Goal: Task Accomplishment & Management: Manage account settings

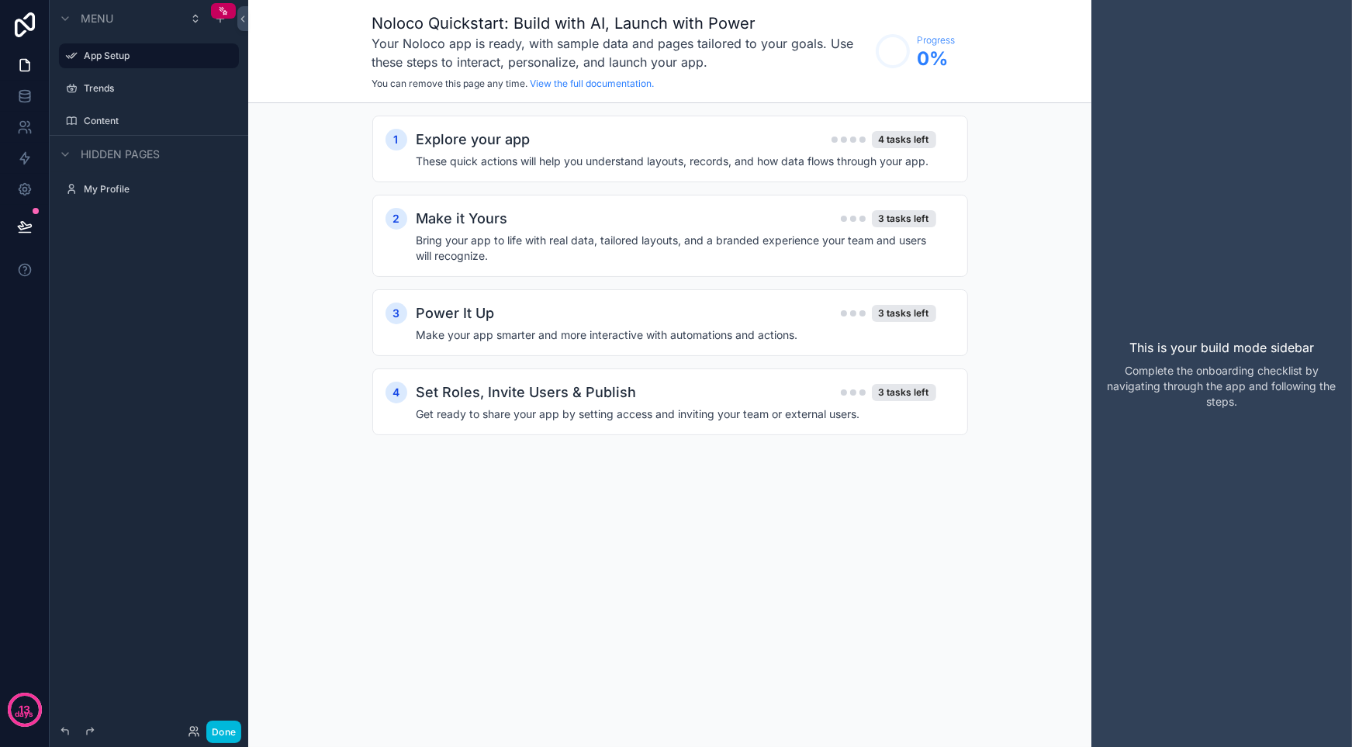
click at [118, 115] on label "Content" at bounding box center [157, 121] width 146 height 12
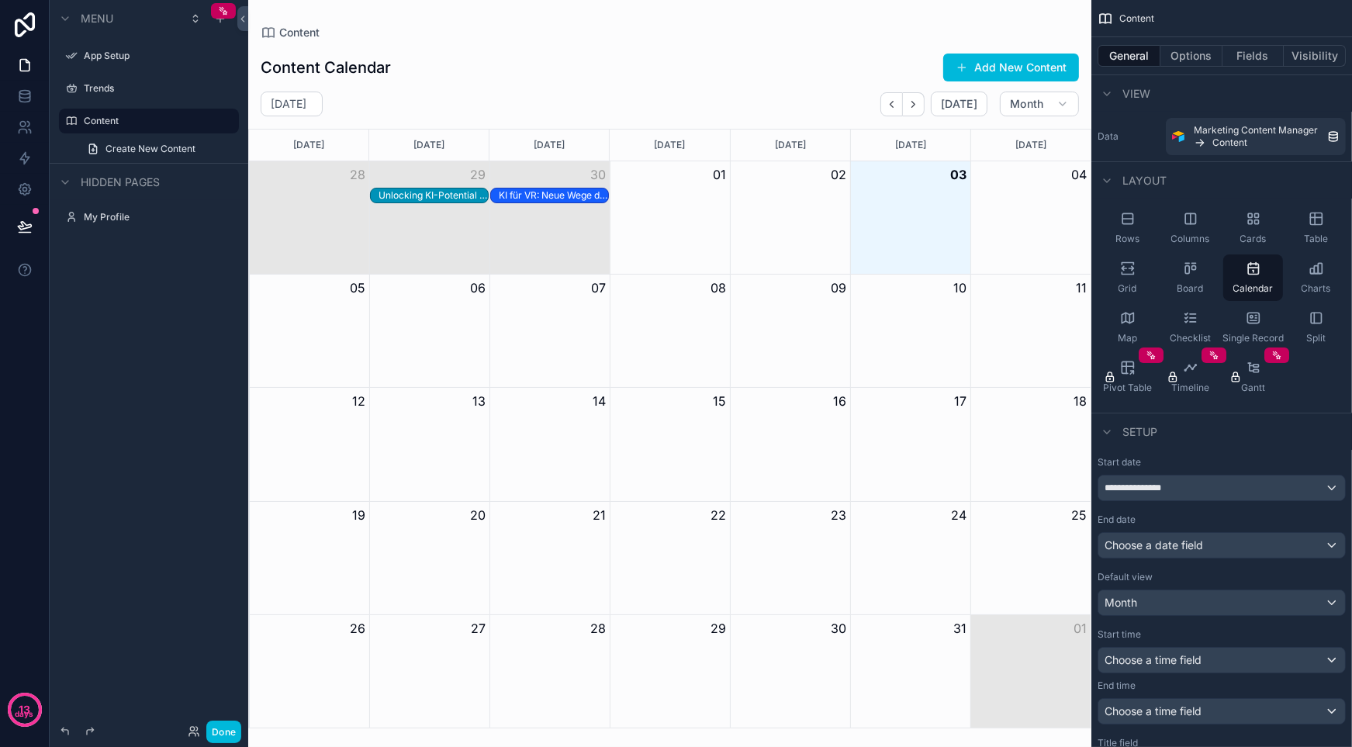
click at [410, 193] on div "Unlocking KI-Potential für [PERSON_NAME] KMU: Ein Praxisleitfaden" at bounding box center [433, 195] width 109 height 12
click at [411, 194] on div "Unlocking KI-Potential für [PERSON_NAME] KMU: Ein Praxisleitfaden" at bounding box center [433, 195] width 109 height 12
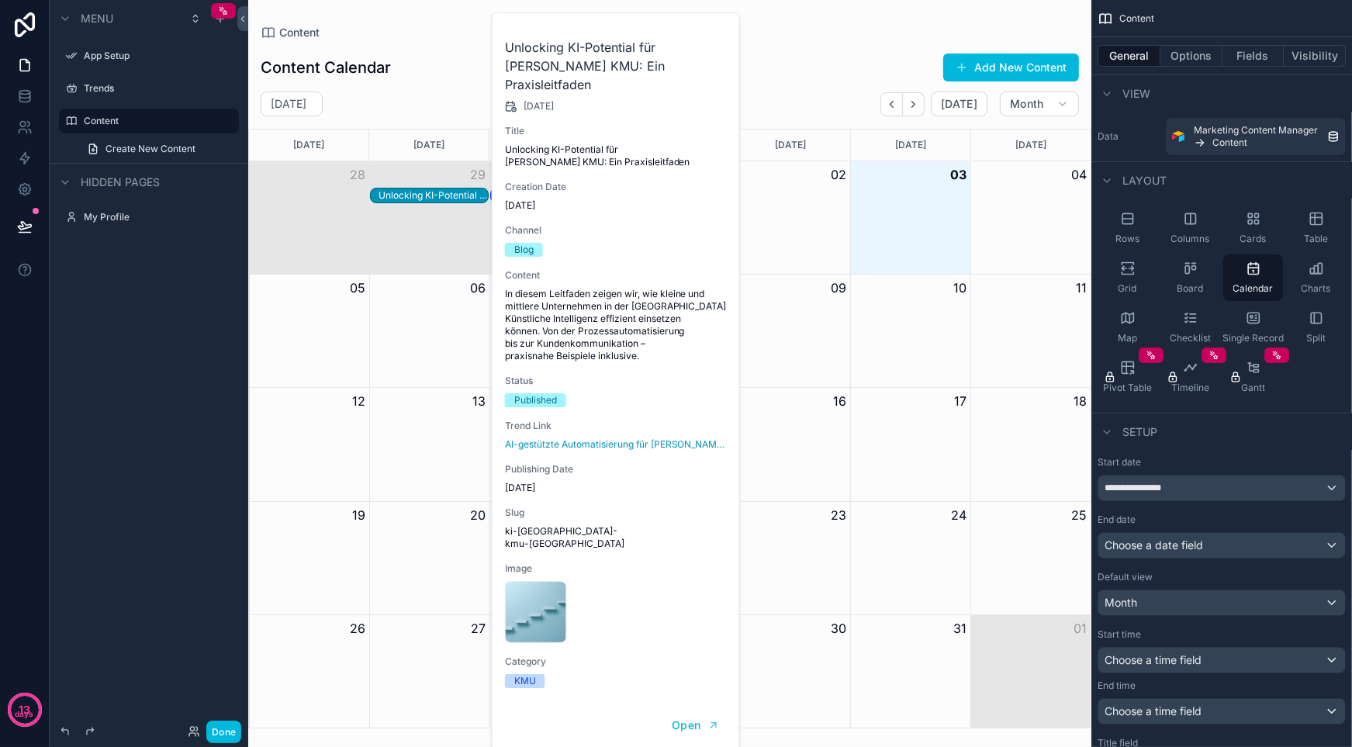
click at [691, 718] on span "Open" at bounding box center [686, 725] width 29 height 14
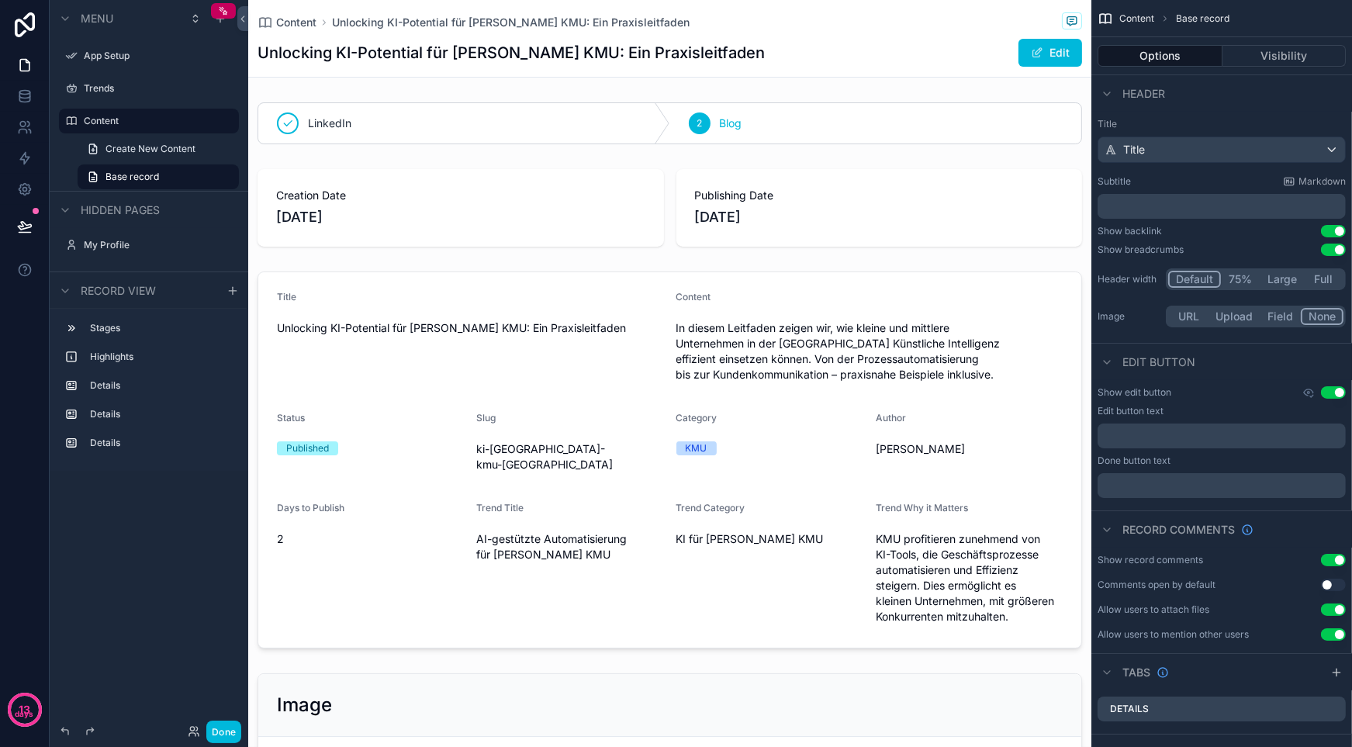
click at [1012, 67] on div "Content Unlocking KI-Potential für Schweizer KMU: Ein Praxisleitfaden Unlocking…" at bounding box center [670, 38] width 825 height 77
click at [1031, 57] on span "scrollable content" at bounding box center [1037, 53] width 12 height 12
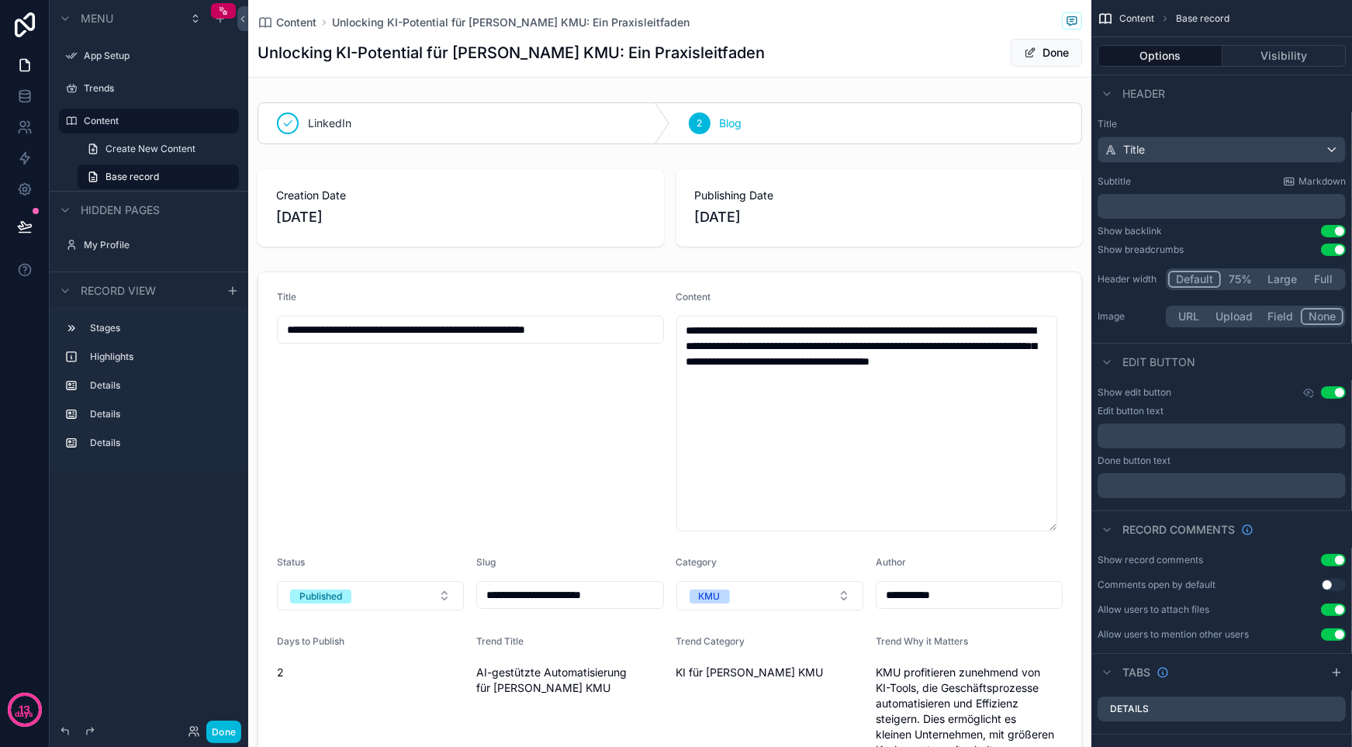
click at [568, 261] on div "**********" at bounding box center [669, 727] width 843 height 1262
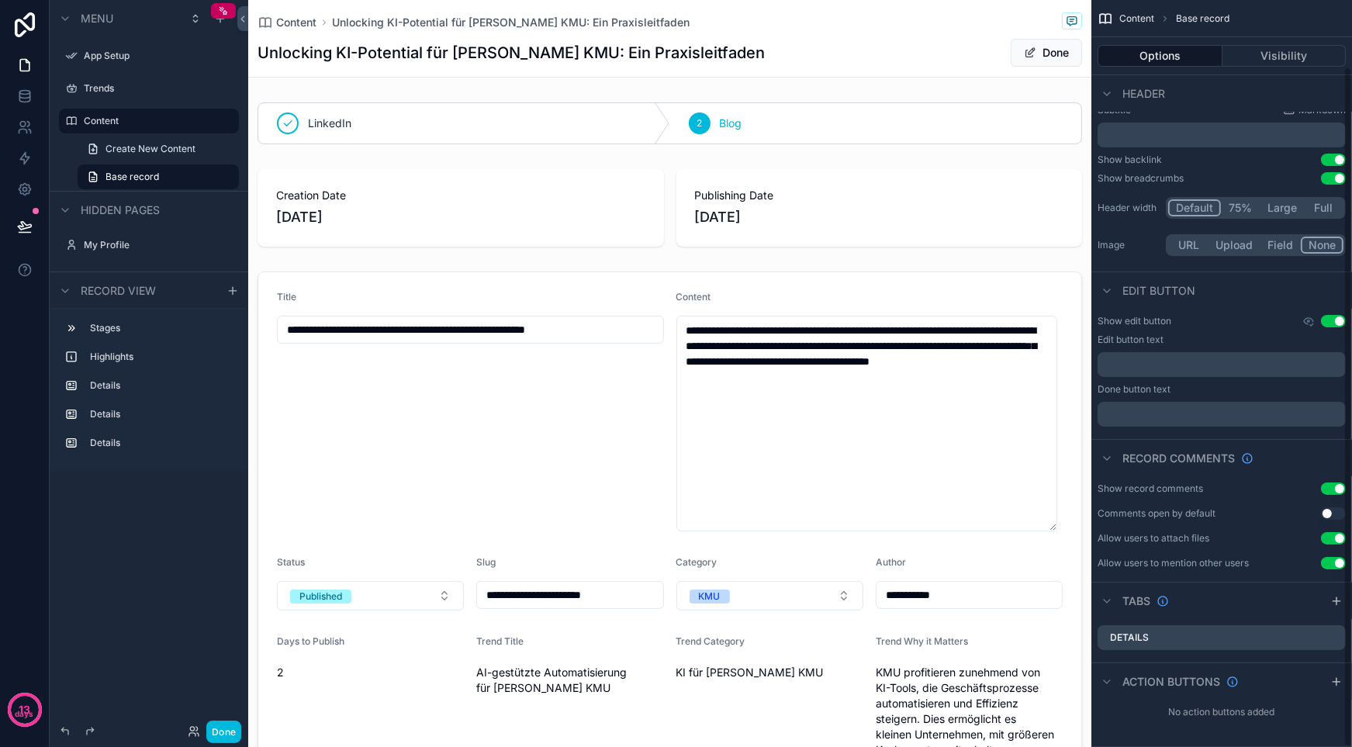
scroll to position [73, 0]
click at [642, 263] on div "**********" at bounding box center [669, 727] width 843 height 1262
click at [700, 235] on div "scrollable content" at bounding box center [669, 208] width 843 height 90
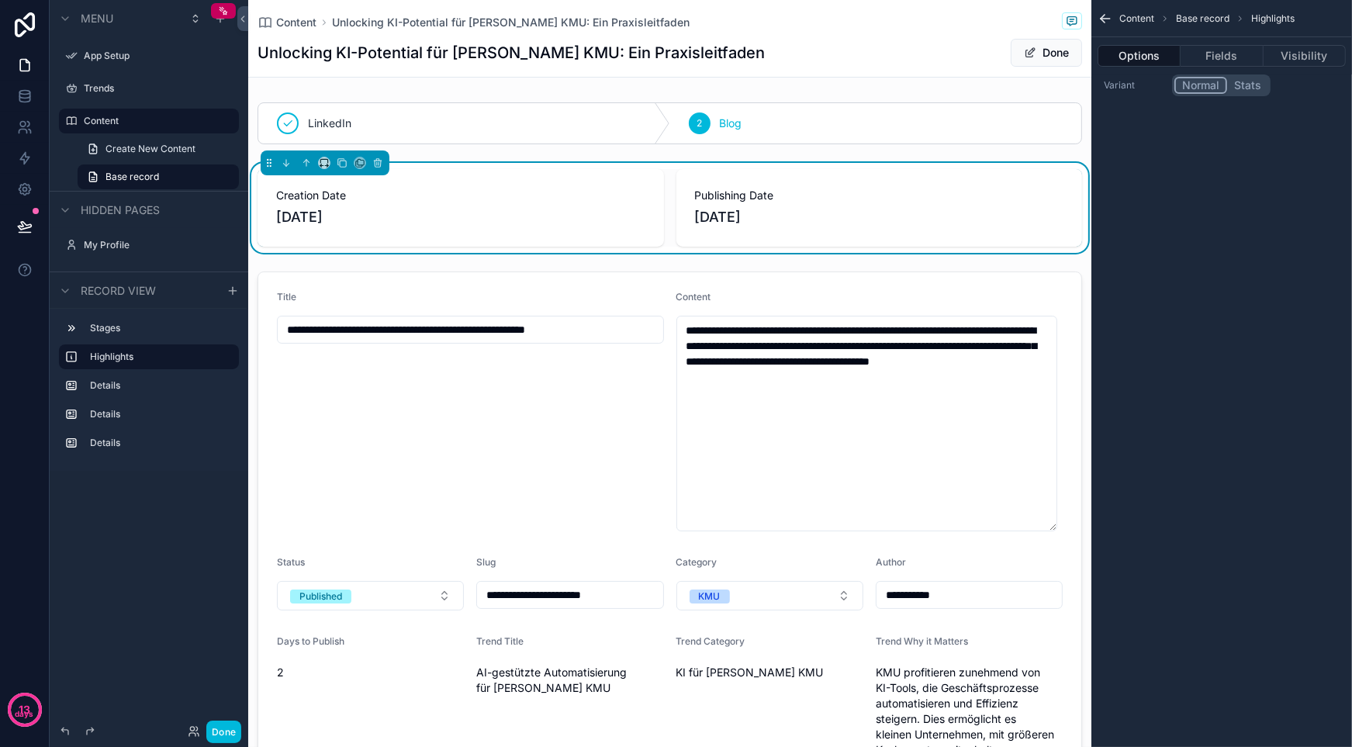
scroll to position [0, 0]
click at [673, 277] on div "scrollable content" at bounding box center [669, 526] width 843 height 523
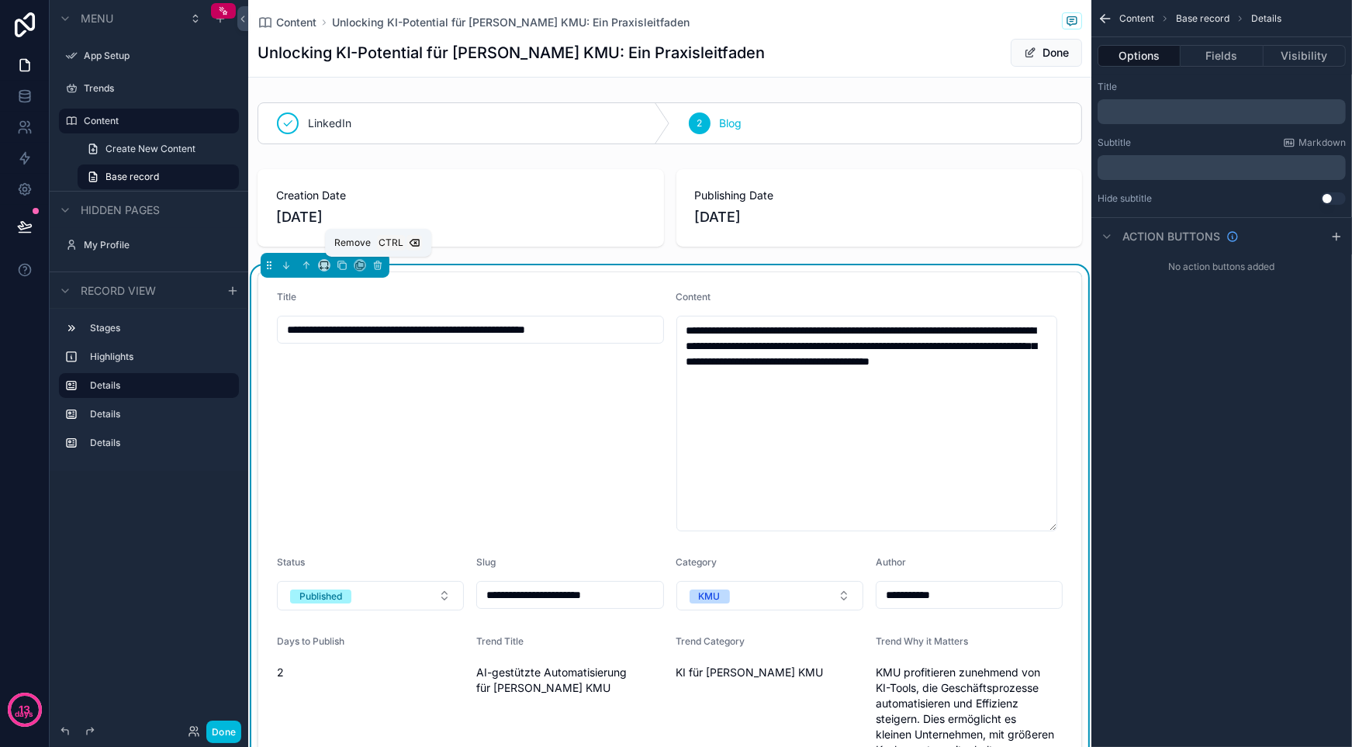
click at [410, 250] on span "scrollable content" at bounding box center [415, 243] width 16 height 16
click at [467, 254] on div "**********" at bounding box center [669, 727] width 843 height 1262
click at [469, 255] on div "**********" at bounding box center [669, 727] width 843 height 1262
click at [1254, 336] on div "Content Base record Details Options Fields Visibility Title ﻿ Subtitle Markdown…" at bounding box center [1222, 373] width 261 height 747
click at [766, 255] on div "**********" at bounding box center [669, 727] width 843 height 1262
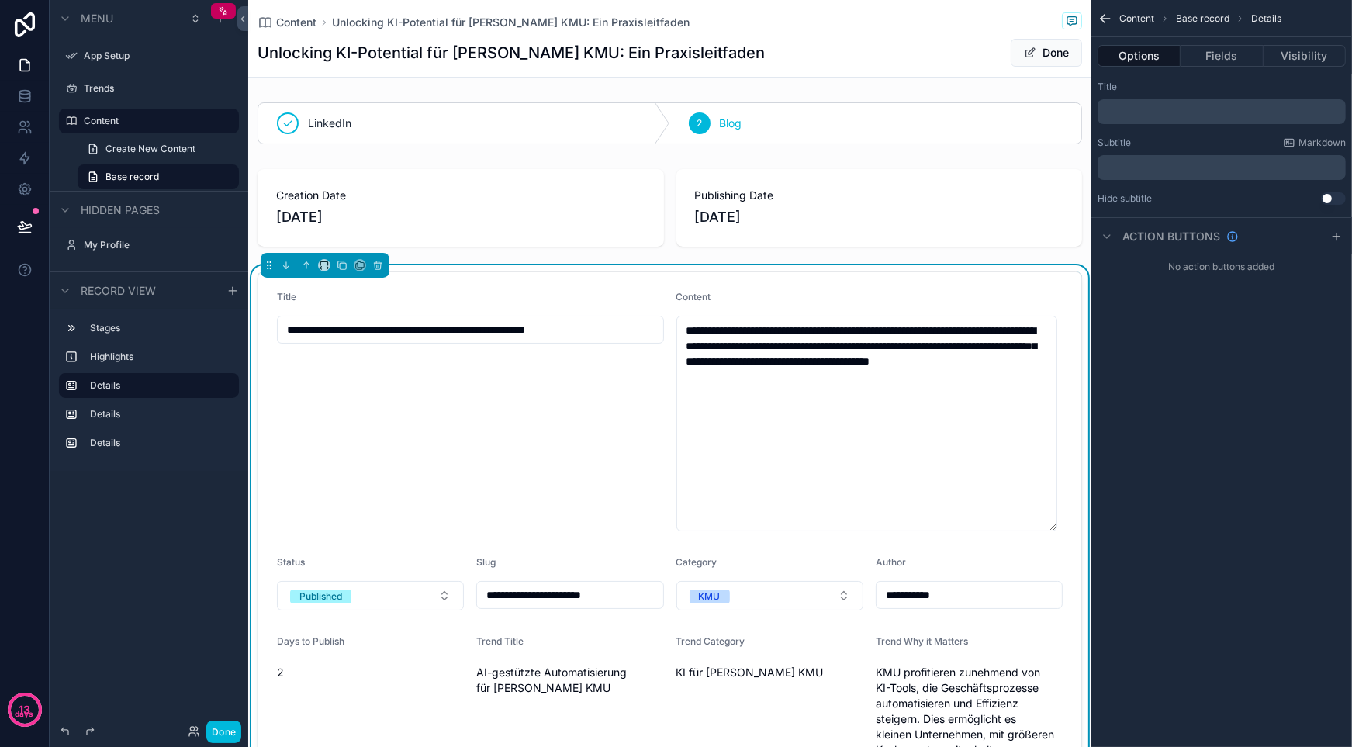
drag, startPoint x: 562, startPoint y: 642, endPoint x: 587, endPoint y: 260, distance: 382.5
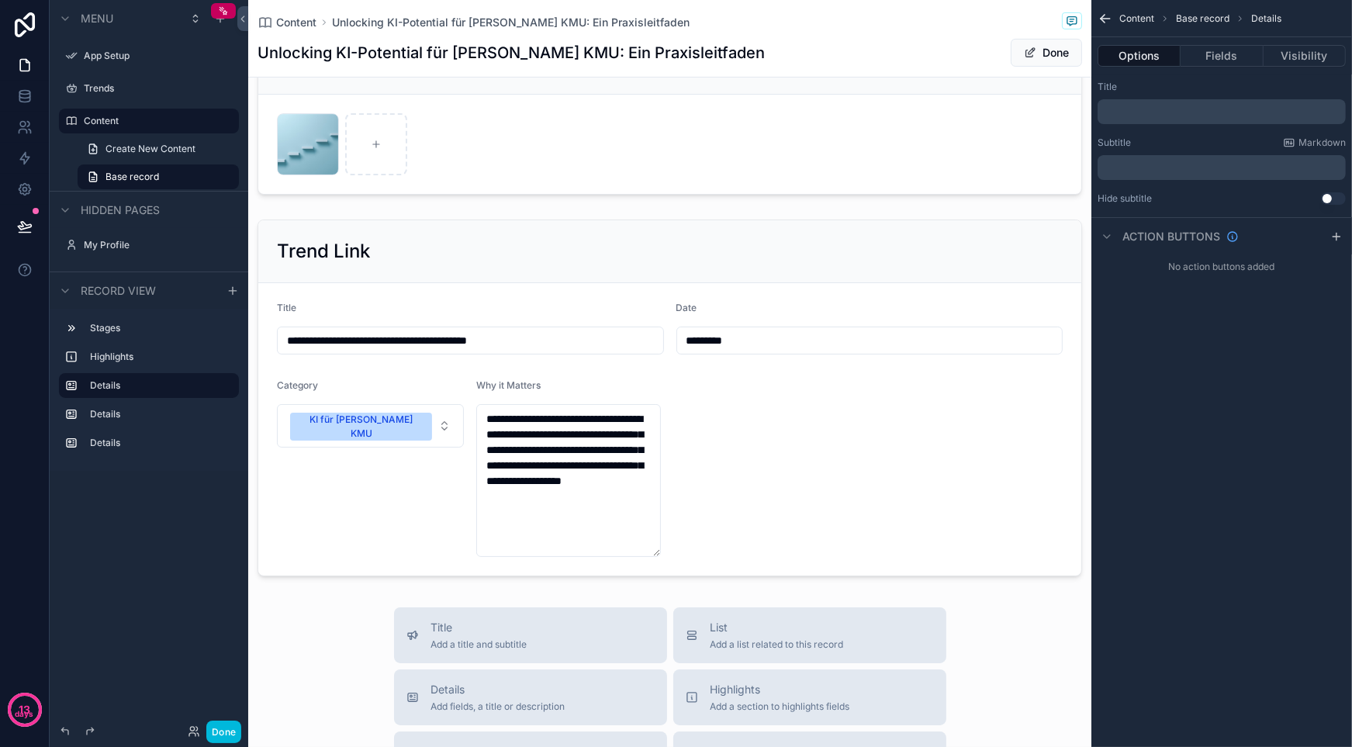
scroll to position [1009, 0]
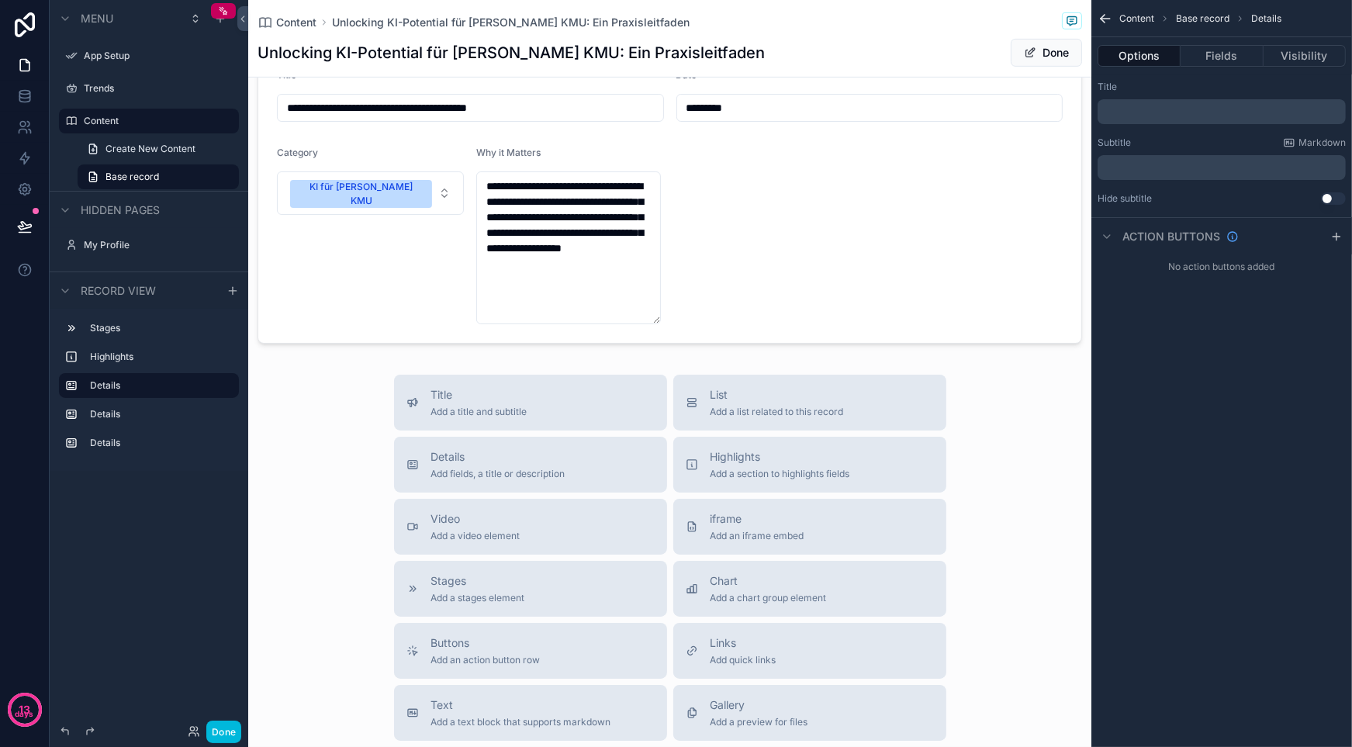
click at [497, 700] on span "Text" at bounding box center [521, 705] width 180 height 16
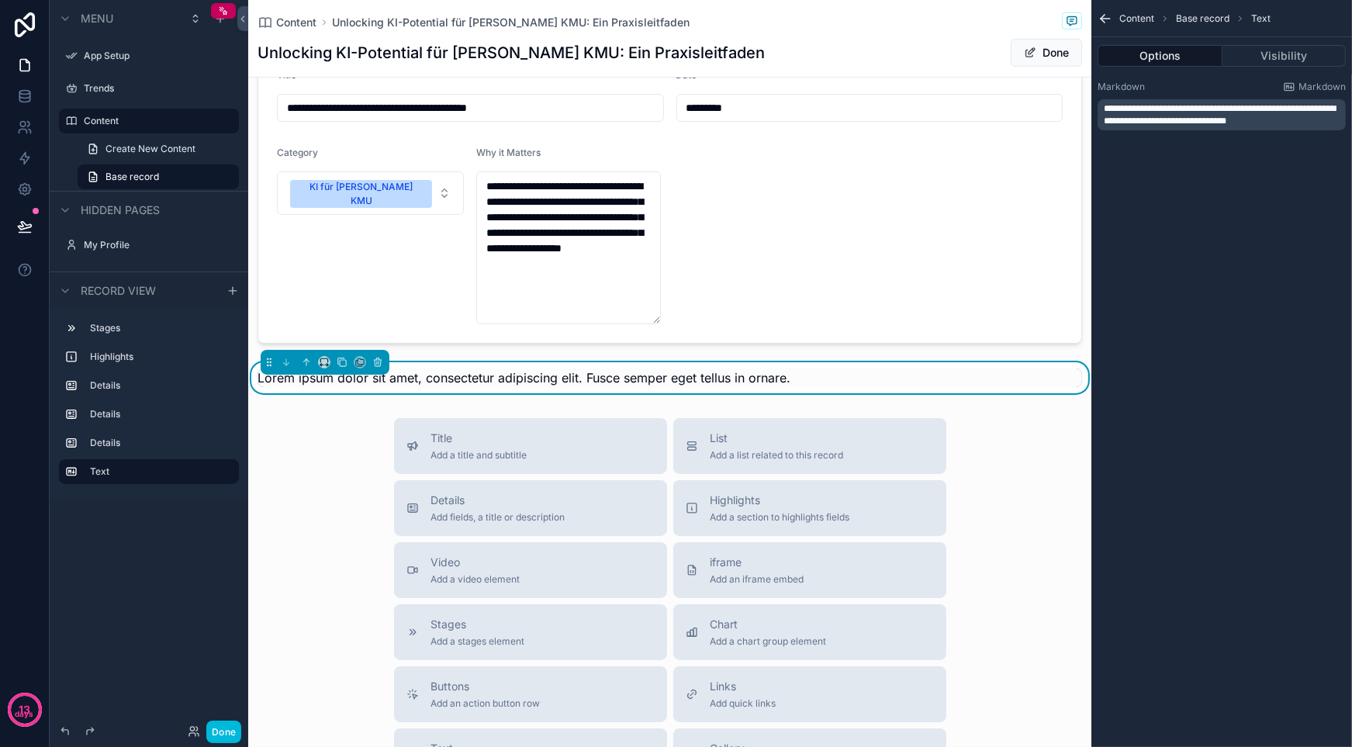
scroll to position [1011, 0]
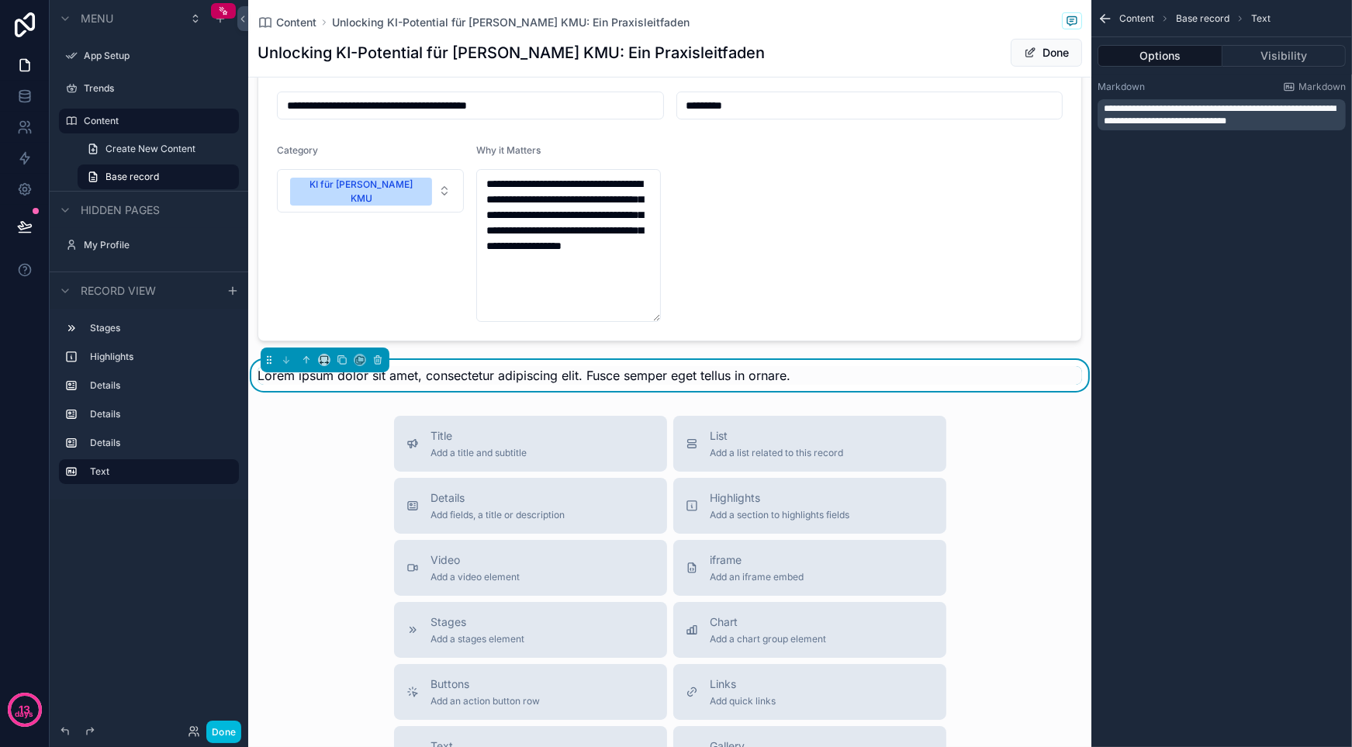
click at [999, 374] on div "Lorem ipsum dolor sit amet, consectetur adipiscing elit. Fusce semper eget tell…" at bounding box center [670, 375] width 825 height 19
drag, startPoint x: 434, startPoint y: 381, endPoint x: 382, endPoint y: 373, distance: 53.3
click at [295, 407] on div "**********" at bounding box center [669, 40] width 843 height 2103
click at [303, 355] on icon "scrollable content" at bounding box center [306, 360] width 11 height 11
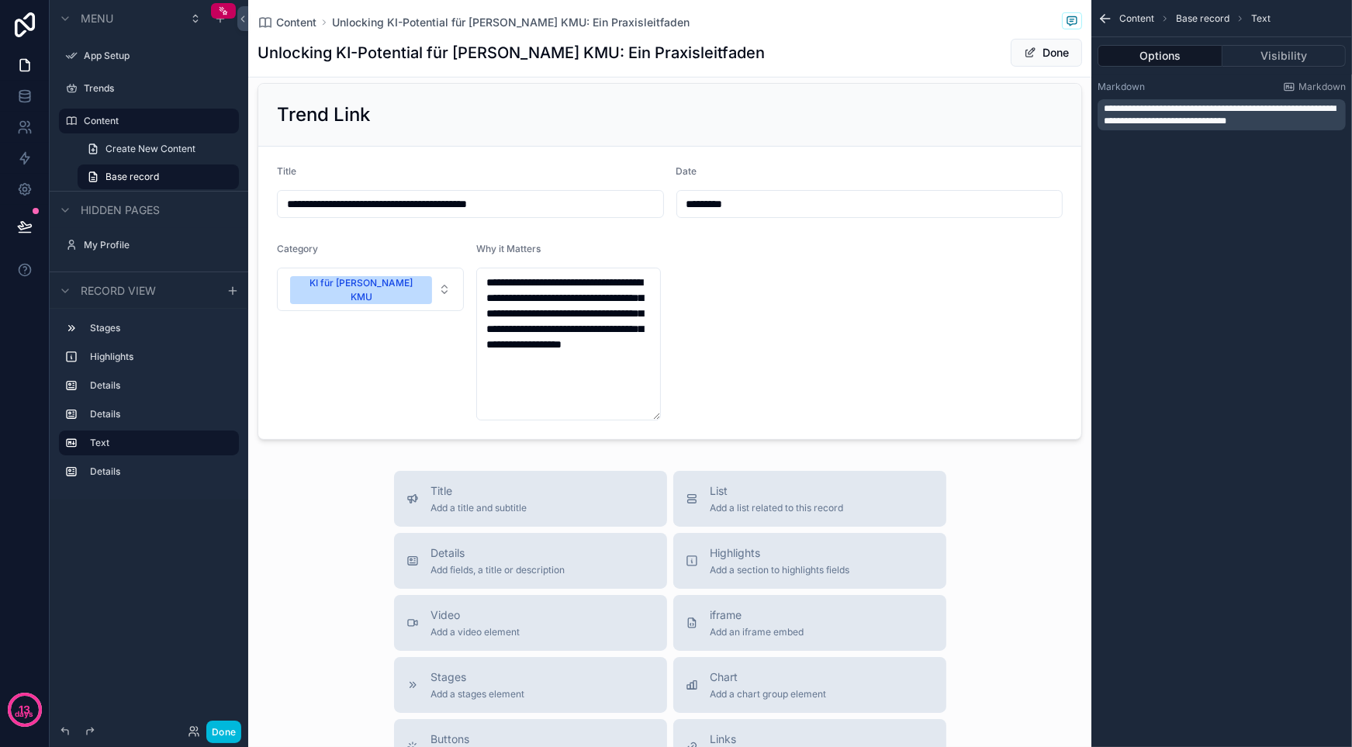
scroll to position [623, 0]
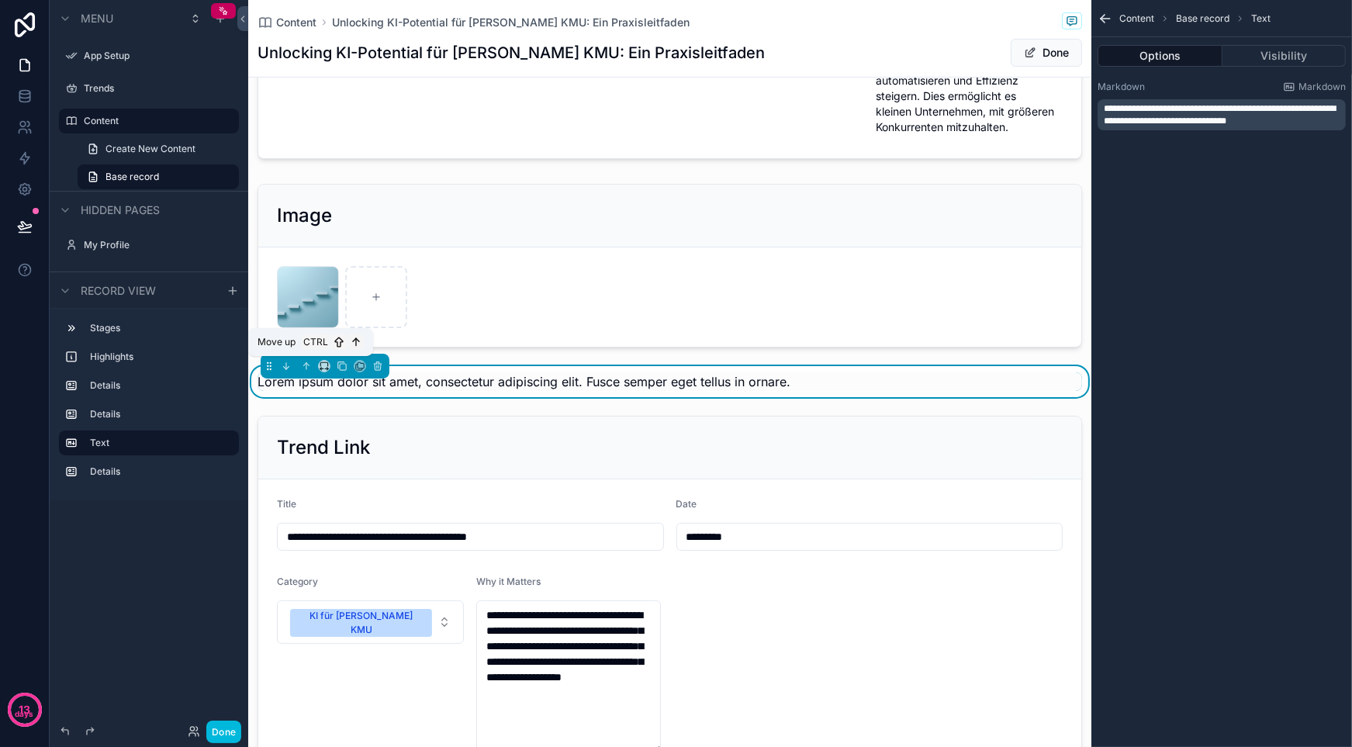
click at [313, 372] on button "scrollable content" at bounding box center [306, 366] width 17 height 17
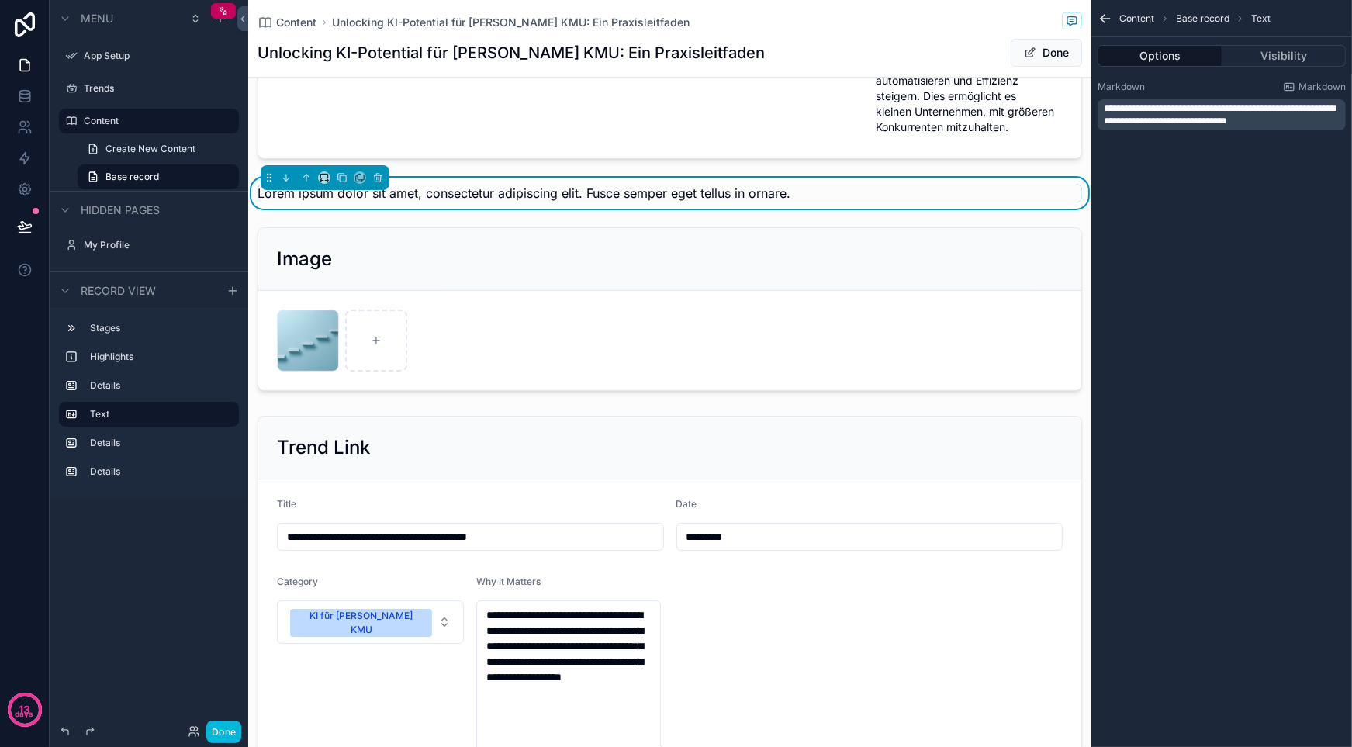
click at [310, 364] on div "scrollable content" at bounding box center [669, 309] width 843 height 176
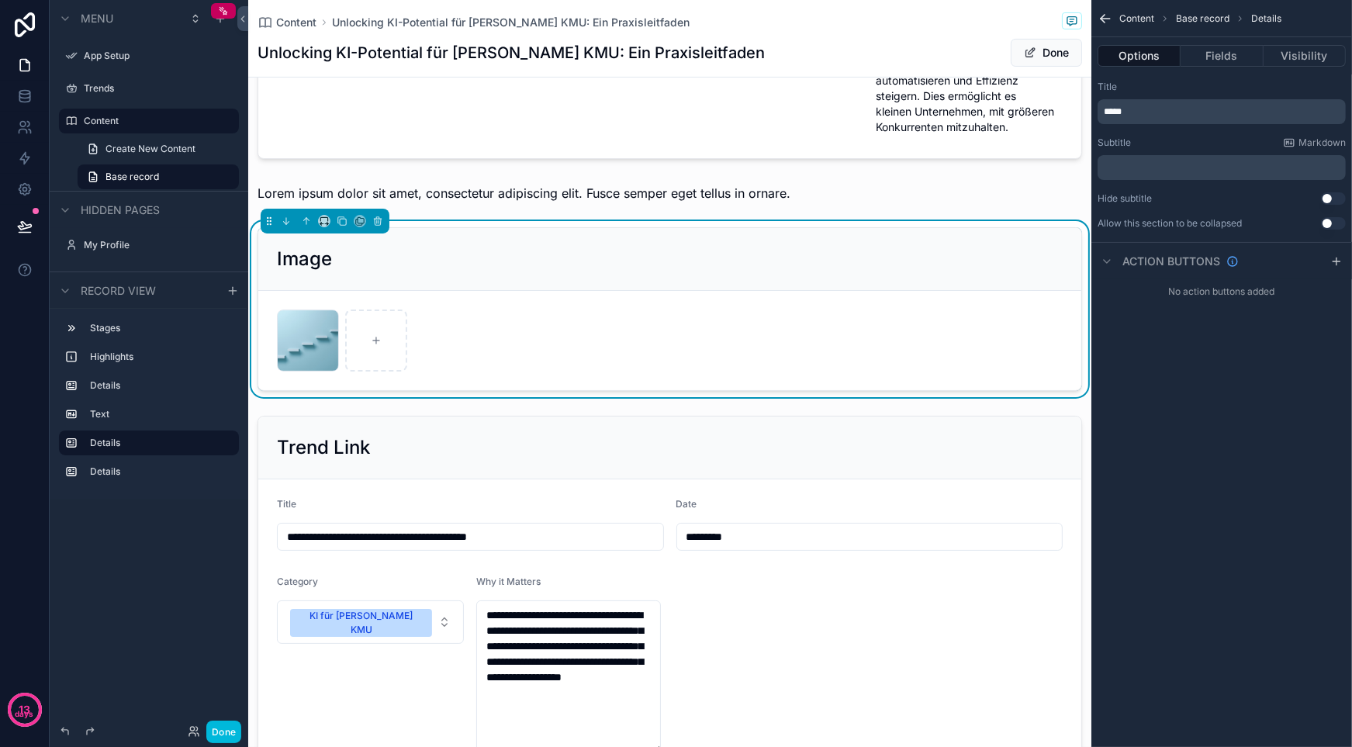
click at [313, 186] on div "scrollable content" at bounding box center [669, 193] width 843 height 31
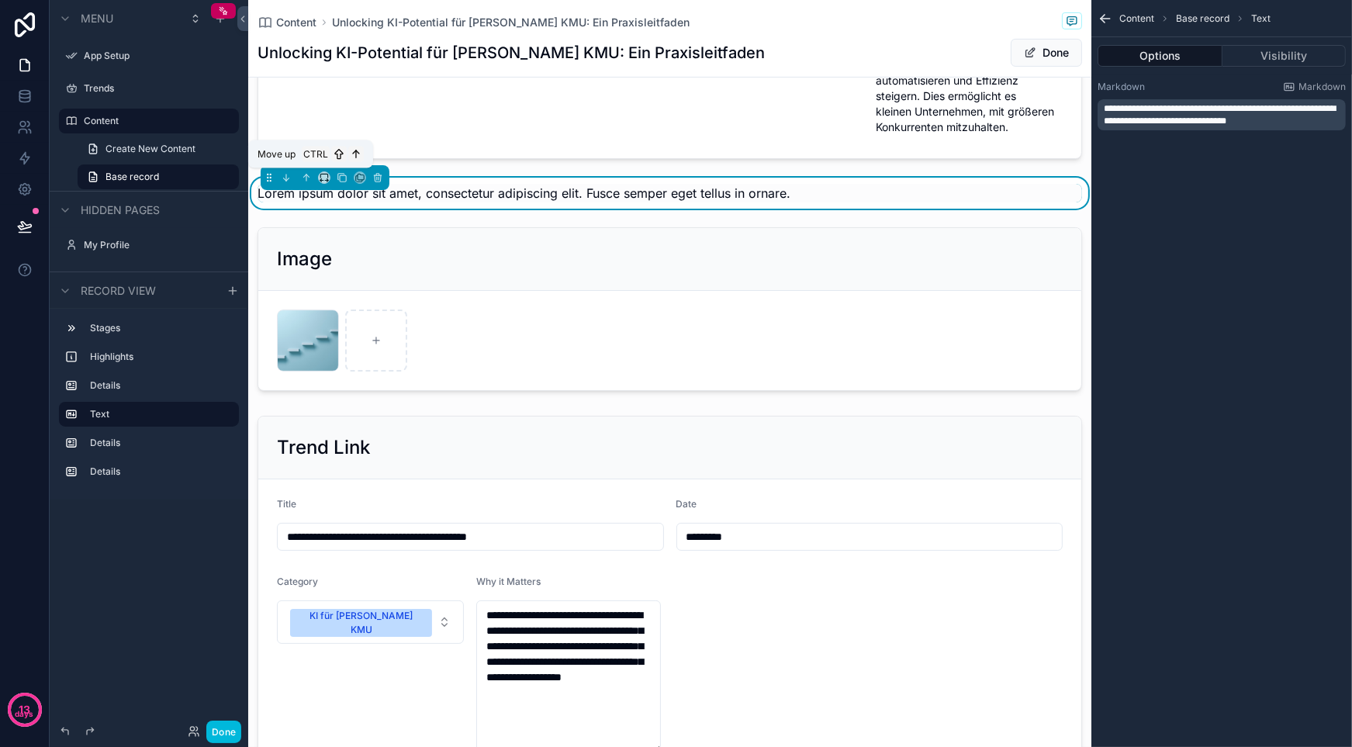
click at [310, 175] on icon "scrollable content" at bounding box center [306, 177] width 11 height 11
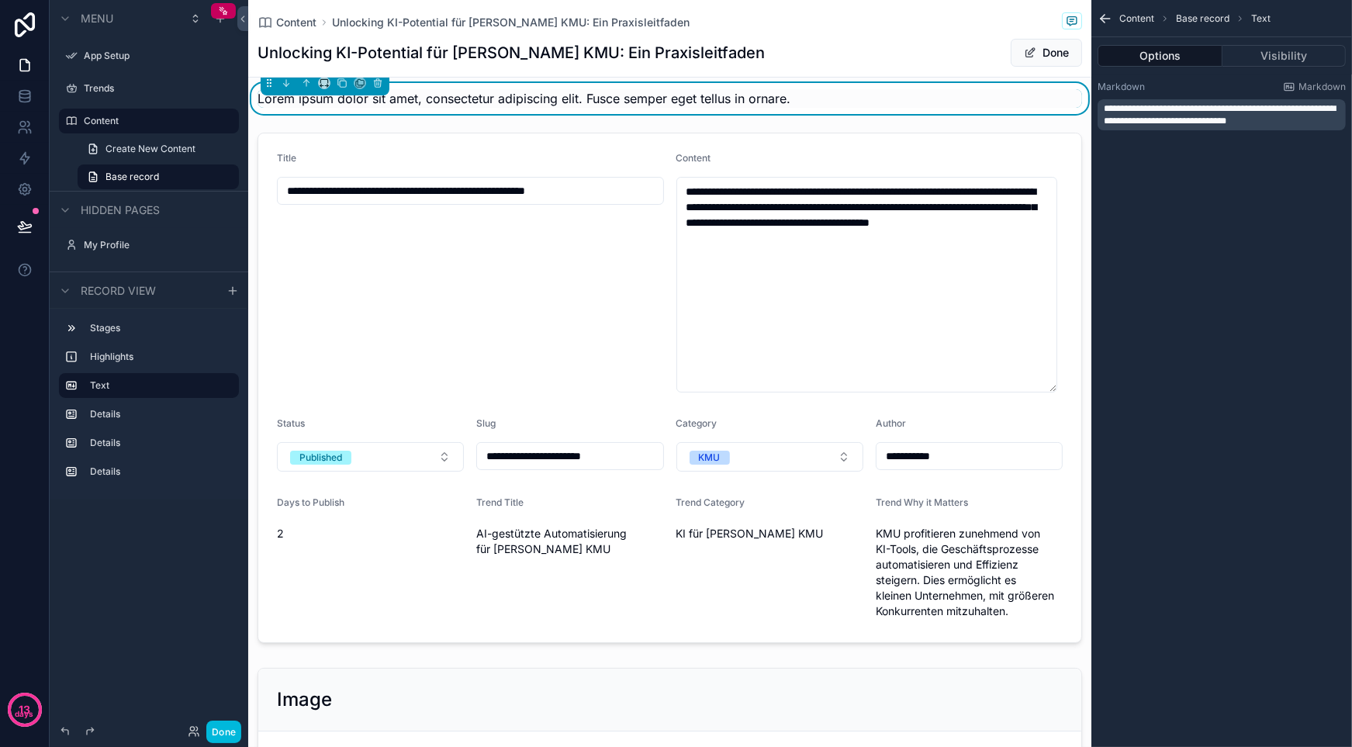
scroll to position [0, 0]
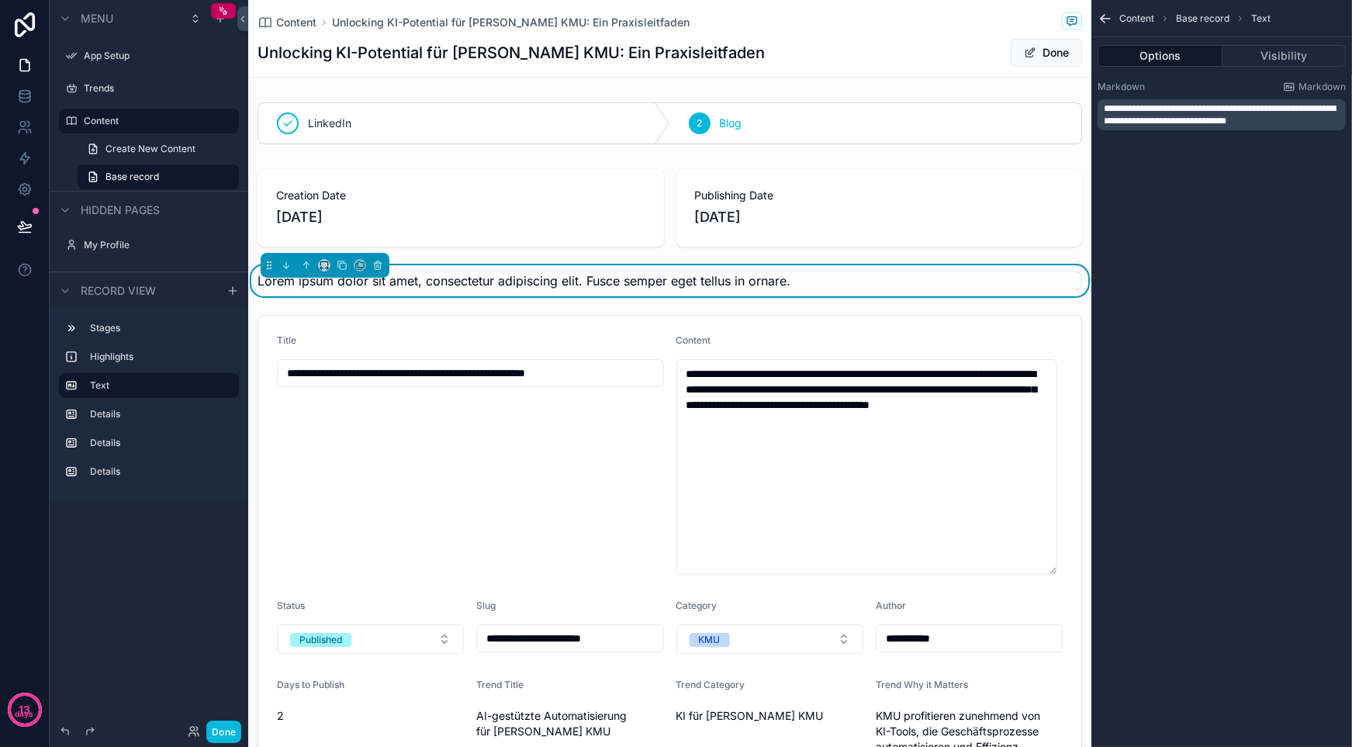
click at [526, 300] on div "**********" at bounding box center [669, 749] width 843 height 1306
click at [723, 263] on div "**********" at bounding box center [669, 749] width 843 height 1306
click at [832, 286] on div "Lorem ipsum dolor sit amet, consectetur adipiscing elit. Fusce semper eget tell…" at bounding box center [670, 281] width 825 height 19
click at [1192, 186] on div "**********" at bounding box center [1222, 373] width 261 height 747
click at [1176, 122] on span "**********" at bounding box center [1220, 115] width 232 height 22
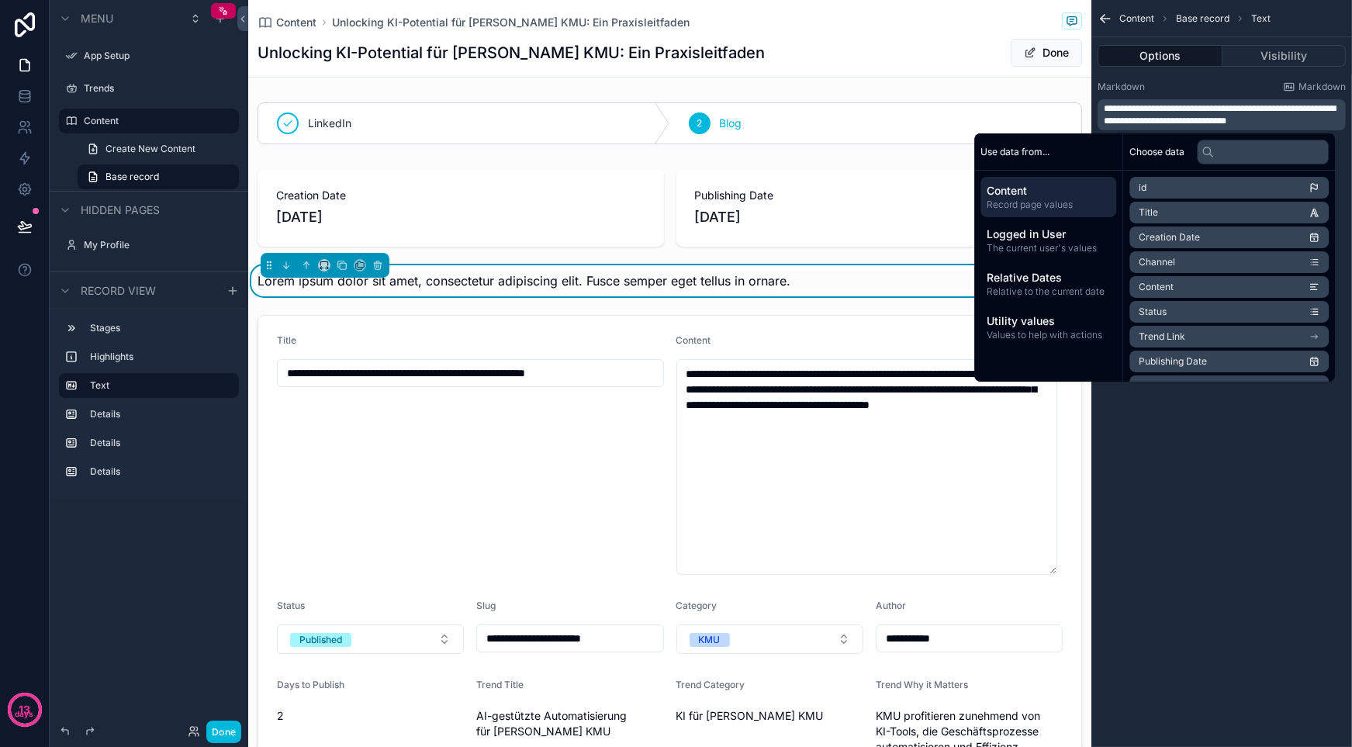
click at [843, 268] on div "Lorem ipsum dolor sit amet, consectetur adipiscing elit. Fusce semper eget tell…" at bounding box center [669, 280] width 843 height 31
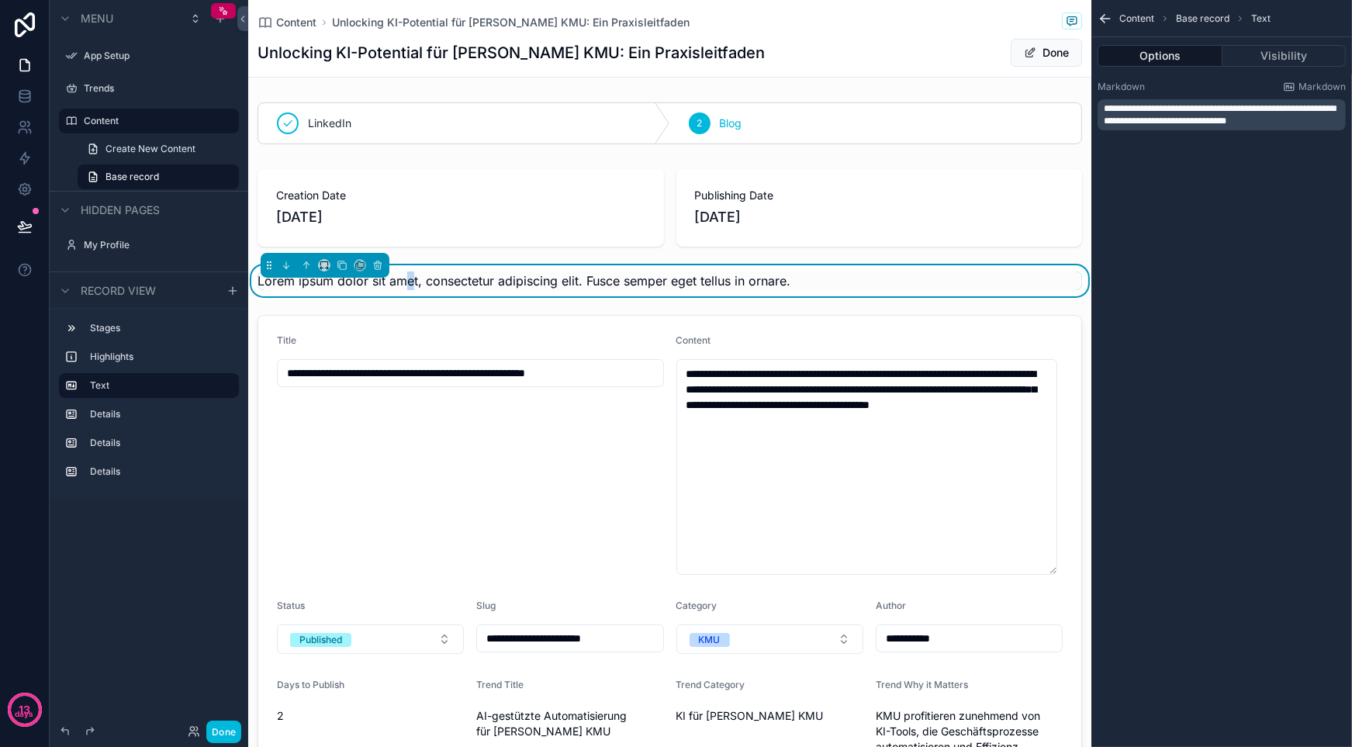
click at [410, 279] on span "Lorem ipsum dolor sit amet, consectetur adipiscing elit. Fusce semper eget tell…" at bounding box center [524, 281] width 533 height 16
click at [753, 192] on div "scrollable content" at bounding box center [669, 208] width 843 height 90
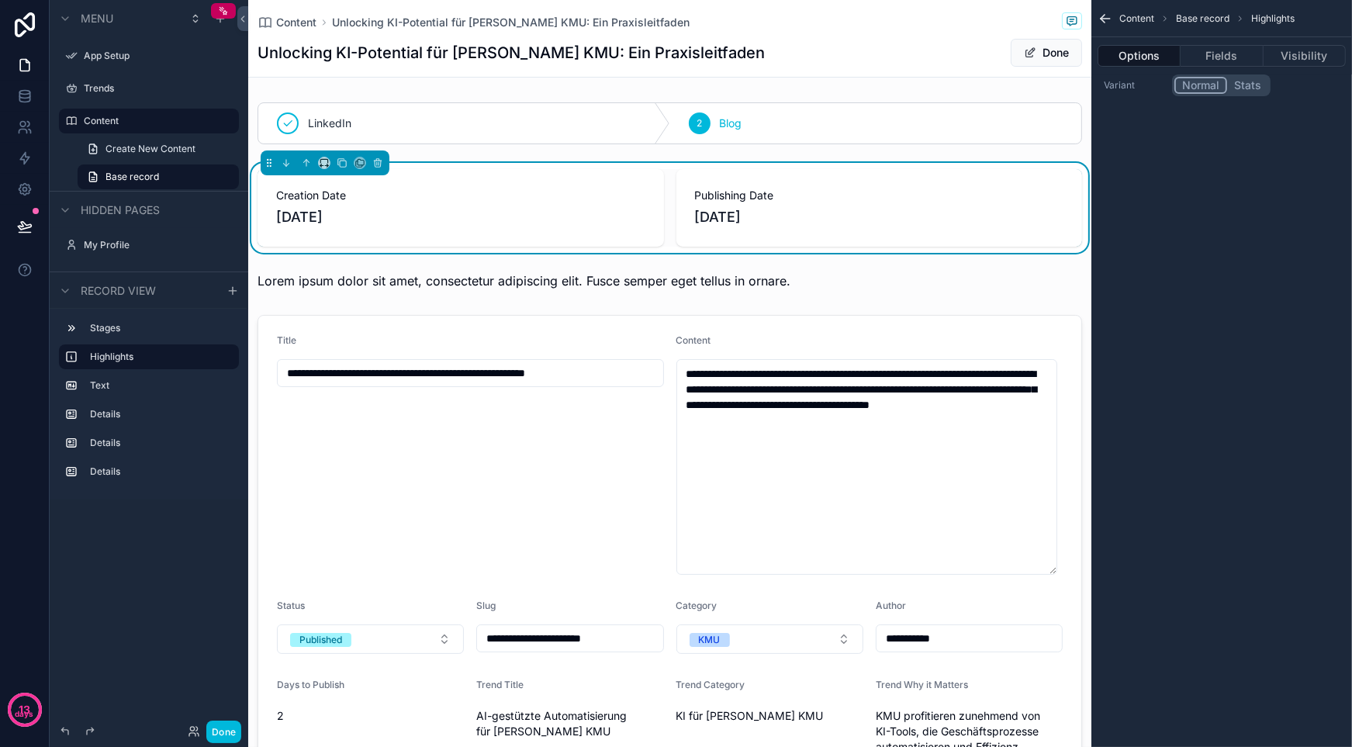
click at [456, 202] on span "Creation Date" at bounding box center [460, 196] width 369 height 16
click at [411, 277] on div "scrollable content" at bounding box center [669, 280] width 843 height 31
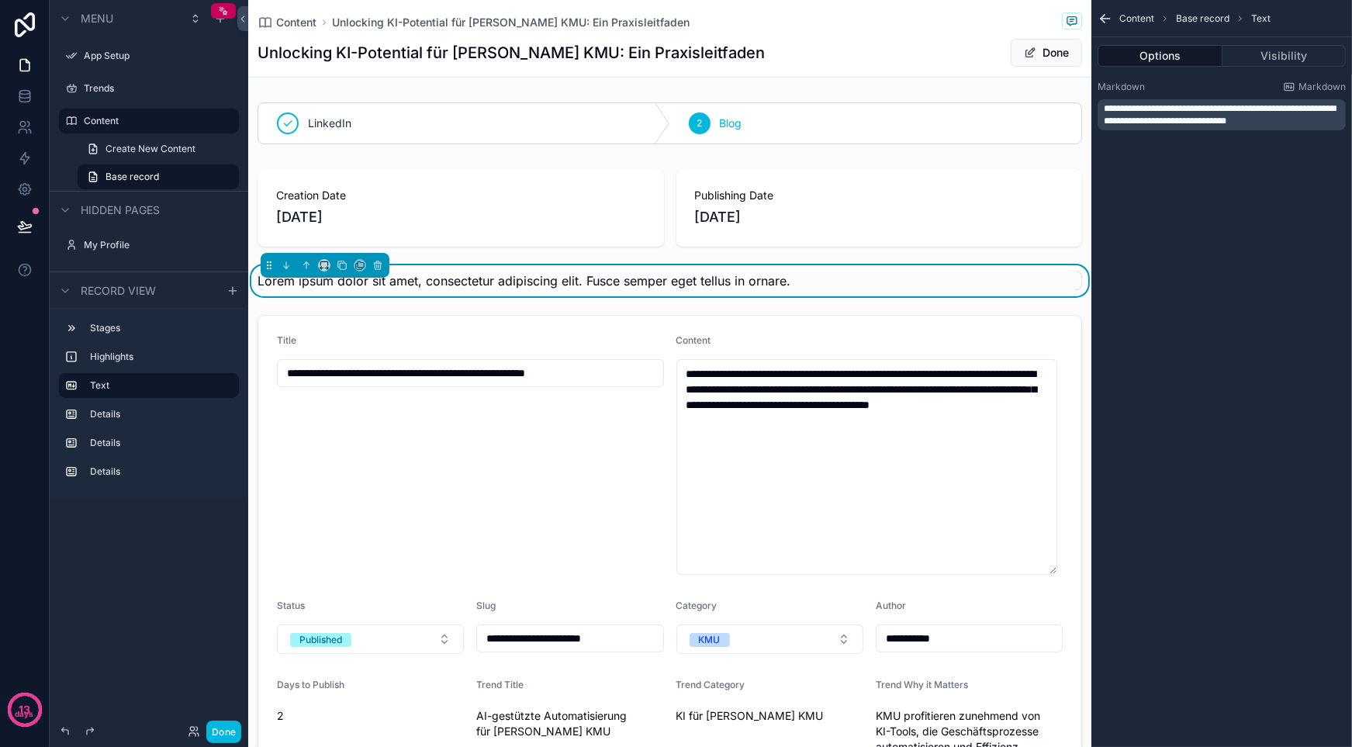
click at [1315, 85] on span "Markdown" at bounding box center [1322, 87] width 47 height 12
click at [734, 283] on span "Lorem ipsum dolor sit amet, consectetur adipiscing elit. Fusce semper eget tell…" at bounding box center [524, 281] width 533 height 16
click at [1260, 54] on button "Visibility" at bounding box center [1285, 56] width 124 height 22
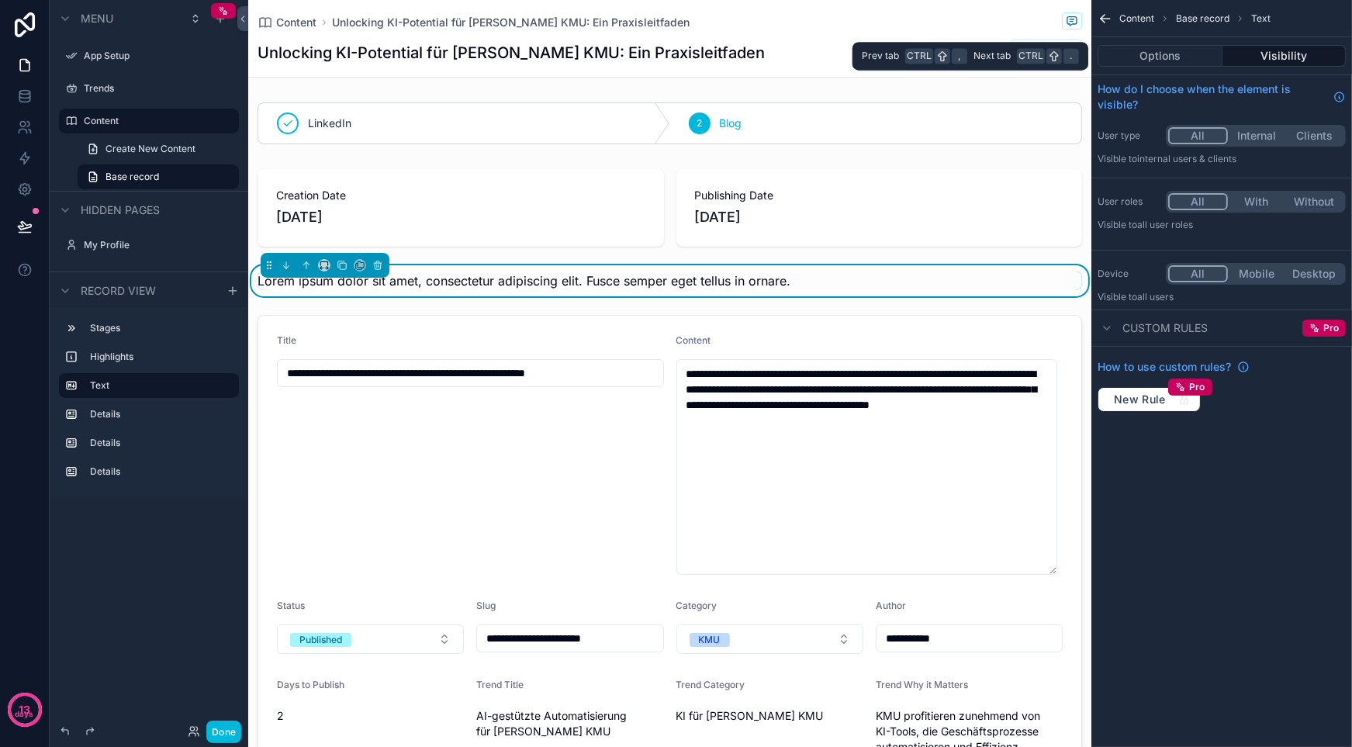
click at [1176, 57] on button "Options" at bounding box center [1160, 56] width 125 height 22
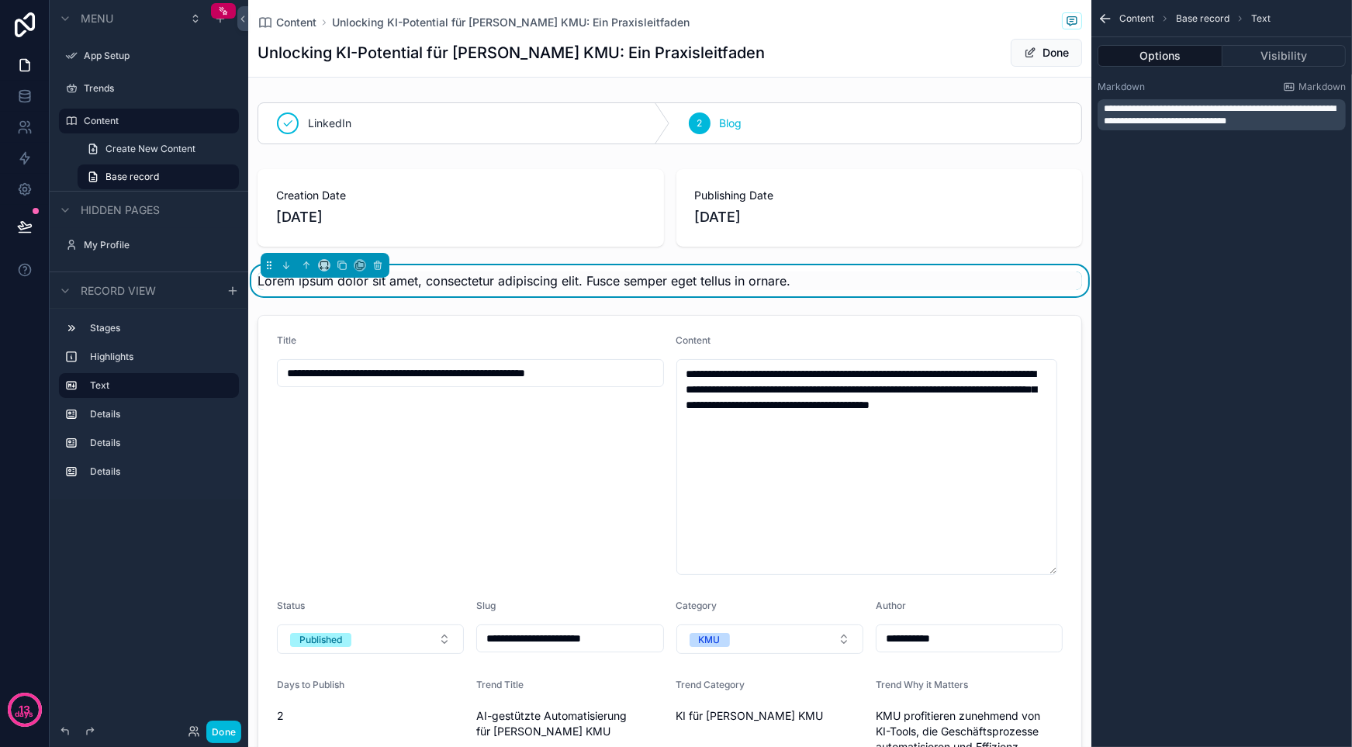
click at [1262, 16] on span "Text" at bounding box center [1260, 18] width 19 height 12
click at [1212, 15] on span "Base record" at bounding box center [1203, 18] width 54 height 12
click at [857, 194] on div "scrollable content" at bounding box center [669, 208] width 843 height 90
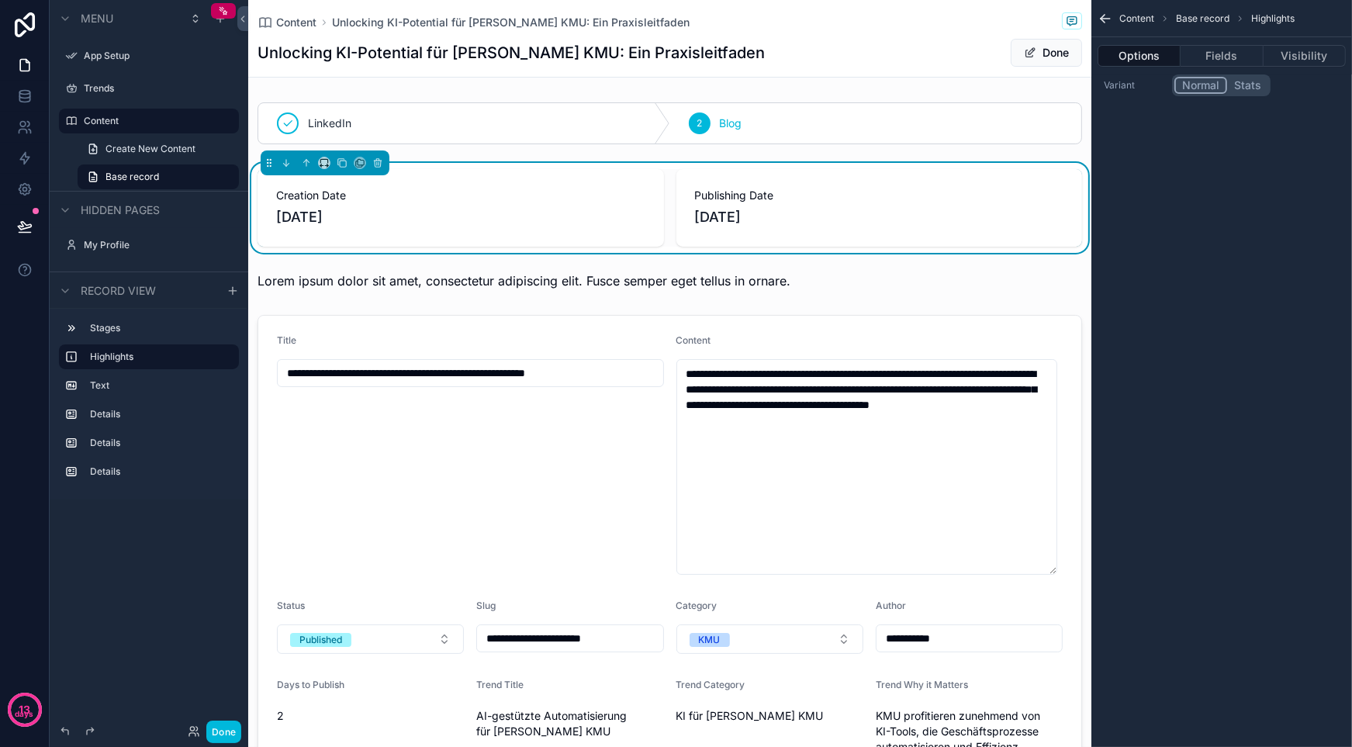
click at [1229, 62] on button "Fields" at bounding box center [1222, 56] width 82 height 22
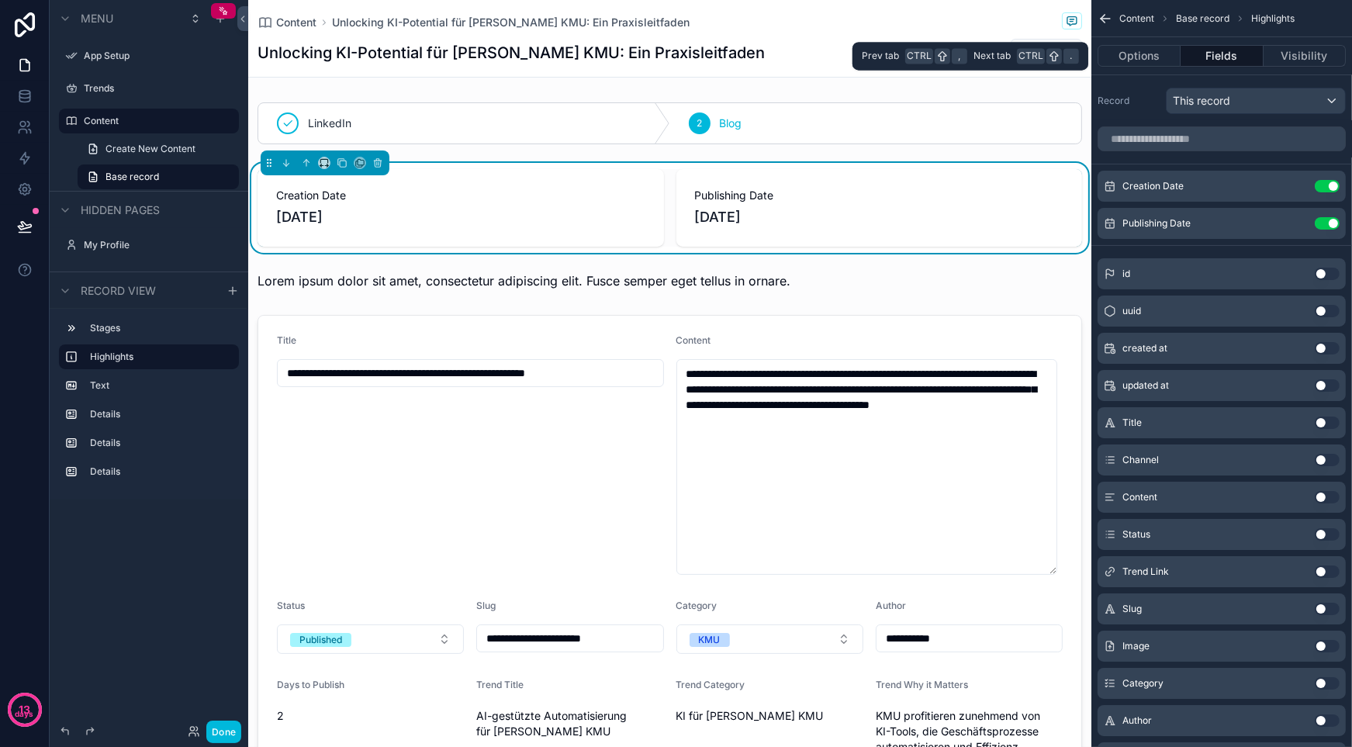
click at [1163, 57] on button "Options" at bounding box center [1139, 56] width 83 height 22
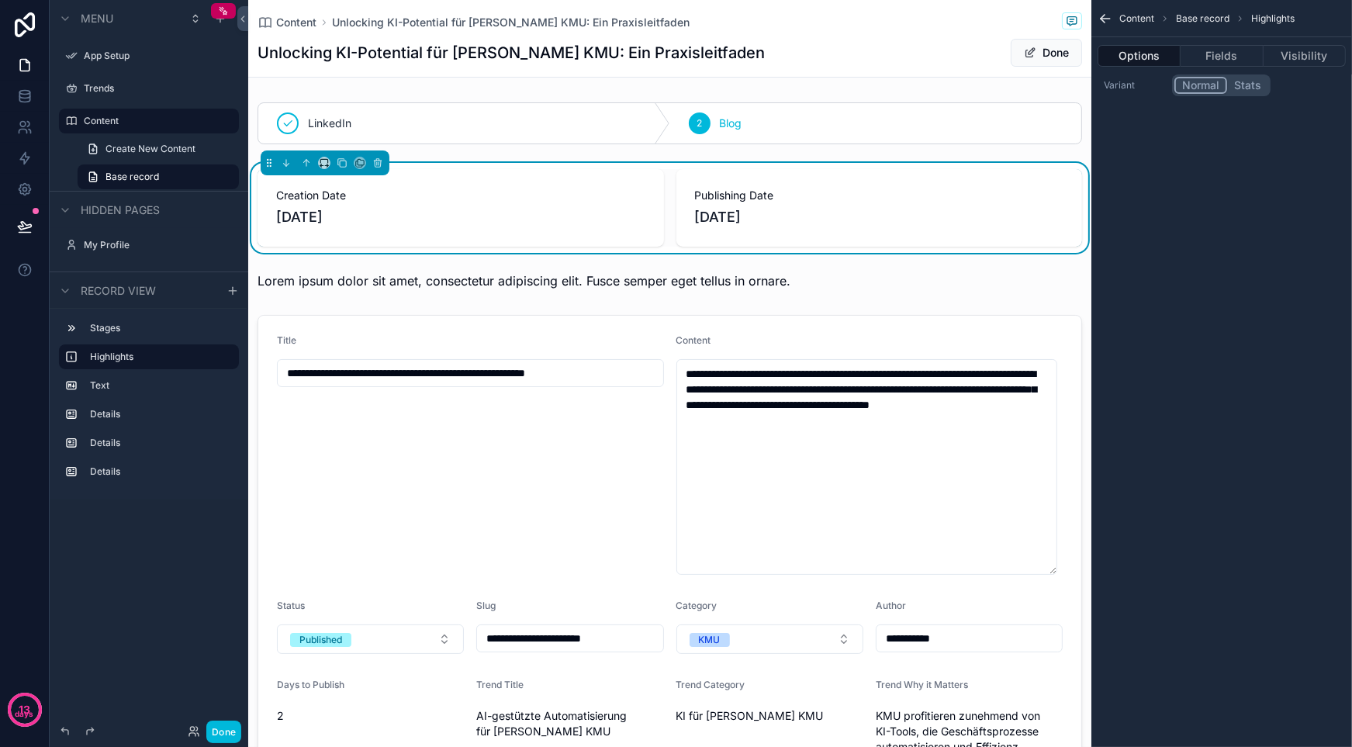
click at [827, 286] on div "scrollable content" at bounding box center [669, 280] width 843 height 31
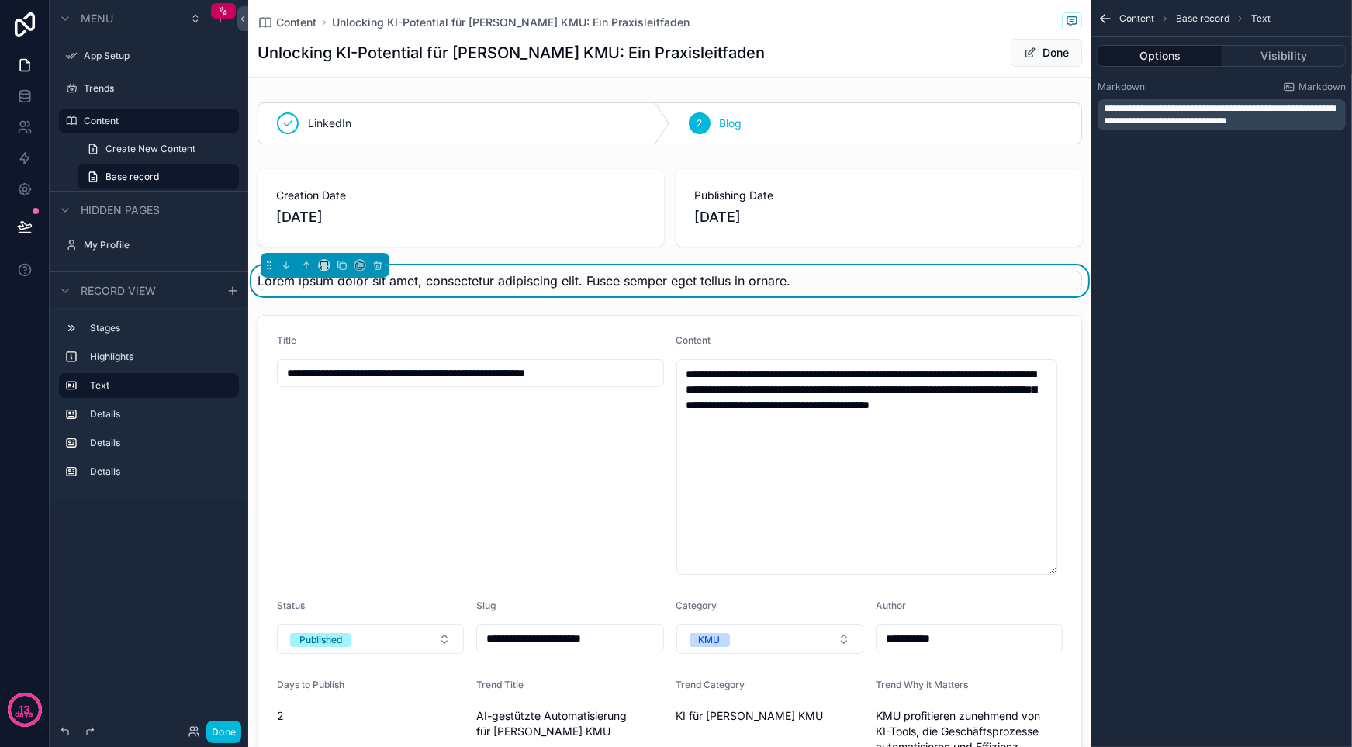
click at [711, 389] on div "scrollable content" at bounding box center [669, 570] width 843 height 523
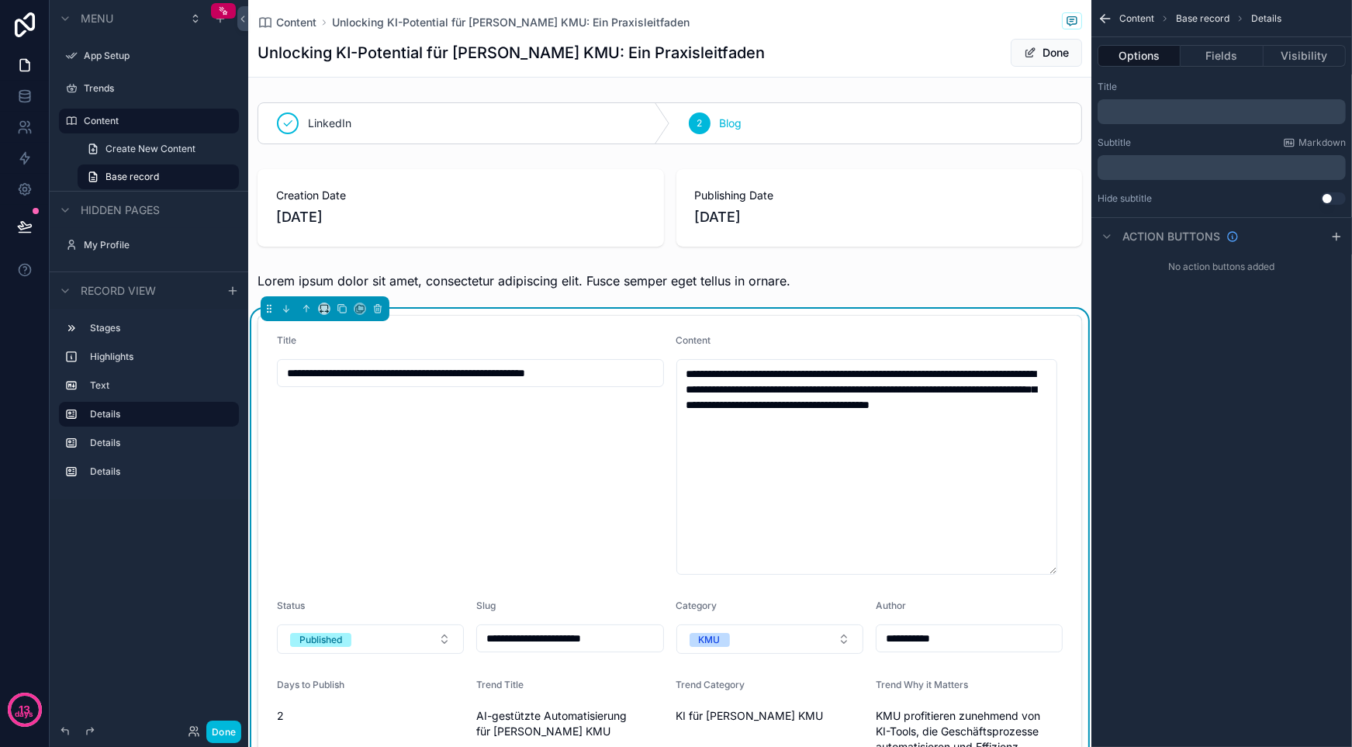
click at [339, 278] on div "scrollable content" at bounding box center [669, 280] width 843 height 31
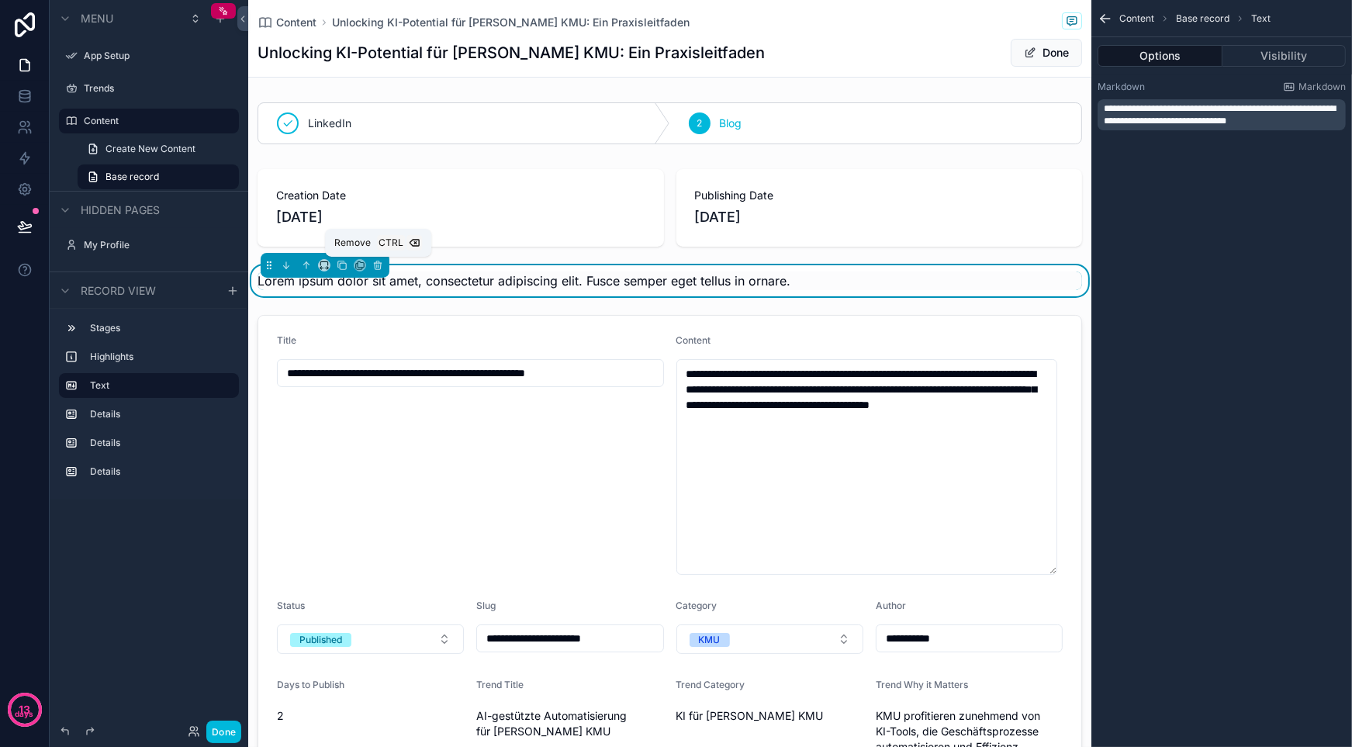
click at [377, 265] on icon "scrollable content" at bounding box center [377, 266] width 0 height 3
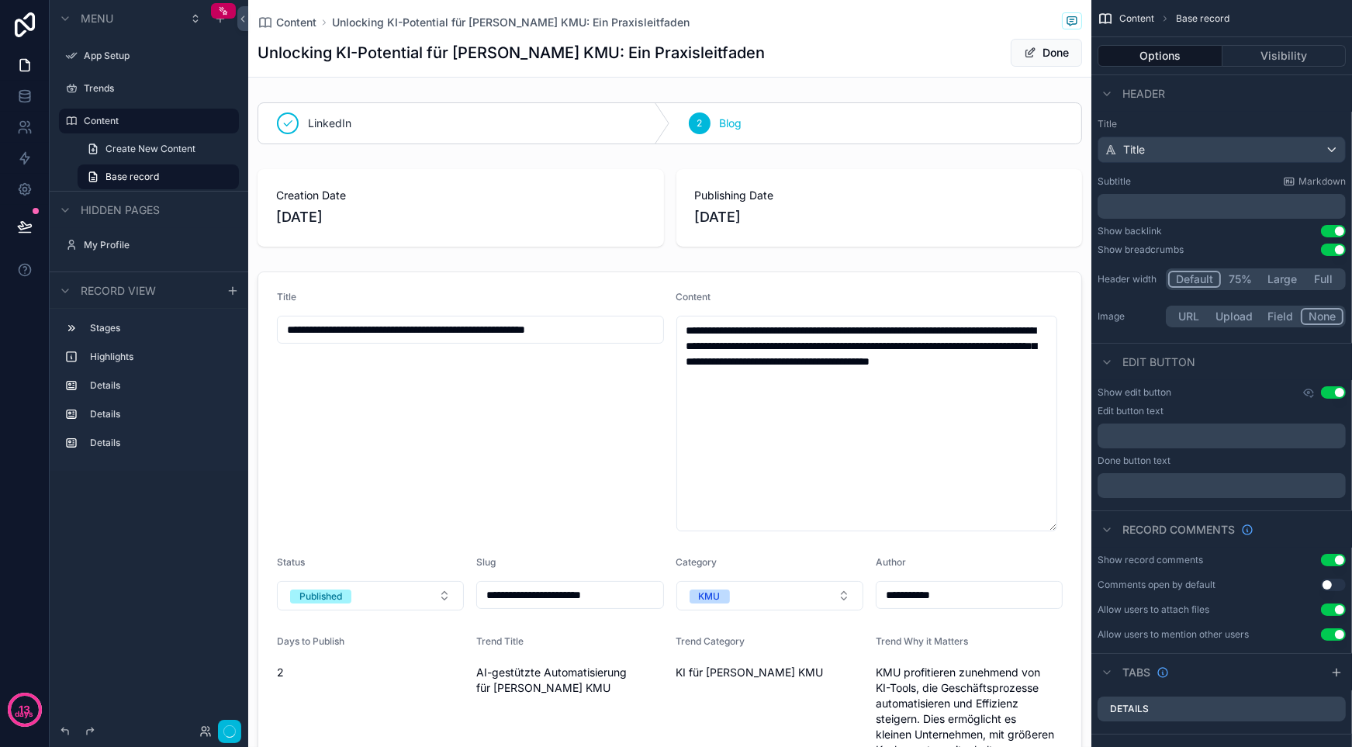
click at [779, 317] on div "scrollable content" at bounding box center [669, 526] width 843 height 523
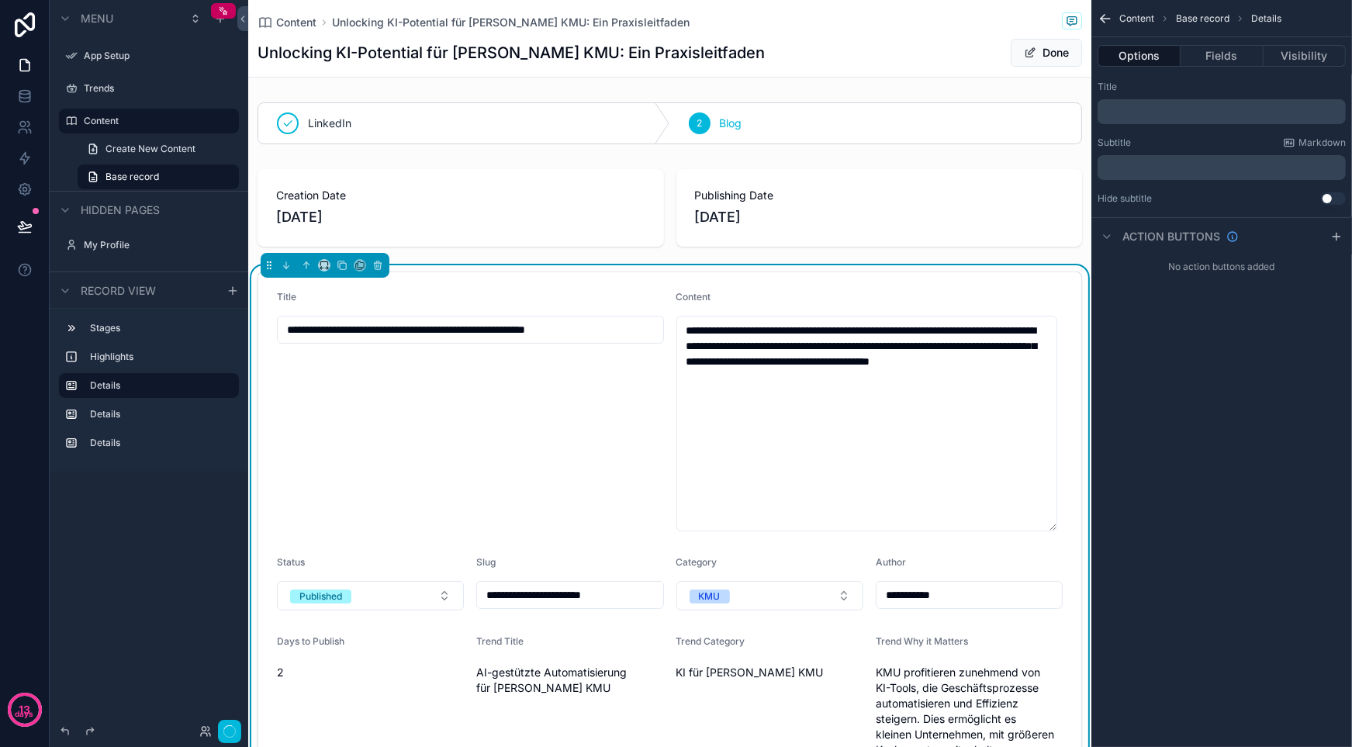
click at [791, 373] on textarea "**********" at bounding box center [867, 424] width 381 height 216
click at [788, 372] on textarea "**********" at bounding box center [867, 424] width 381 height 216
click at [157, 179] on span "Base record" at bounding box center [133, 177] width 54 height 12
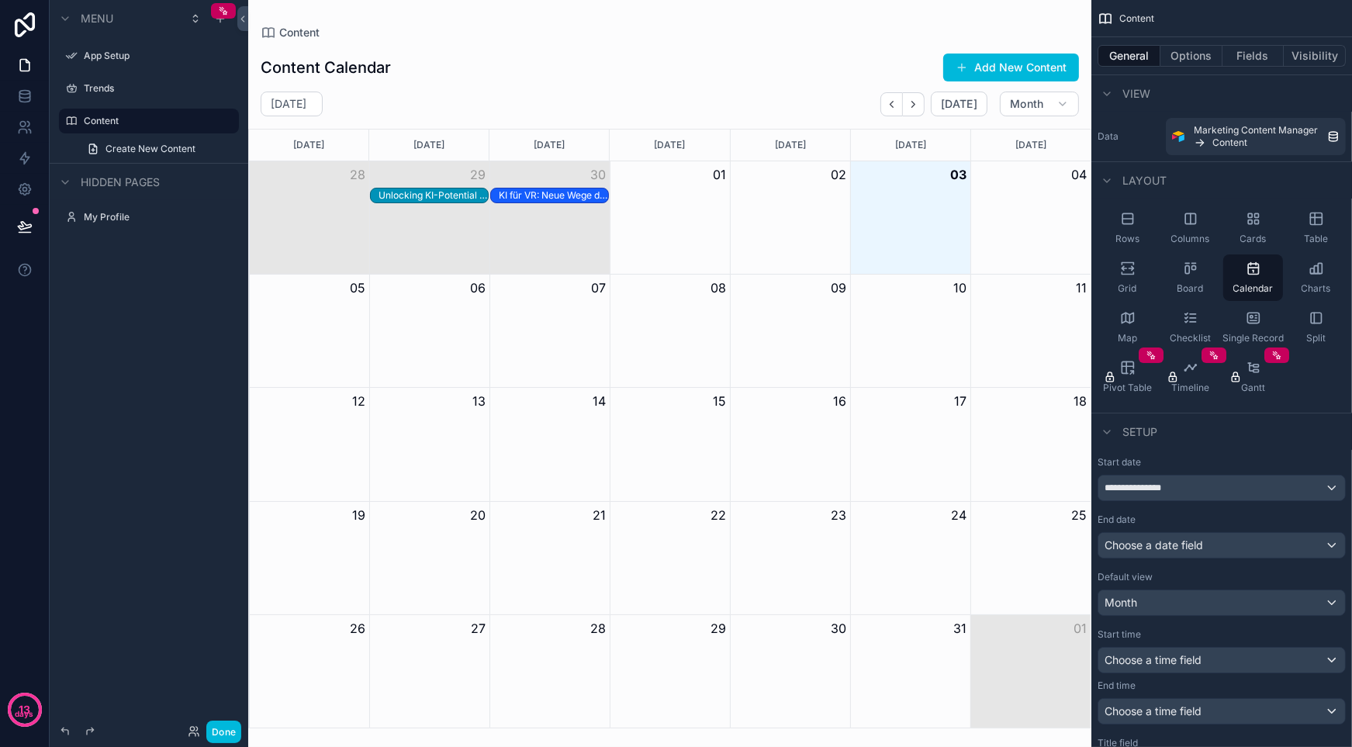
click at [162, 143] on span "Create New Content" at bounding box center [151, 149] width 90 height 12
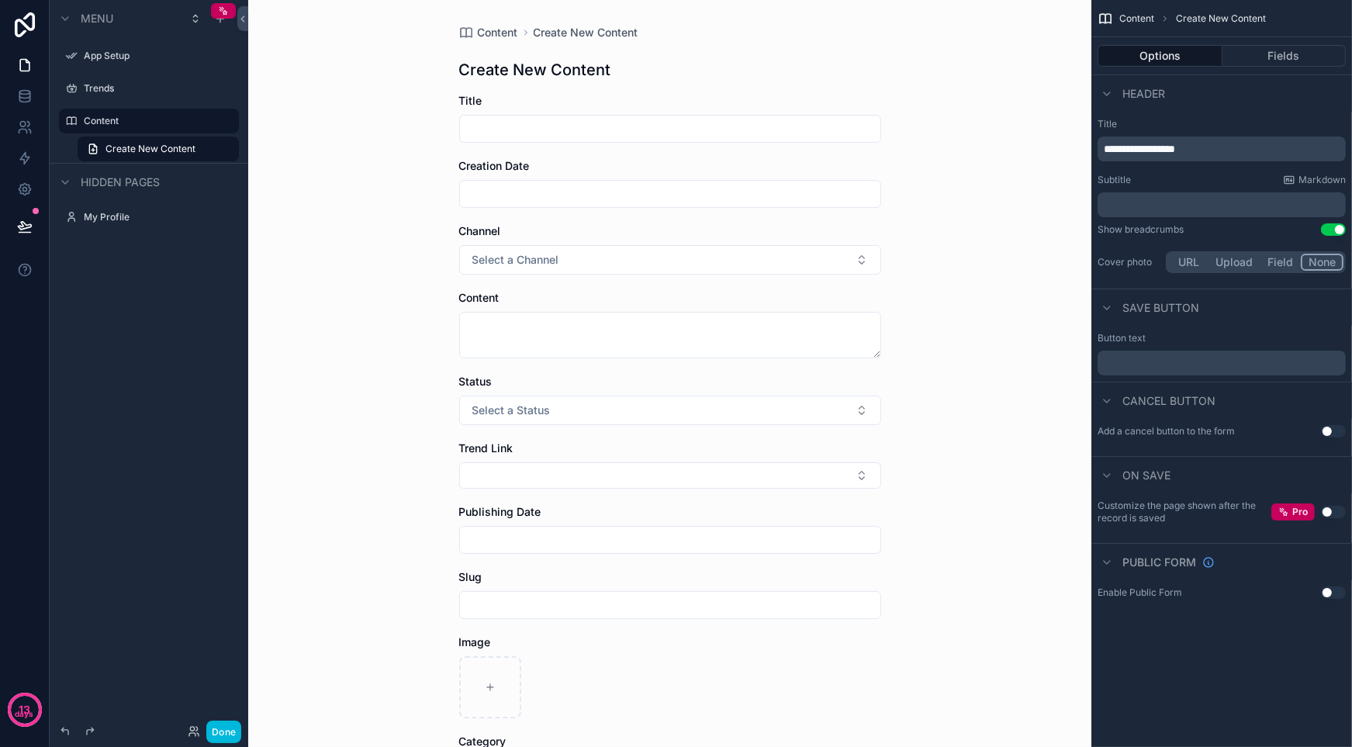
click at [717, 339] on textarea "scrollable content" at bounding box center [670, 335] width 422 height 47
drag, startPoint x: 867, startPoint y: 379, endPoint x: 887, endPoint y: 472, distance: 95.3
click at [864, 510] on textarea "scrollable content" at bounding box center [670, 414] width 422 height 205
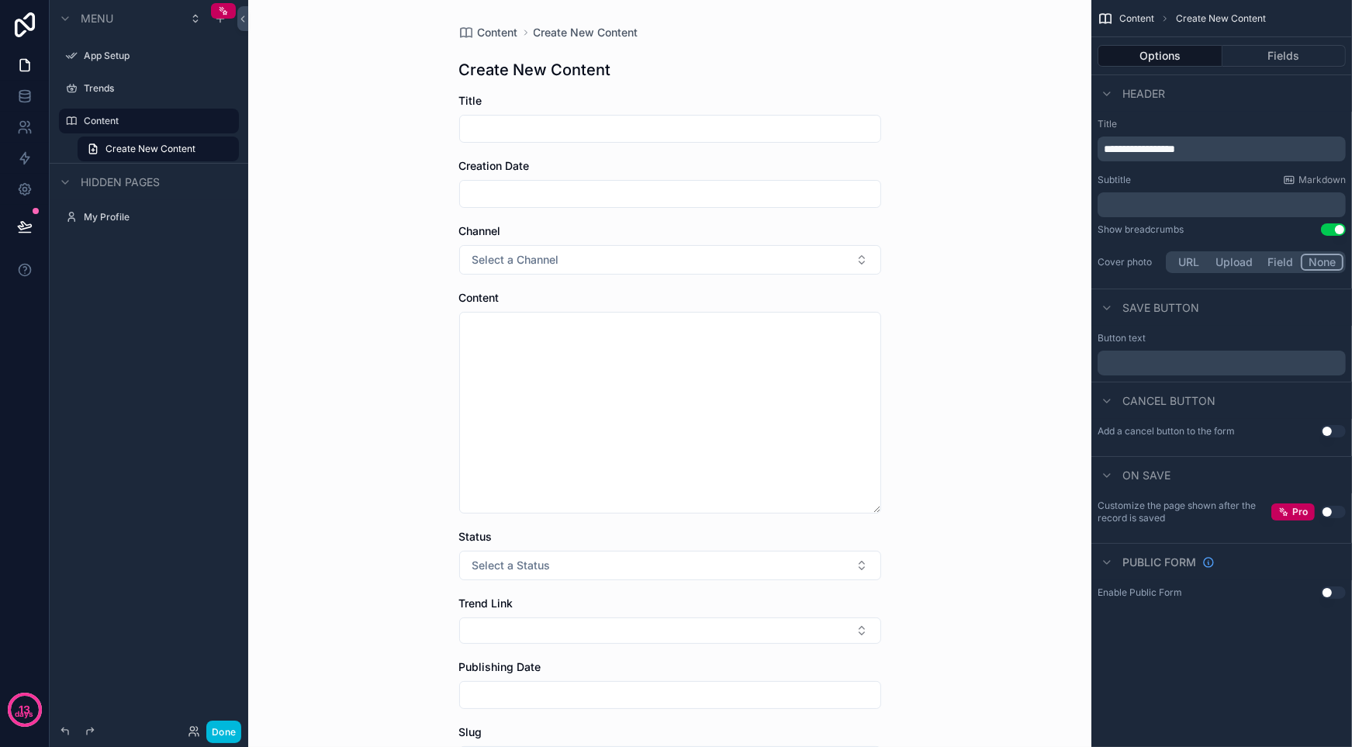
click at [984, 382] on div "Content Create New Content Create New Content Title Creation Date Channel Selec…" at bounding box center [669, 373] width 843 height 747
click at [661, 381] on textarea "scrollable content" at bounding box center [670, 413] width 422 height 202
click at [755, 369] on textarea "scrollable content" at bounding box center [670, 413] width 422 height 202
drag, startPoint x: 1022, startPoint y: 459, endPoint x: 987, endPoint y: 441, distance: 39.6
click at [1011, 456] on div "Content Create New Content Create New Content Title Creation Date Channel Selec…" at bounding box center [669, 373] width 843 height 747
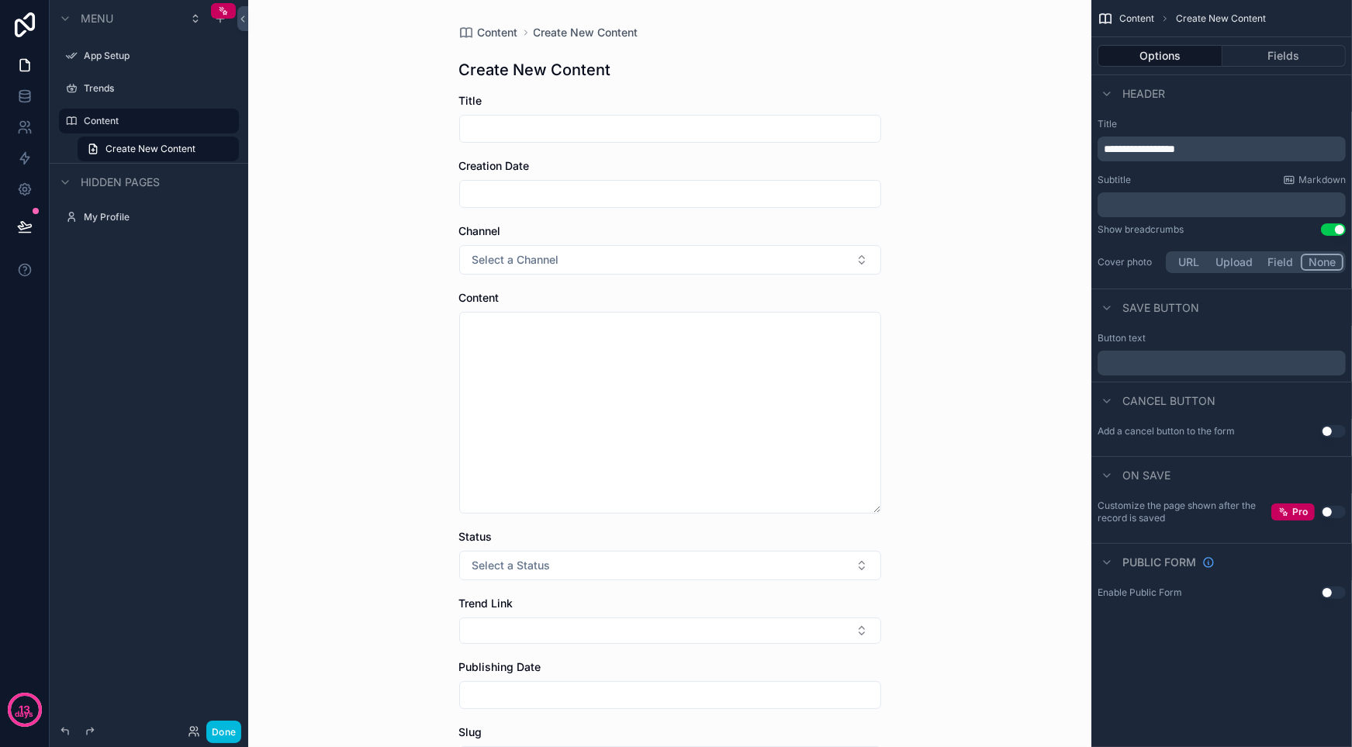
click at [779, 398] on textarea "scrollable content" at bounding box center [670, 413] width 422 height 202
click at [1272, 60] on button "Fields" at bounding box center [1285, 56] width 124 height 22
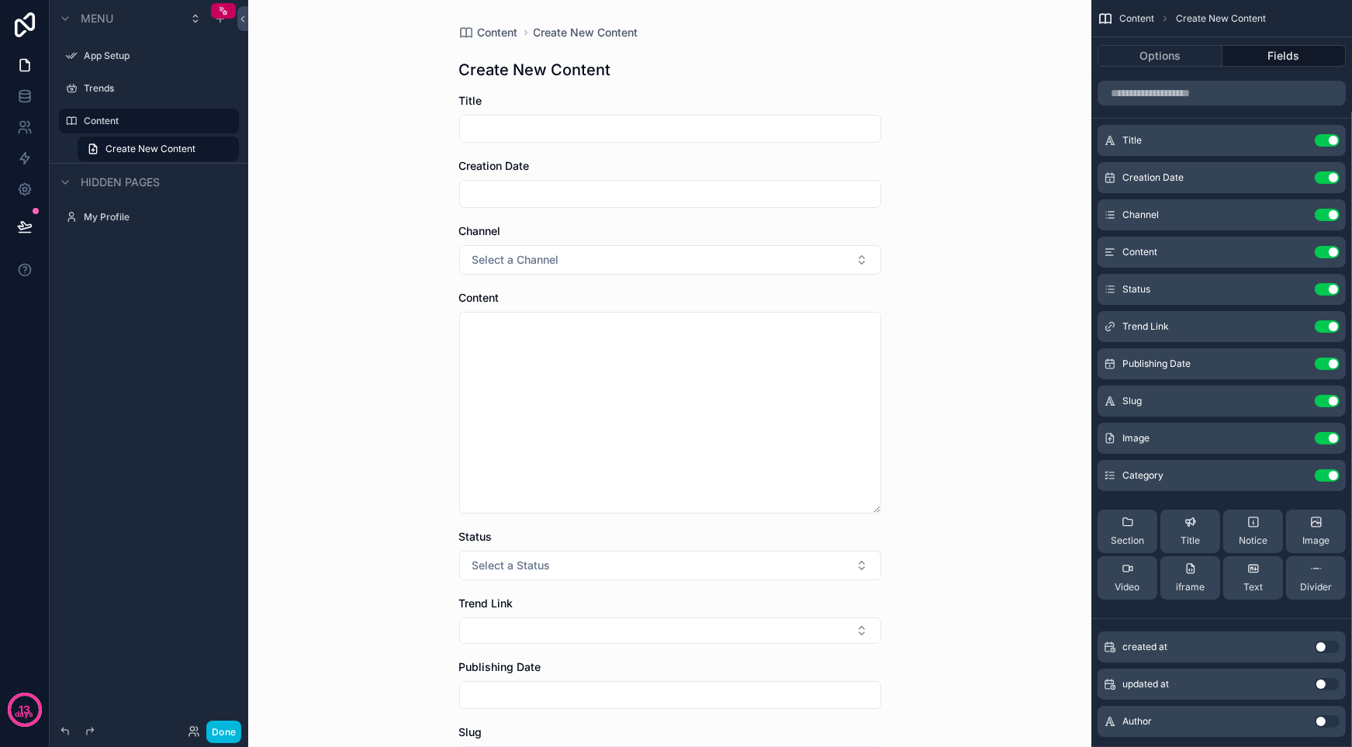
click at [1135, 255] on span "Content" at bounding box center [1140, 252] width 35 height 12
click at [0, 0] on icon "scrollable content" at bounding box center [0, 0] width 0 height 0
click at [878, 525] on div "Content Create New Content Create New Content Title Creation Date Channel Selec…" at bounding box center [670, 546] width 447 height 1092
drag, startPoint x: 870, startPoint y: 510, endPoint x: 865, endPoint y: 566, distance: 56.9
click at [865, 566] on textarea "scrollable content" at bounding box center [670, 441] width 422 height 258
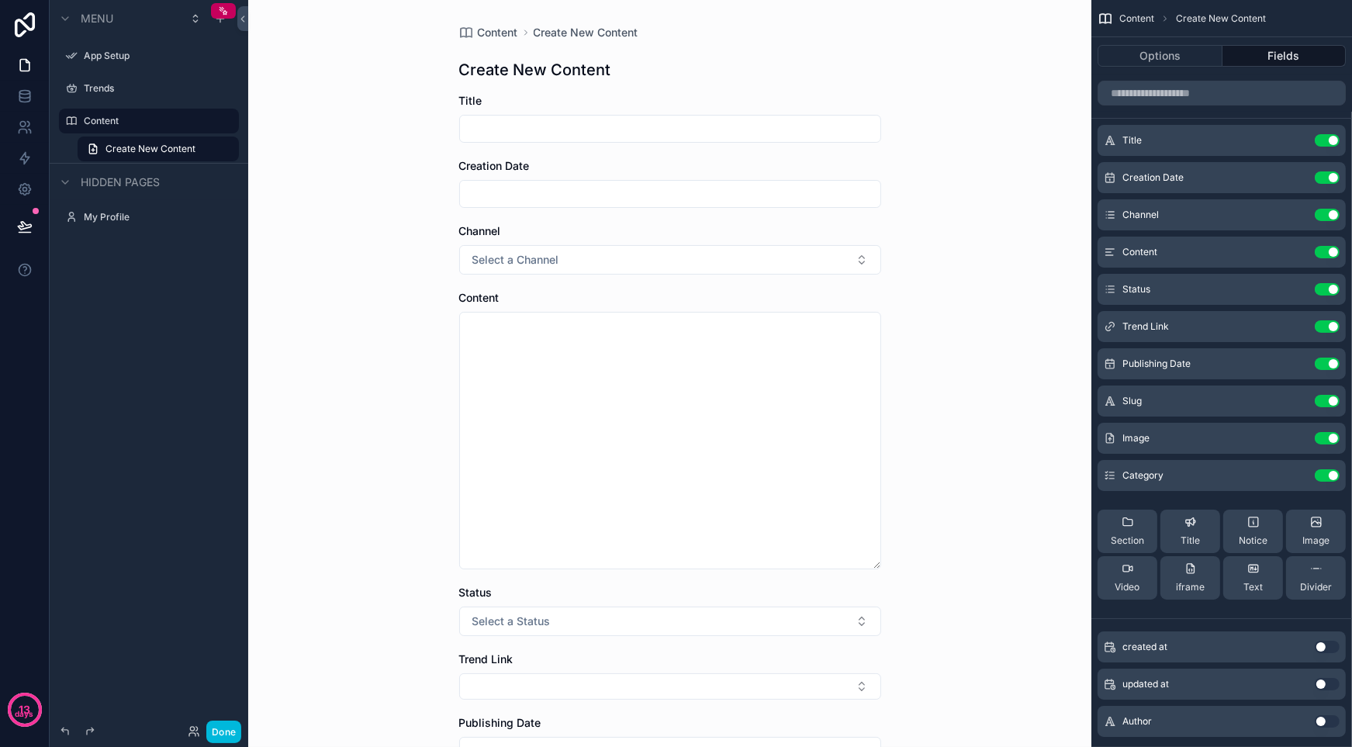
click at [1047, 340] on div "Content Create New Content Create New Content Title Creation Date Channel Selec…" at bounding box center [669, 373] width 843 height 747
click at [1167, 63] on button "Options" at bounding box center [1160, 56] width 125 height 22
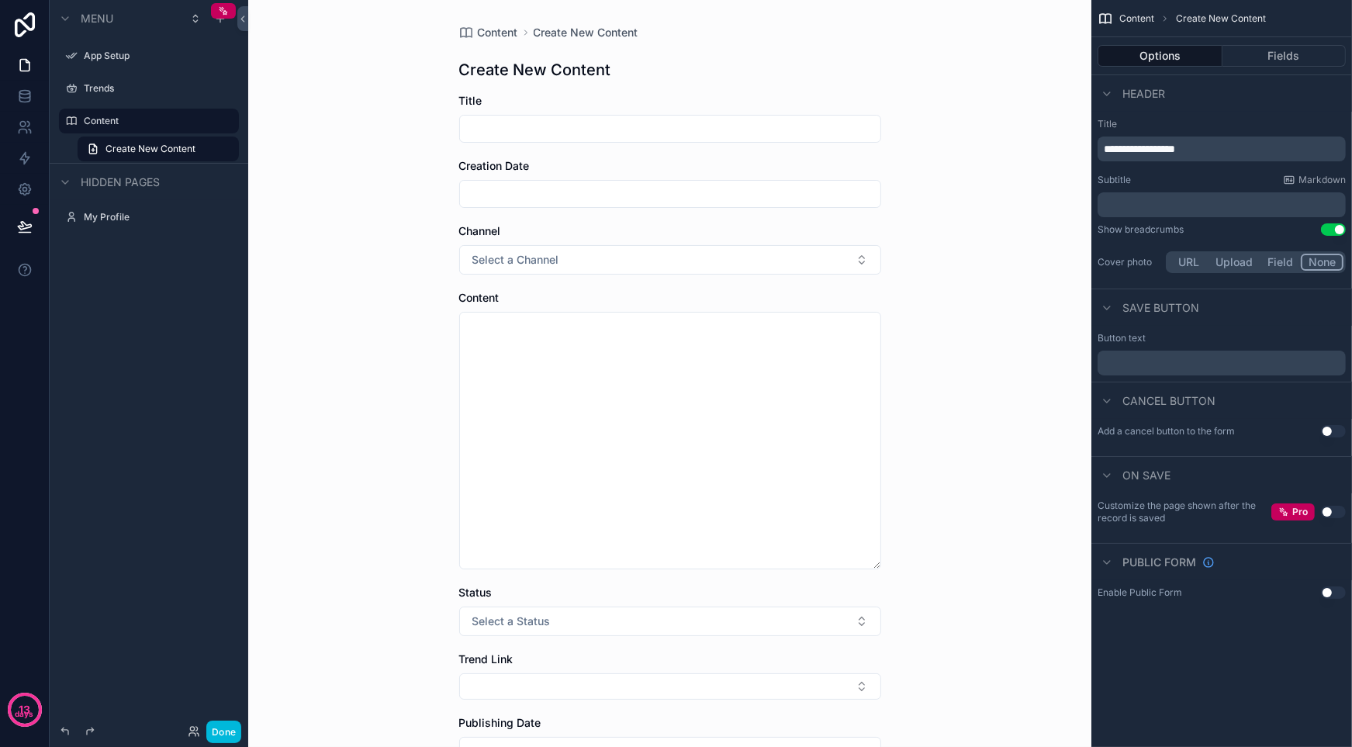
click at [1130, 10] on div "Content Create New Content" at bounding box center [1222, 18] width 261 height 37
click at [1133, 21] on span "Content" at bounding box center [1137, 18] width 35 height 12
click at [1018, 112] on div "Content Create New Content Create New Content Title Creation Date Channel Selec…" at bounding box center [669, 373] width 843 height 747
click at [137, 147] on span "Create New Content" at bounding box center [151, 149] width 90 height 12
click at [559, 33] on span "Create New Content" at bounding box center [586, 33] width 105 height 16
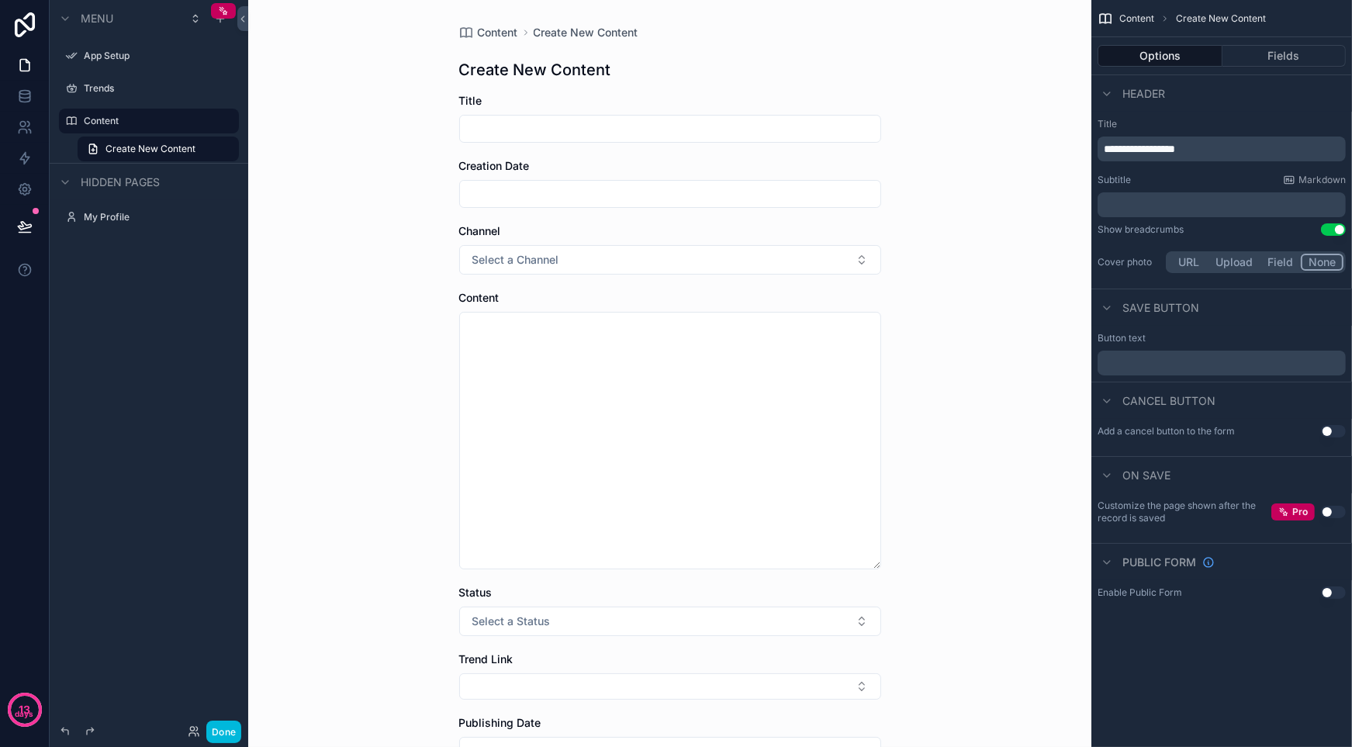
click at [552, 334] on textarea "scrollable content" at bounding box center [670, 441] width 422 height 258
type textarea "******"
drag, startPoint x: 540, startPoint y: 334, endPoint x: 393, endPoint y: 339, distance: 146.7
click at [393, 339] on div "Content Create New Content Create New Content Title Creation Date Channel Selec…" at bounding box center [669, 373] width 843 height 747
click at [133, 112] on div "Content" at bounding box center [160, 121] width 152 height 19
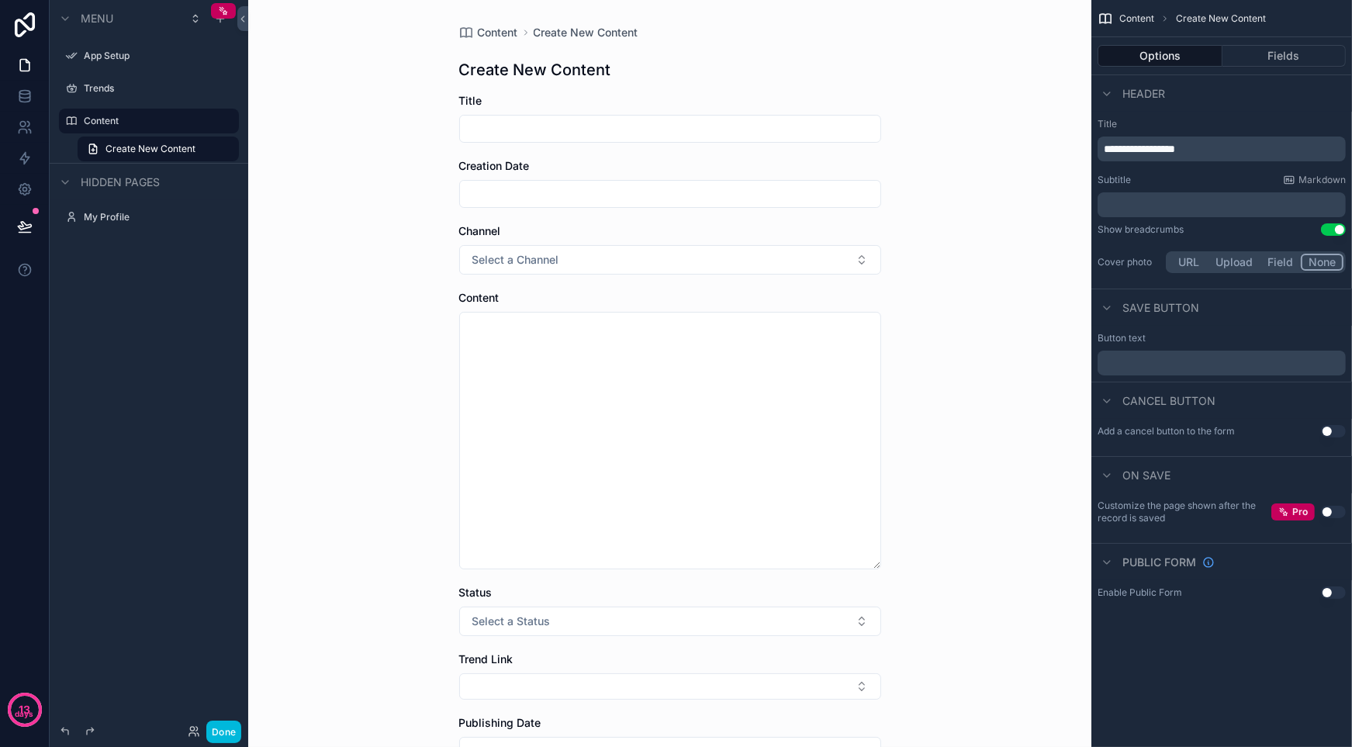
click at [124, 92] on label "Trends" at bounding box center [157, 88] width 146 height 12
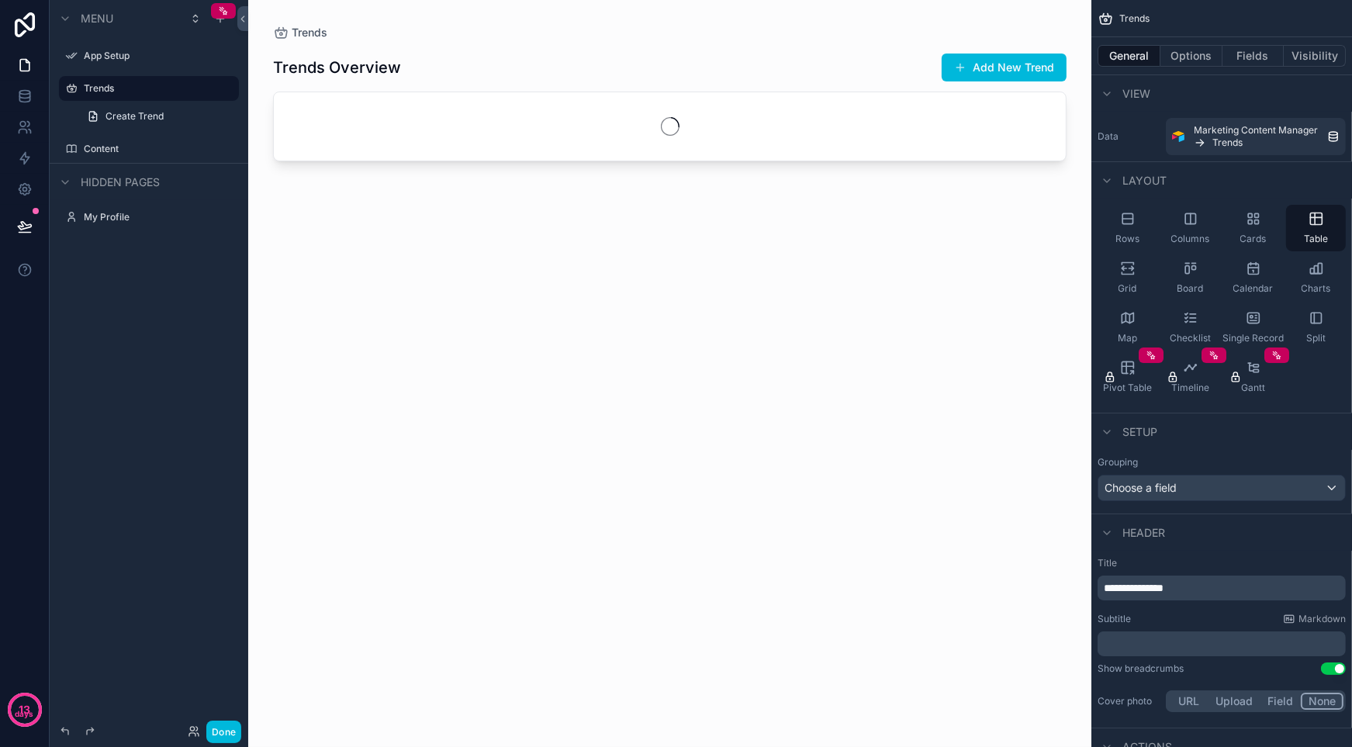
click at [126, 119] on span "Create Trend" at bounding box center [135, 116] width 58 height 12
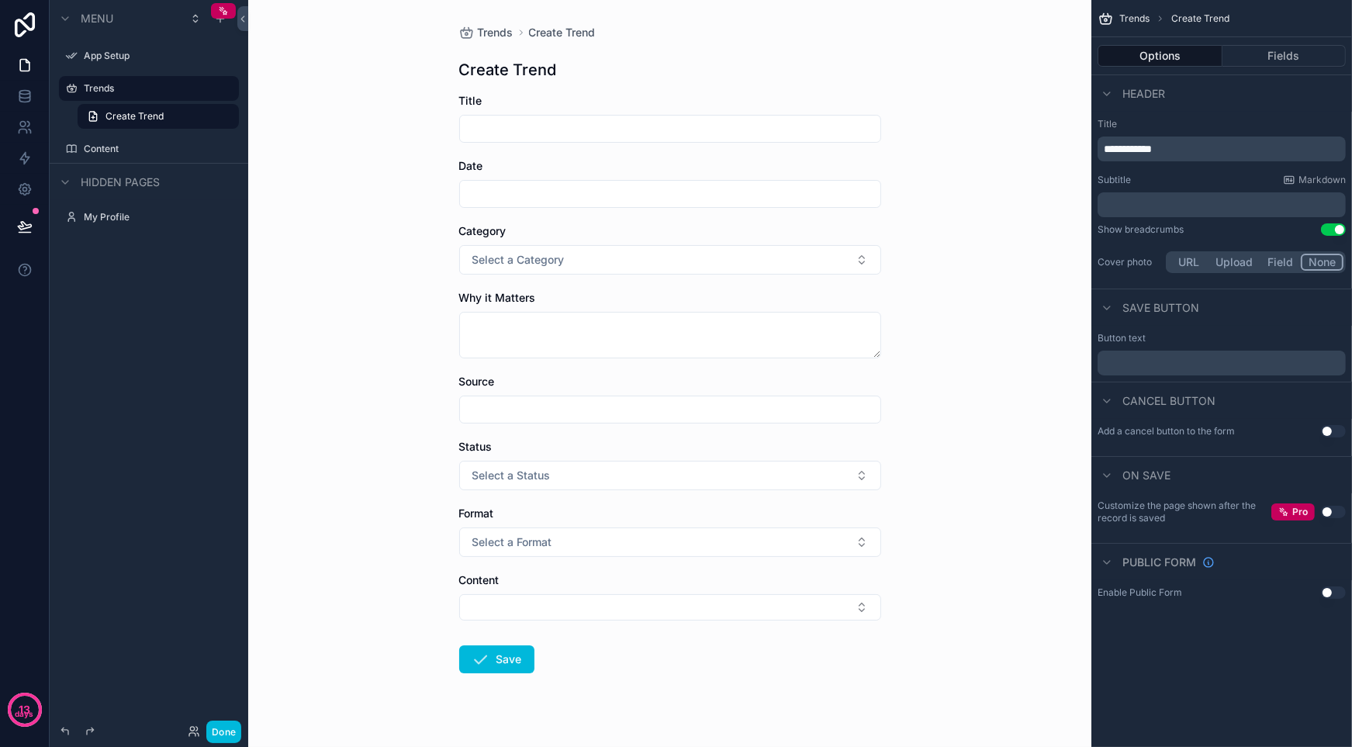
click at [128, 86] on label "Trends" at bounding box center [157, 88] width 146 height 12
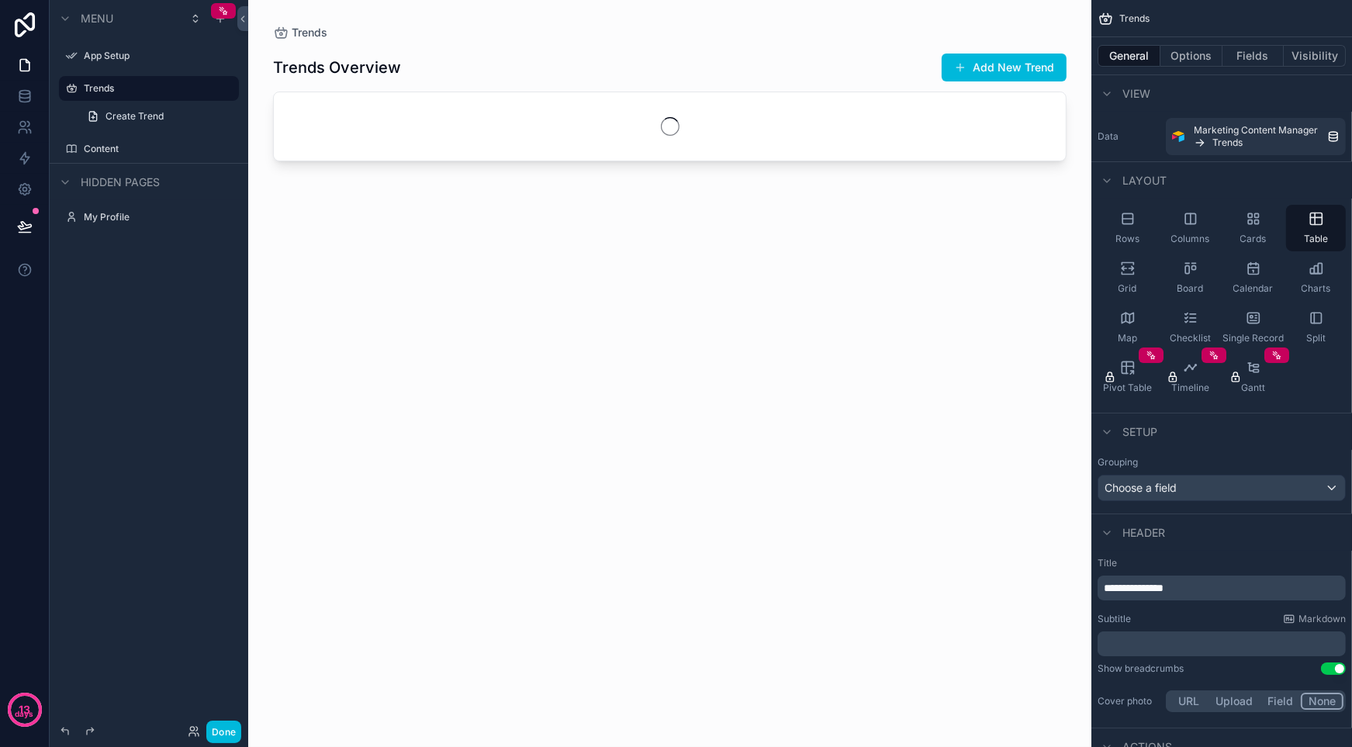
click at [109, 149] on label "Content" at bounding box center [157, 149] width 146 height 12
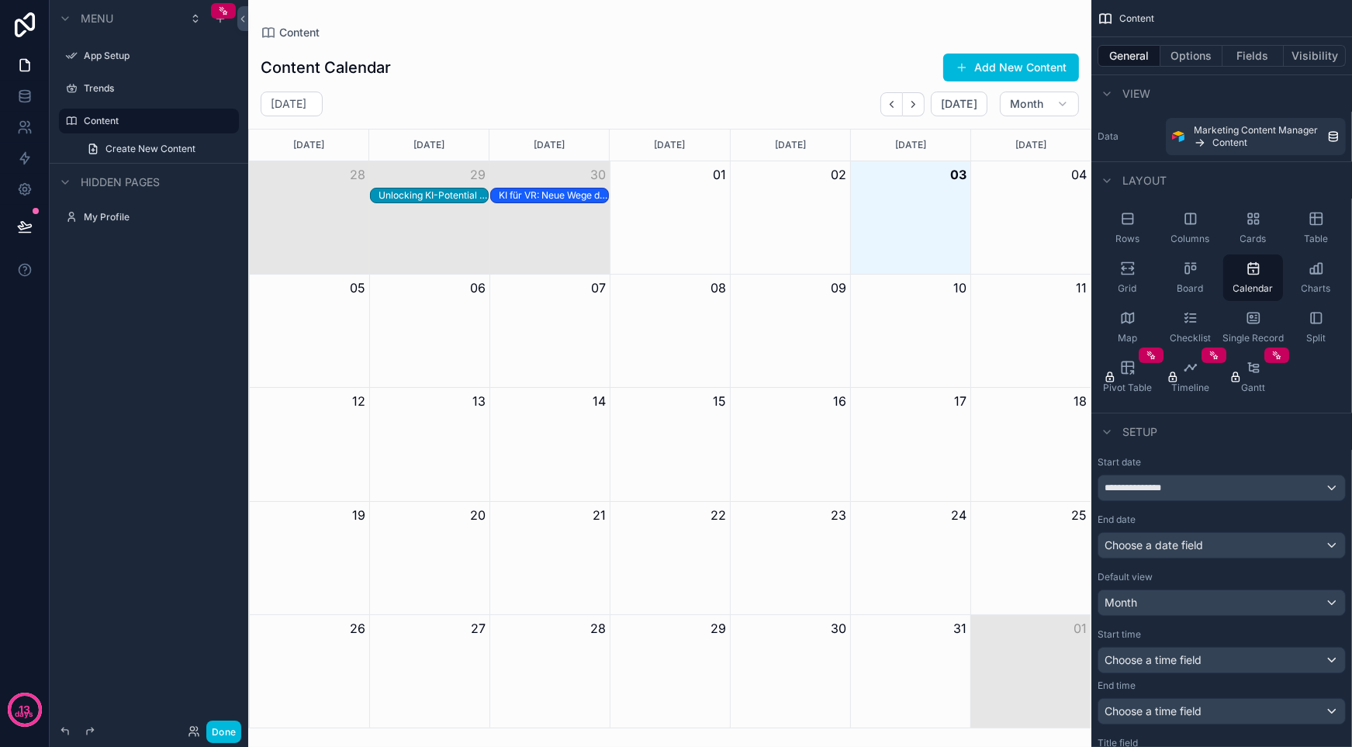
click at [449, 195] on div "Unlocking KI-Potential für Schweizer KMU: Ein Praxisleitfaden" at bounding box center [433, 195] width 109 height 12
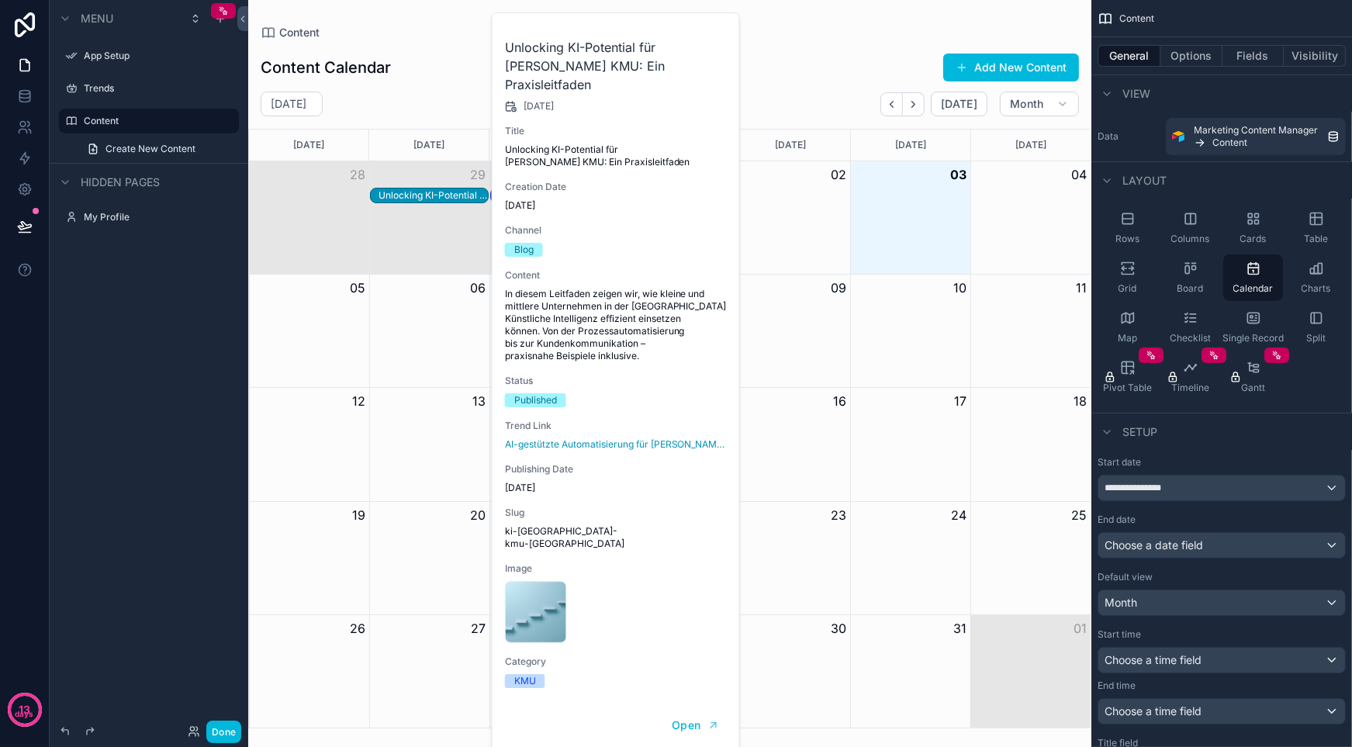
click at [691, 713] on button "Open" at bounding box center [695, 726] width 67 height 26
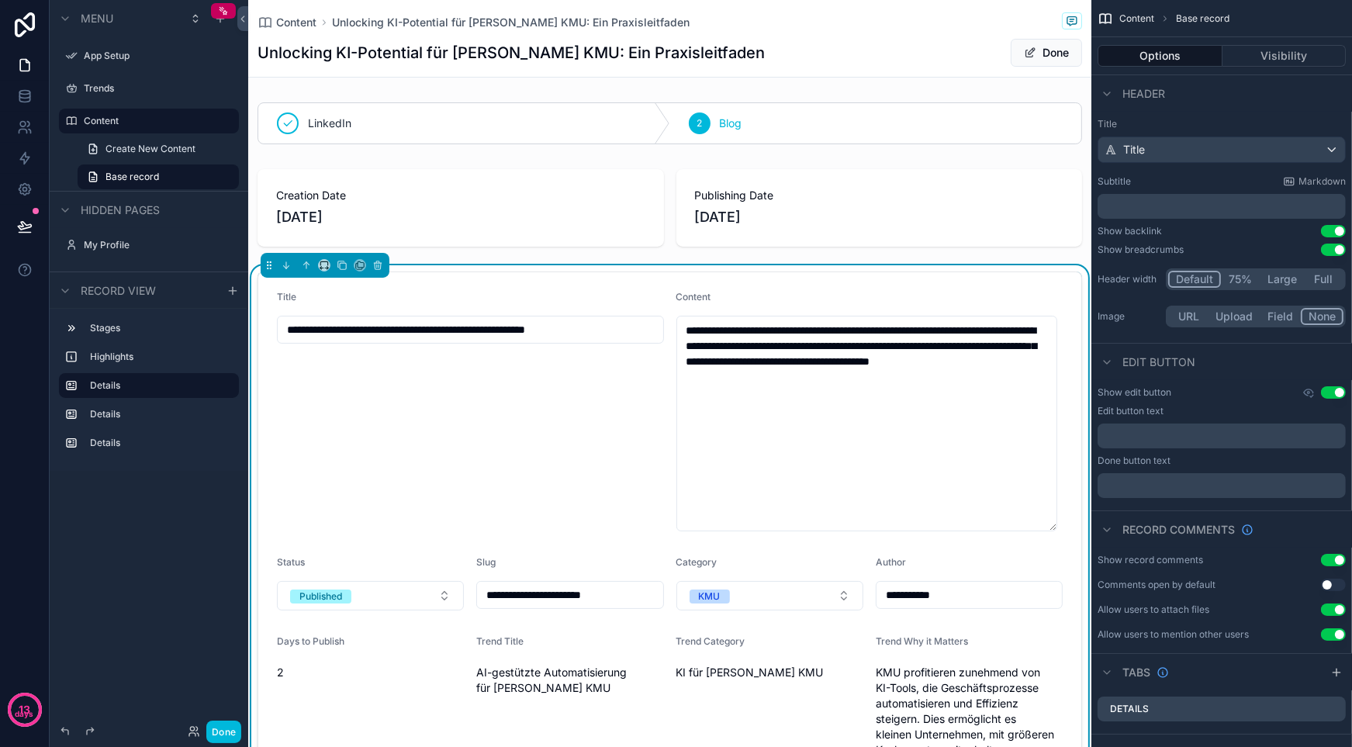
click at [138, 178] on span "Base record" at bounding box center [133, 177] width 54 height 12
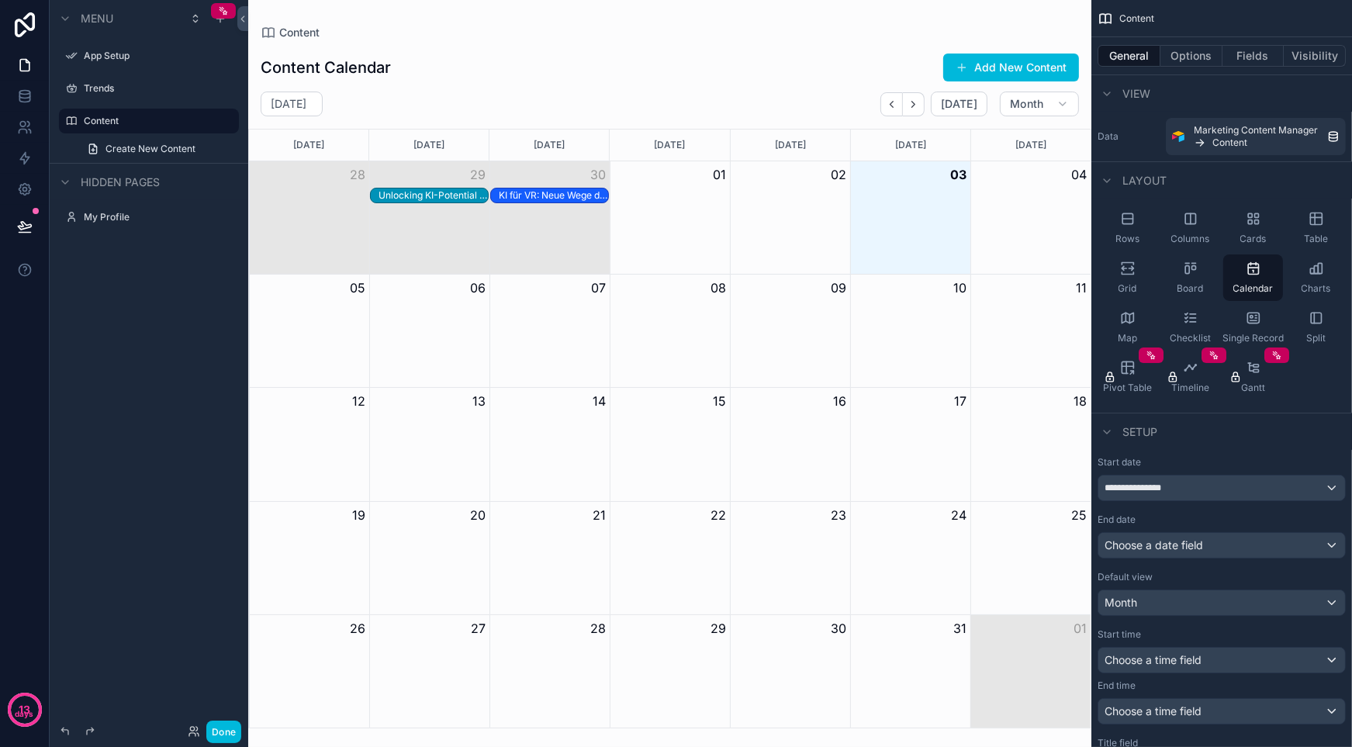
click at [138, 178] on span "Hidden pages" at bounding box center [120, 183] width 79 height 16
click at [154, 125] on label "Content" at bounding box center [157, 121] width 146 height 12
click at [0, 0] on button "scrollable content" at bounding box center [0, 0] width 0 height 0
drag, startPoint x: 199, startPoint y: 202, endPoint x: 194, endPoint y: 161, distance: 41.4
click at [199, 203] on div "Menu App Setup Trends ******* Create New Content Hidden pages" at bounding box center [149, 106] width 199 height 213
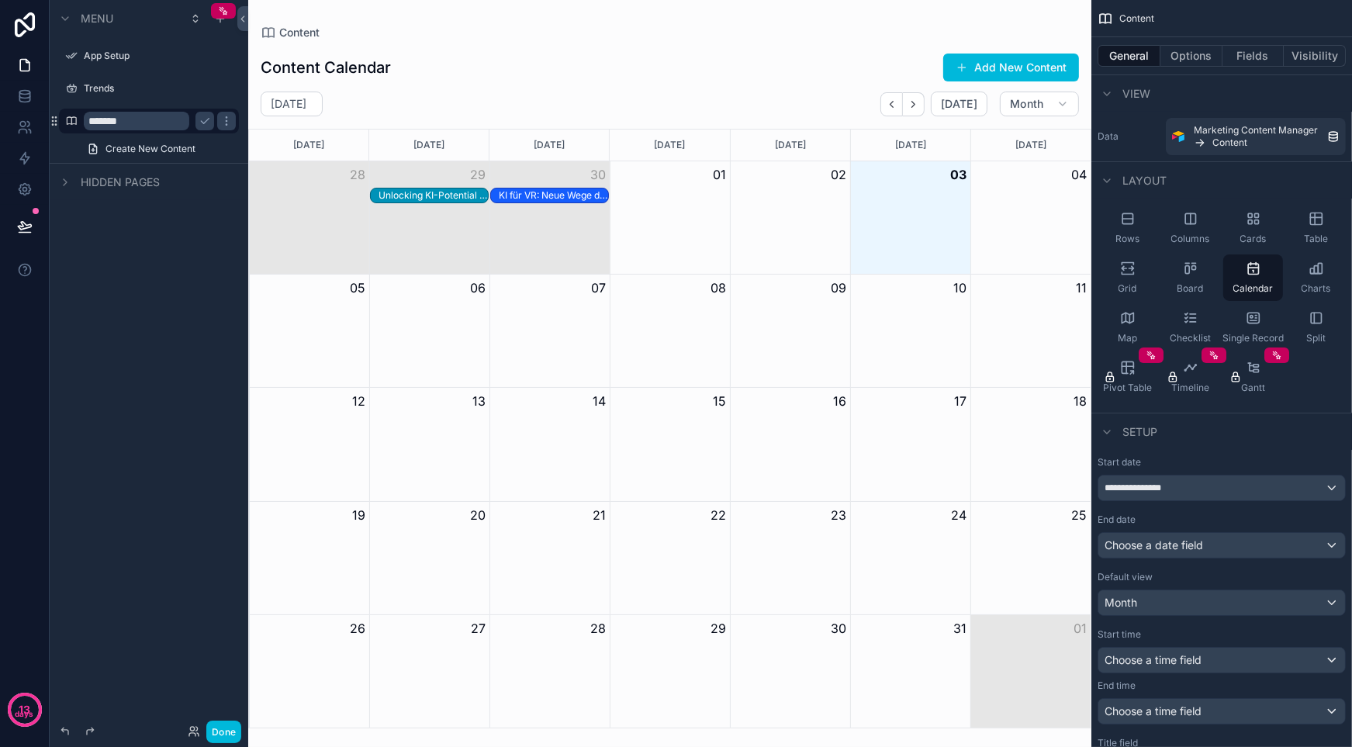
click at [211, 232] on div "Menu App Setup Trends ******* Create New Content Hidden pages" at bounding box center [149, 364] width 199 height 729
click at [400, 192] on div "Unlocking KI-Potential für Schweizer KMU: Ein Praxisleitfaden" at bounding box center [433, 195] width 109 height 12
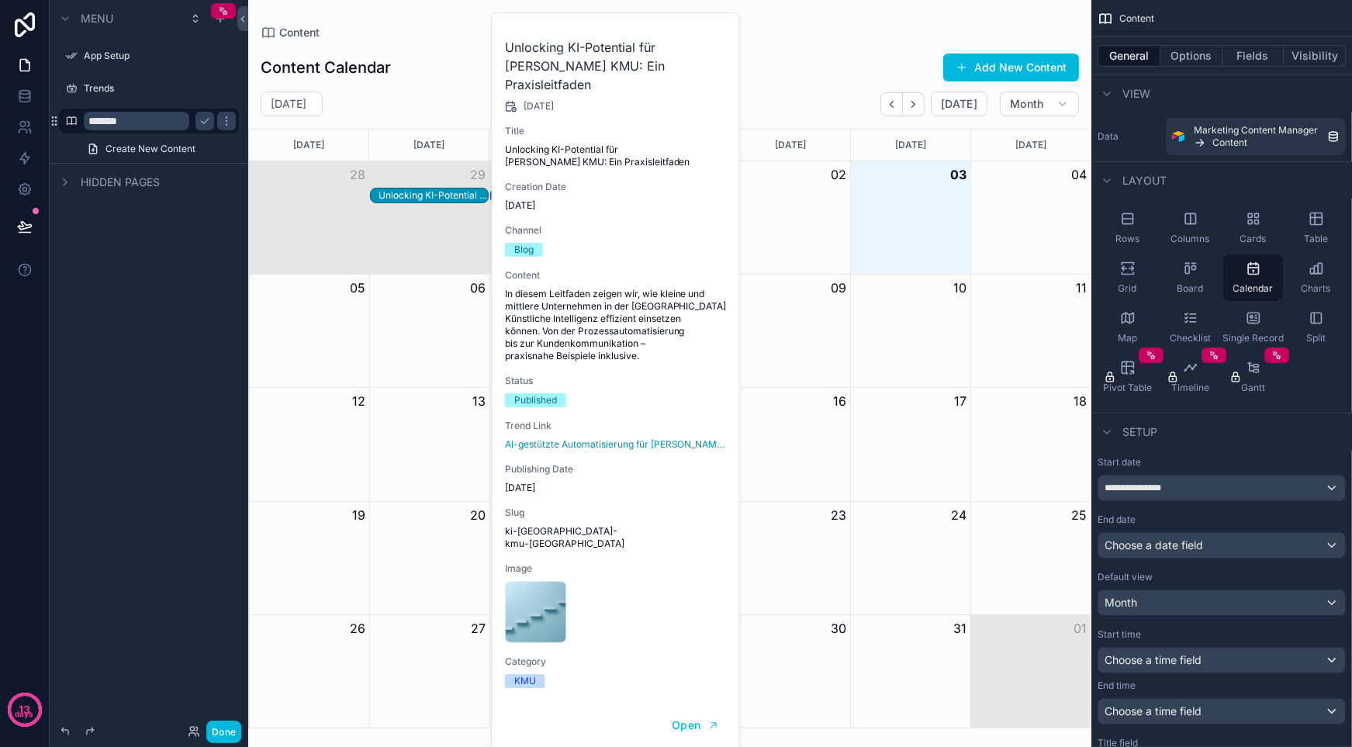
click at [677, 718] on span "Open" at bounding box center [686, 725] width 29 height 14
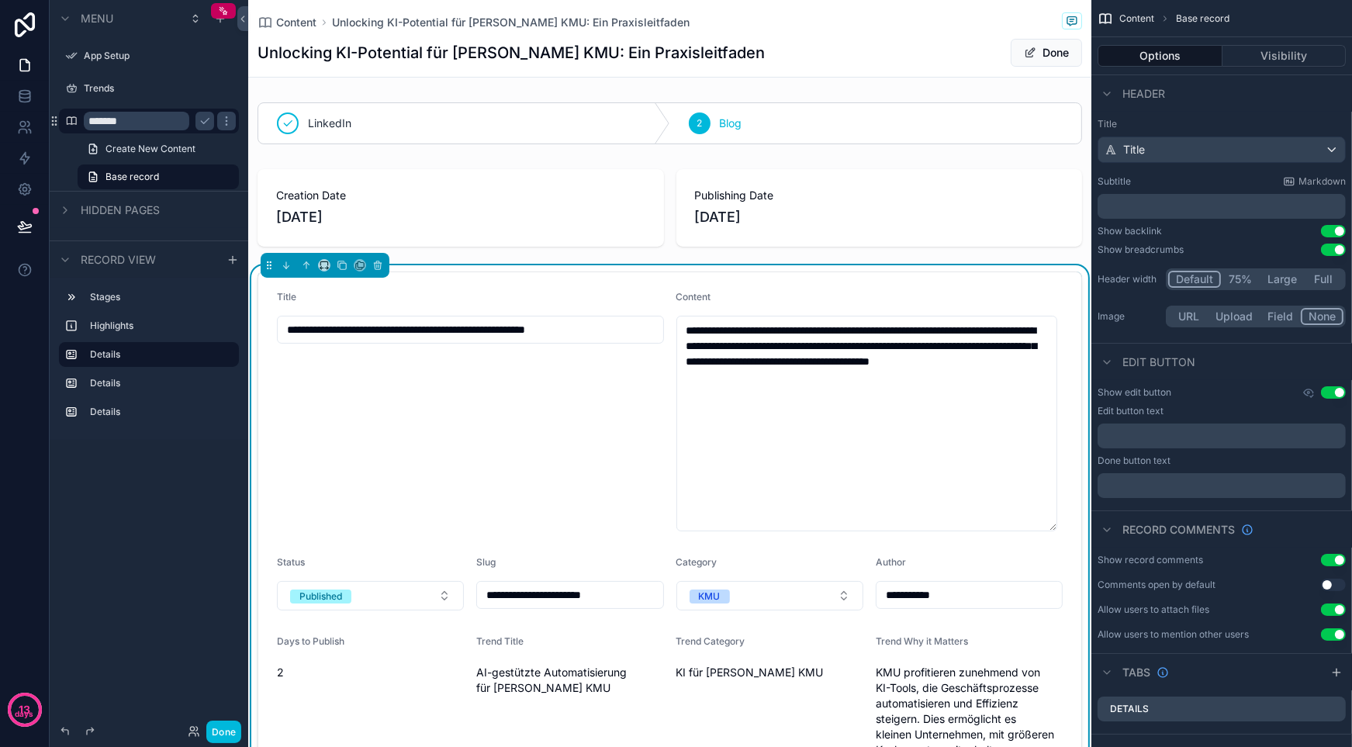
click at [594, 37] on div "Content Unlocking KI-Potential für Schweizer KMU: Ein Praxisleitfaden Unlocking…" at bounding box center [670, 38] width 825 height 77
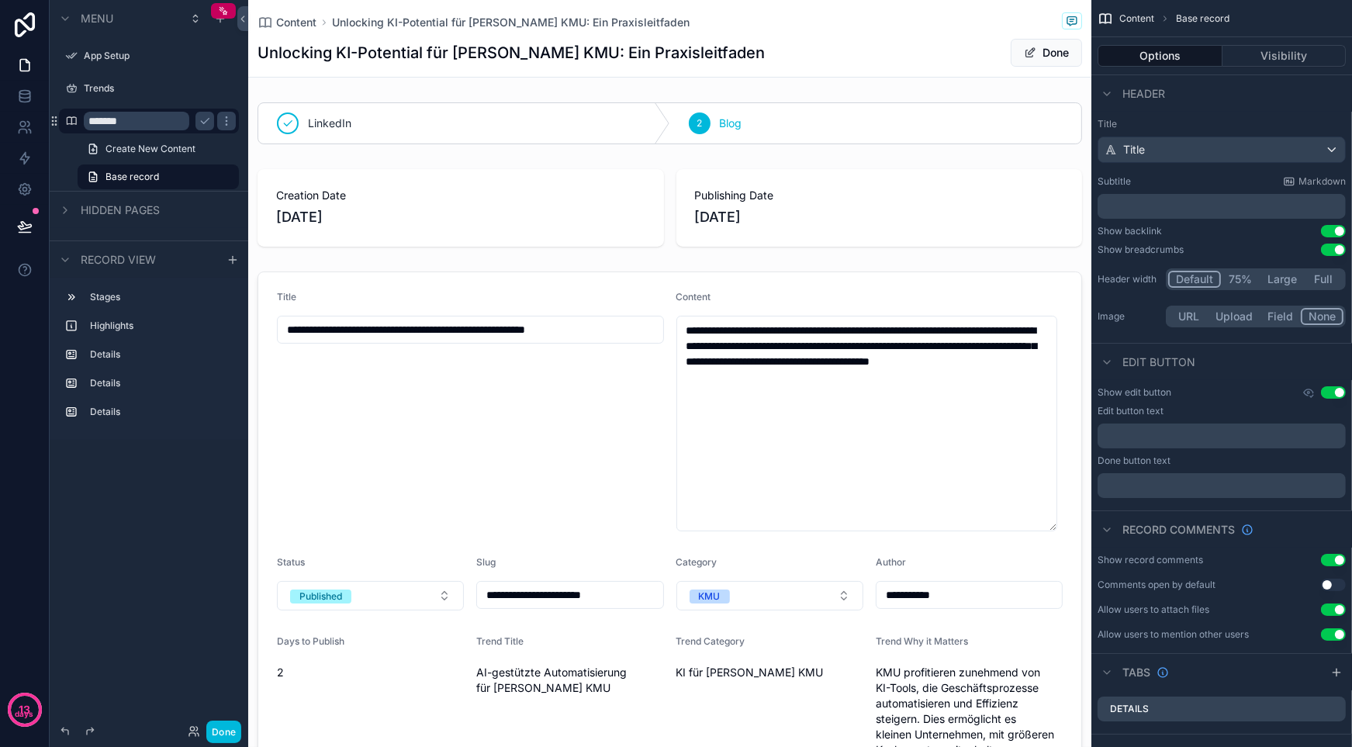
click at [528, 261] on div "**********" at bounding box center [669, 727] width 843 height 1262
click at [527, 257] on div "**********" at bounding box center [669, 727] width 843 height 1262
click at [1279, 315] on button "Field" at bounding box center [1281, 316] width 41 height 17
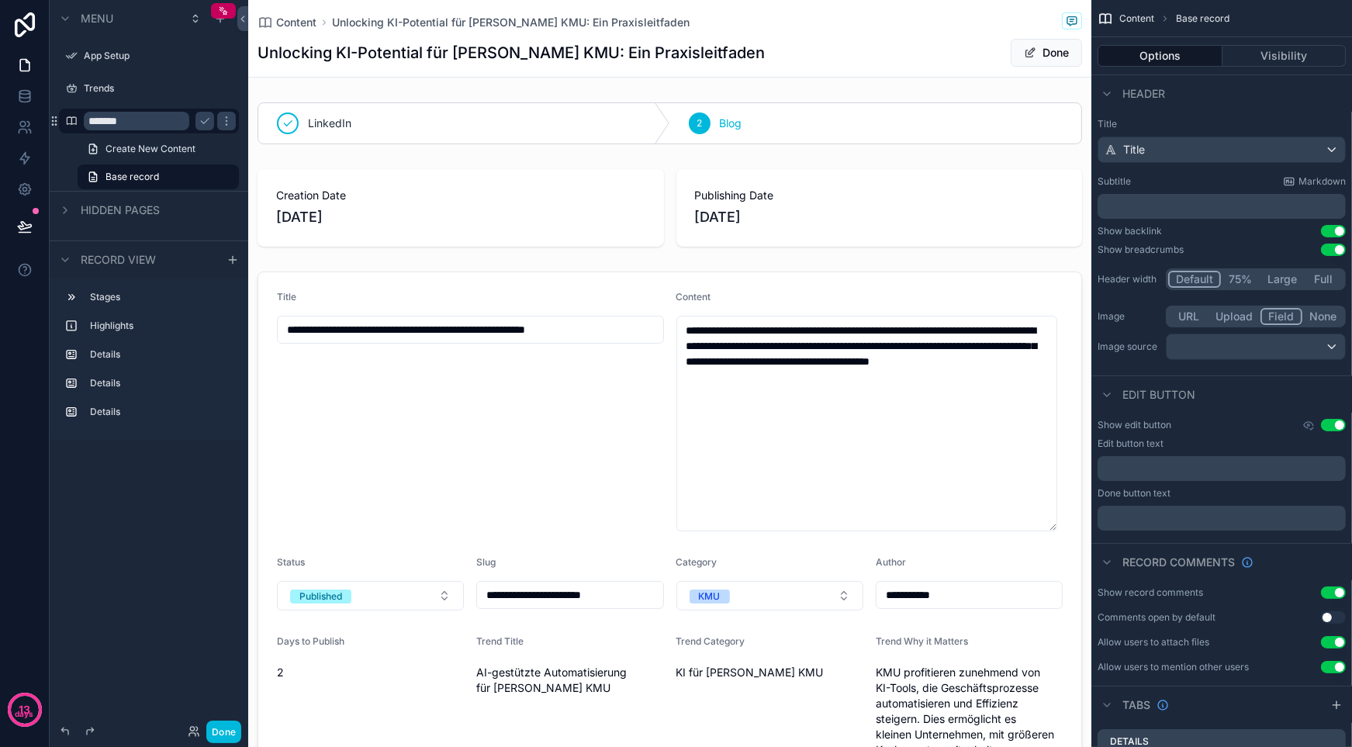
click at [1273, 350] on div "scrollable content" at bounding box center [1256, 346] width 178 height 25
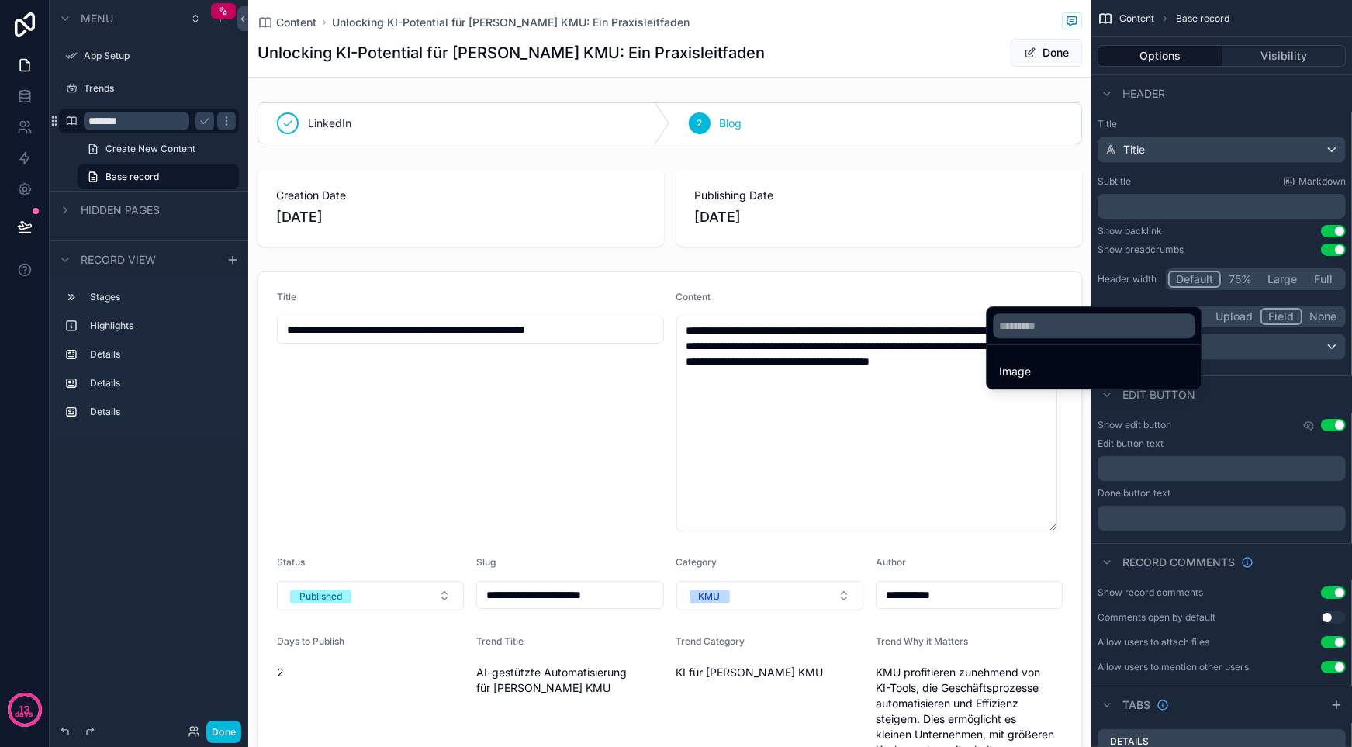
click at [1092, 373] on div "Image" at bounding box center [1093, 371] width 189 height 19
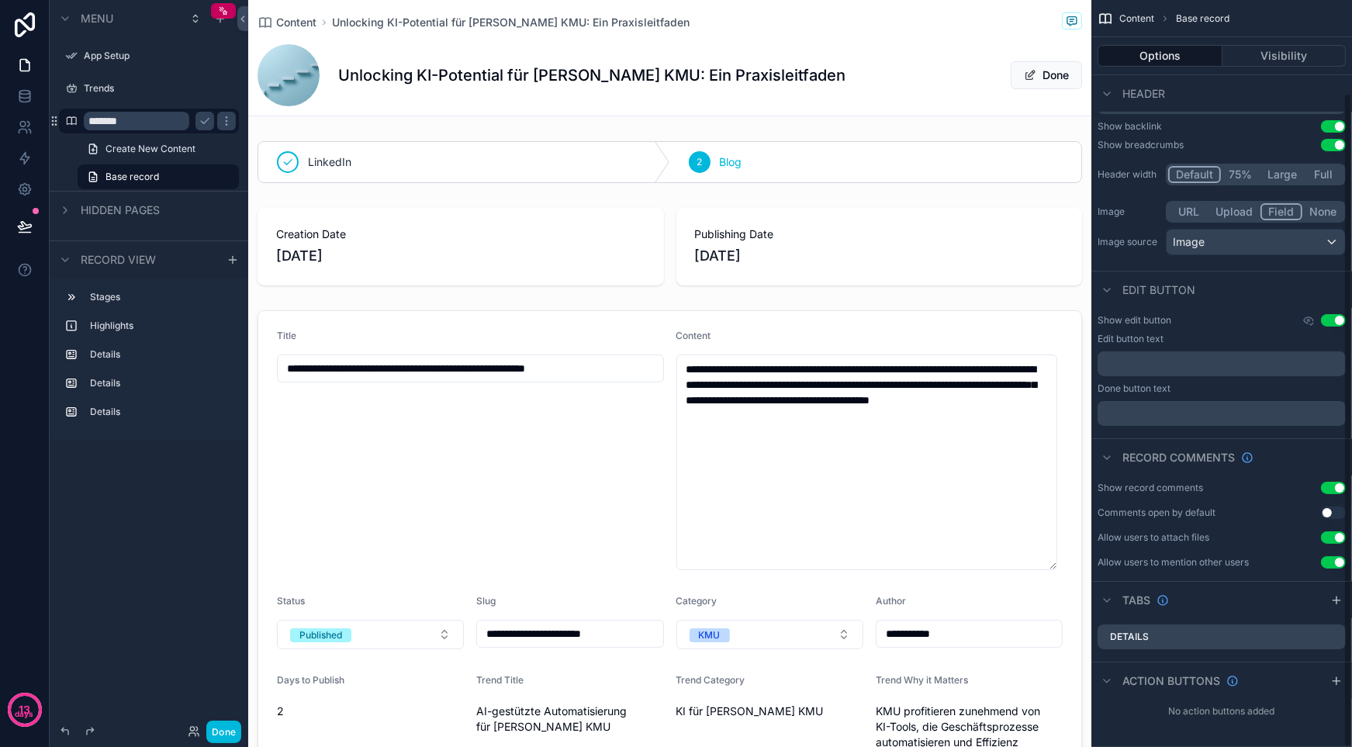
scroll to position [106, 0]
drag, startPoint x: 1338, startPoint y: 483, endPoint x: 1331, endPoint y: 513, distance: 30.1
click at [1337, 484] on button "Use setting" at bounding box center [1333, 487] width 25 height 12
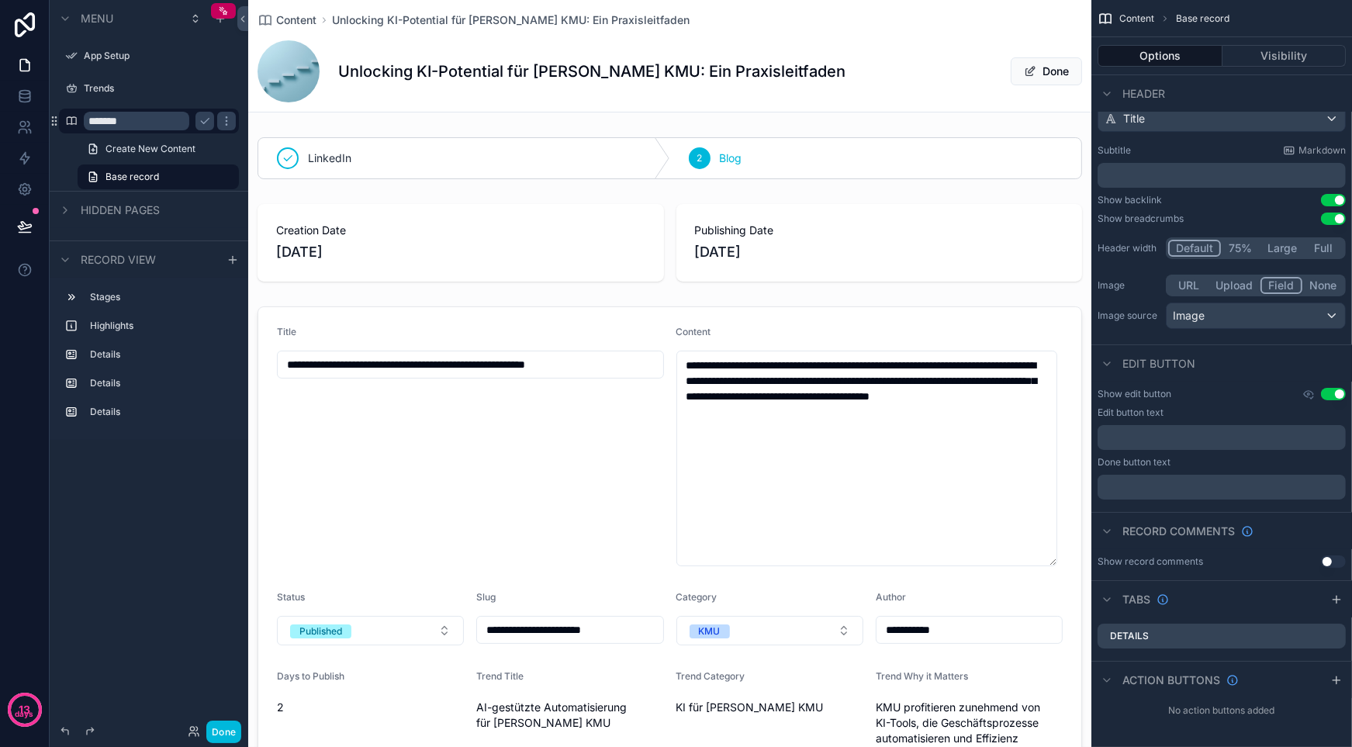
click at [1336, 677] on icon "scrollable content" at bounding box center [1337, 680] width 12 height 12
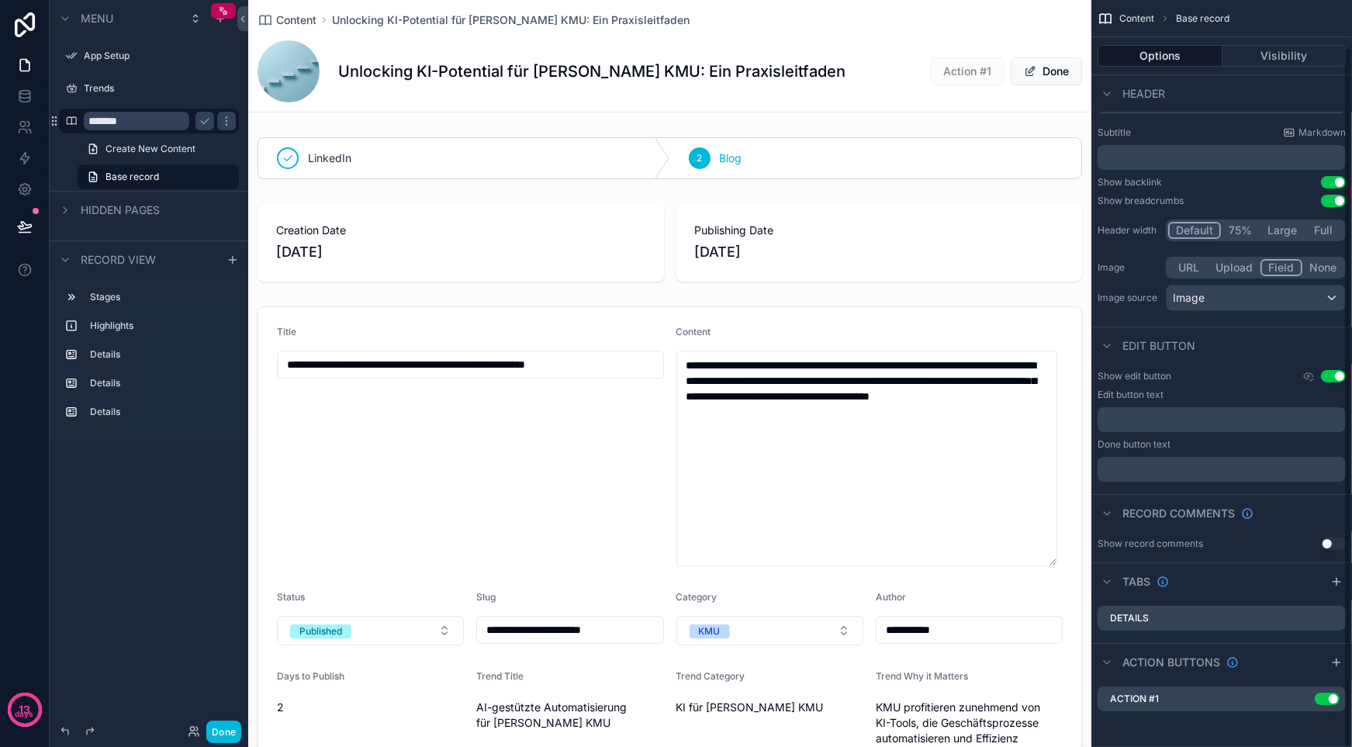
scroll to position [50, 0]
click at [0, 0] on icon "scrollable content" at bounding box center [0, 0] width 0 height 0
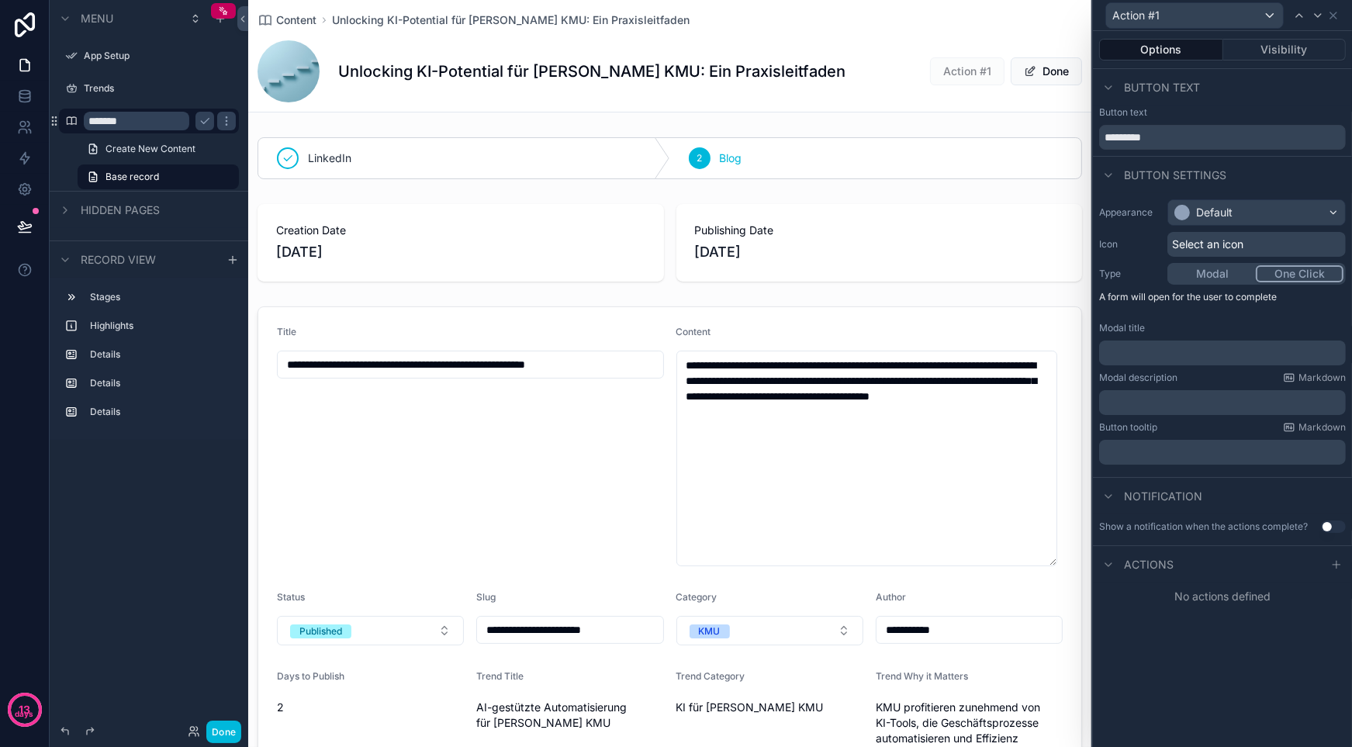
click at [1297, 277] on button "One Click" at bounding box center [1300, 273] width 88 height 17
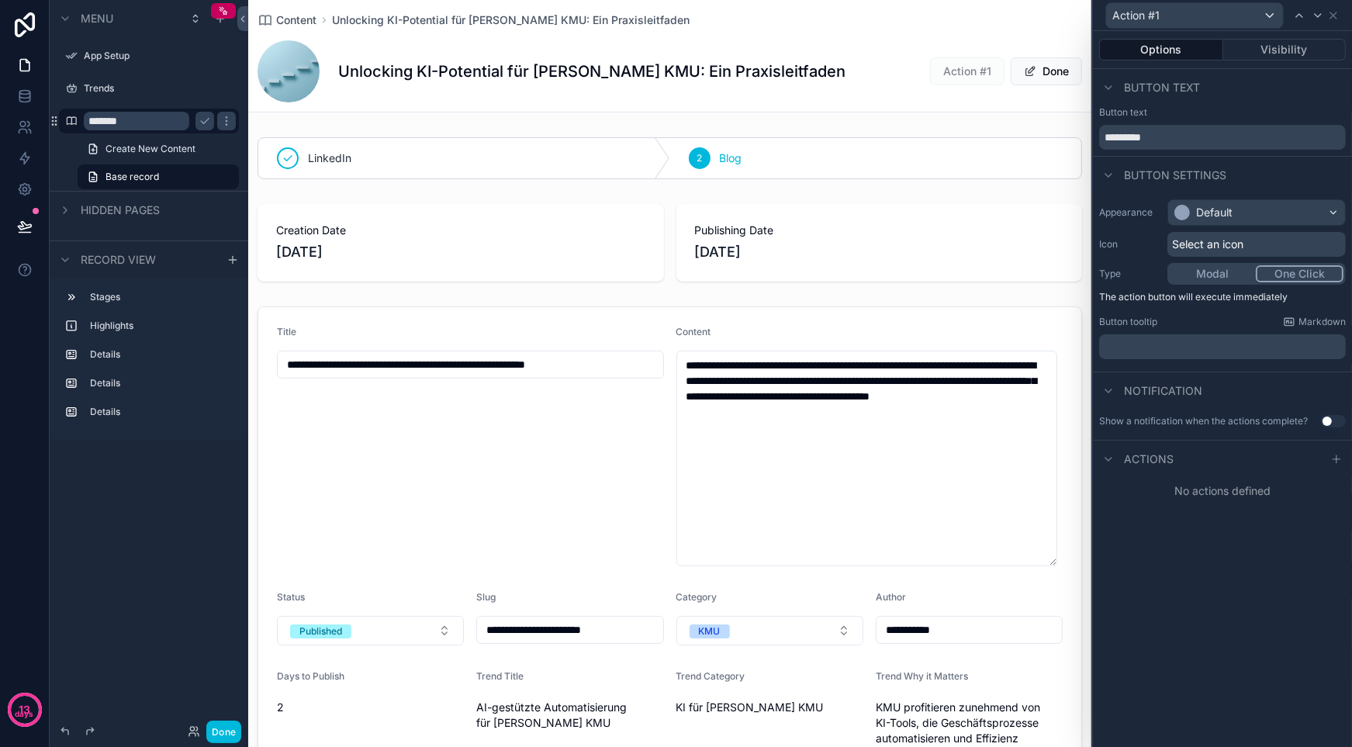
click at [1246, 240] on div "Select an icon" at bounding box center [1257, 244] width 178 height 25
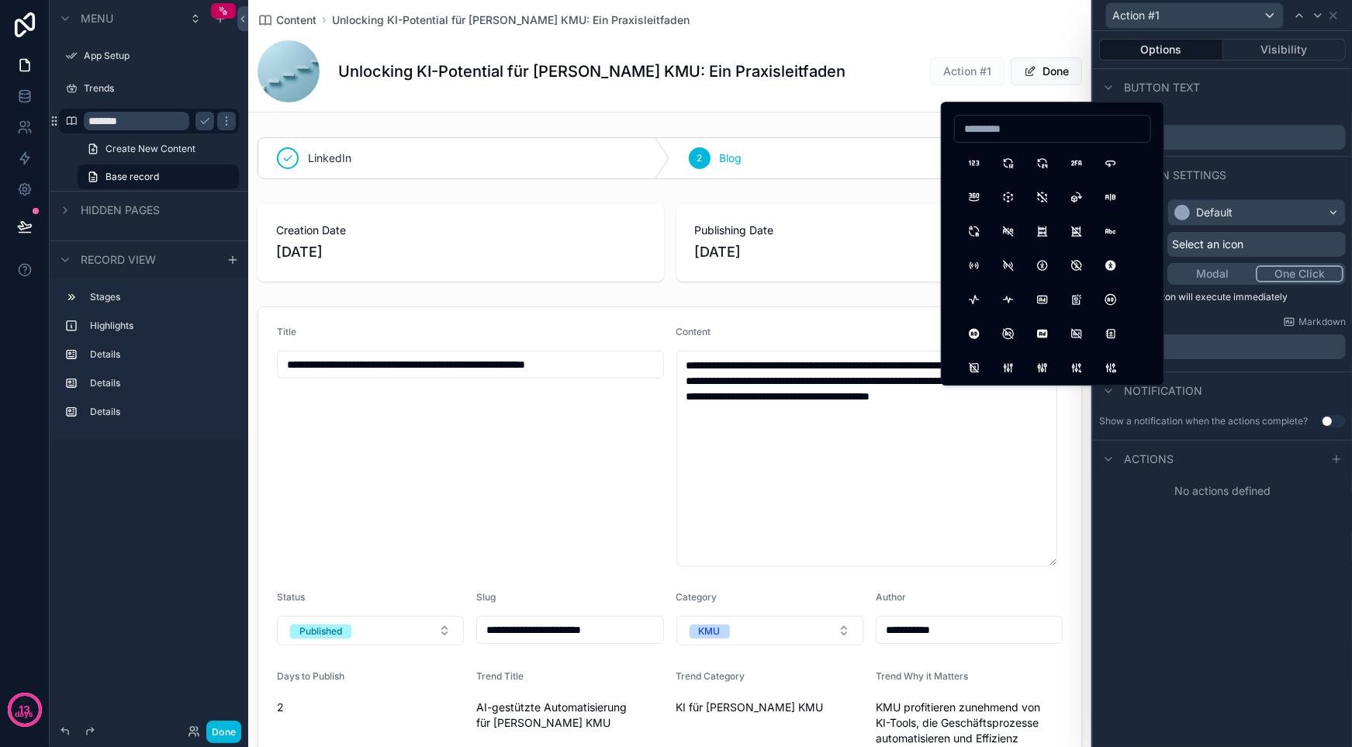
click at [1272, 180] on div "Button settings" at bounding box center [1222, 174] width 259 height 37
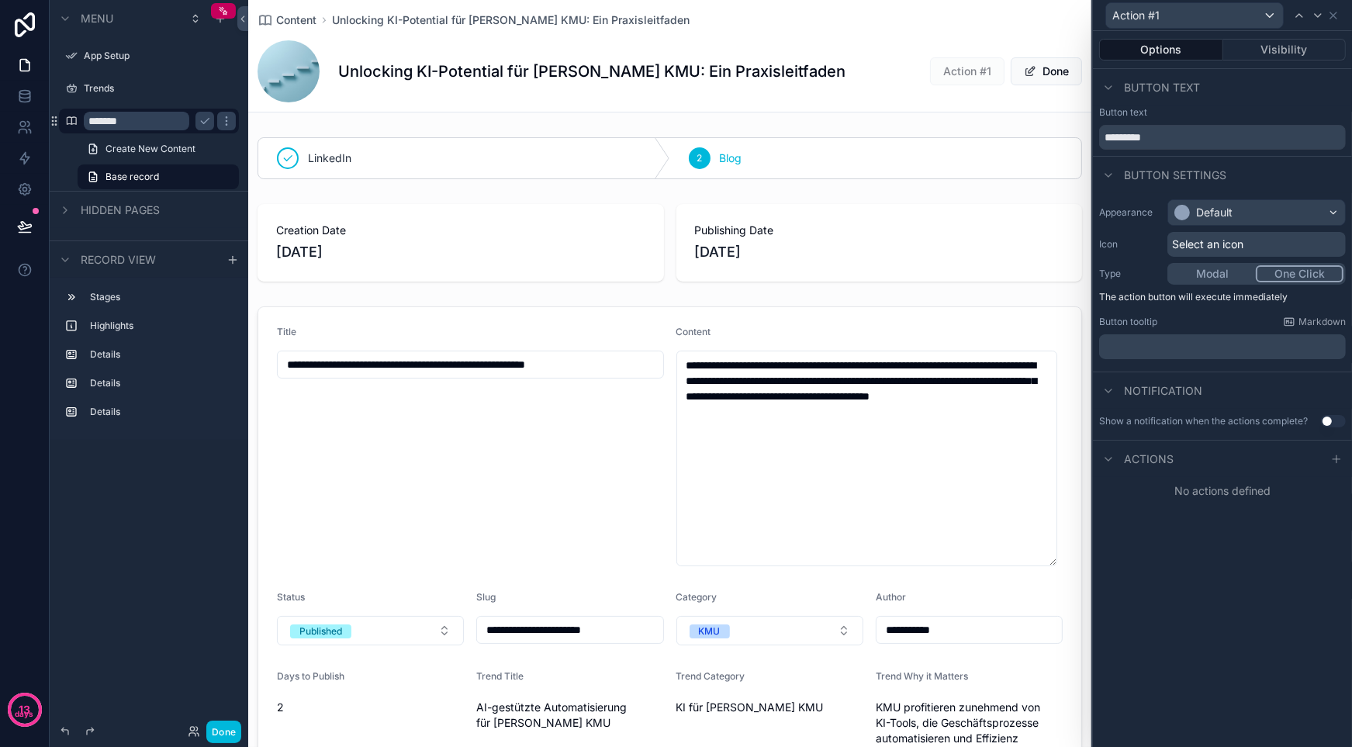
drag, startPoint x: 1173, startPoint y: 134, endPoint x: 1024, endPoint y: 133, distance: 149.0
click at [1023, 133] on div "**********" at bounding box center [676, 373] width 1352 height 747
type input "****"
click at [1334, 462] on icon at bounding box center [1337, 459] width 12 height 12
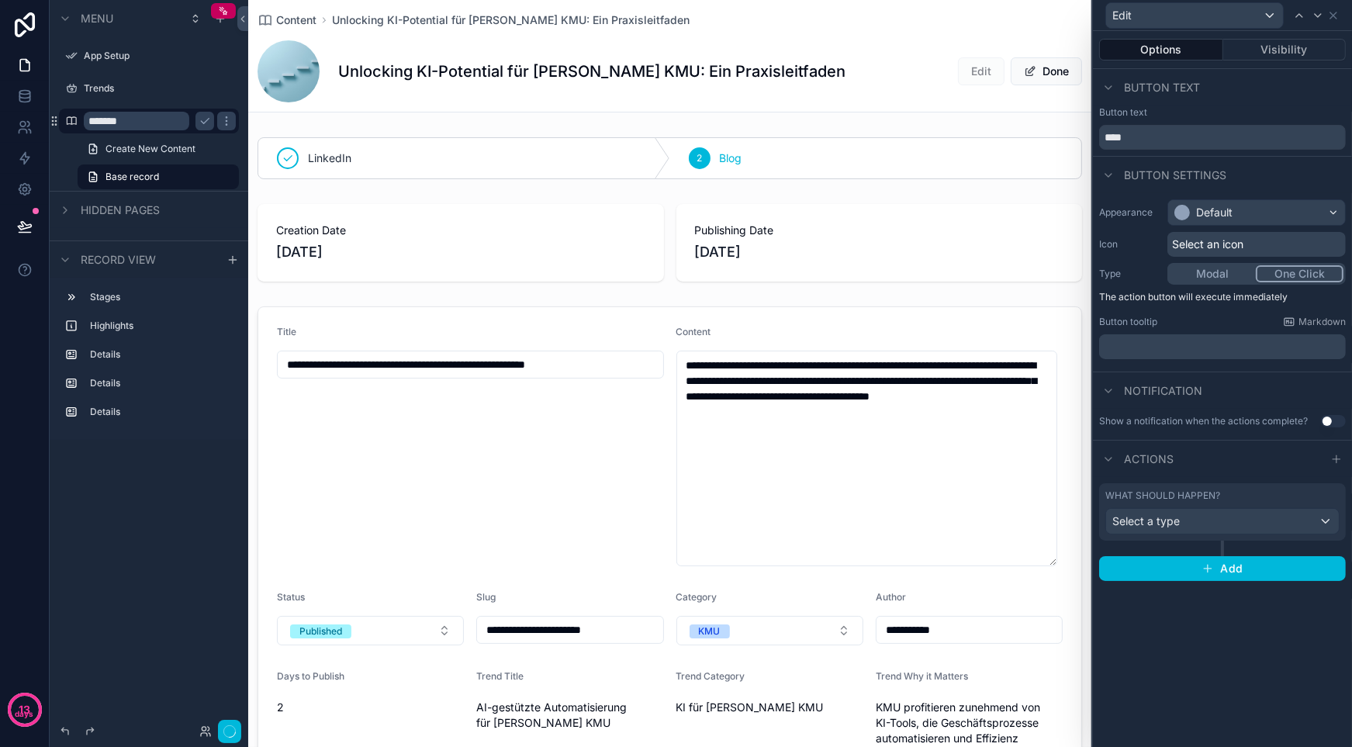
click at [1237, 527] on div "Select a type" at bounding box center [1222, 521] width 233 height 25
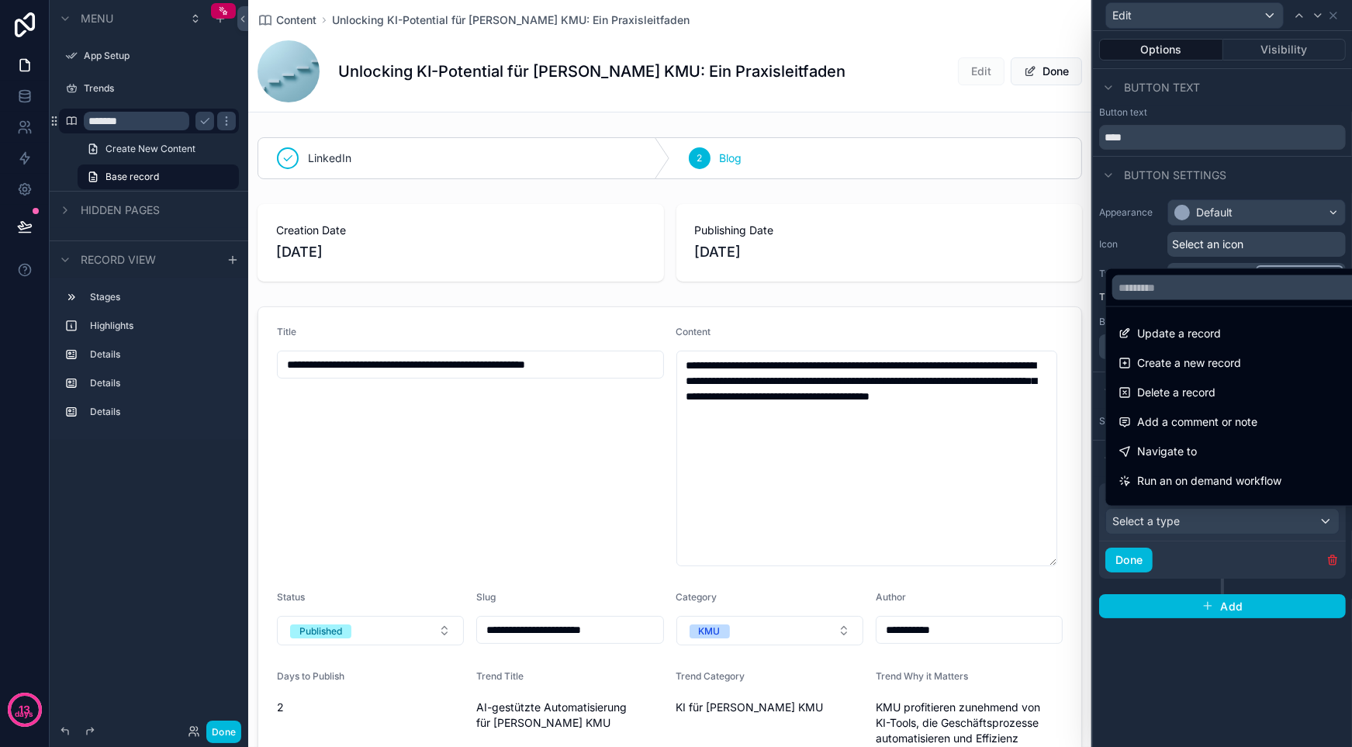
click at [1229, 331] on div "Update a record" at bounding box center [1241, 333] width 244 height 19
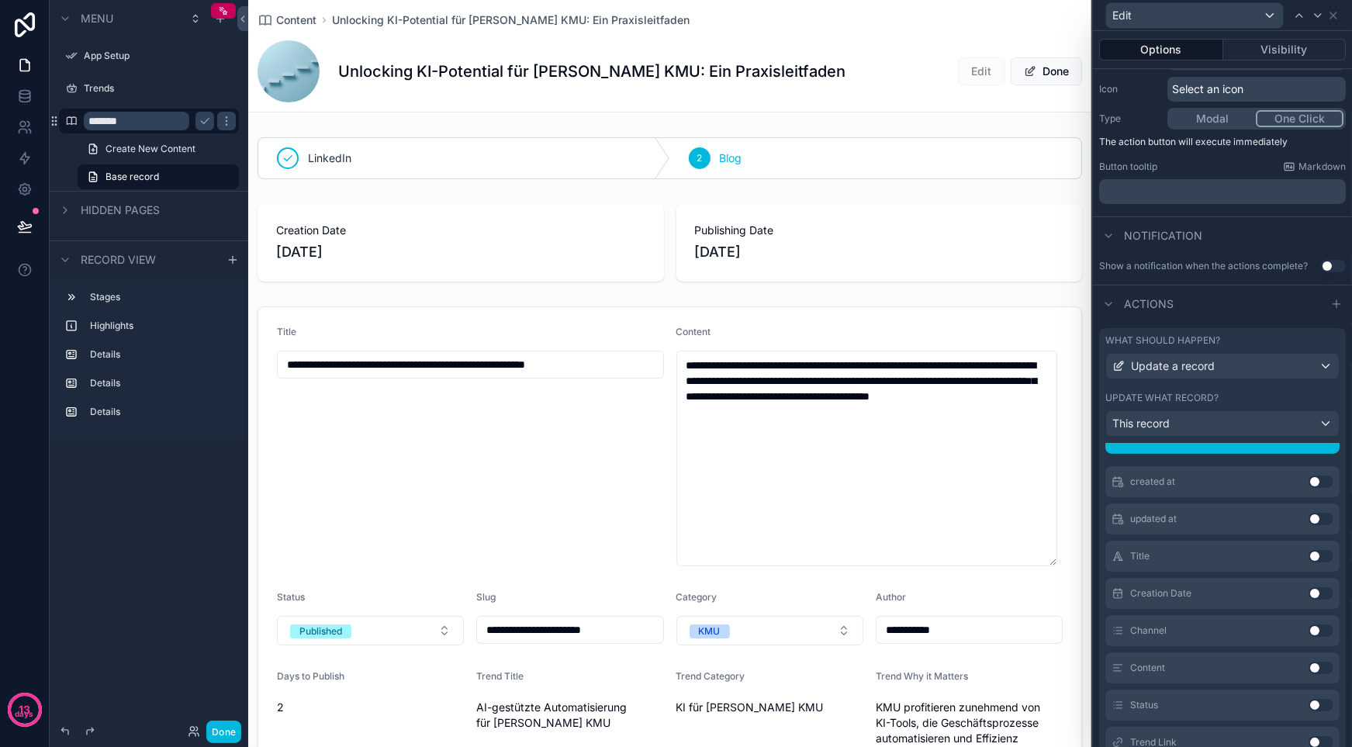
scroll to position [0, 0]
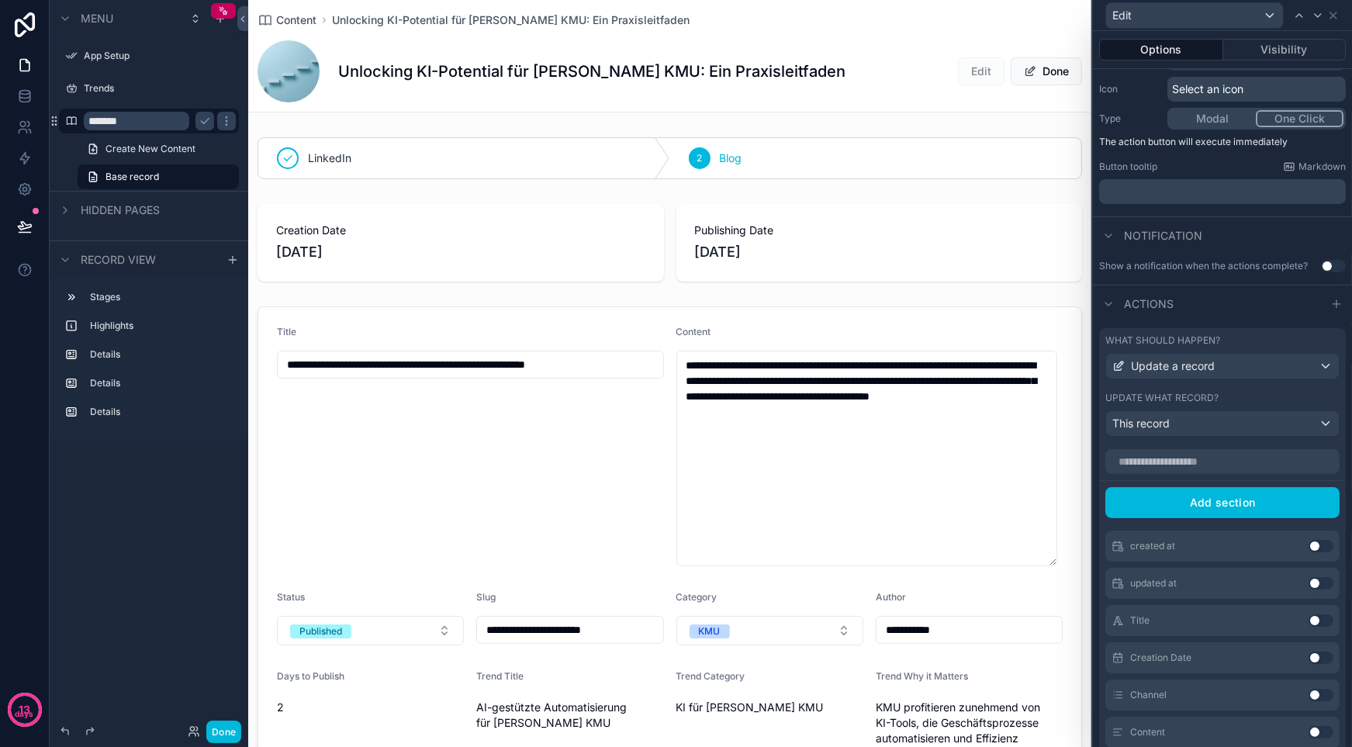
click at [1189, 427] on div "This record" at bounding box center [1222, 423] width 233 height 25
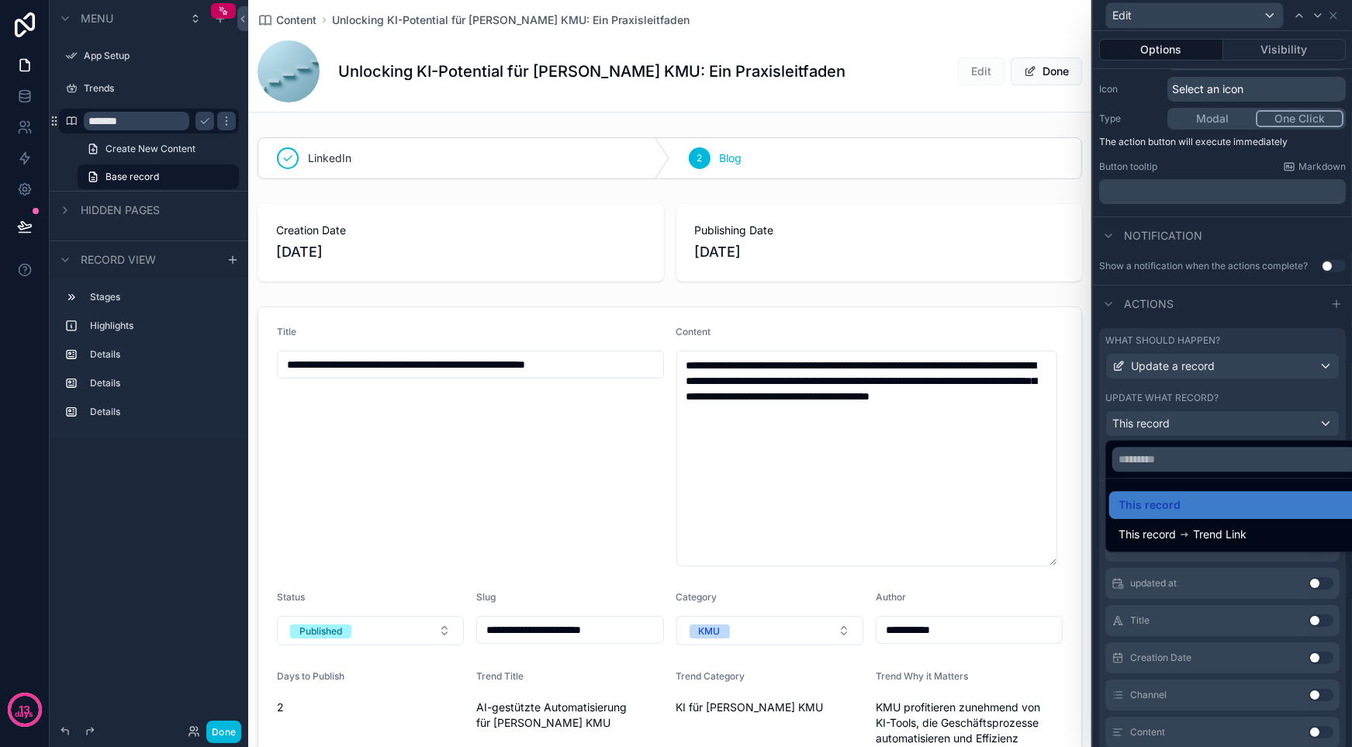
click at [1194, 427] on div at bounding box center [1222, 373] width 259 height 747
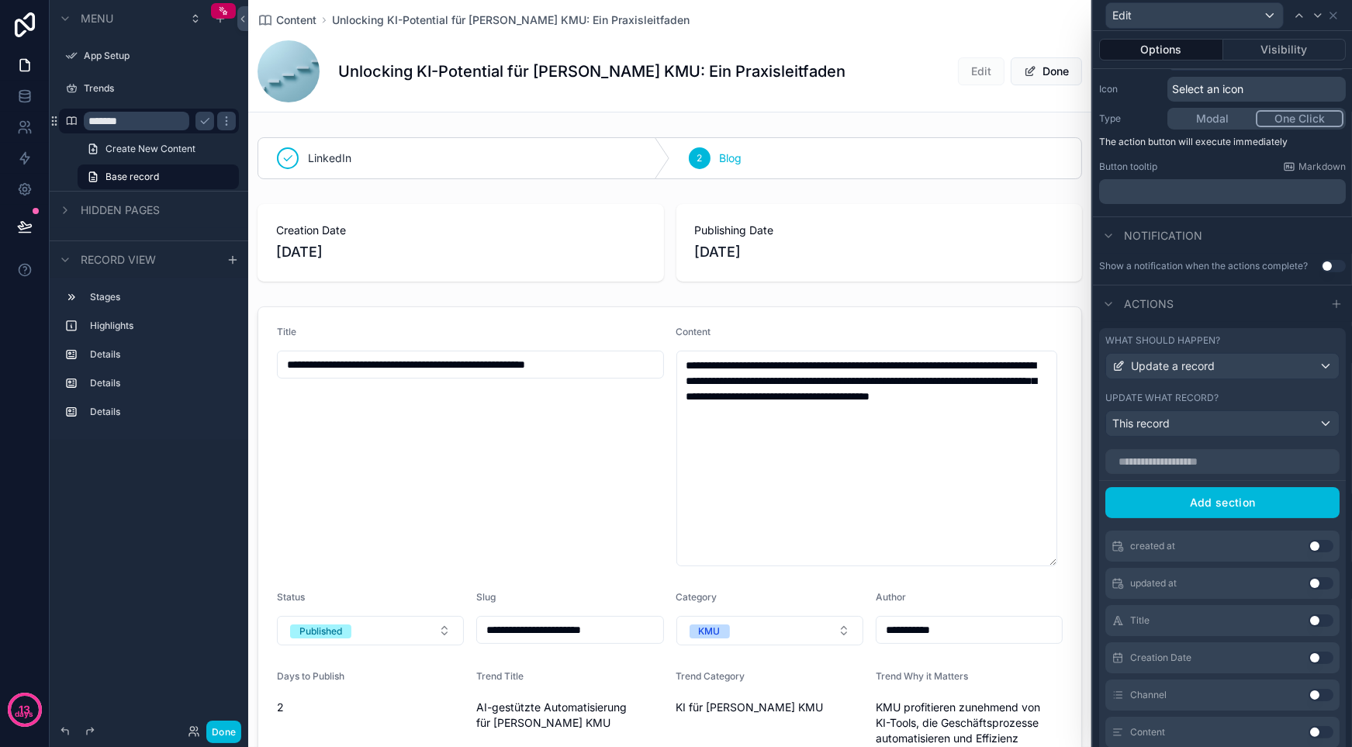
click at [1199, 288] on div "Actions" at bounding box center [1222, 303] width 259 height 37
click at [1223, 359] on div "Update a record" at bounding box center [1222, 366] width 233 height 25
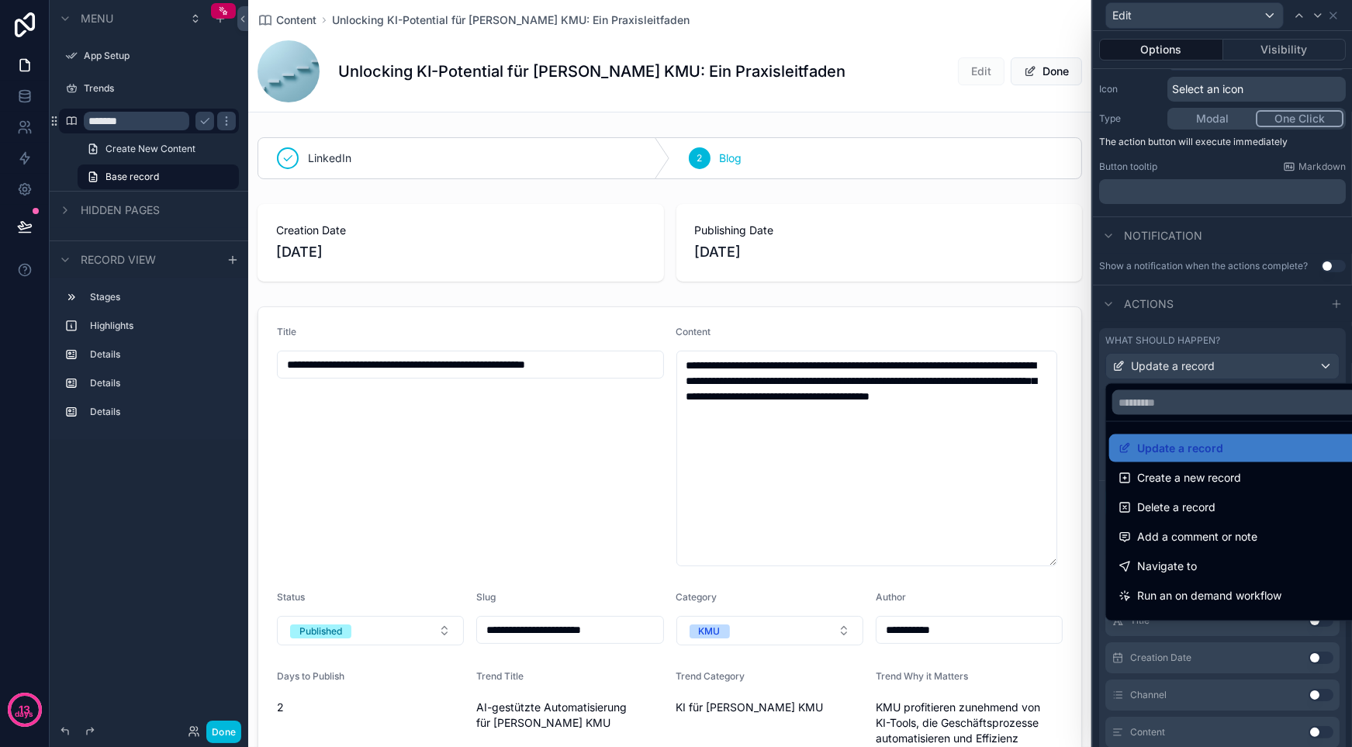
click at [1331, 323] on div at bounding box center [1222, 373] width 259 height 747
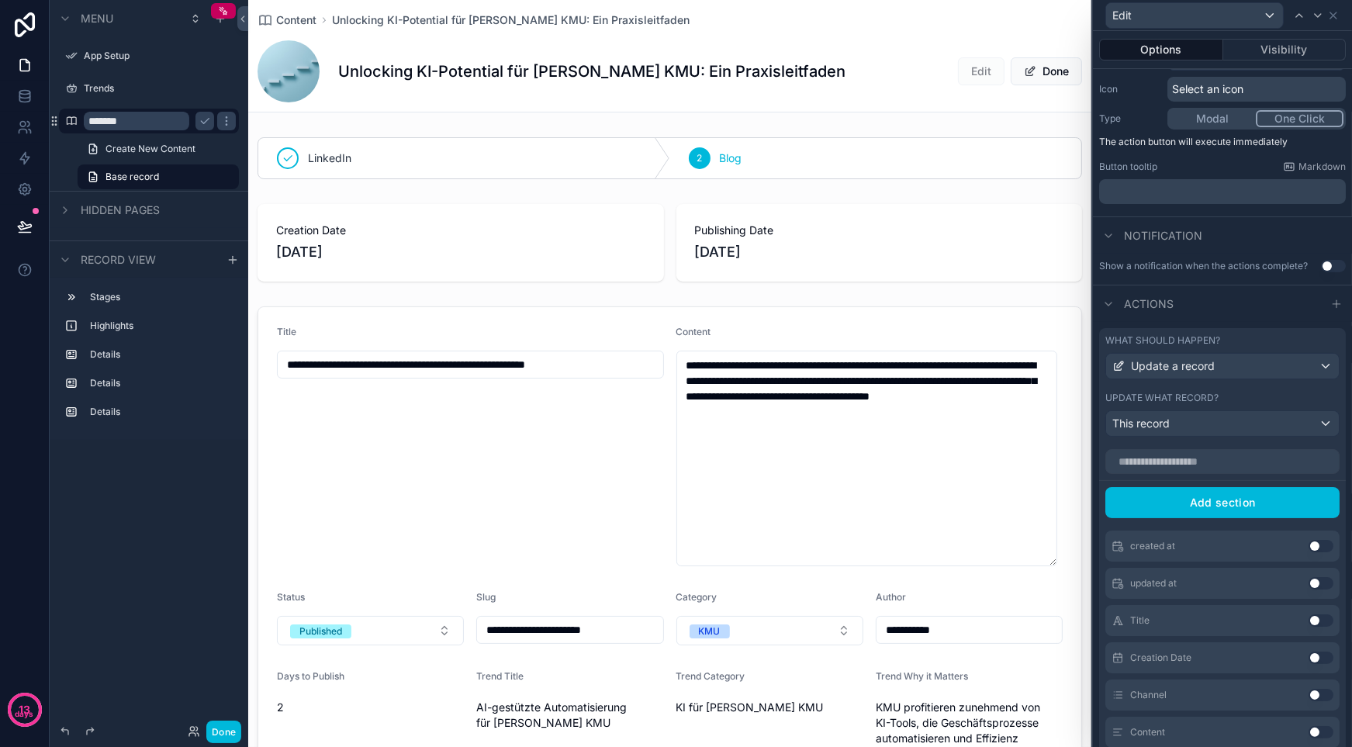
click at [1310, 345] on div "What should happen?" at bounding box center [1223, 340] width 234 height 12
click at [1306, 340] on div "What should happen?" at bounding box center [1223, 340] width 234 height 12
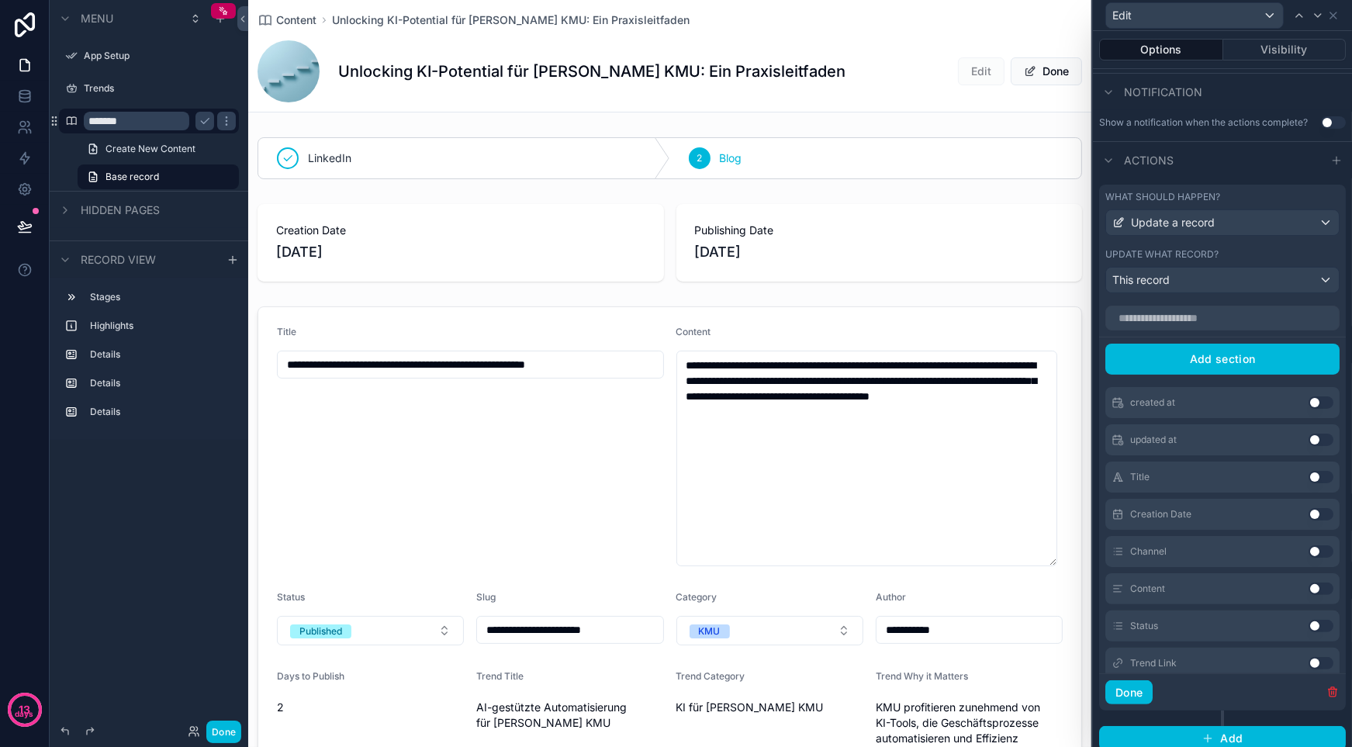
scroll to position [306, 0]
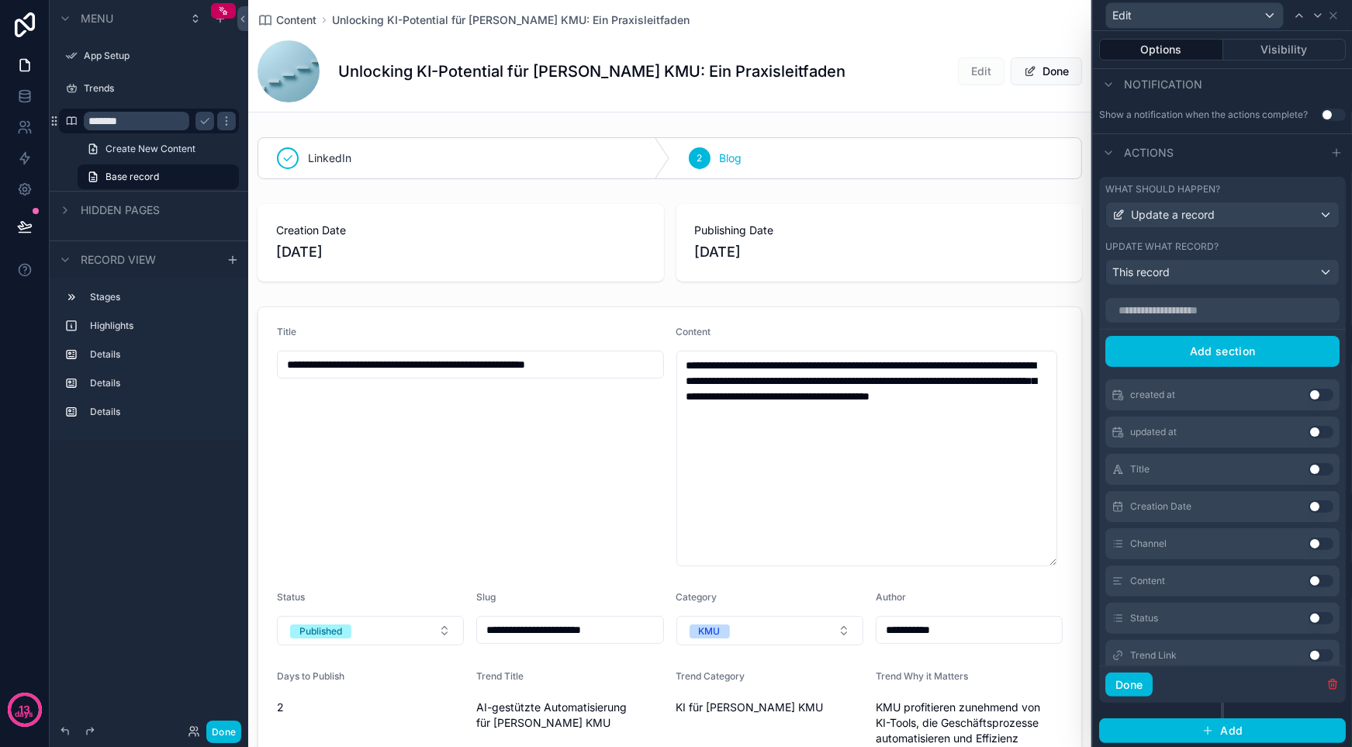
click at [1327, 683] on icon "button" at bounding box center [1333, 684] width 12 height 12
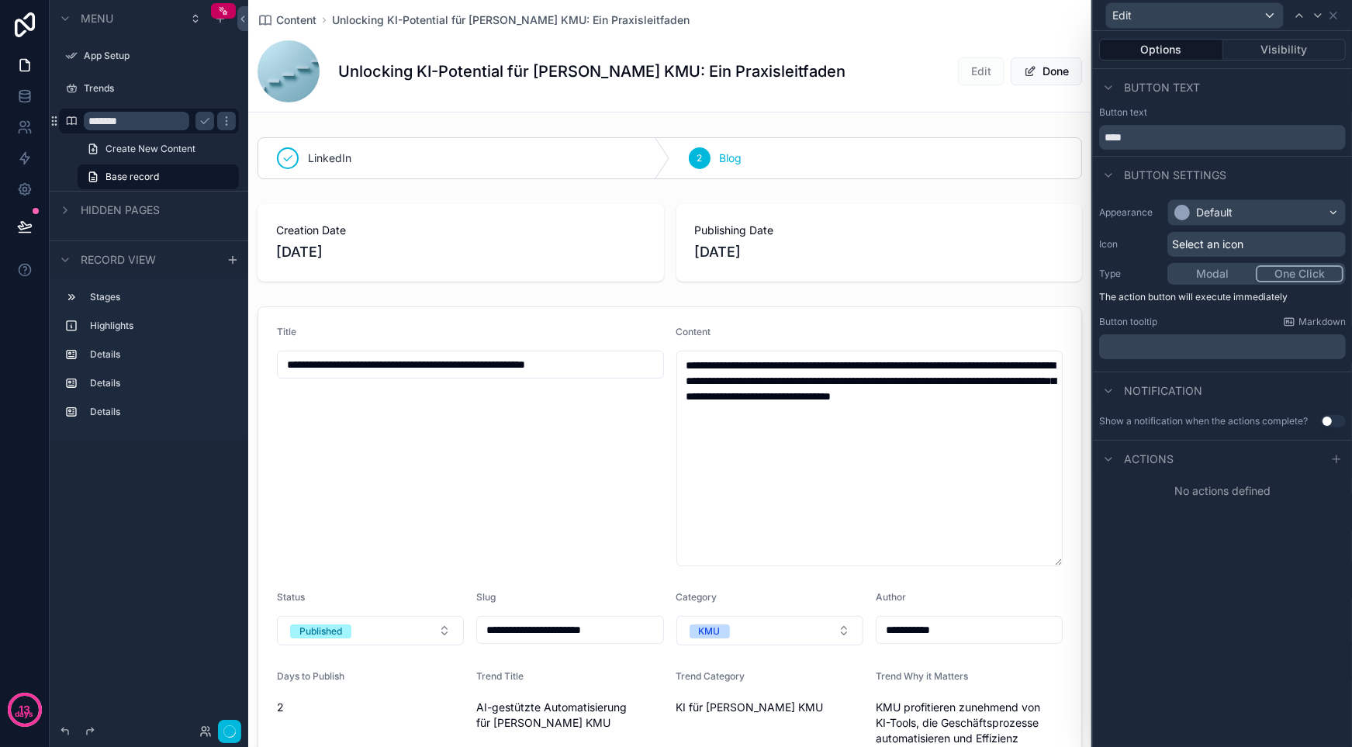
scroll to position [0, 0]
click at [236, 81] on div "scrollable content" at bounding box center [236, 88] width 0 height 25
click at [31, 67] on icon at bounding box center [25, 65] width 16 height 16
click at [17, 61] on icon at bounding box center [25, 65] width 16 height 16
click at [57, 121] on icon "scrollable content" at bounding box center [54, 121] width 12 height 12
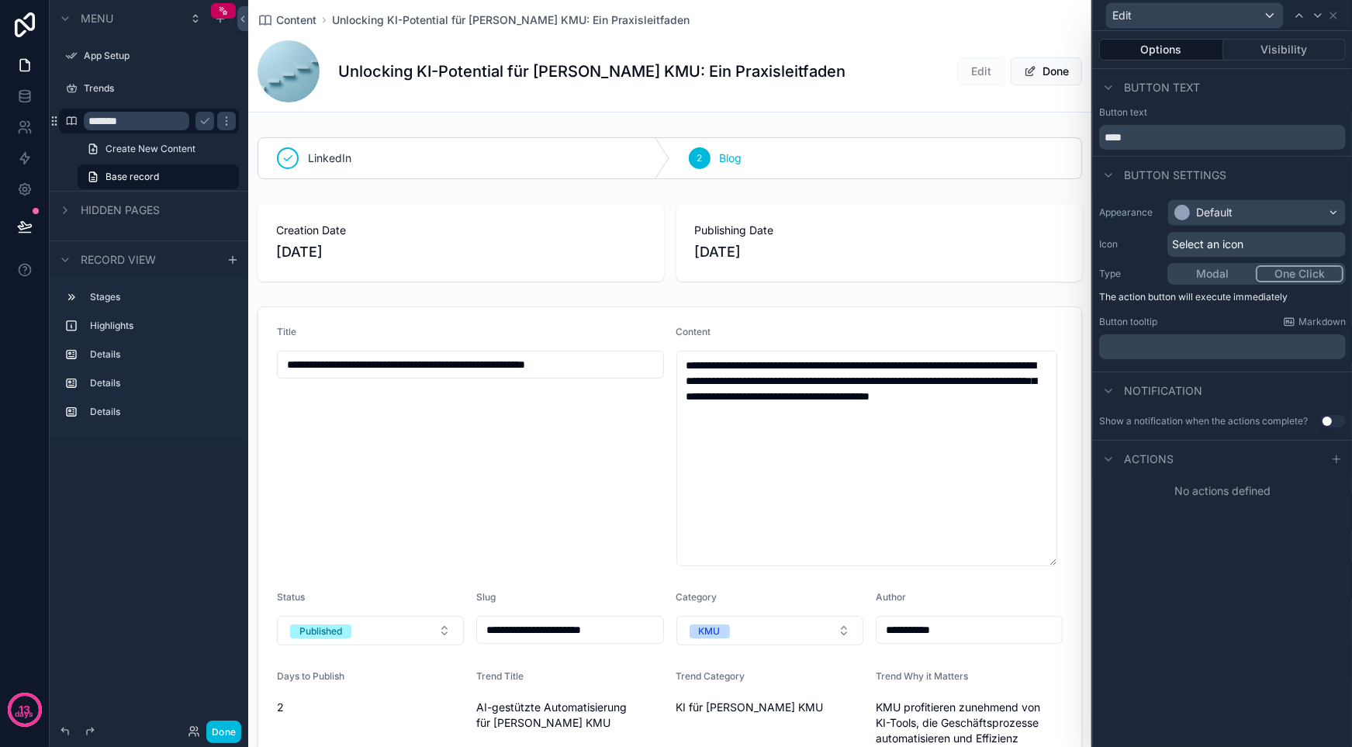
click at [229, 122] on icon "scrollable content" at bounding box center [226, 121] width 12 height 12
click at [130, 176] on span "Base record" at bounding box center [133, 177] width 54 height 12
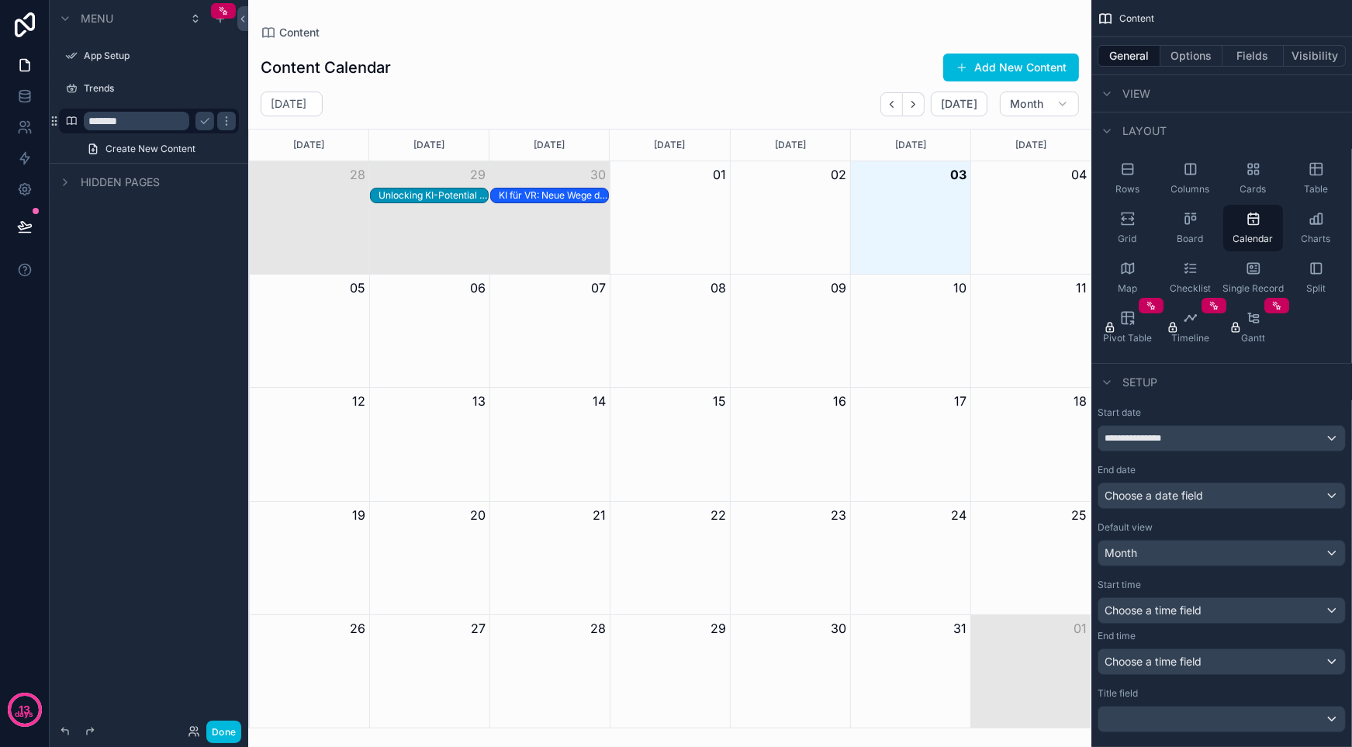
click at [223, 118] on icon "scrollable content" at bounding box center [226, 121] width 12 height 12
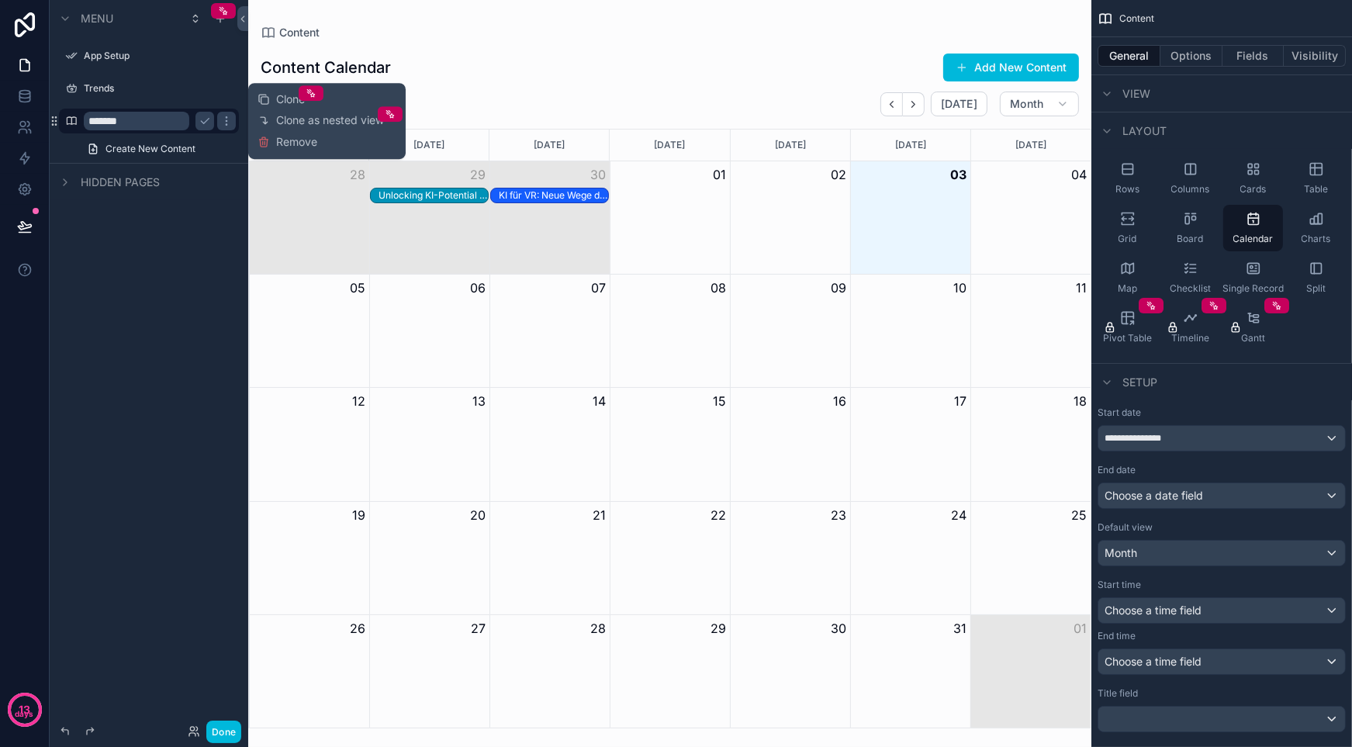
click at [173, 240] on div "Menu App Setup Trends ******* Create New Content Hidden pages" at bounding box center [149, 364] width 199 height 729
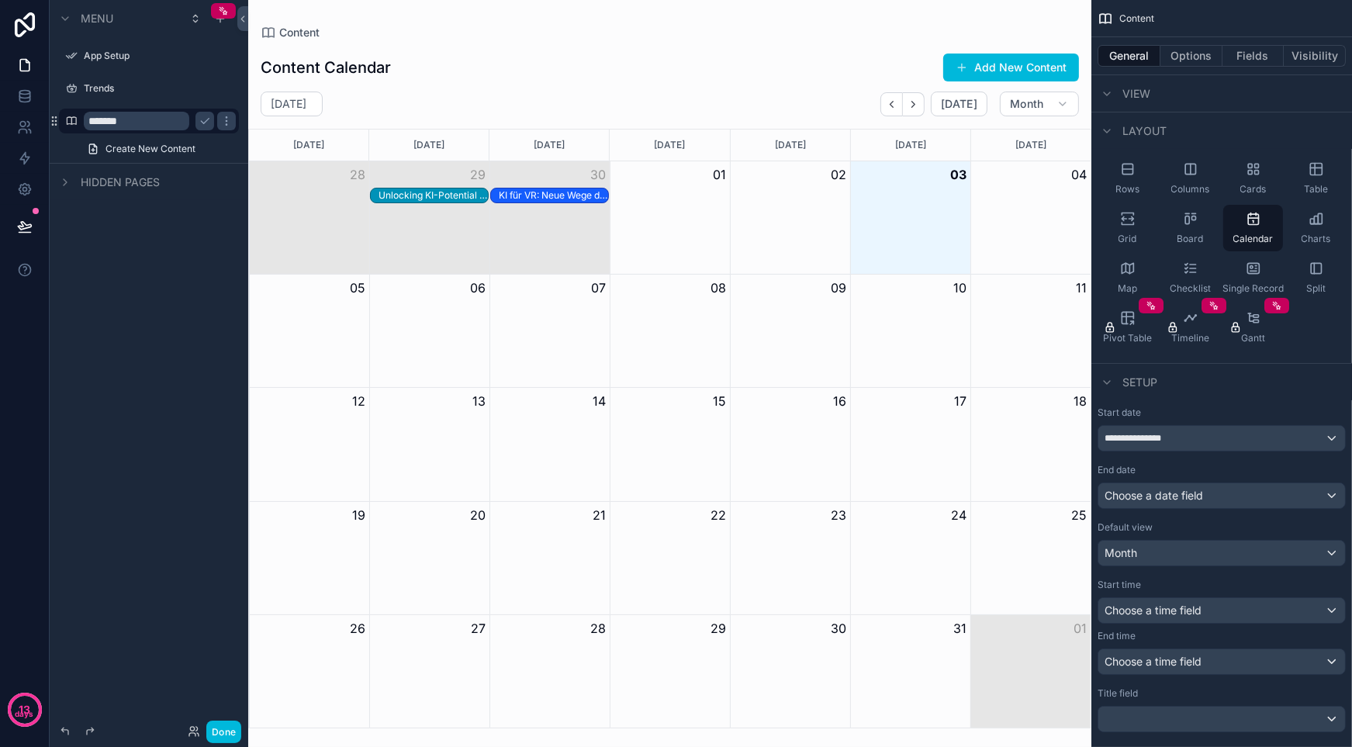
click at [56, 121] on icon "scrollable content" at bounding box center [55, 120] width 1 height 1
click at [223, 22] on icon "scrollable content" at bounding box center [220, 18] width 12 height 12
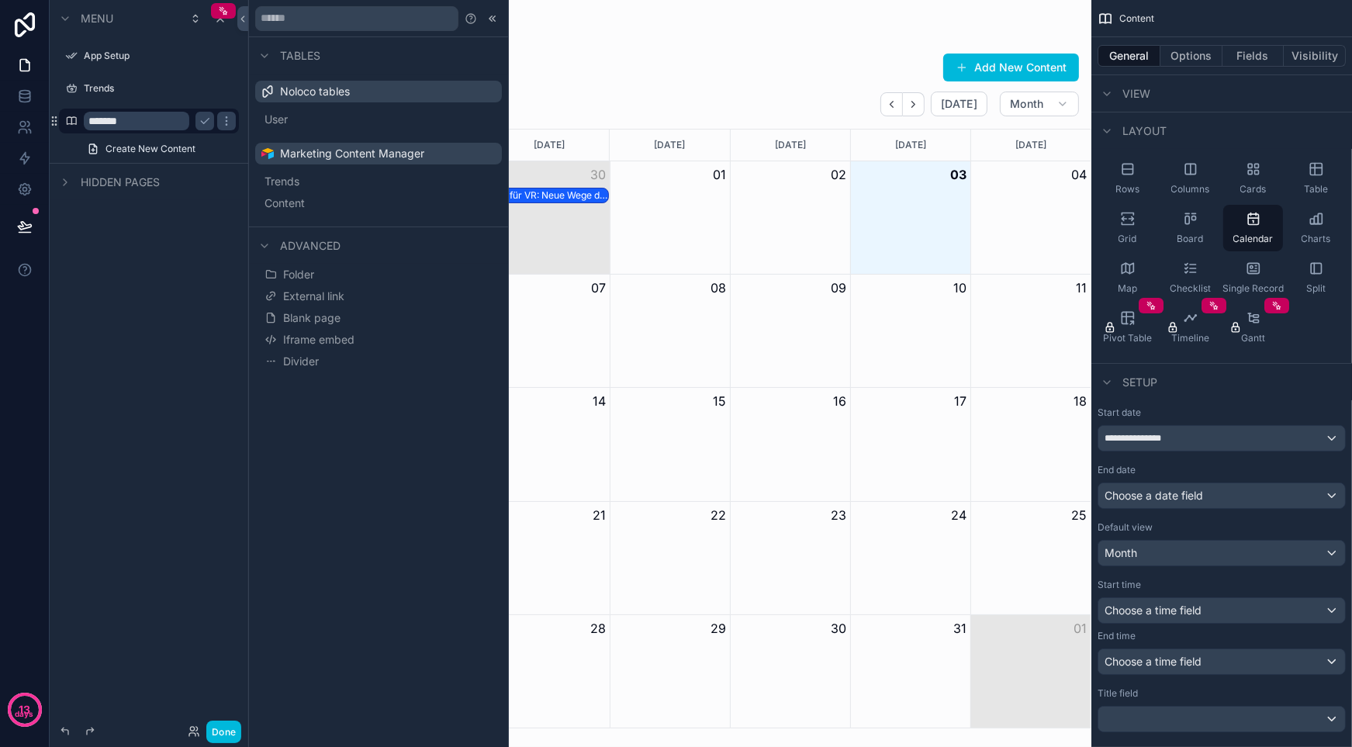
click at [414, 315] on button "Blank page" at bounding box center [378, 318] width 234 height 22
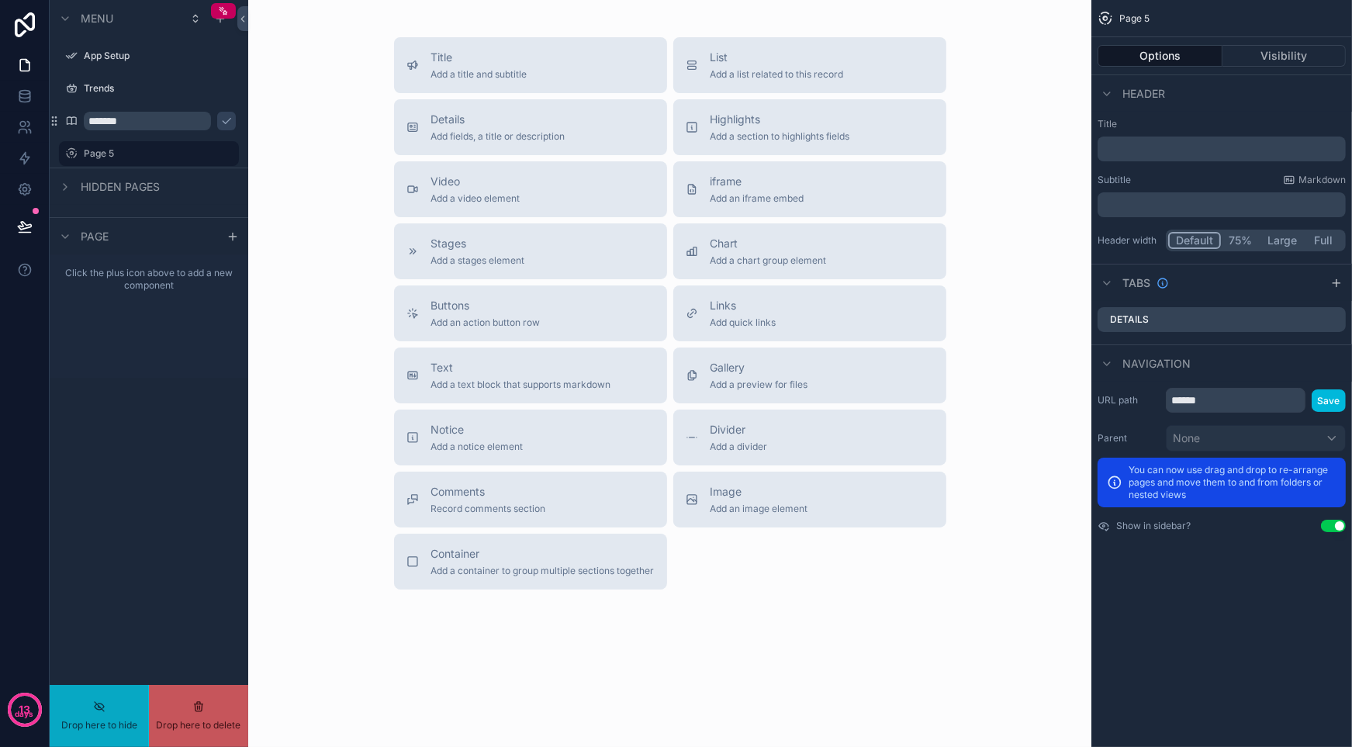
drag, startPoint x: 122, startPoint y: 151, endPoint x: 170, endPoint y: 151, distance: 48.1
click at [158, 151] on label "Page 5" at bounding box center [157, 153] width 146 height 12
click at [466, 376] on div "Text Add a text block that supports markdown" at bounding box center [521, 375] width 180 height 31
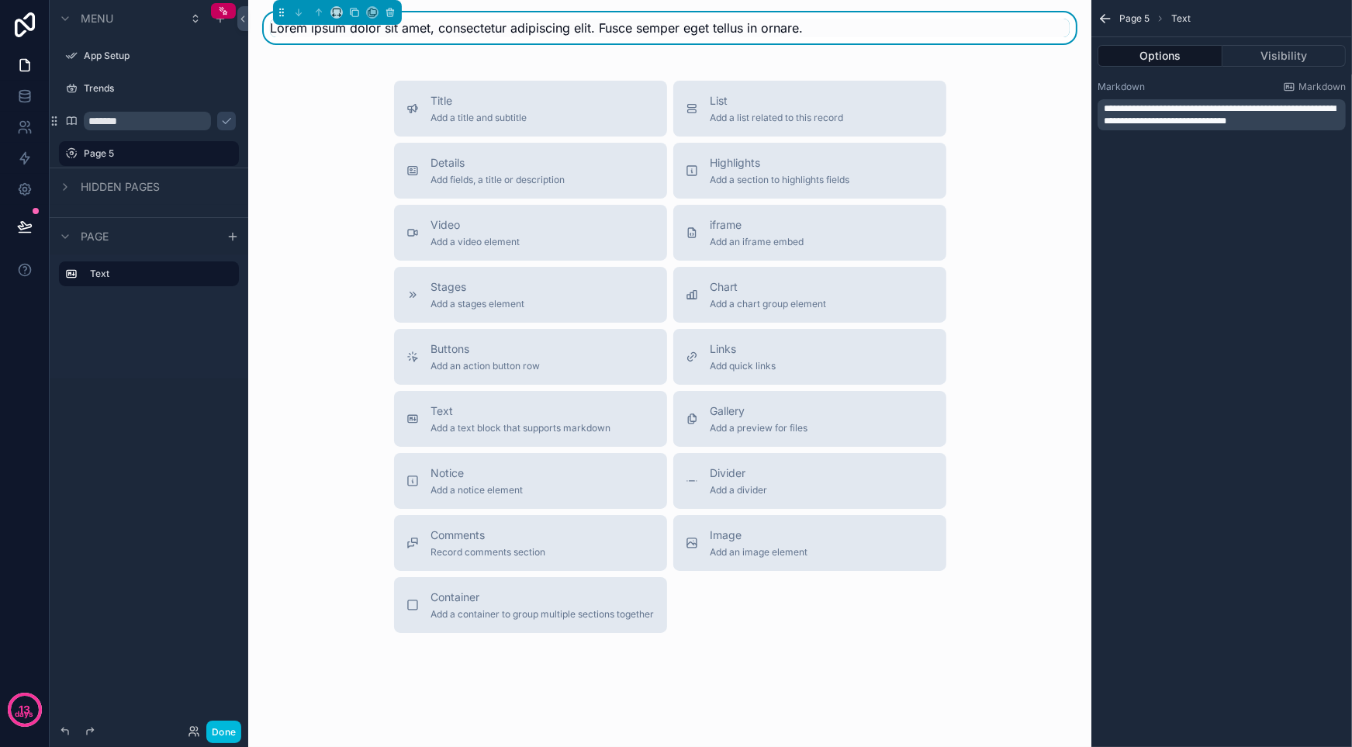
click at [600, 28] on span "Lorem ipsum dolor sit amet, consectetur adipiscing elit. Fusce semper eget tell…" at bounding box center [536, 28] width 533 height 16
click at [387, 13] on icon "scrollable content" at bounding box center [390, 13] width 6 height 6
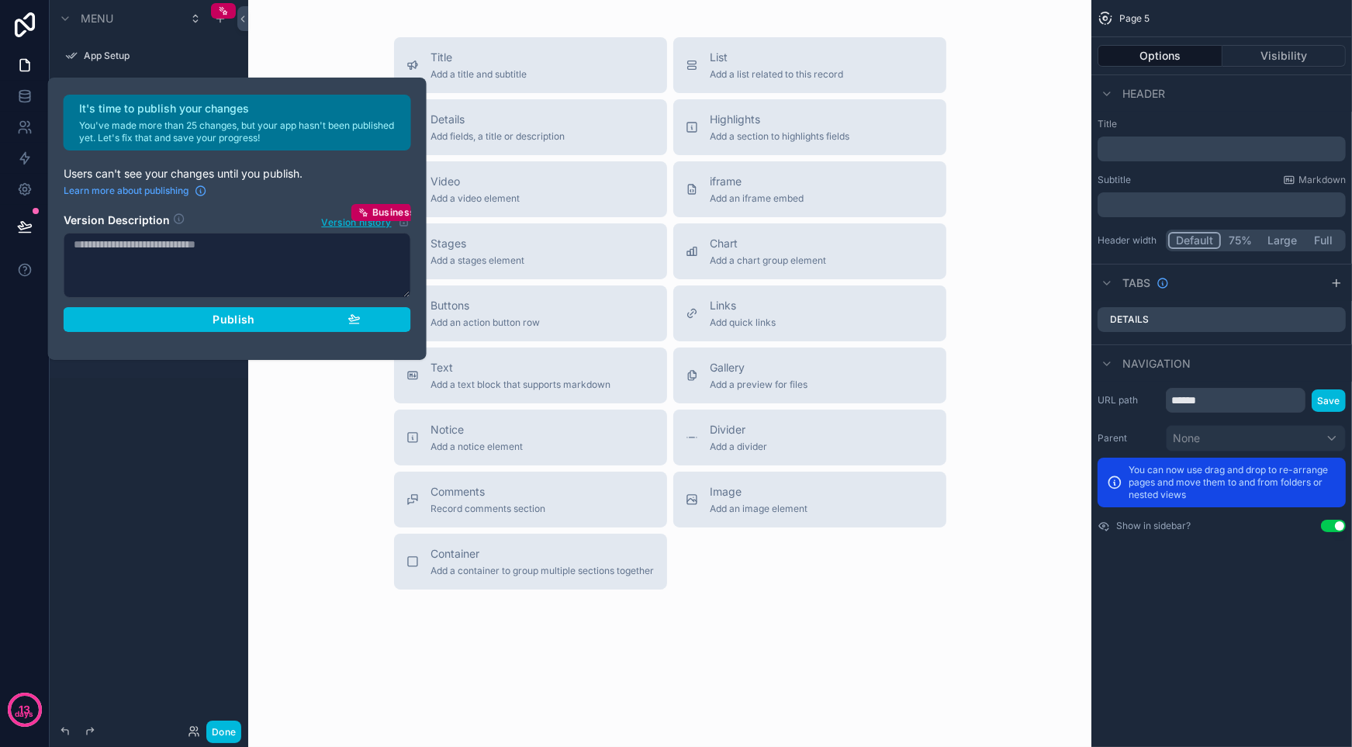
click at [1040, 185] on div "Title Add a title and subtitle List Add a list related to this record Details A…" at bounding box center [670, 313] width 819 height 552
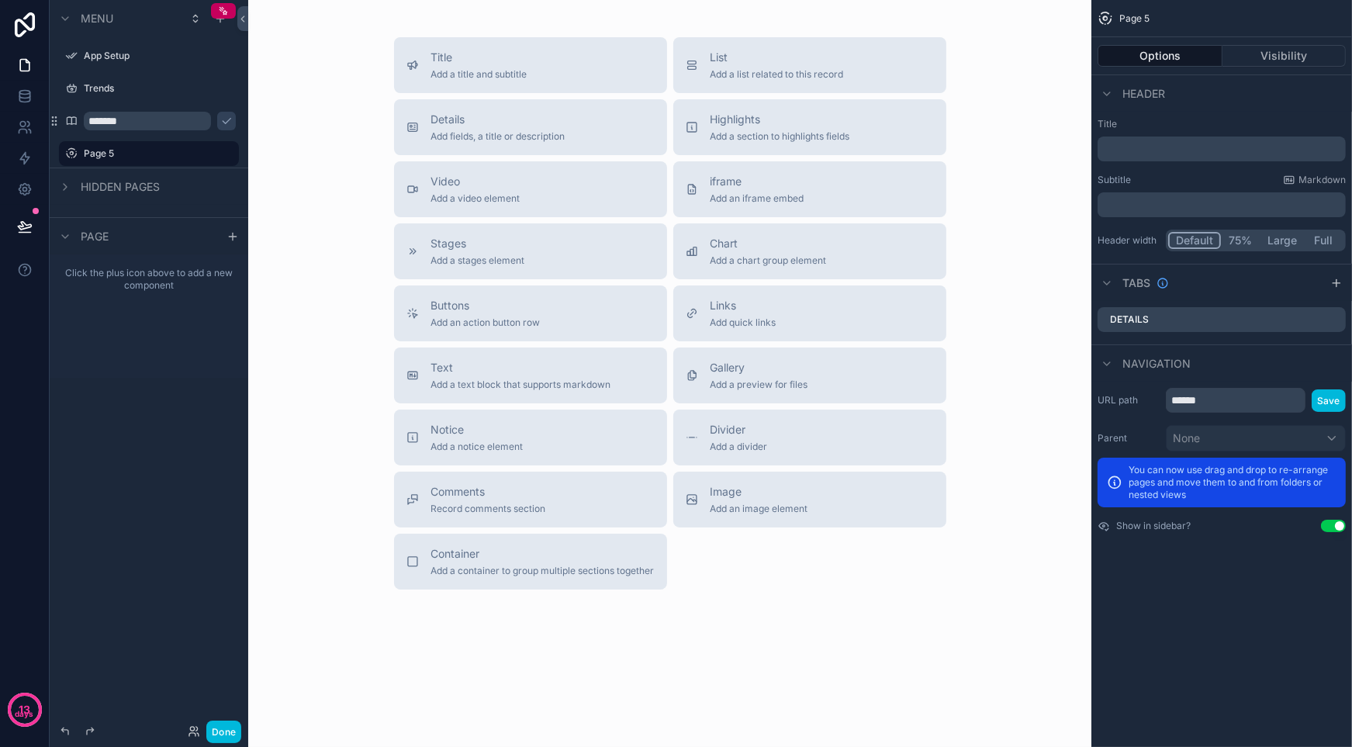
click at [495, 140] on span "Add fields, a title or description" at bounding box center [498, 136] width 134 height 12
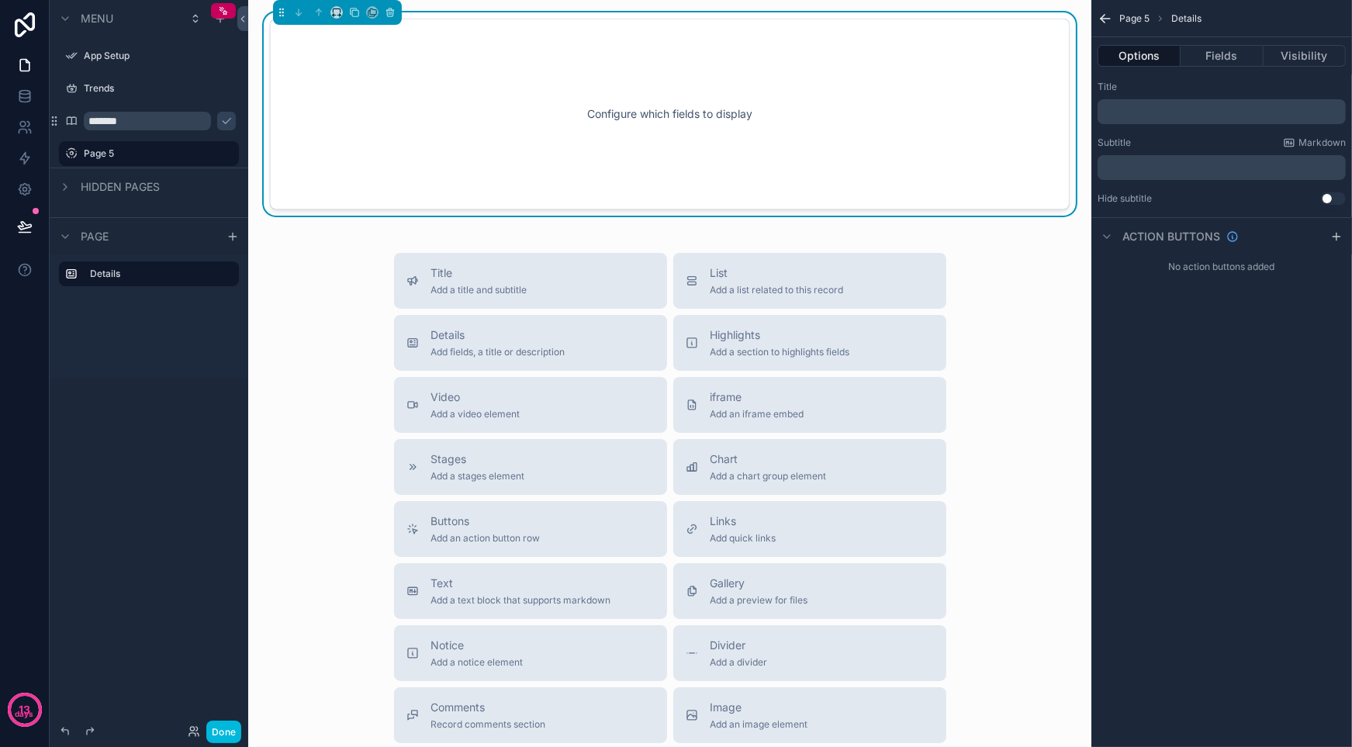
click at [1226, 58] on button "Fields" at bounding box center [1222, 56] width 82 height 22
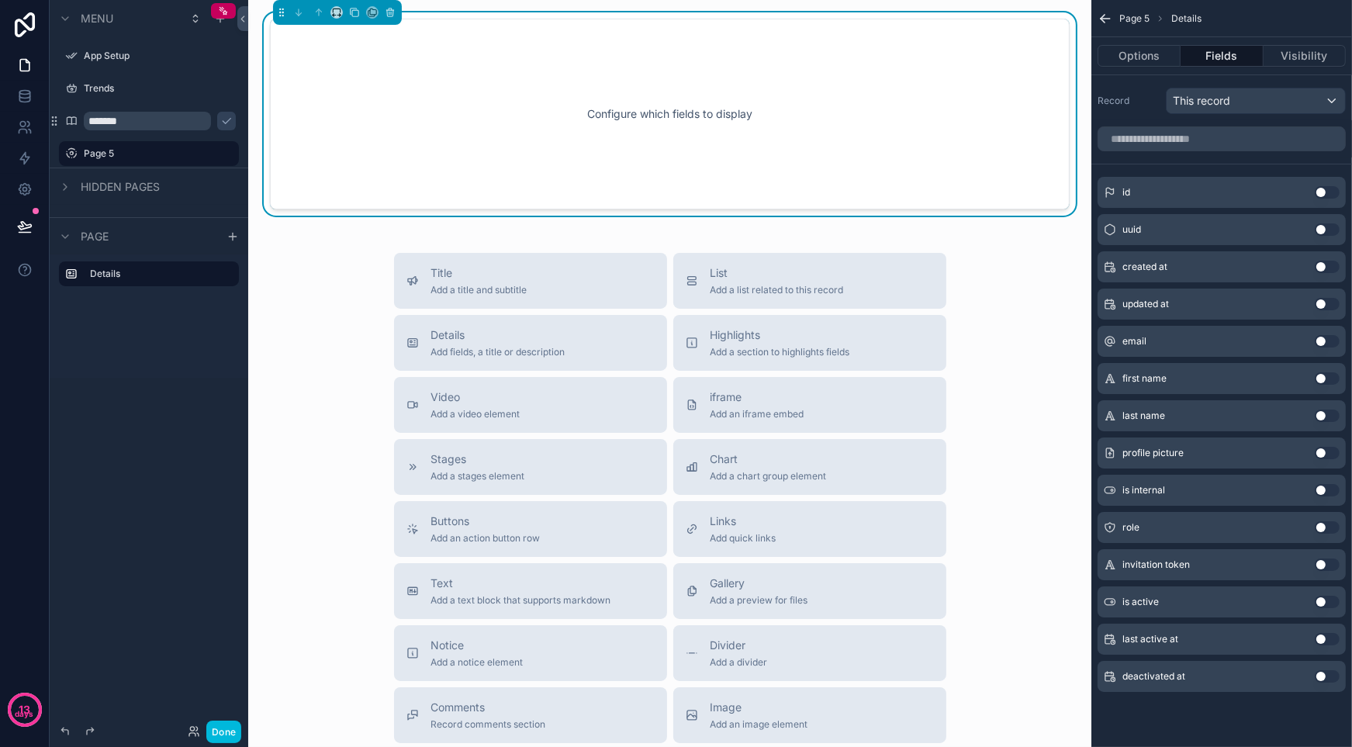
click at [1254, 100] on div "This record" at bounding box center [1256, 100] width 178 height 25
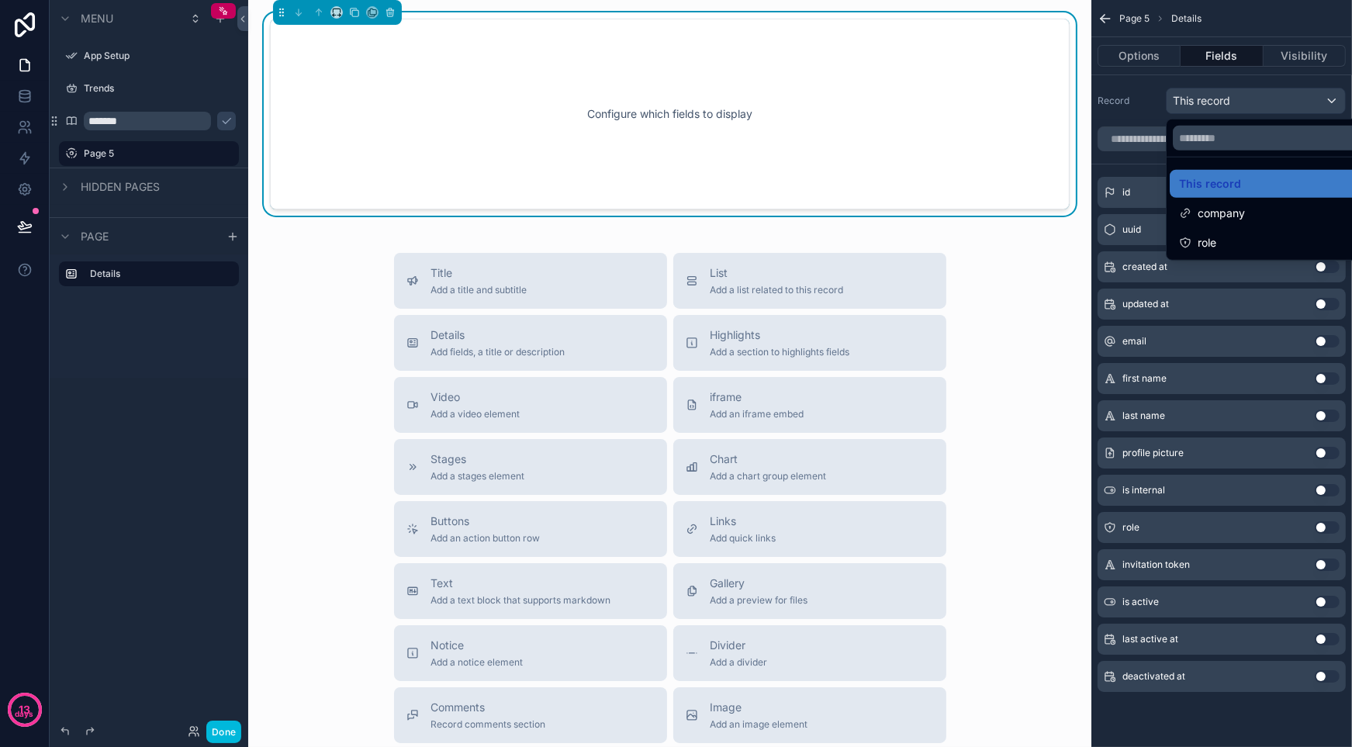
drag, startPoint x: 1142, startPoint y: 122, endPoint x: 1134, endPoint y: 127, distance: 9.5
click at [1141, 122] on div "scrollable content" at bounding box center [676, 373] width 1352 height 747
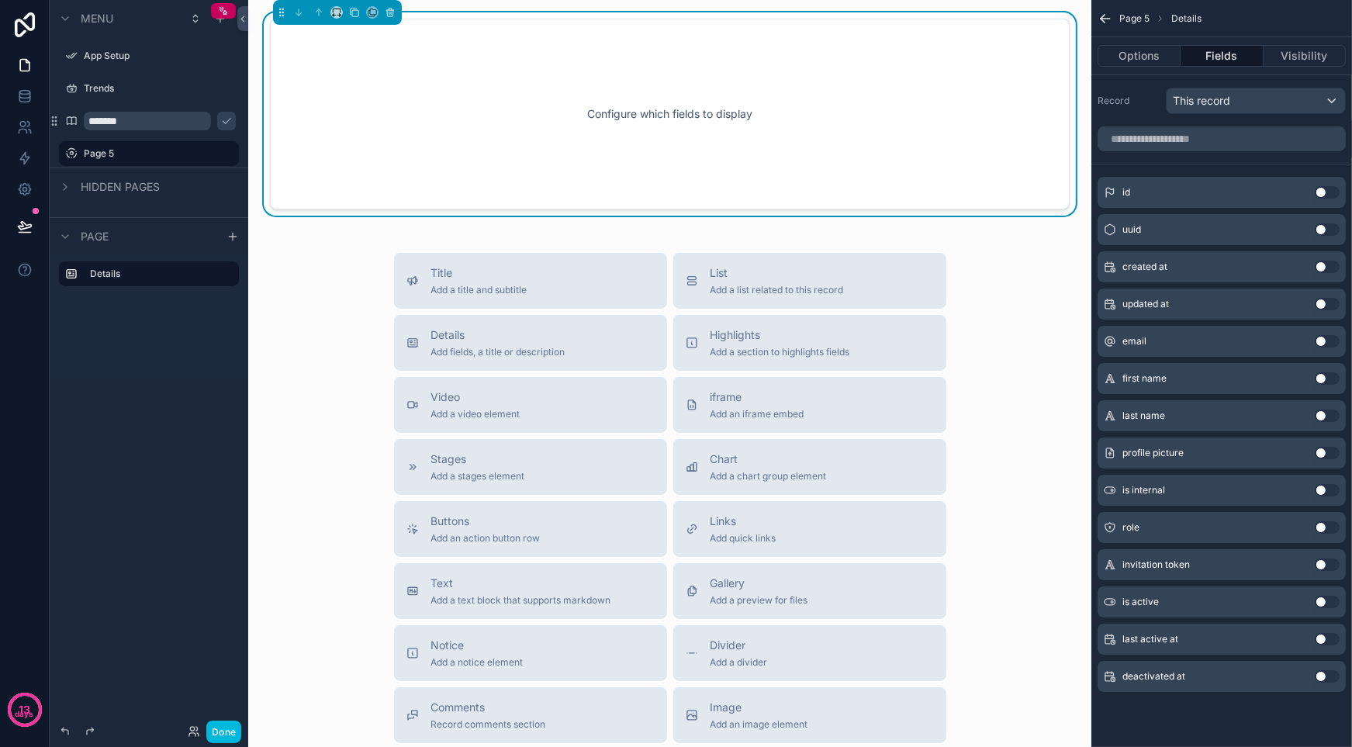
click at [1244, 104] on div "This record" at bounding box center [1256, 100] width 178 height 25
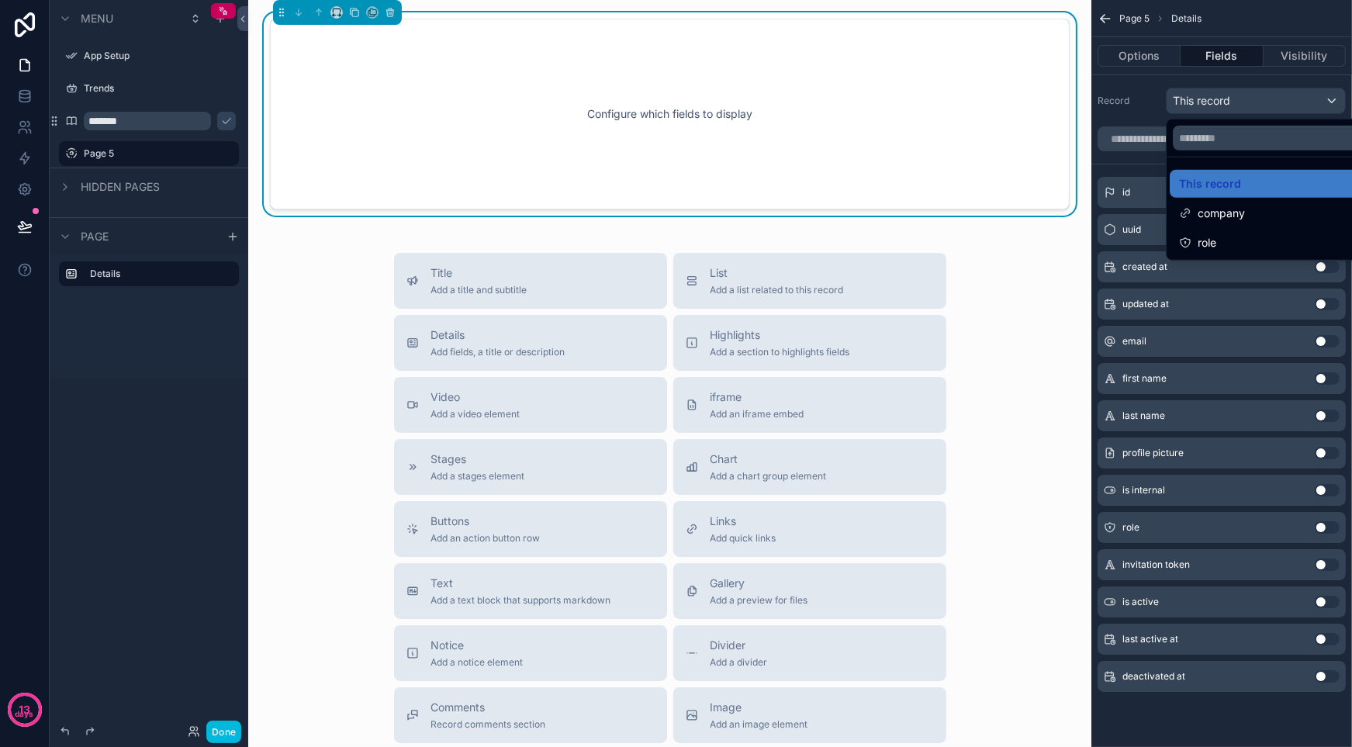
click at [444, 73] on div "Configure which fields to display" at bounding box center [670, 114] width 749 height 140
click at [438, 78] on div "Configure which fields to display" at bounding box center [670, 114] width 749 height 140
click at [389, 10] on icon "scrollable content" at bounding box center [389, 10] width 7 height 0
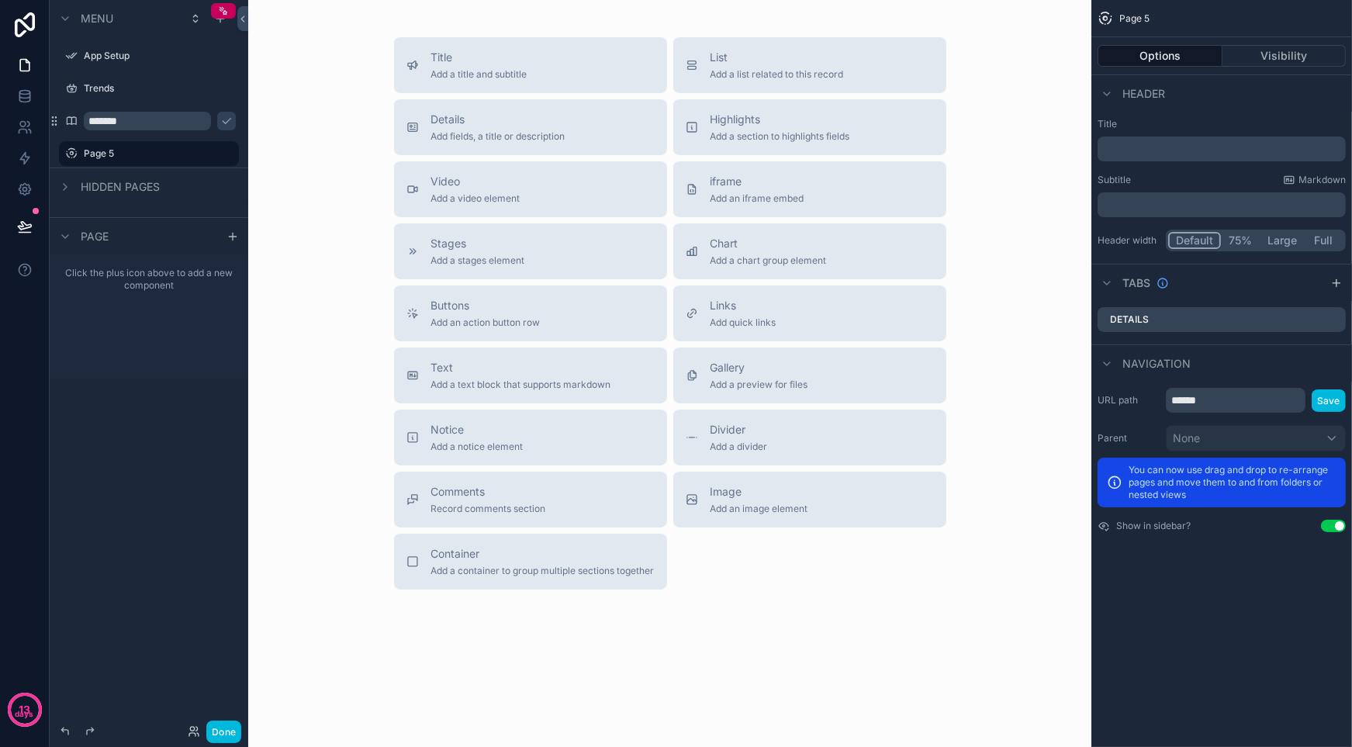
click at [0, 0] on icon "scrollable content" at bounding box center [0, 0] width 0 height 0
click at [295, 162] on span "Remove" at bounding box center [296, 164] width 41 height 16
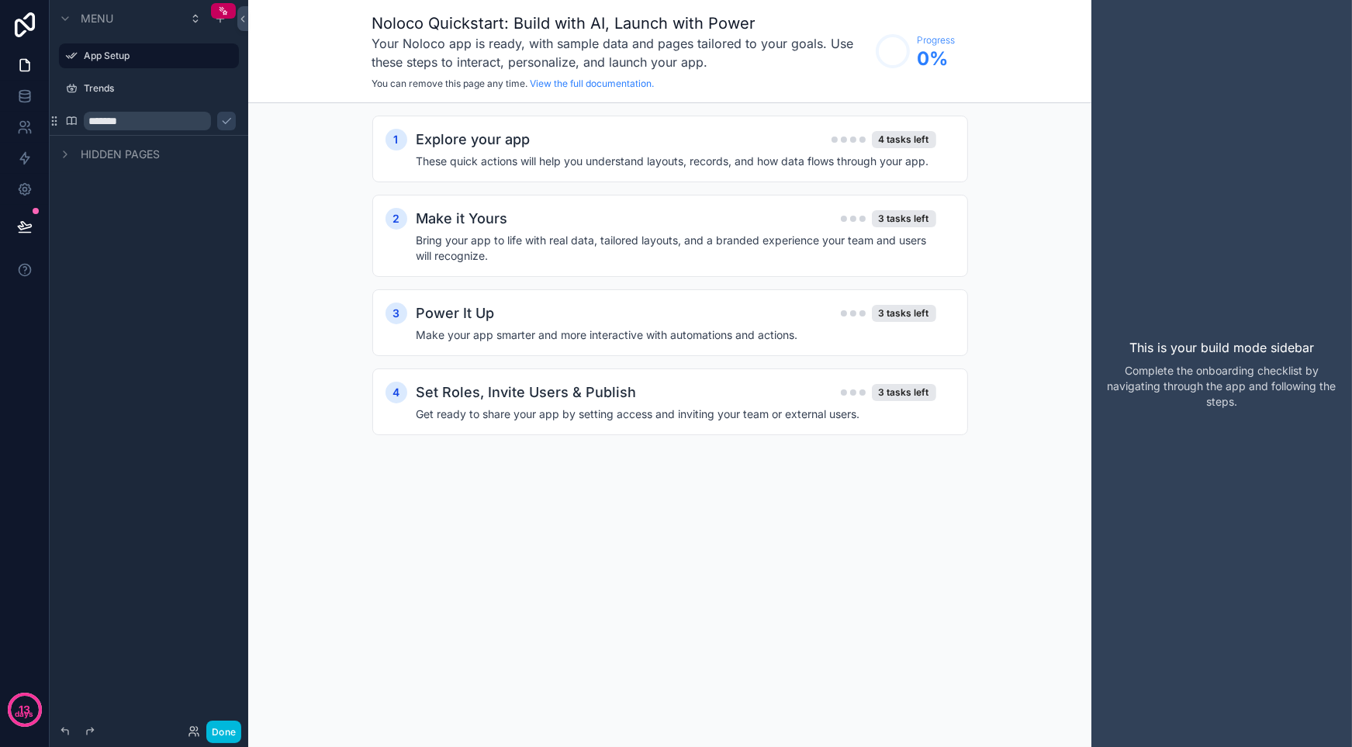
click at [115, 153] on span "Hidden pages" at bounding box center [120, 155] width 79 height 16
click at [112, 152] on span "Hidden pages" at bounding box center [120, 155] width 79 height 16
drag, startPoint x: 115, startPoint y: 229, endPoint x: 121, endPoint y: 206, distance: 24.1
click at [112, 227] on div "Menu App Setup Trends ******* Hidden pages" at bounding box center [149, 364] width 199 height 729
click at [220, 123] on icon "scrollable content" at bounding box center [226, 121] width 12 height 12
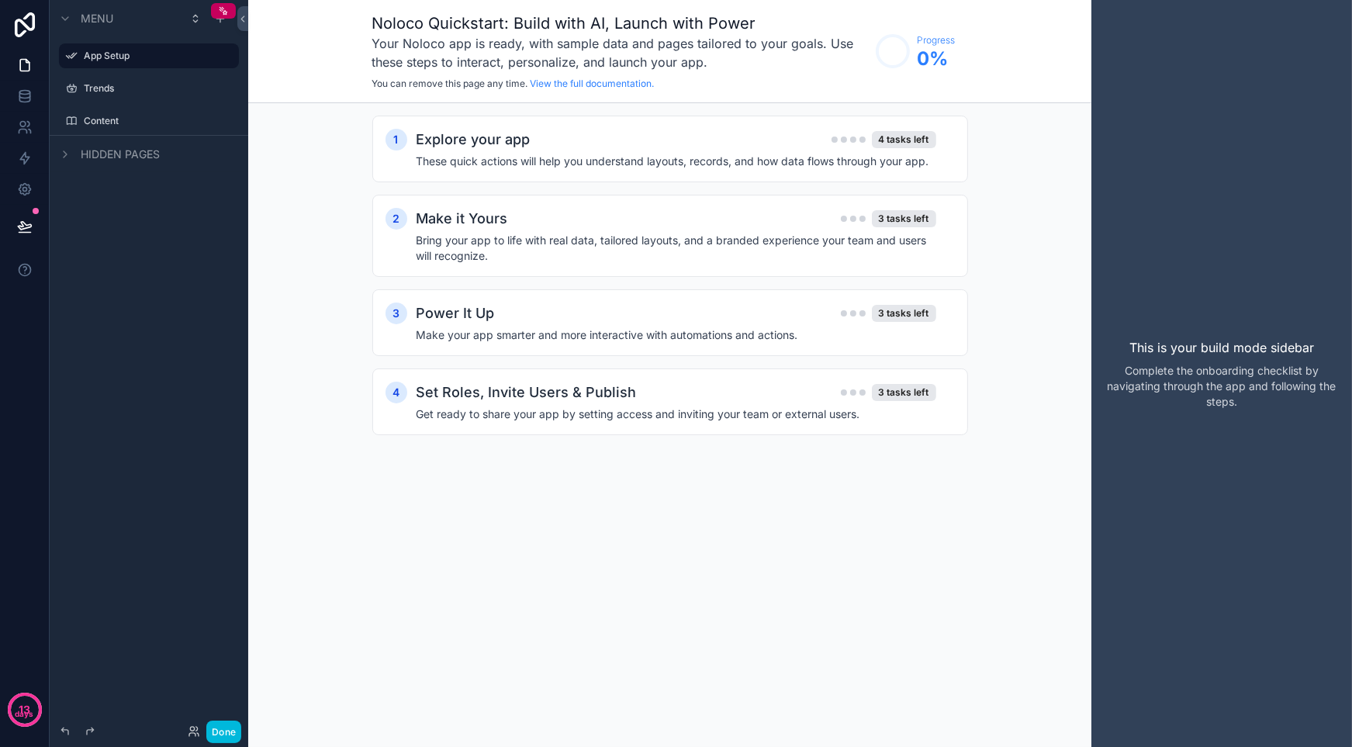
click at [0, 0] on icon "scrollable content" at bounding box center [0, 0] width 0 height 0
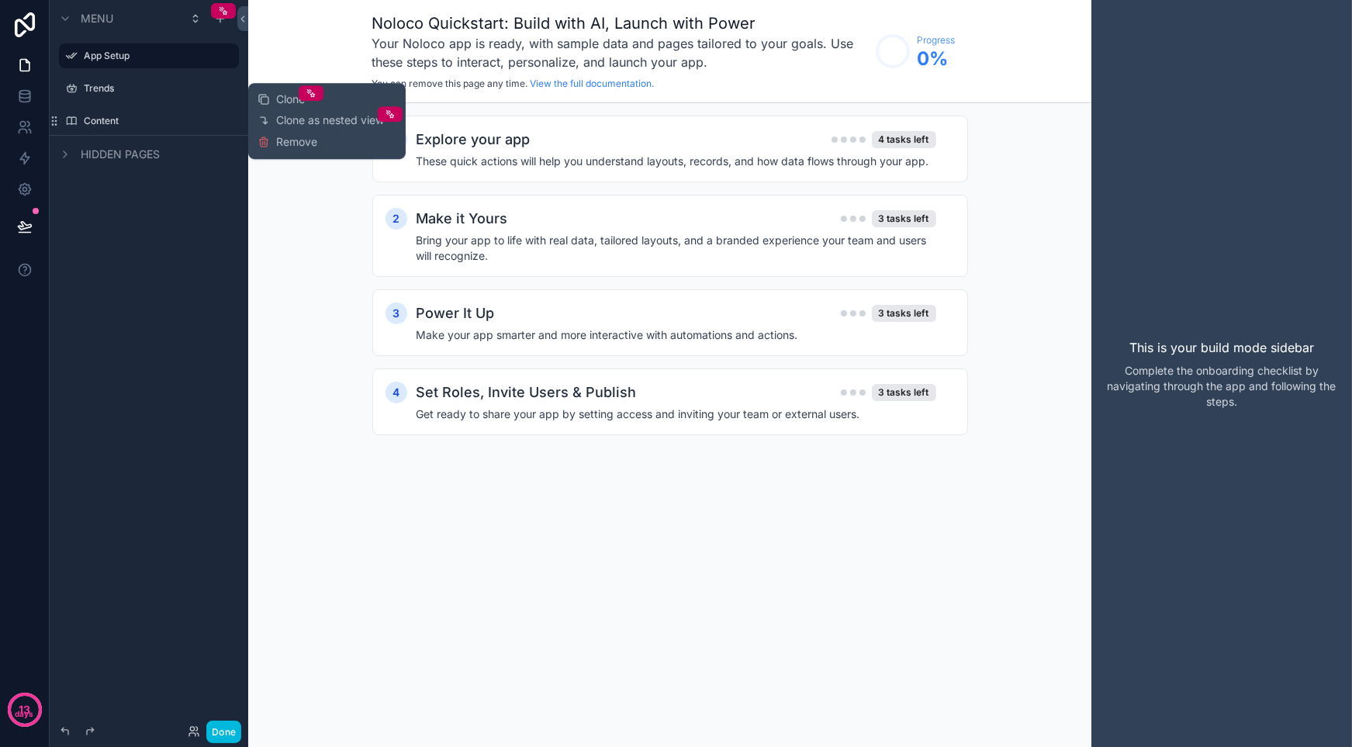
drag, startPoint x: 225, startPoint y: 185, endPoint x: 126, endPoint y: 131, distance: 112.1
click at [223, 185] on div "Menu App Setup Trends Content Hidden pages" at bounding box center [149, 98] width 199 height 197
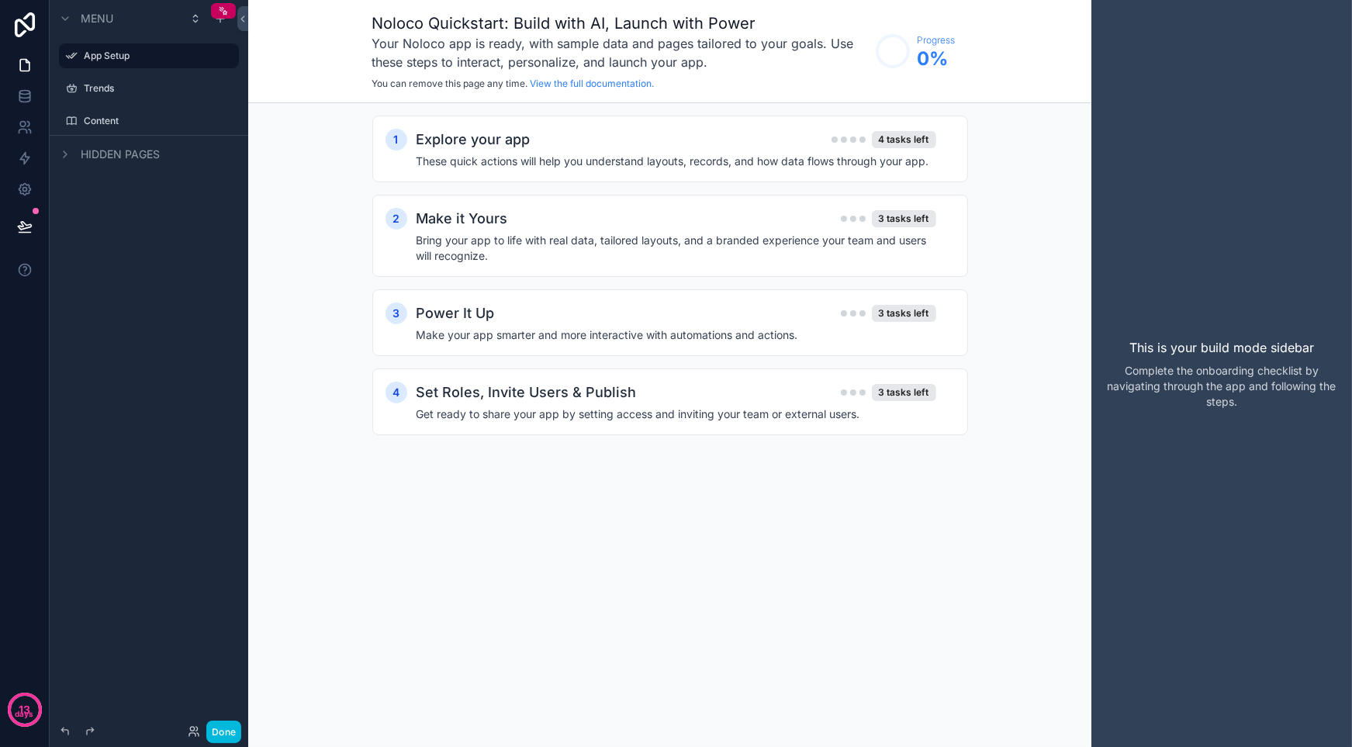
click at [112, 119] on label "Content" at bounding box center [157, 121] width 146 height 12
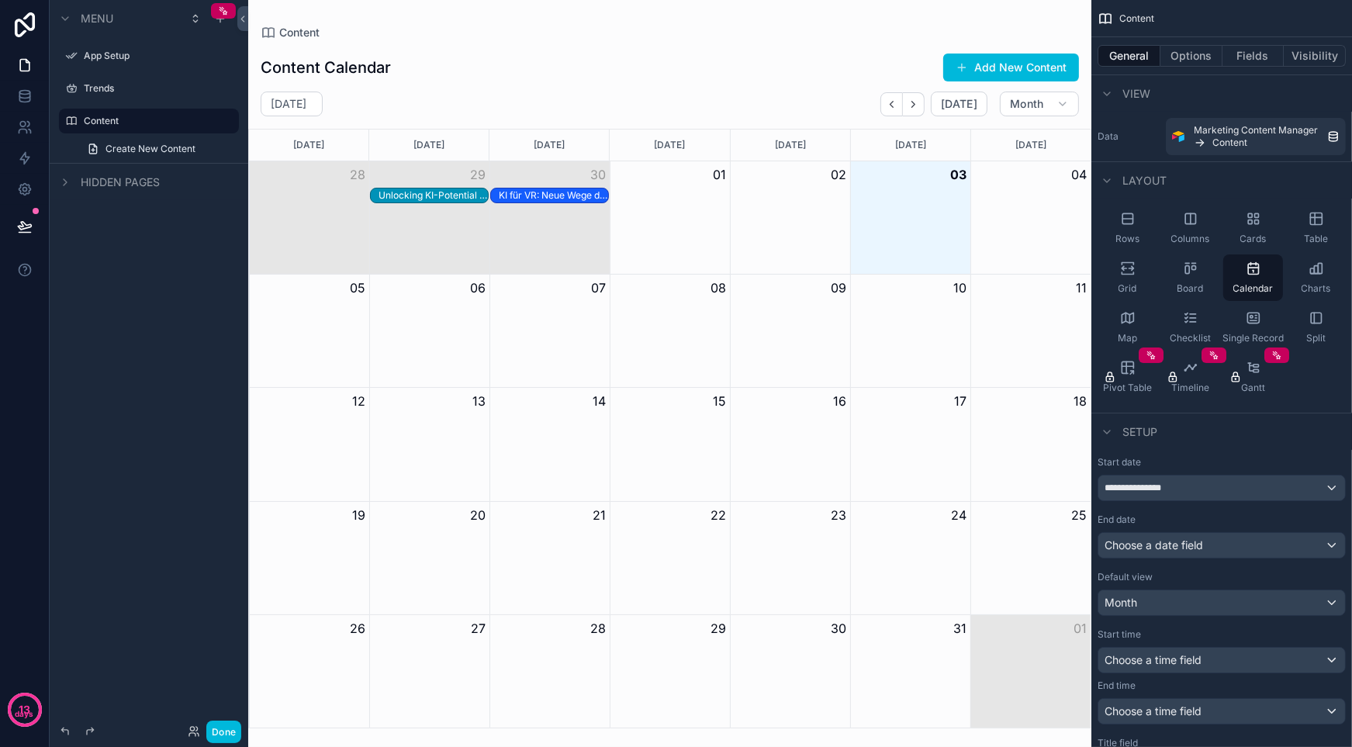
click at [0, 0] on icon "scrollable content" at bounding box center [0, 0] width 0 height 0
click at [230, 196] on div "Hidden pages" at bounding box center [149, 181] width 199 height 37
click at [220, 22] on icon "scrollable content" at bounding box center [220, 18] width 12 height 12
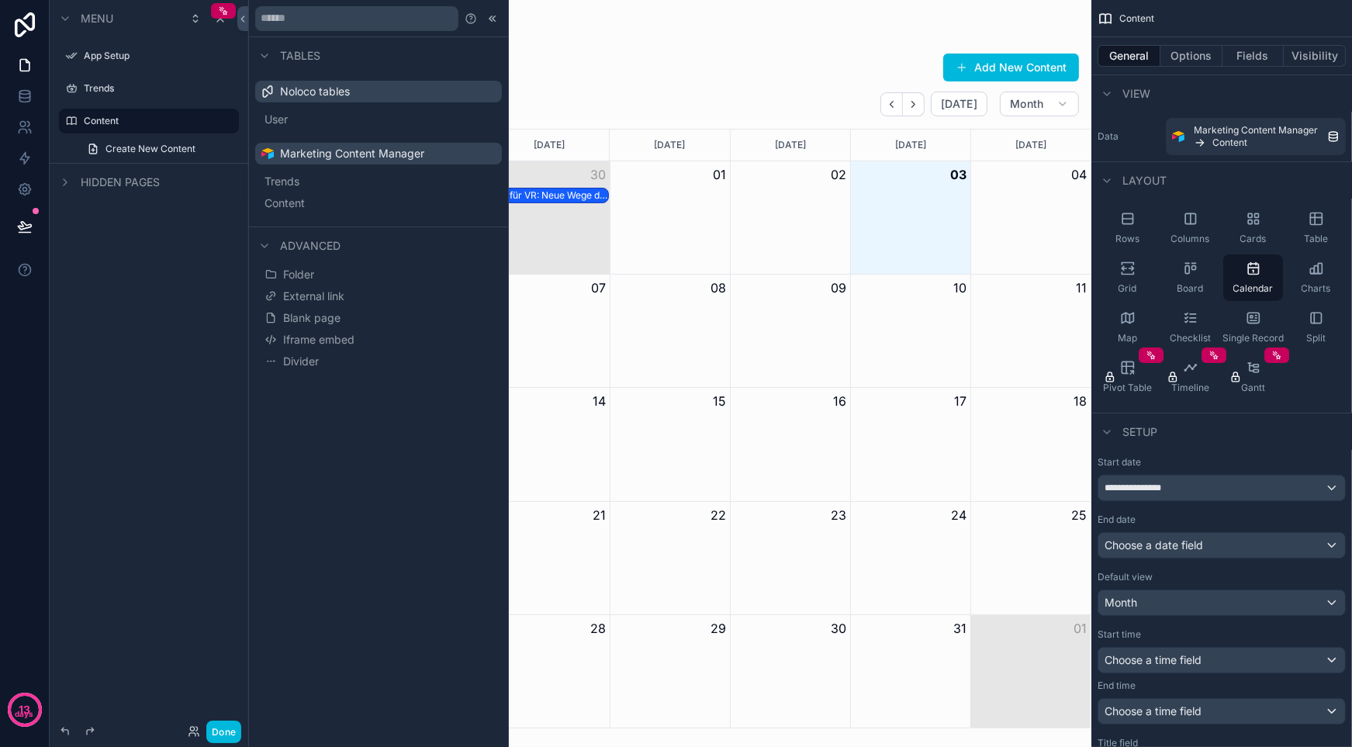
click at [357, 318] on button "Blank page" at bounding box center [378, 318] width 234 height 22
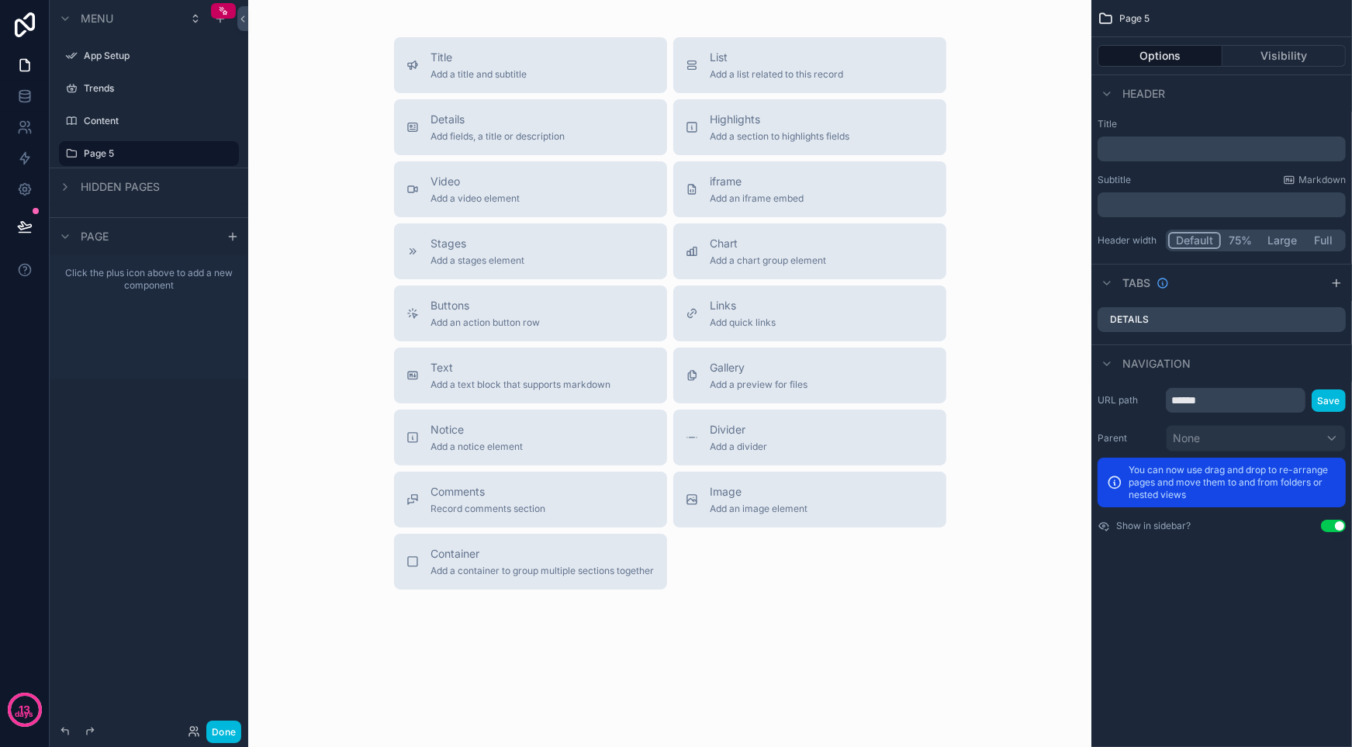
click at [499, 132] on span "Add fields, a title or description" at bounding box center [498, 136] width 134 height 12
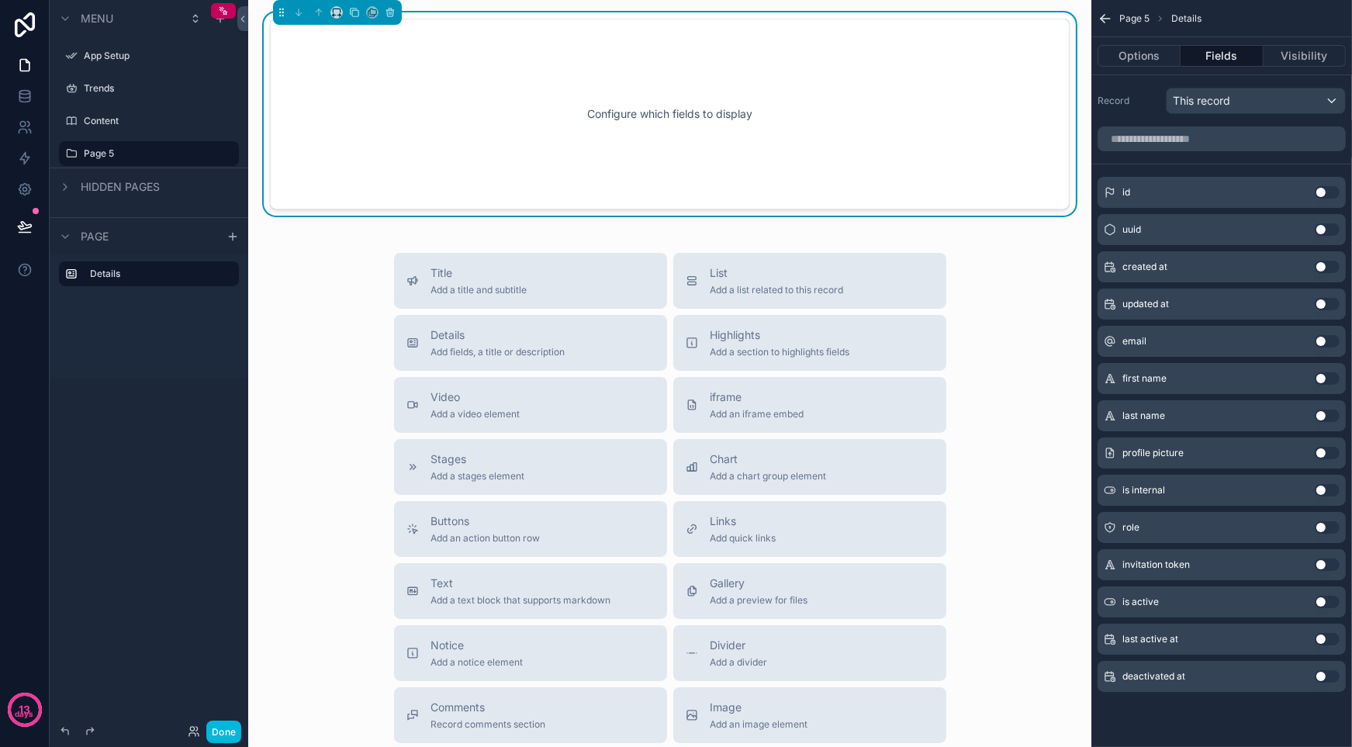
click at [810, 145] on div "Configure which fields to display" at bounding box center [670, 114] width 749 height 140
click at [1230, 95] on span "This record" at bounding box center [1201, 101] width 57 height 16
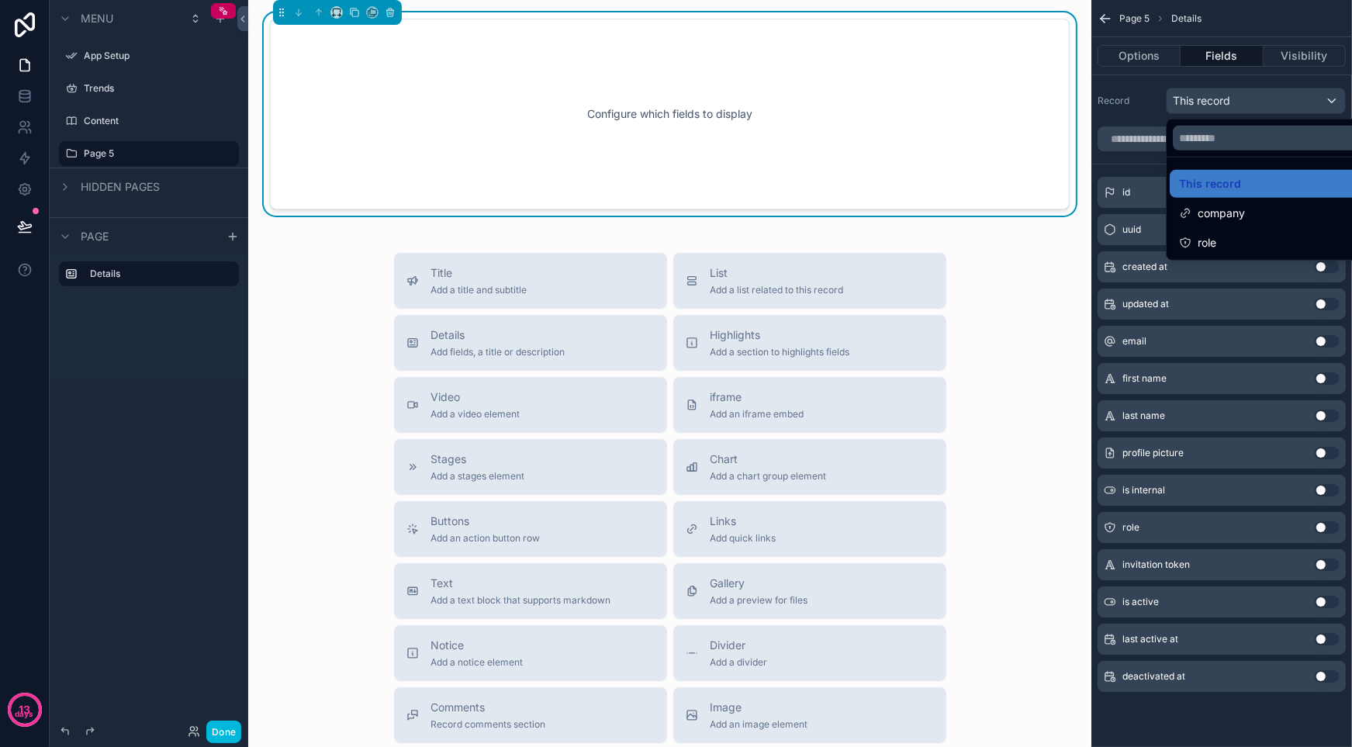
click at [763, 109] on div "Configure which fields to display" at bounding box center [670, 114] width 749 height 140
click at [151, 150] on div "scrollable content" at bounding box center [676, 373] width 1352 height 747
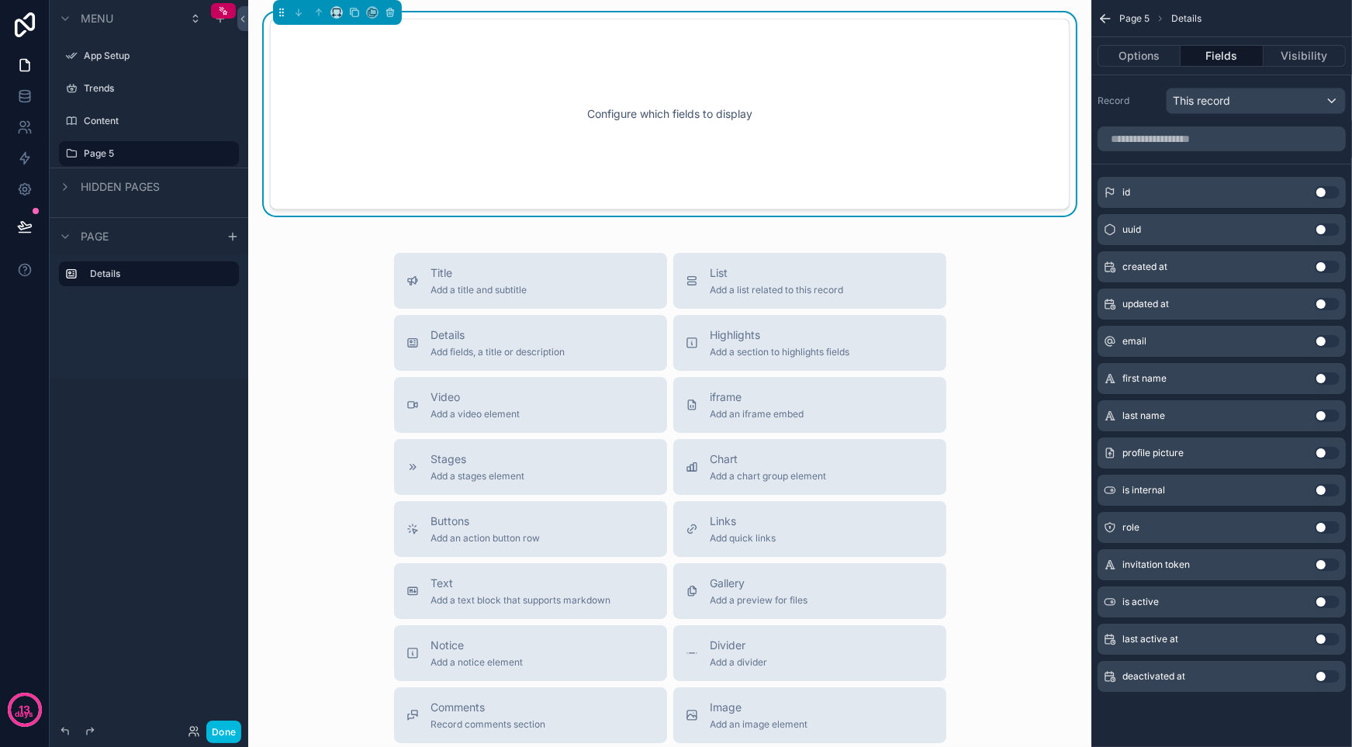
drag, startPoint x: 220, startPoint y: 152, endPoint x: 227, endPoint y: 156, distance: 8.0
click at [0, 0] on icon "scrollable content" at bounding box center [0, 0] width 0 height 0
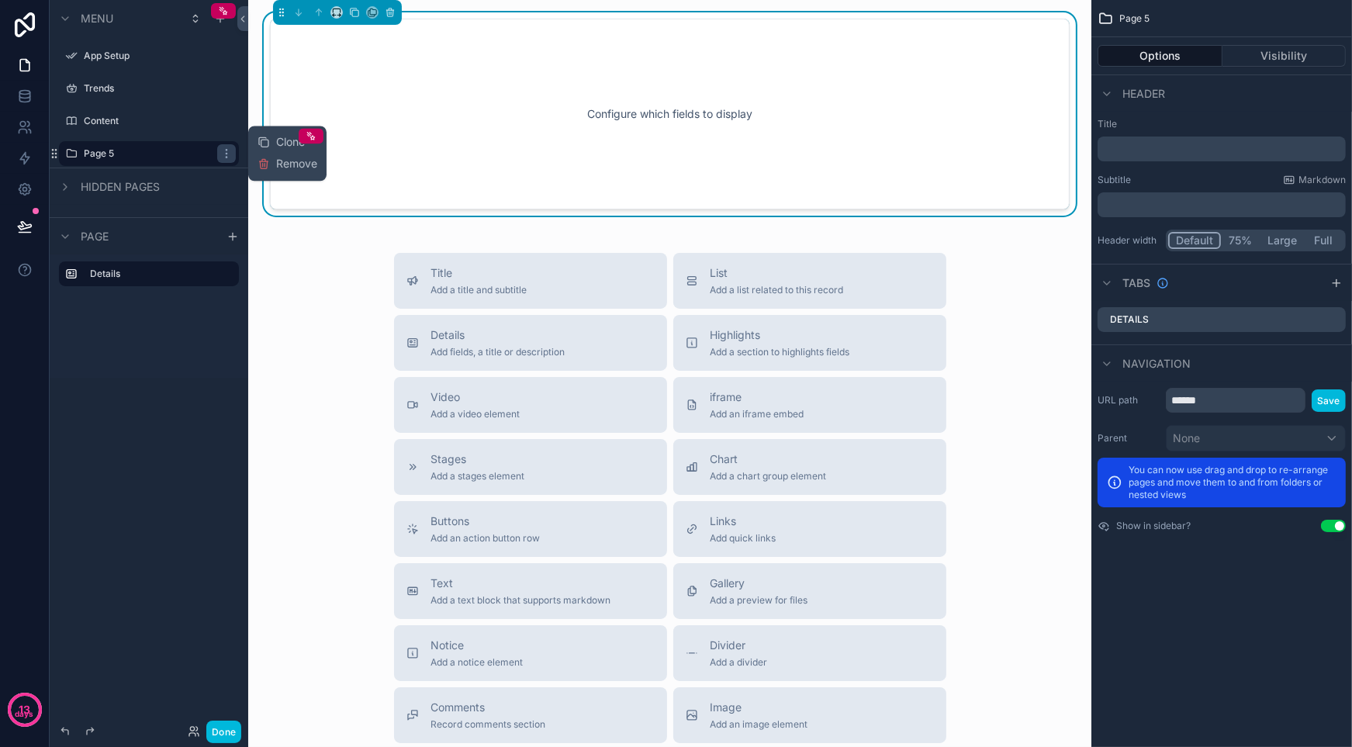
click at [286, 168] on span "Remove" at bounding box center [296, 164] width 41 height 16
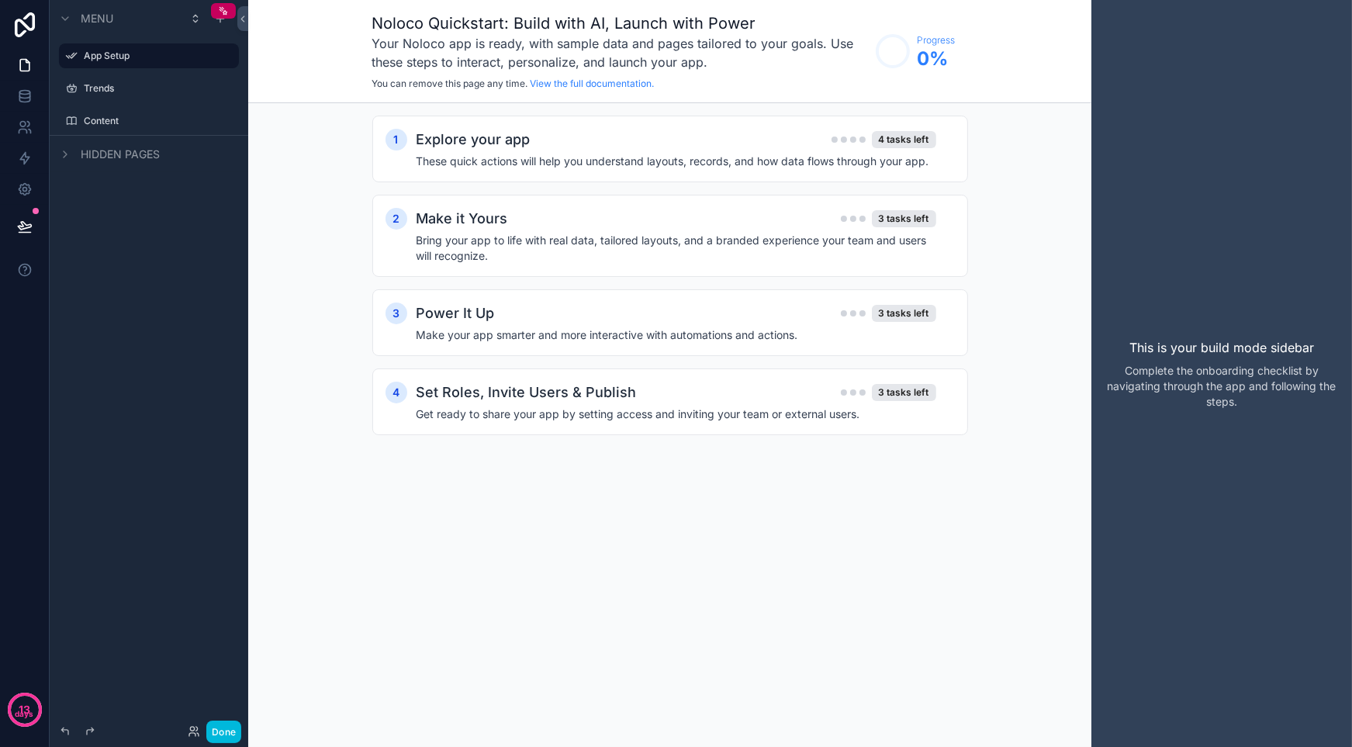
click at [71, 58] on icon "scrollable content" at bounding box center [71, 56] width 12 height 12
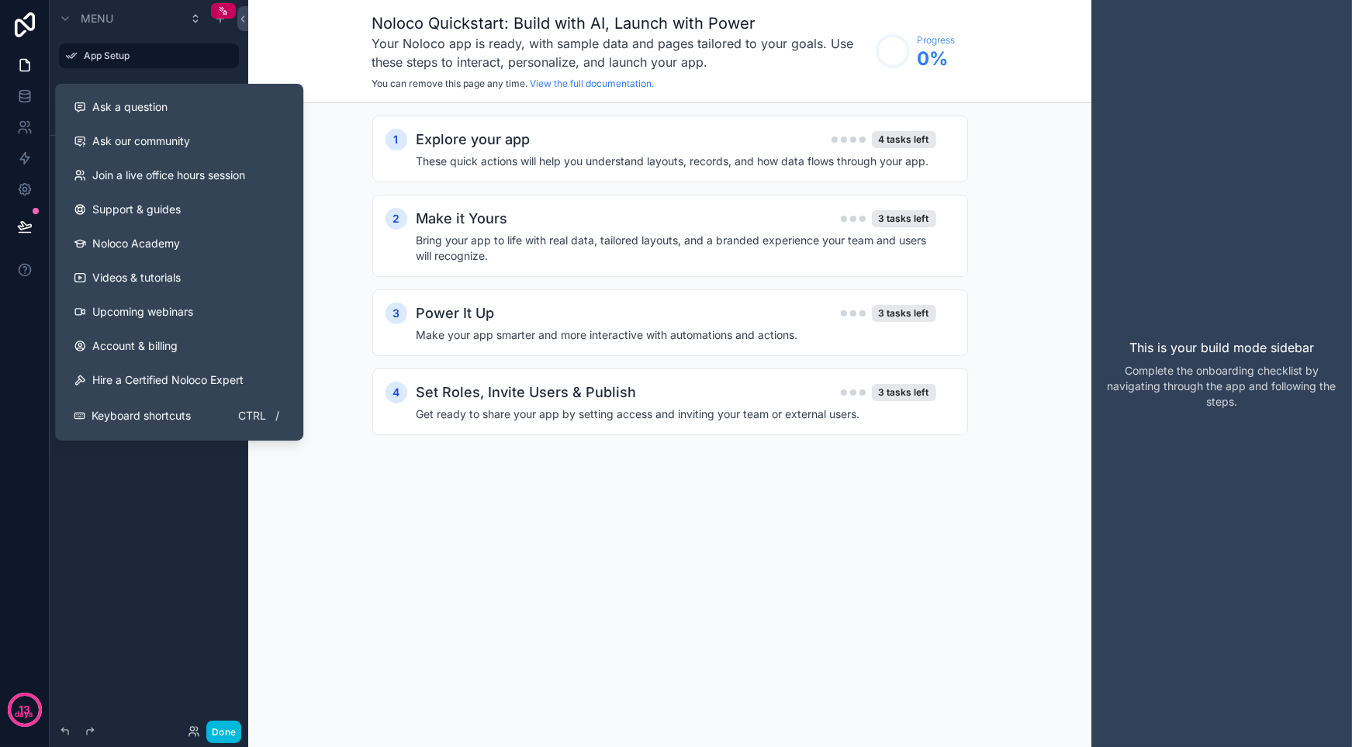
click at [12, 292] on div "13 days" at bounding box center [25, 373] width 50 height 747
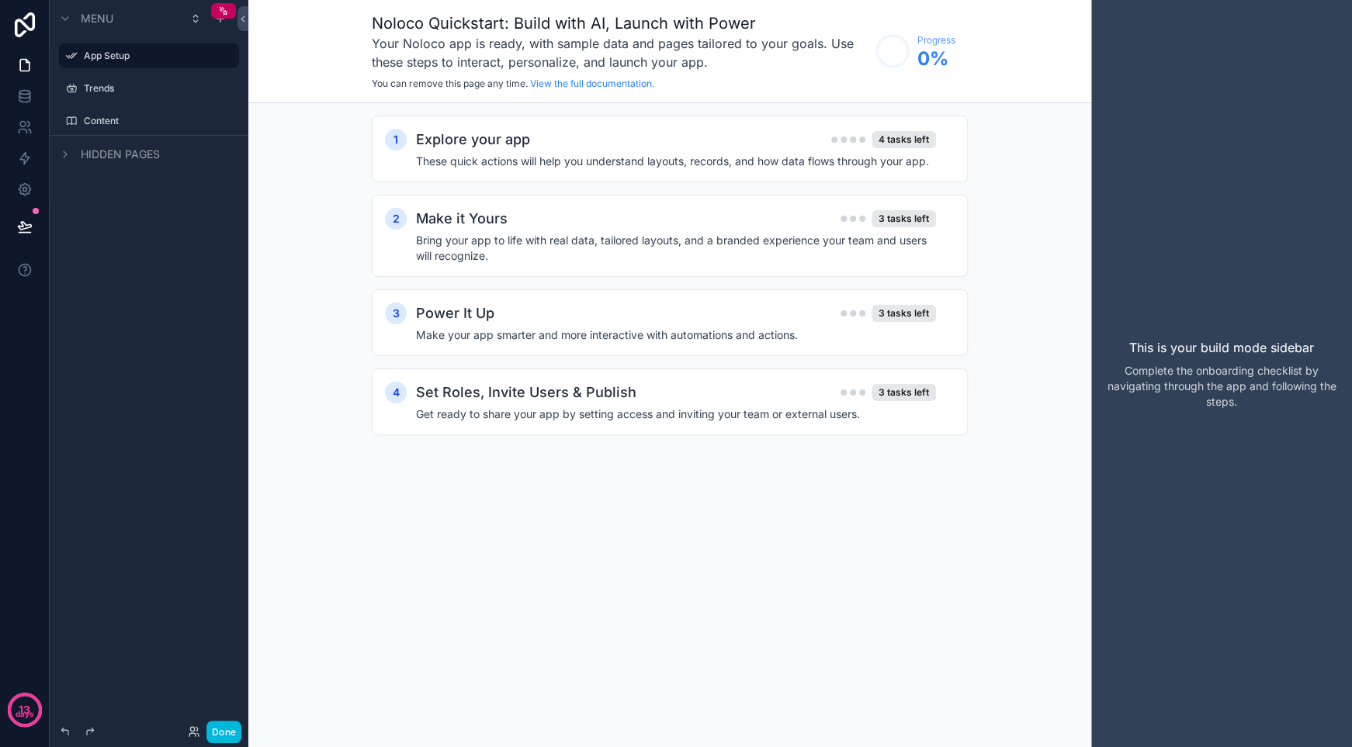
click at [0, 0] on div "scrollable content" at bounding box center [0, 0] width 0 height 0
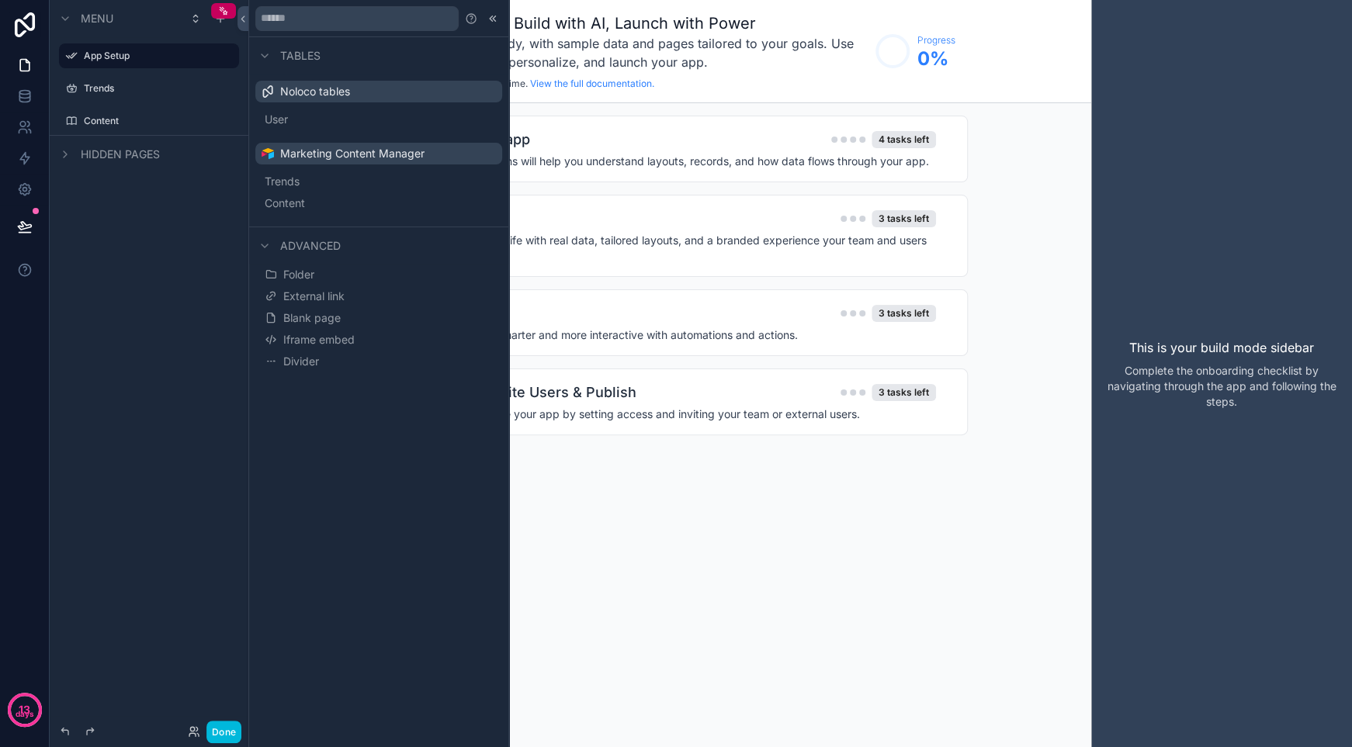
click at [99, 132] on div "Content" at bounding box center [149, 121] width 174 height 25
click at [102, 116] on label "Content" at bounding box center [157, 121] width 146 height 12
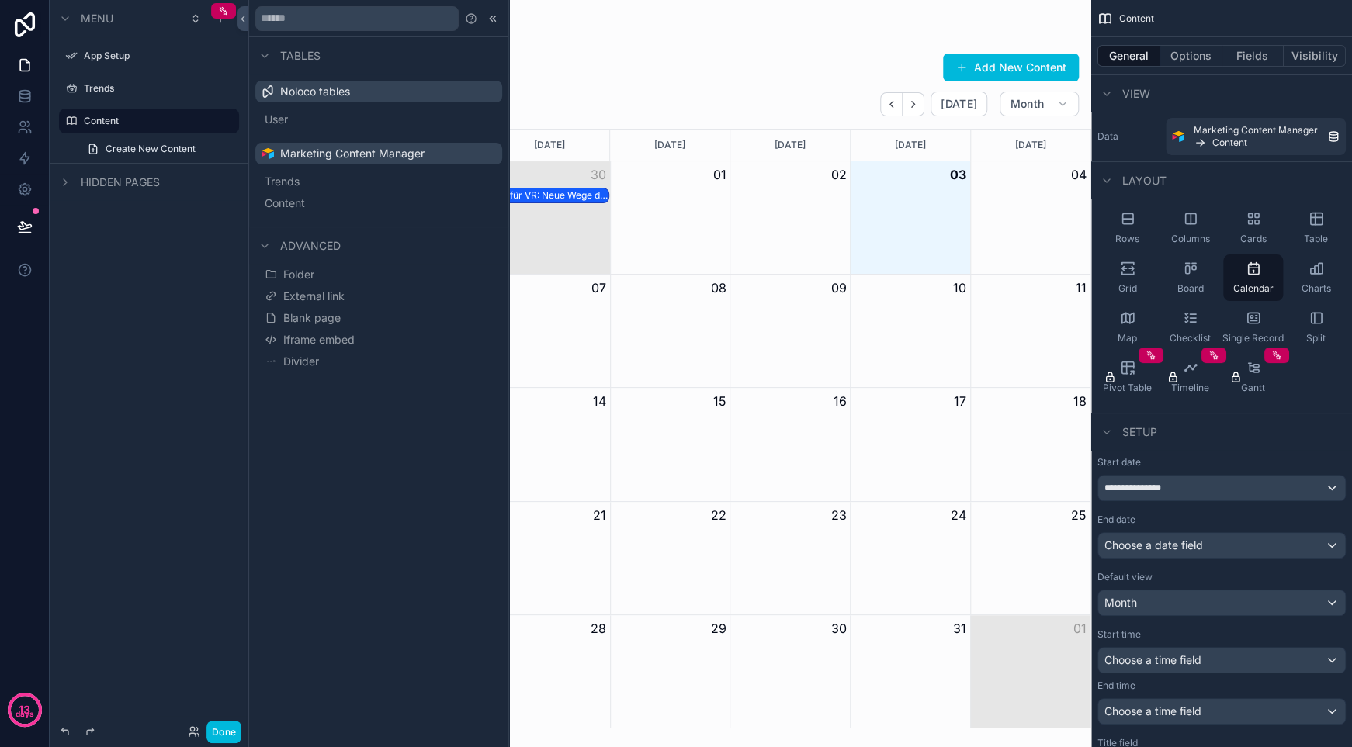
click at [400, 84] on div "Noloco tables" at bounding box center [378, 92] width 247 height 22
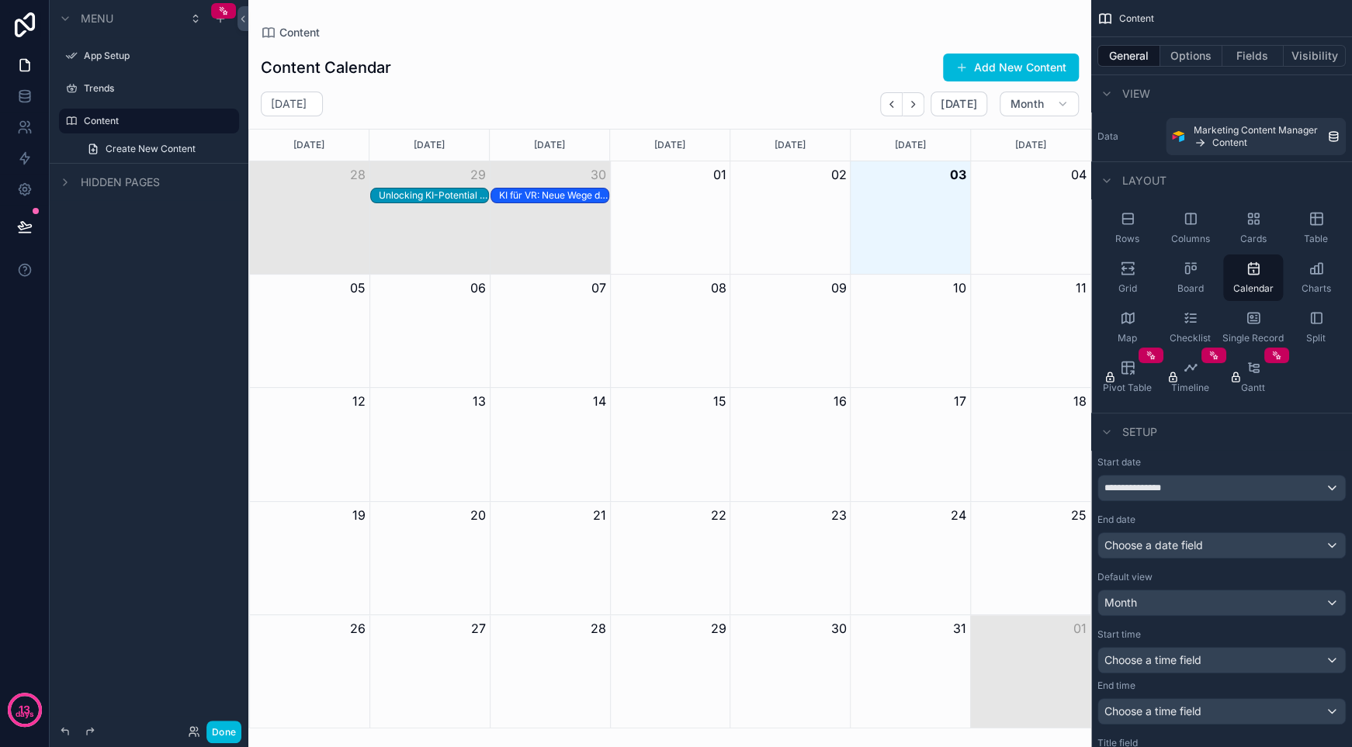
click at [171, 140] on link "Create New Content" at bounding box center [158, 149] width 161 height 25
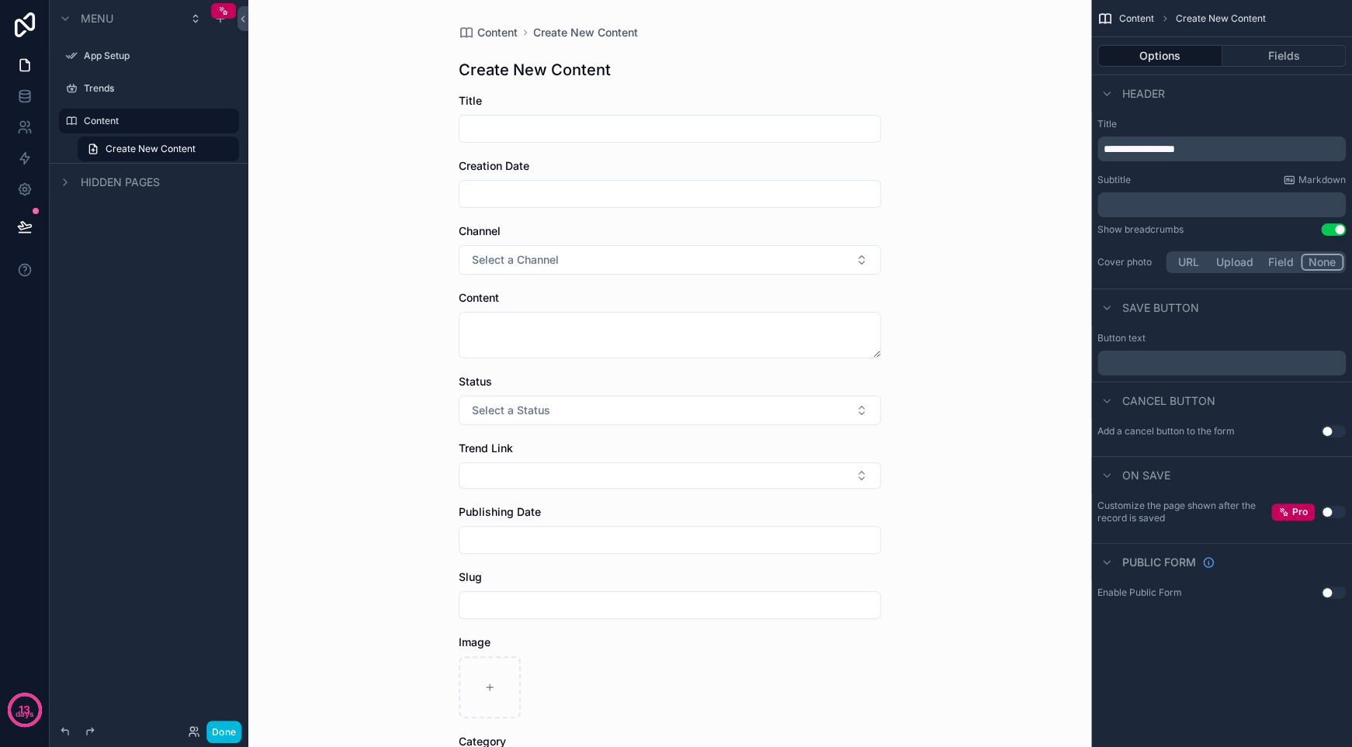
click at [140, 119] on label "Content" at bounding box center [157, 121] width 146 height 12
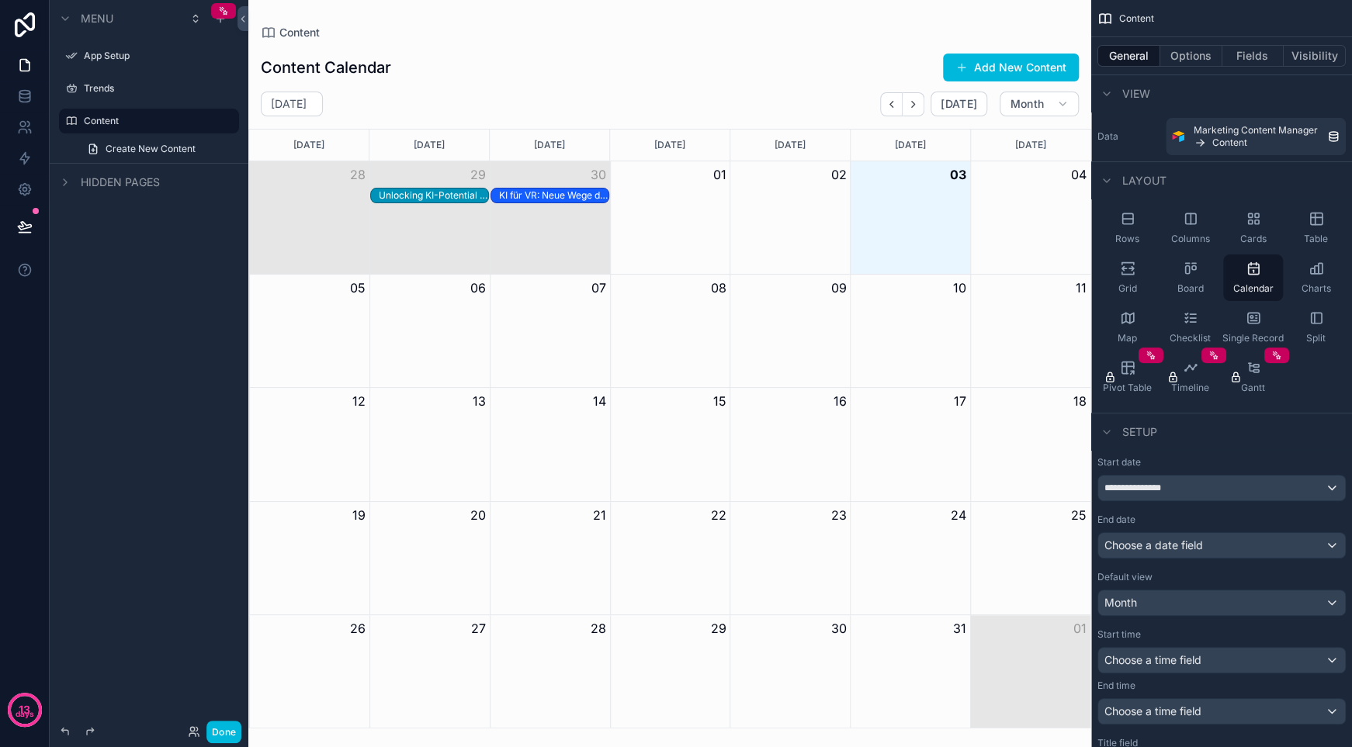
click at [152, 150] on span "Create New Content" at bounding box center [151, 149] width 90 height 12
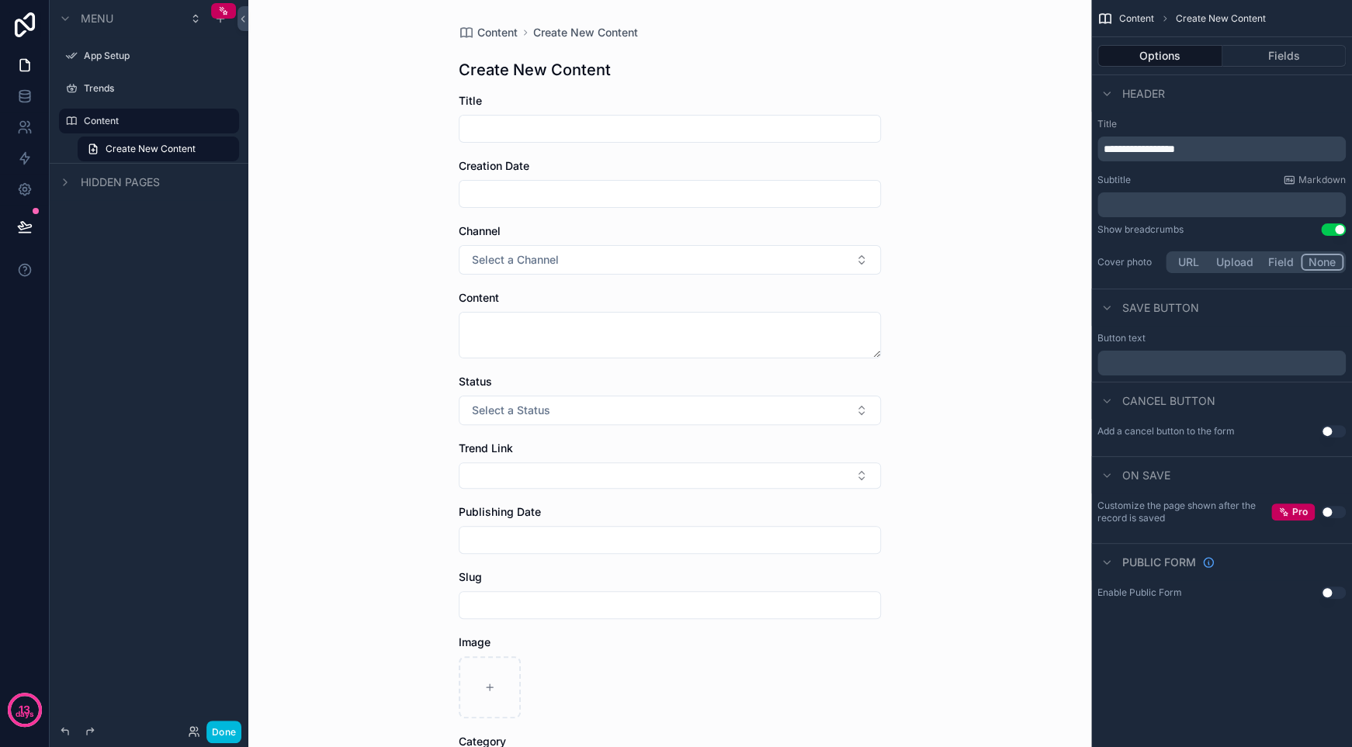
click at [0, 0] on icon "scrollable content" at bounding box center [0, 0] width 0 height 0
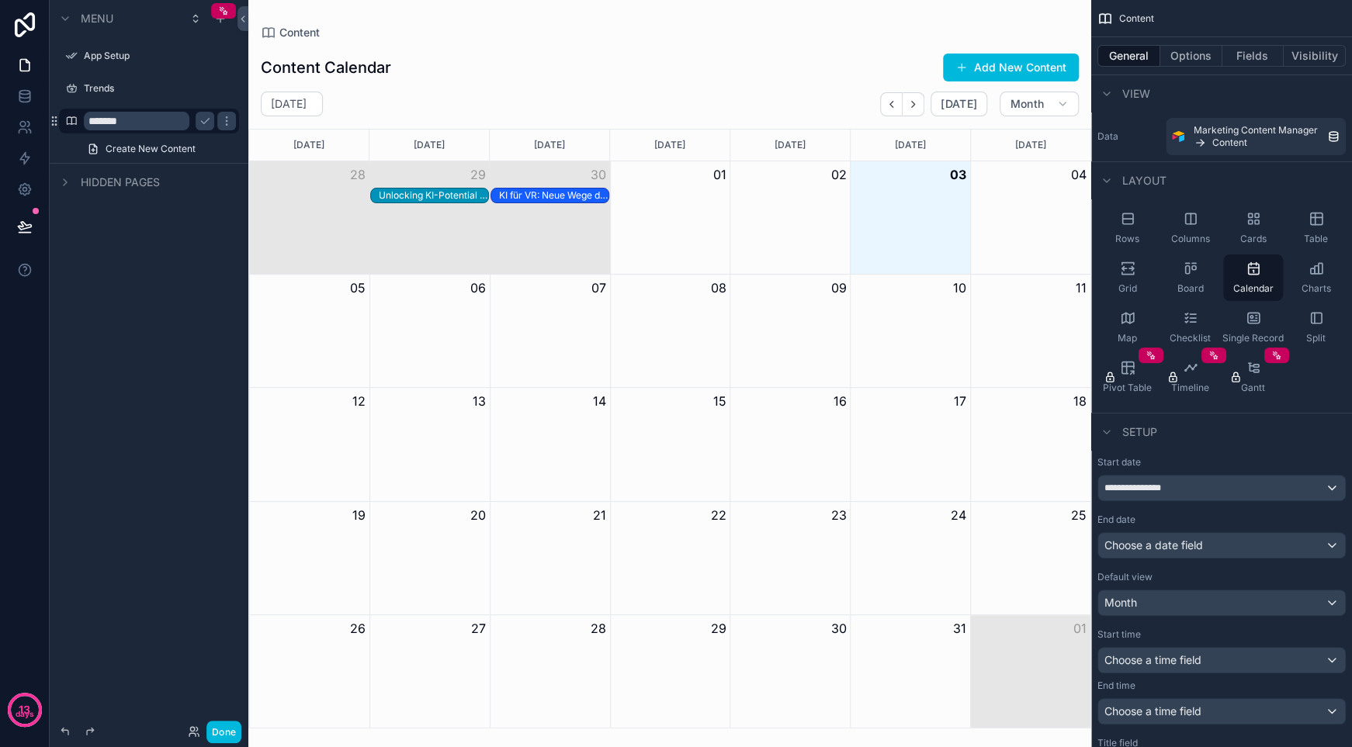
click at [228, 117] on icon "scrollable content" at bounding box center [226, 121] width 12 height 12
click at [207, 119] on icon "scrollable content" at bounding box center [205, 121] width 12 height 12
click at [0, 0] on icon "scrollable content" at bounding box center [0, 0] width 0 height 0
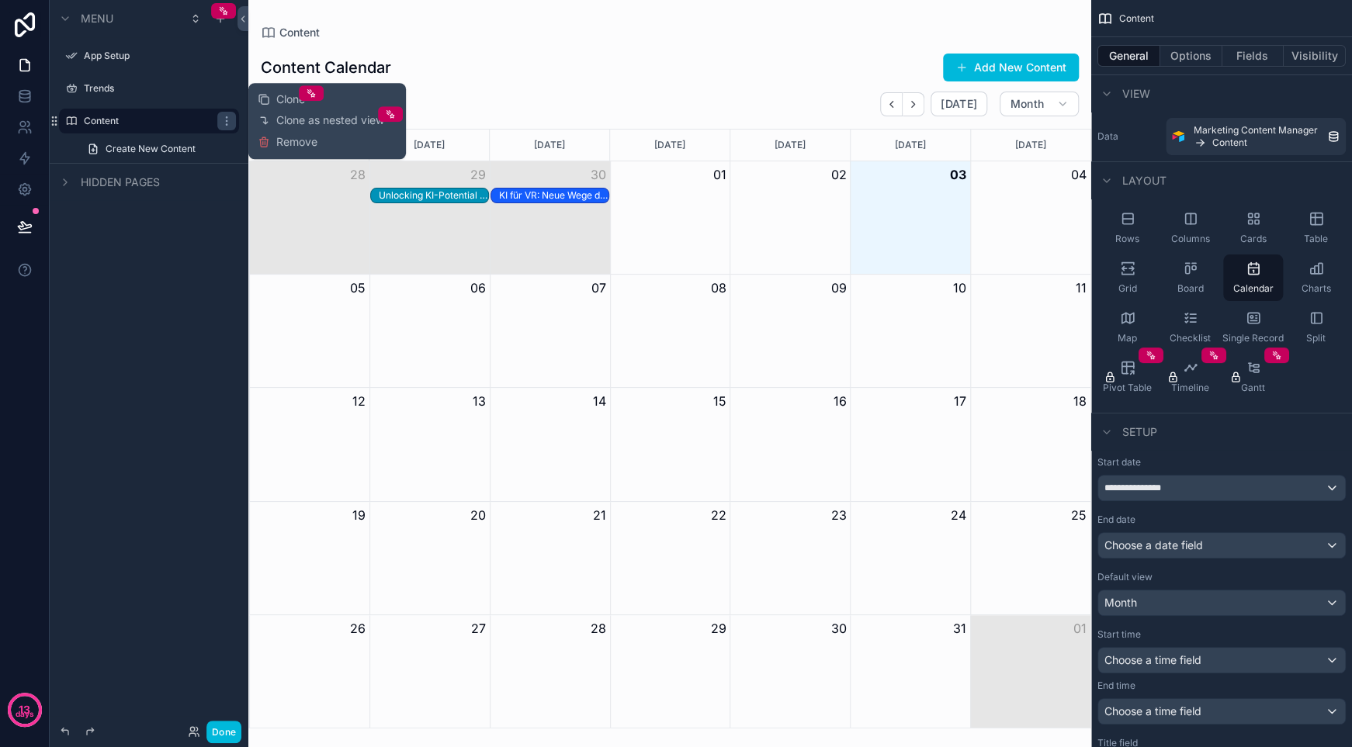
click at [227, 122] on icon "scrollable content" at bounding box center [226, 121] width 12 height 12
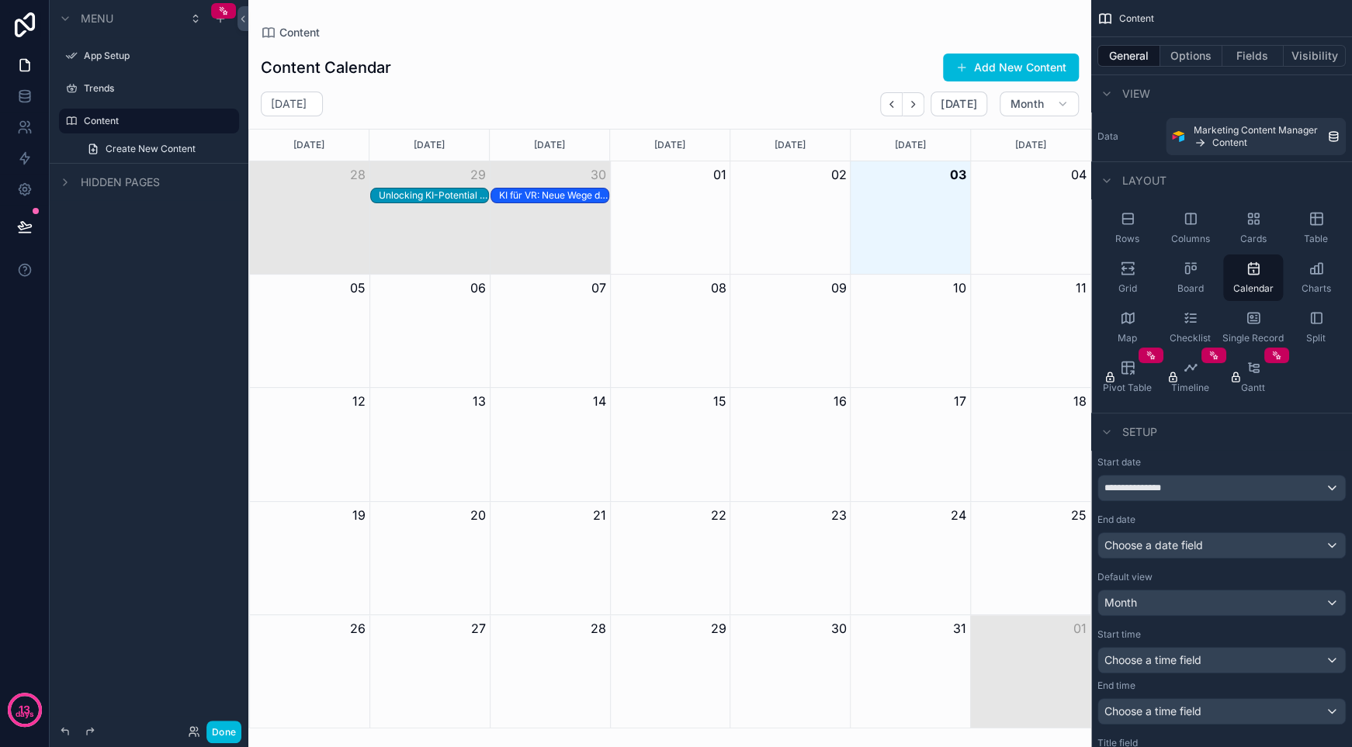
drag, startPoint x: 154, startPoint y: 122, endPoint x: 142, endPoint y: 123, distance: 11.7
click at [142, 123] on label "Content" at bounding box center [157, 121] width 146 height 12
click at [114, 121] on label "Content" at bounding box center [157, 121] width 146 height 12
click at [138, 122] on label "Content" at bounding box center [157, 121] width 146 height 12
click at [1222, 59] on button "Fields" at bounding box center [1253, 56] width 62 height 22
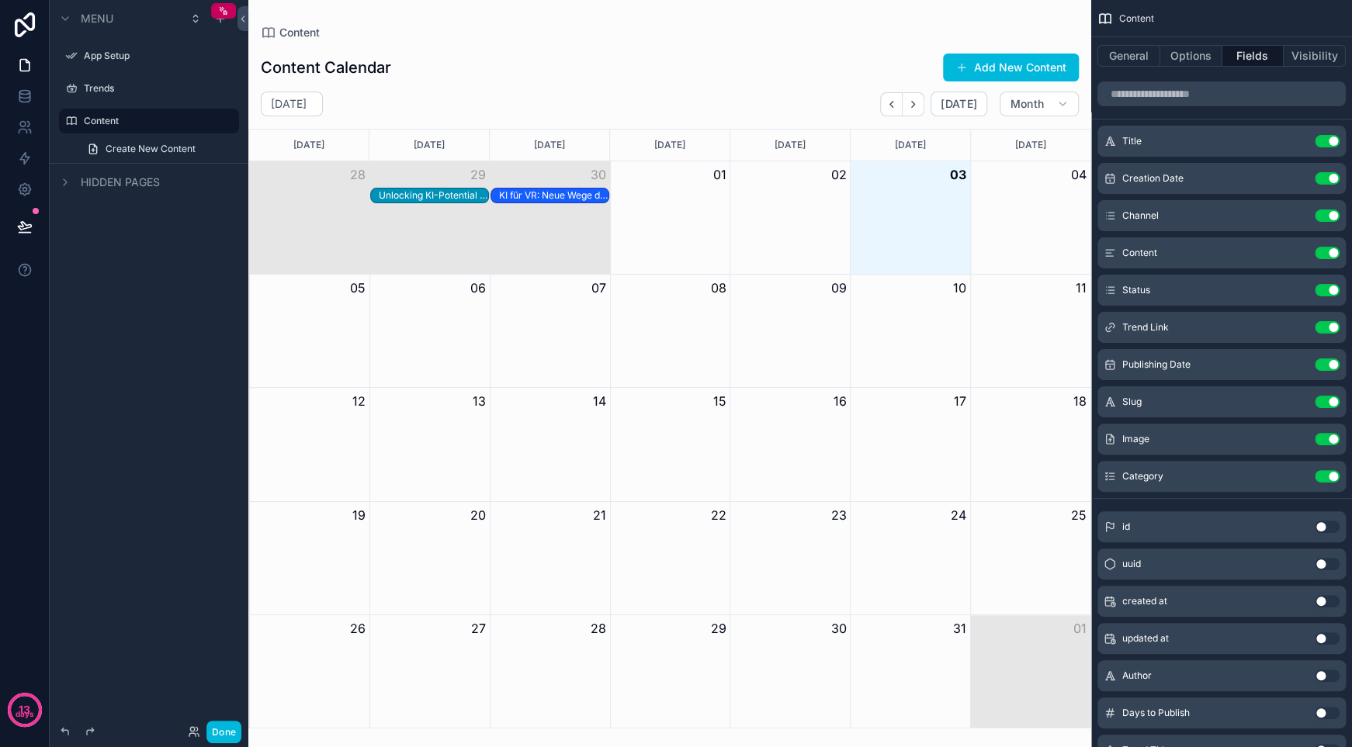
drag, startPoint x: 1254, startPoint y: 61, endPoint x: 1238, endPoint y: 61, distance: 15.5
click at [1254, 61] on button "Fields" at bounding box center [1253, 56] width 62 height 22
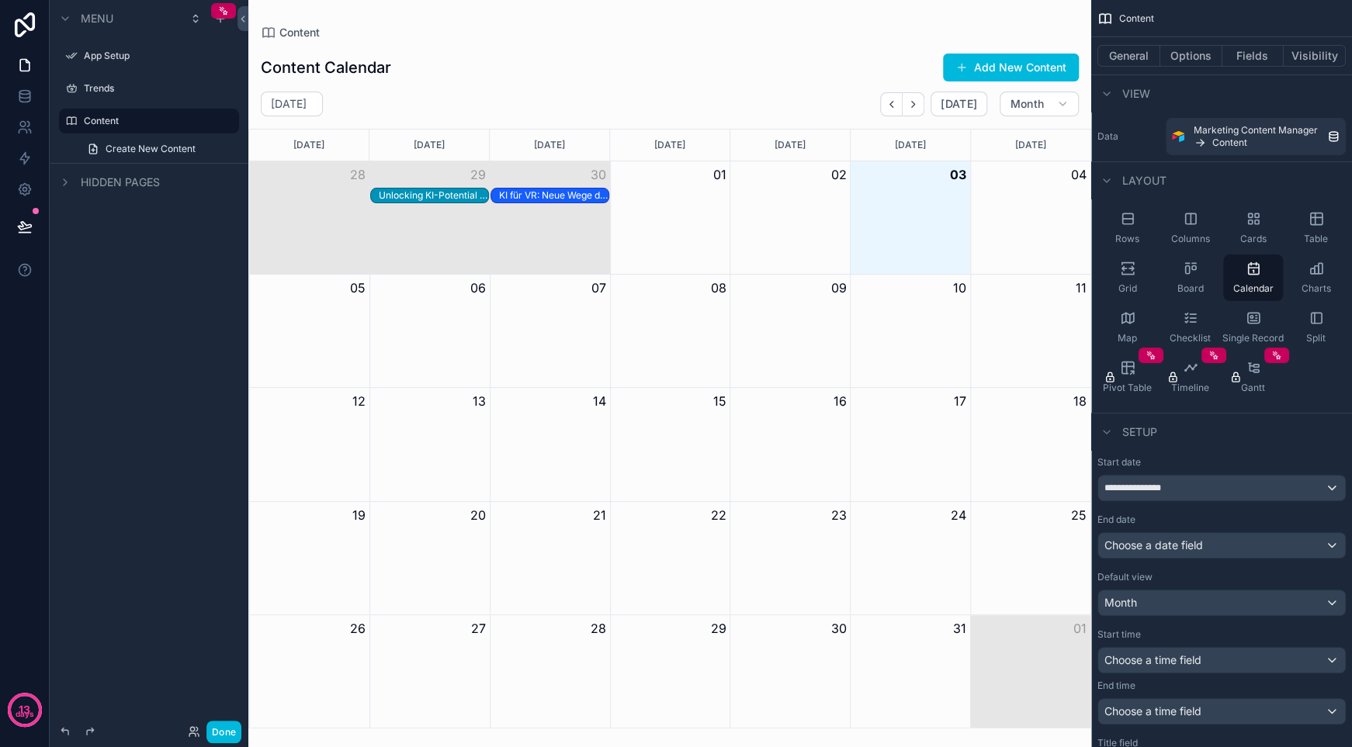
click at [1208, 58] on button "Options" at bounding box center [1191, 56] width 62 height 22
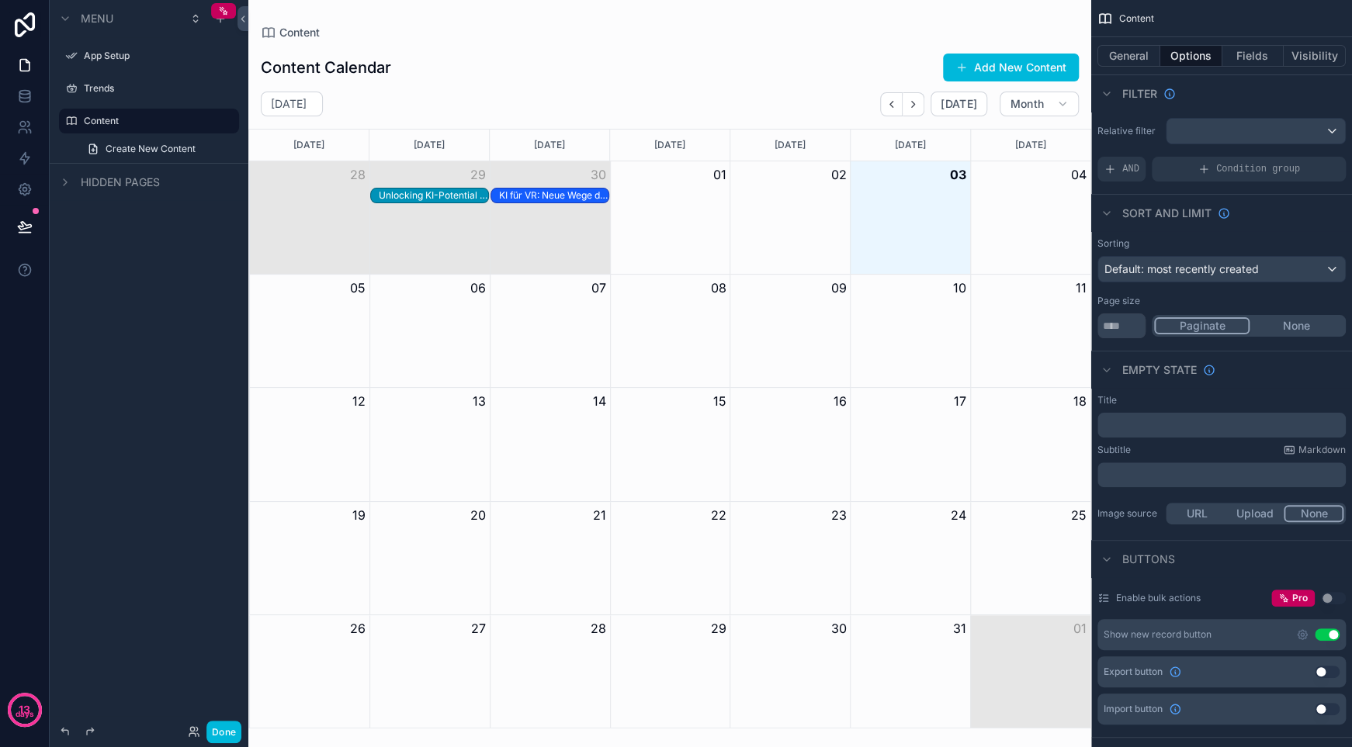
click at [1151, 58] on button "General" at bounding box center [1128, 56] width 63 height 22
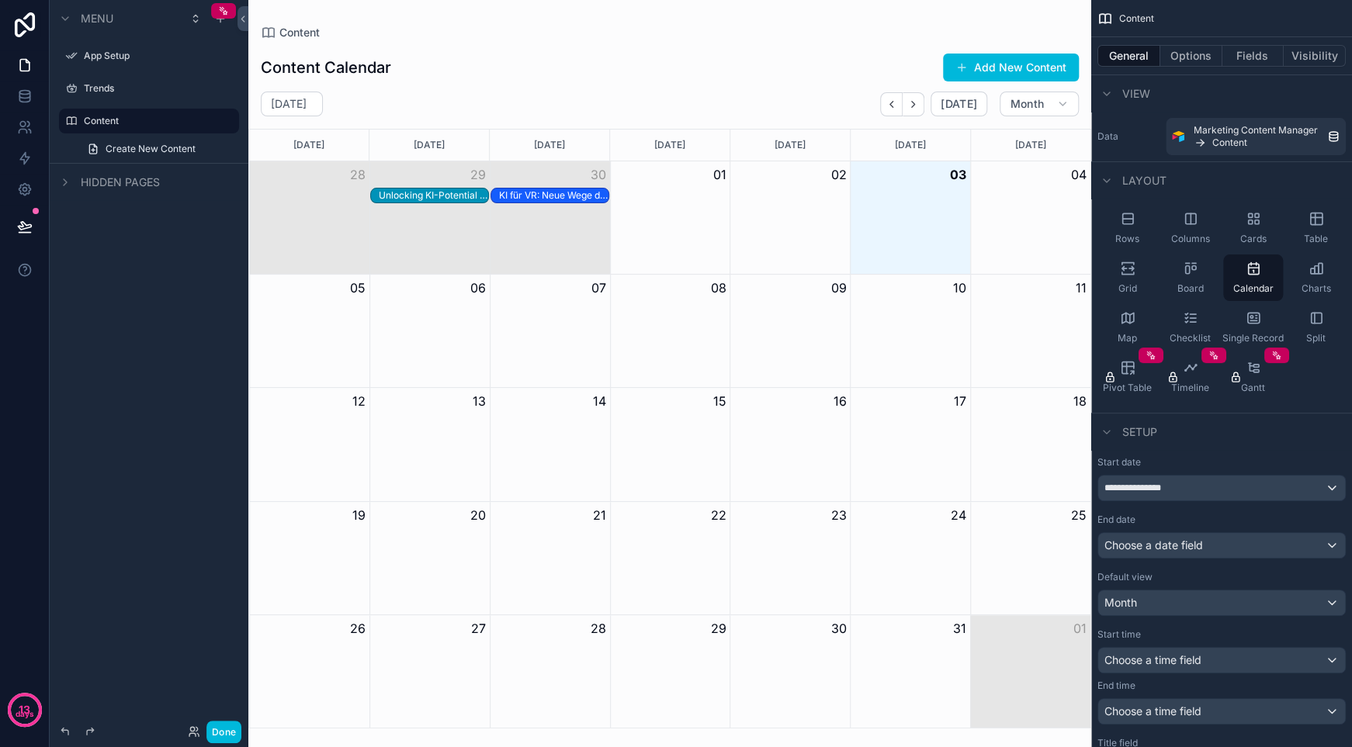
click at [1205, 58] on button "Options" at bounding box center [1191, 56] width 62 height 22
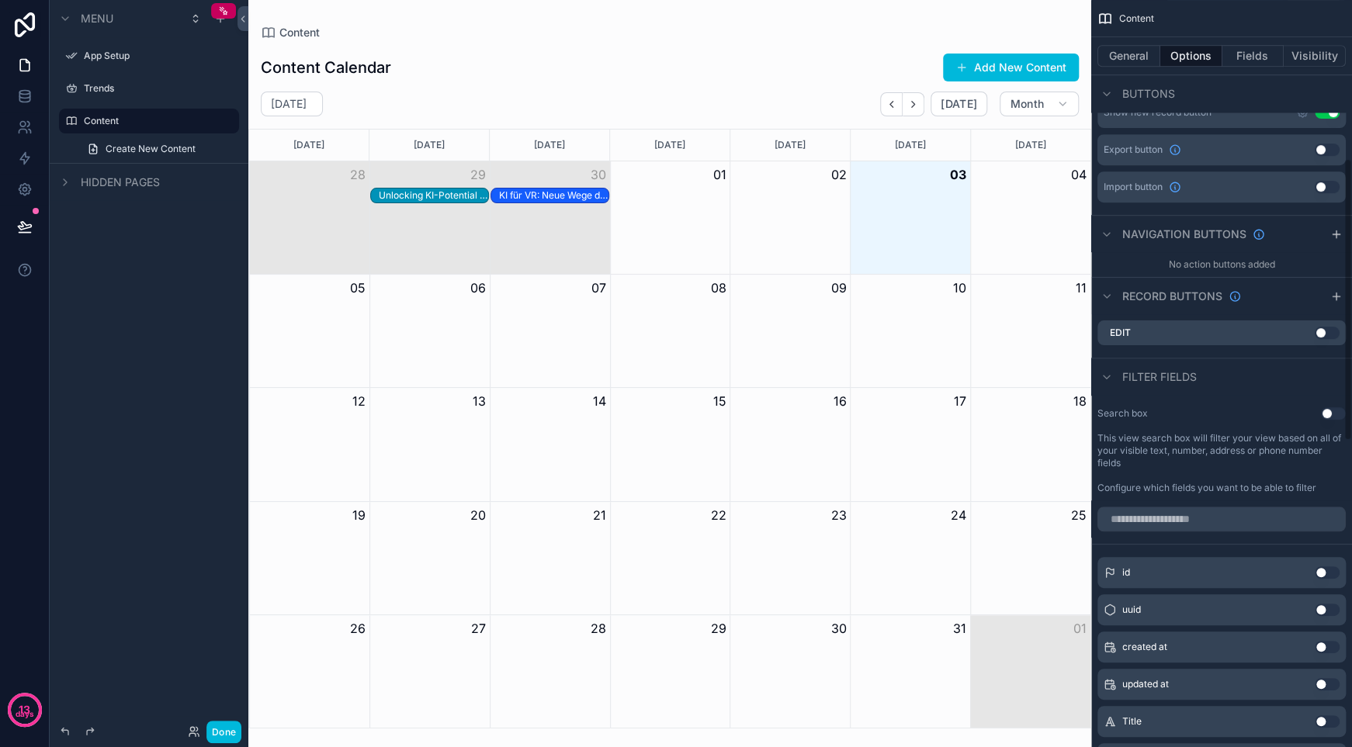
scroll to position [543, 0]
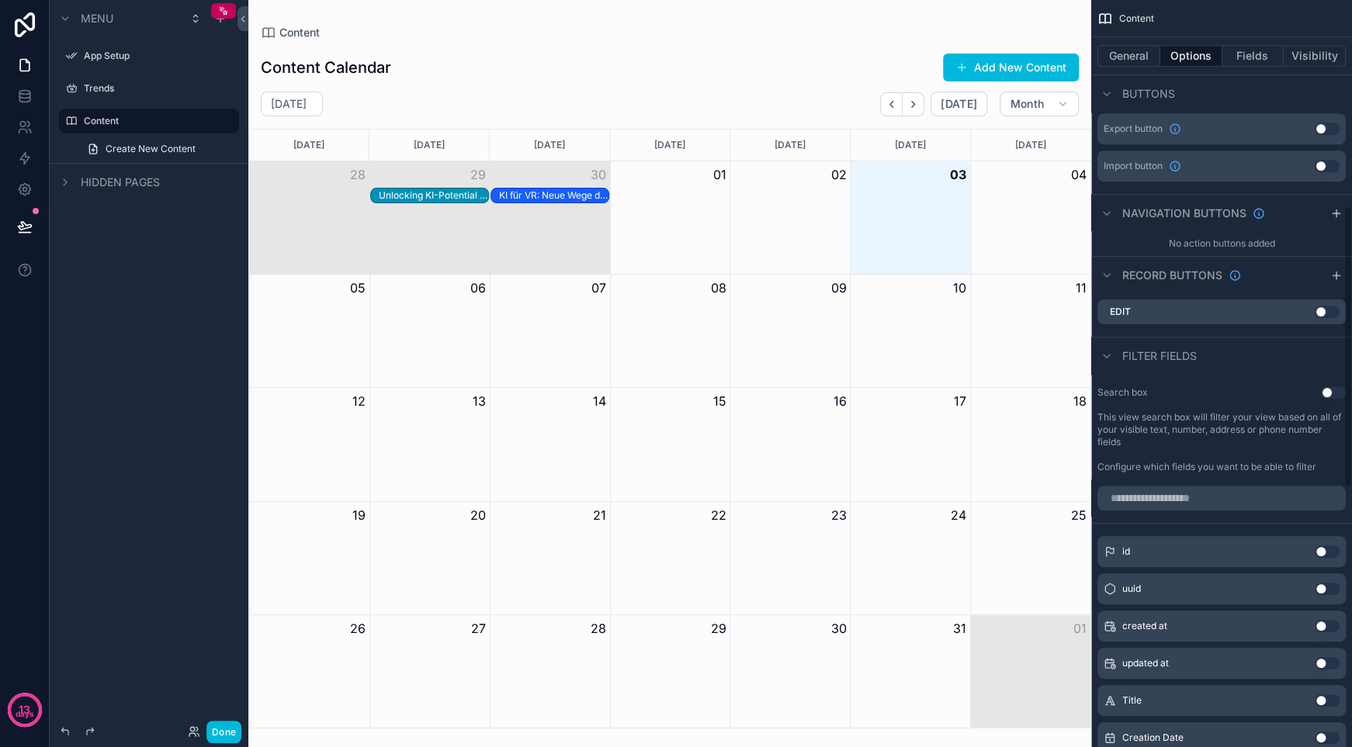
click at [1327, 311] on button "Use setting" at bounding box center [1326, 312] width 25 height 12
click at [0, 0] on icon "scrollable content" at bounding box center [0, 0] width 0 height 0
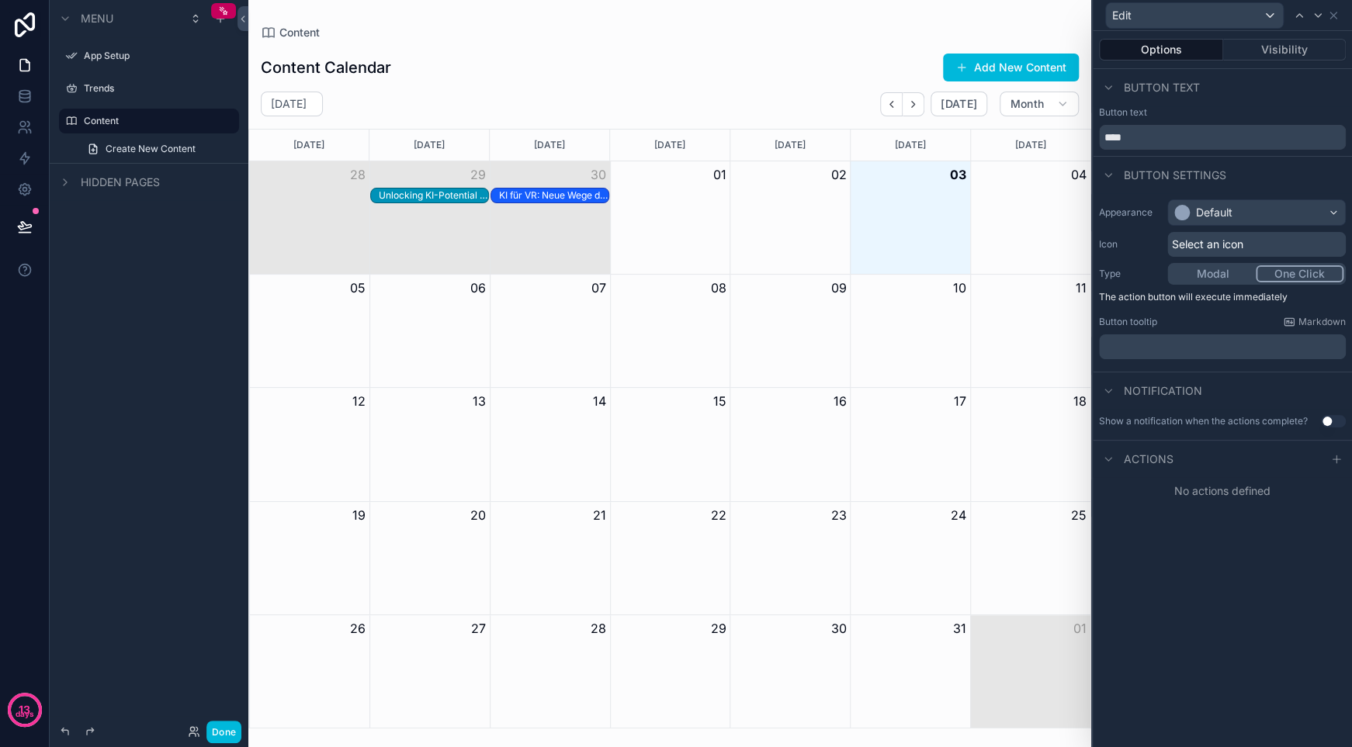
click at [457, 199] on div "Unlocking KI-Potential für Schweizer KMU: Ein Praxisleitfaden" at bounding box center [433, 195] width 109 height 12
click at [456, 197] on div "Unlocking KI-Potential für Schweizer KMU: Ein Praxisleitfaden" at bounding box center [433, 195] width 109 height 12
click at [458, 198] on div "Unlocking KI-Potential für Schweizer KMU: Ein Praxisleitfaden" at bounding box center [433, 195] width 109 height 12
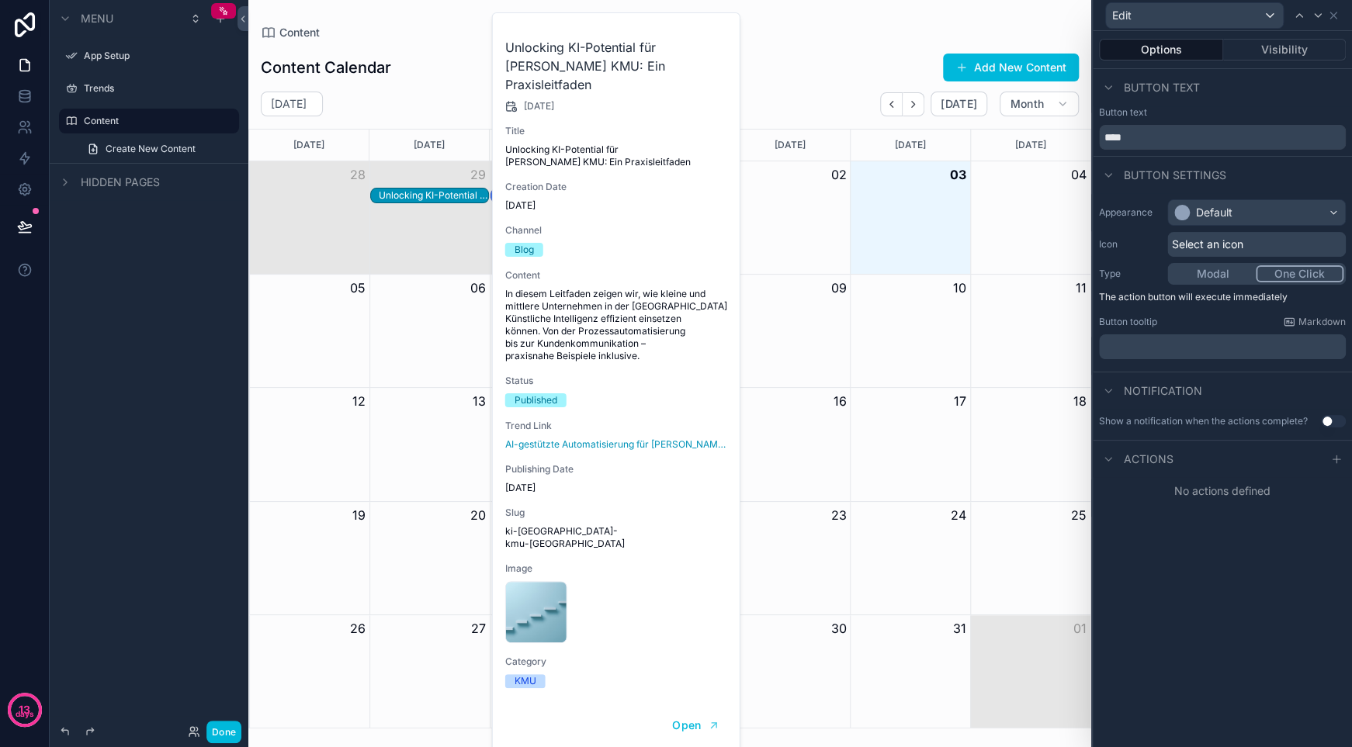
click at [437, 213] on div "Month View" at bounding box center [429, 217] width 120 height 112
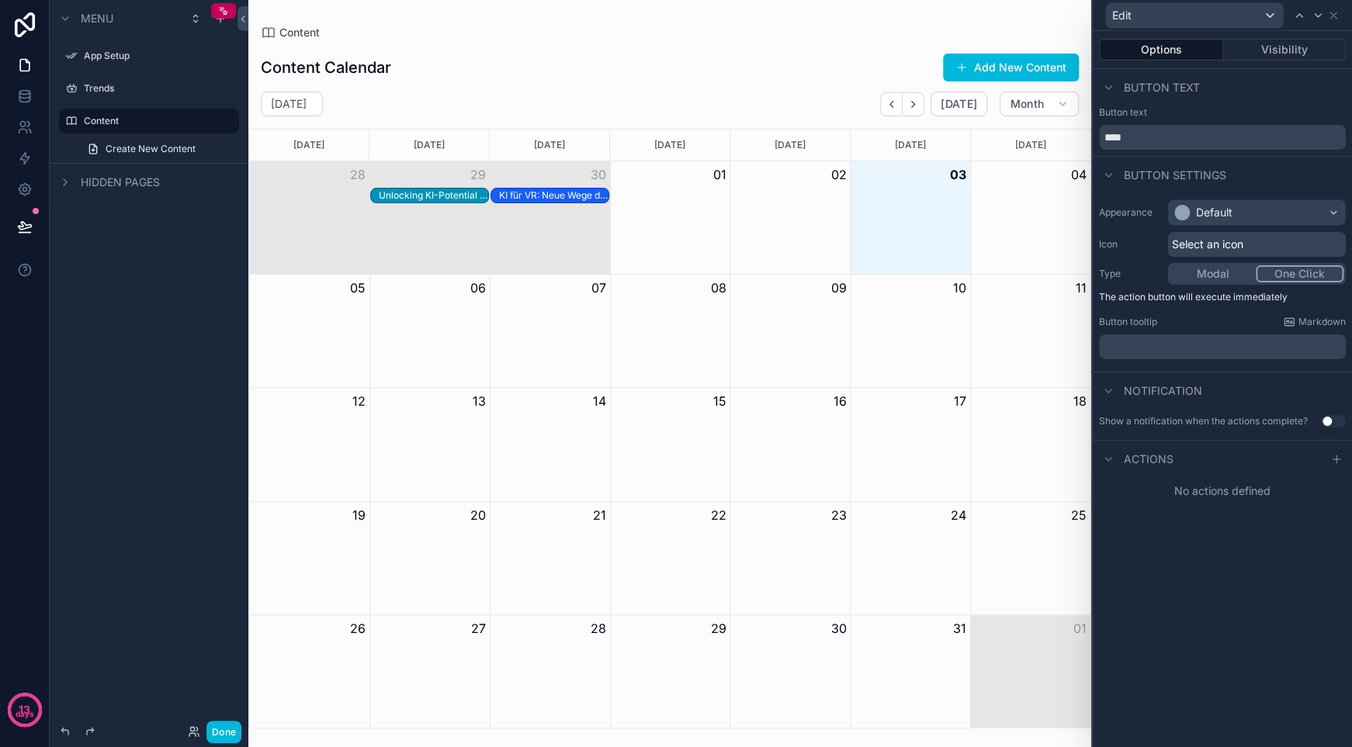
click at [472, 199] on div "Unlocking KI-Potential für Schweizer KMU: Ein Praxisleitfaden" at bounding box center [433, 195] width 109 height 12
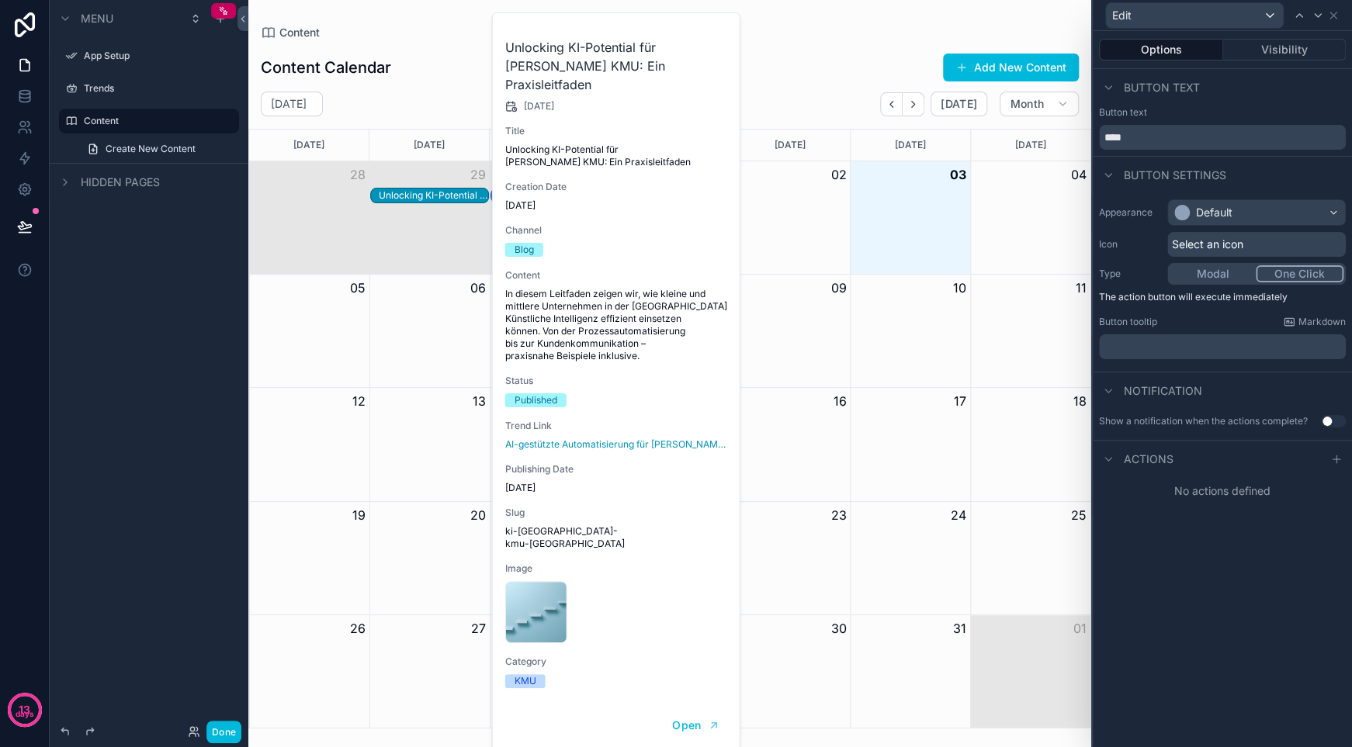
click at [440, 245] on div "Month View" at bounding box center [429, 217] width 120 height 112
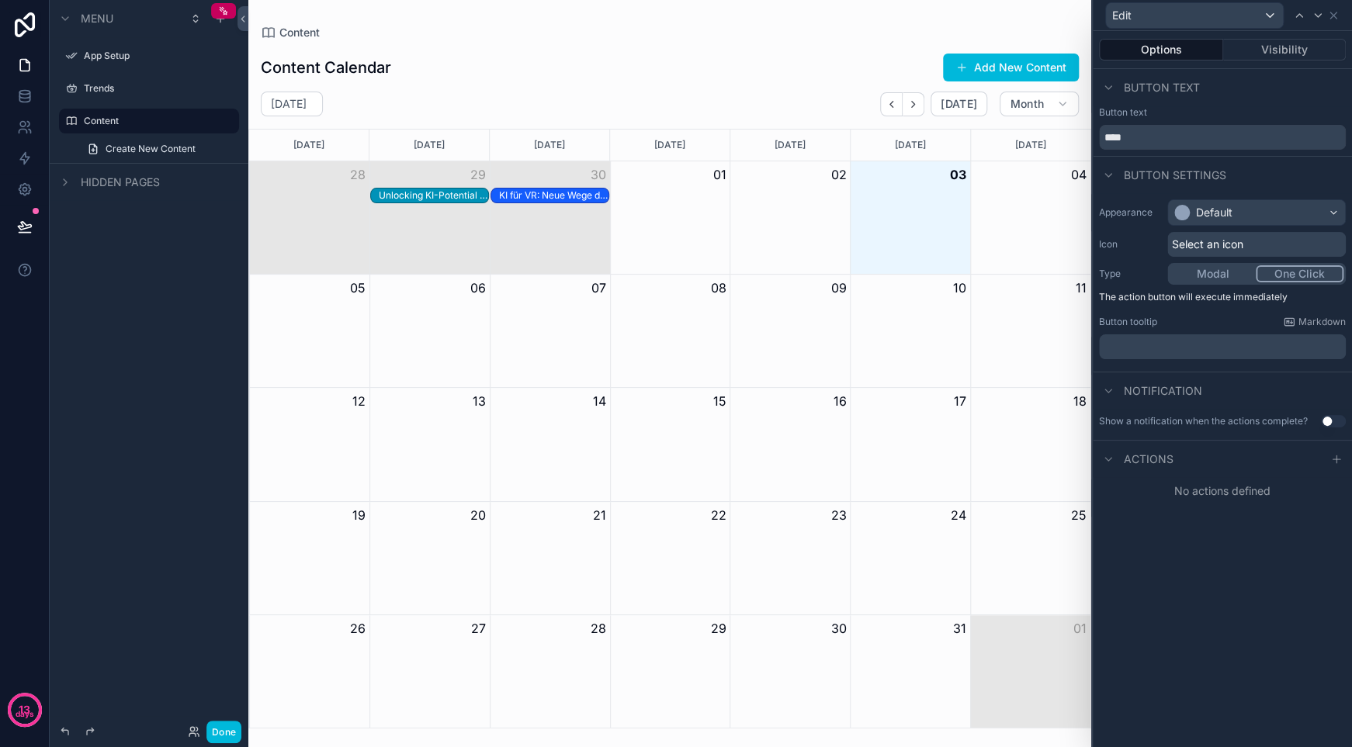
click at [1288, 45] on button "Visibility" at bounding box center [1284, 50] width 123 height 22
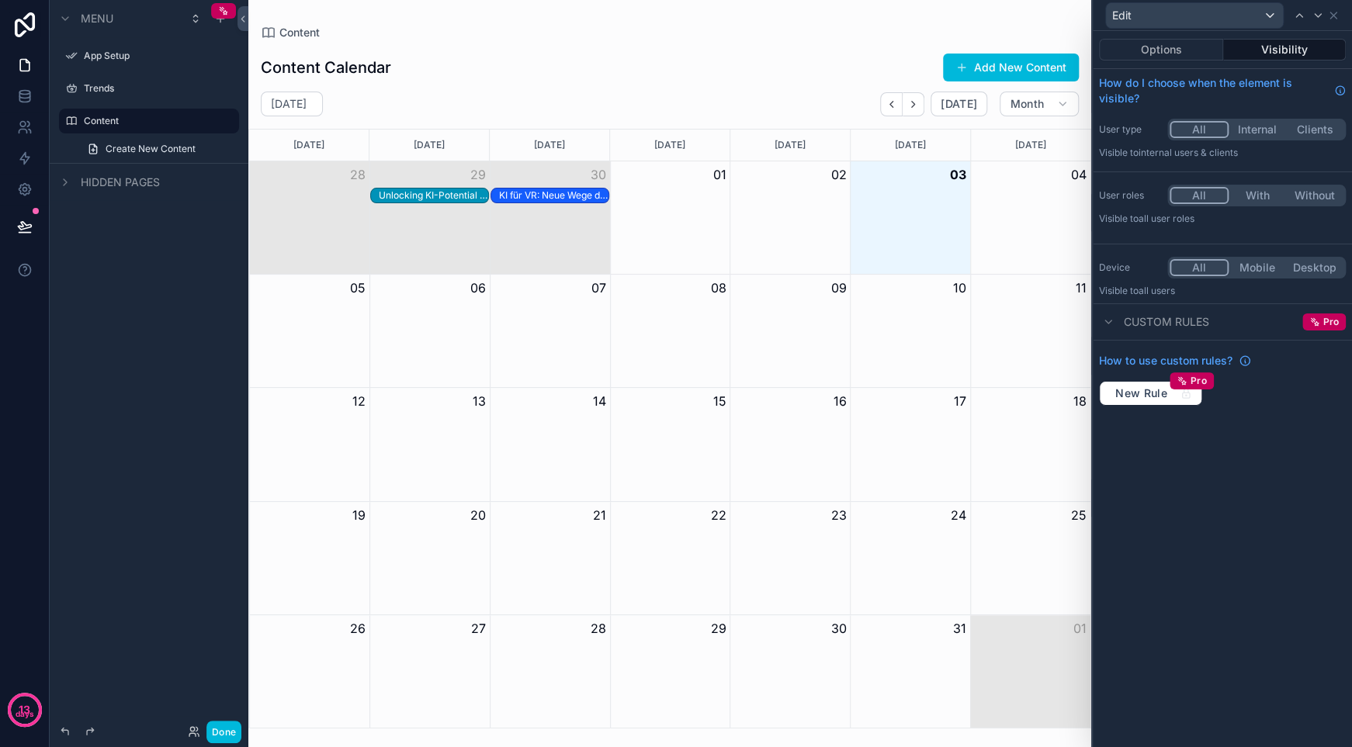
drag, startPoint x: 1196, startPoint y: 47, endPoint x: 1195, endPoint y: 67, distance: 20.2
click at [1196, 47] on button "Options" at bounding box center [1161, 50] width 124 height 22
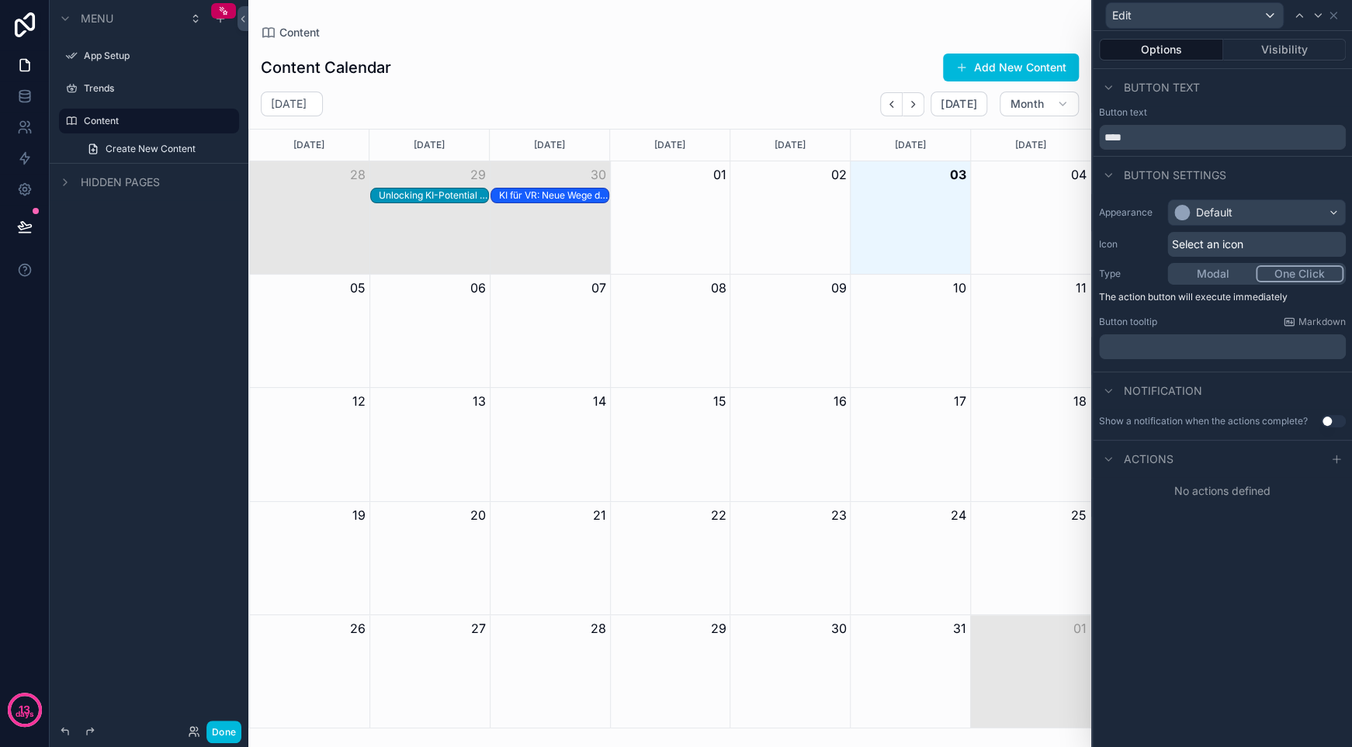
click at [1332, 459] on icon at bounding box center [1335, 459] width 7 height 0
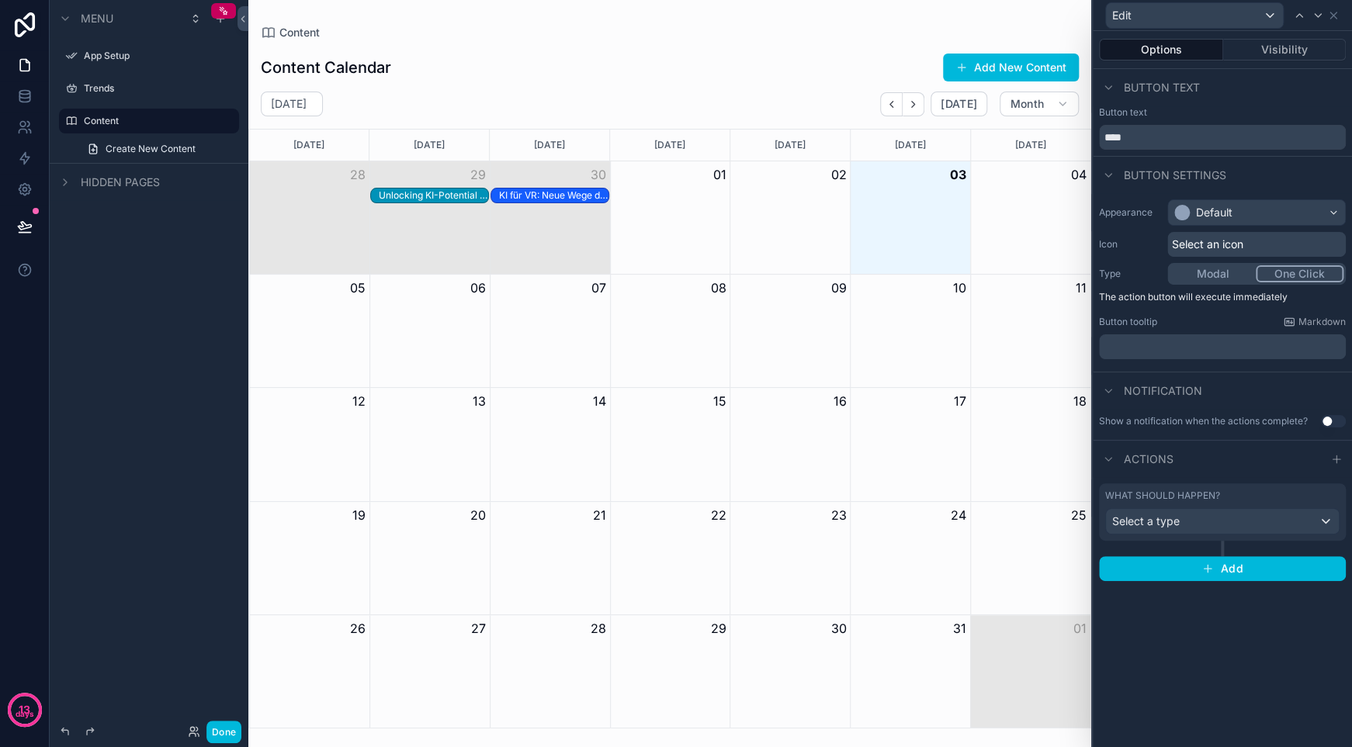
click at [1245, 520] on div "Select a type" at bounding box center [1222, 521] width 233 height 25
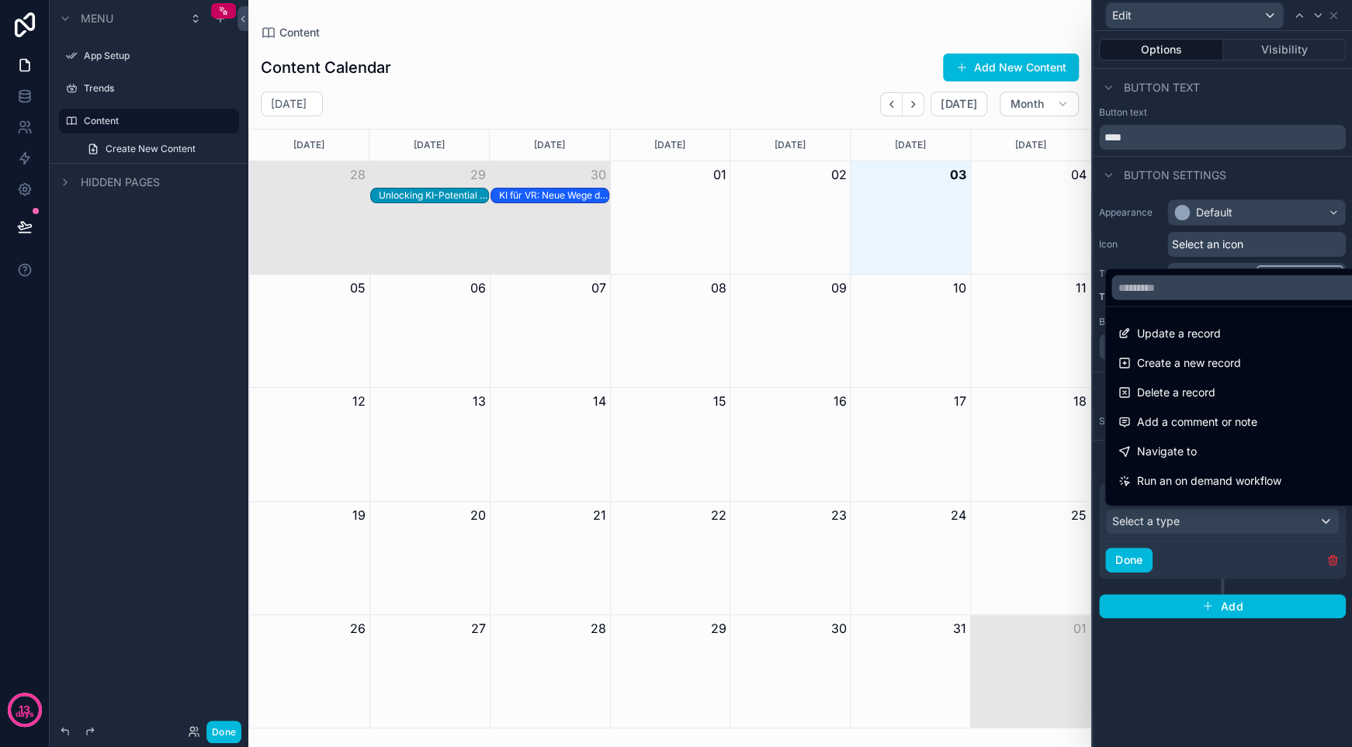
click at [1272, 333] on div "Update a record" at bounding box center [1239, 333] width 244 height 19
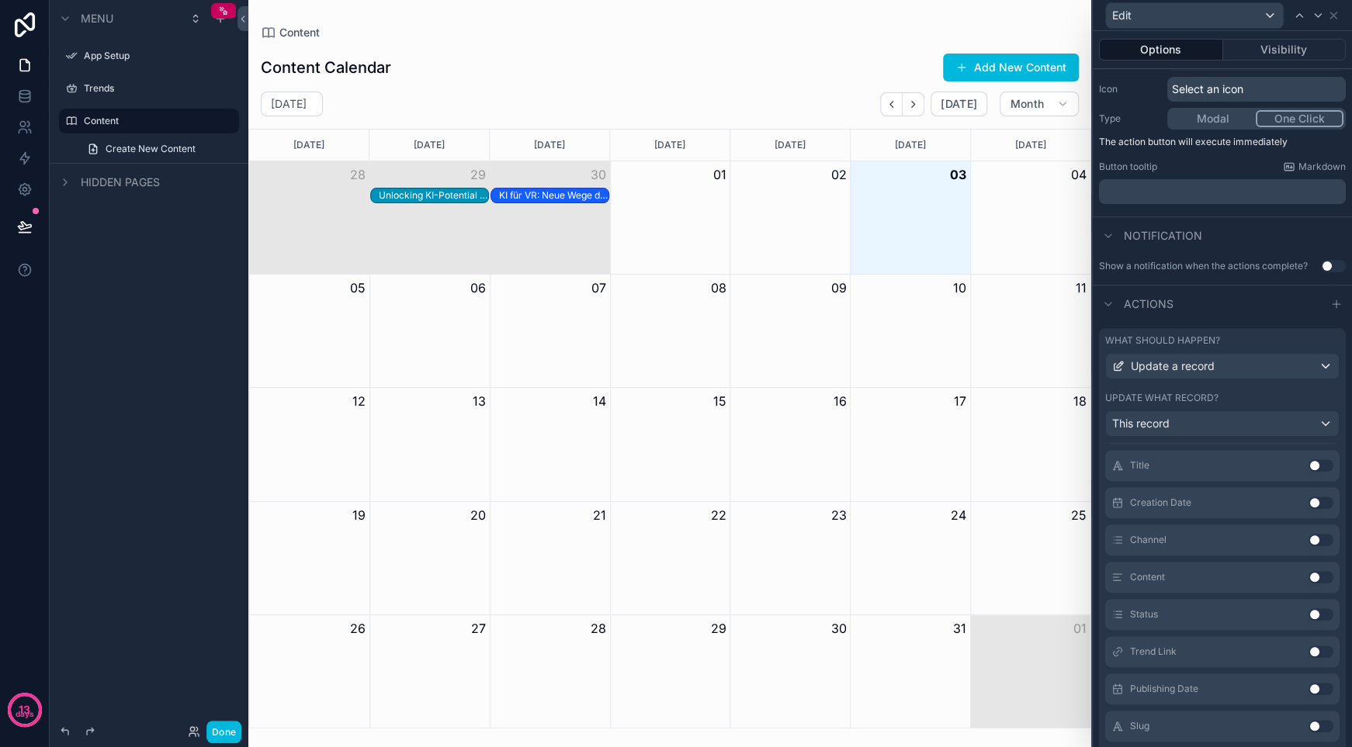
scroll to position [173, 0]
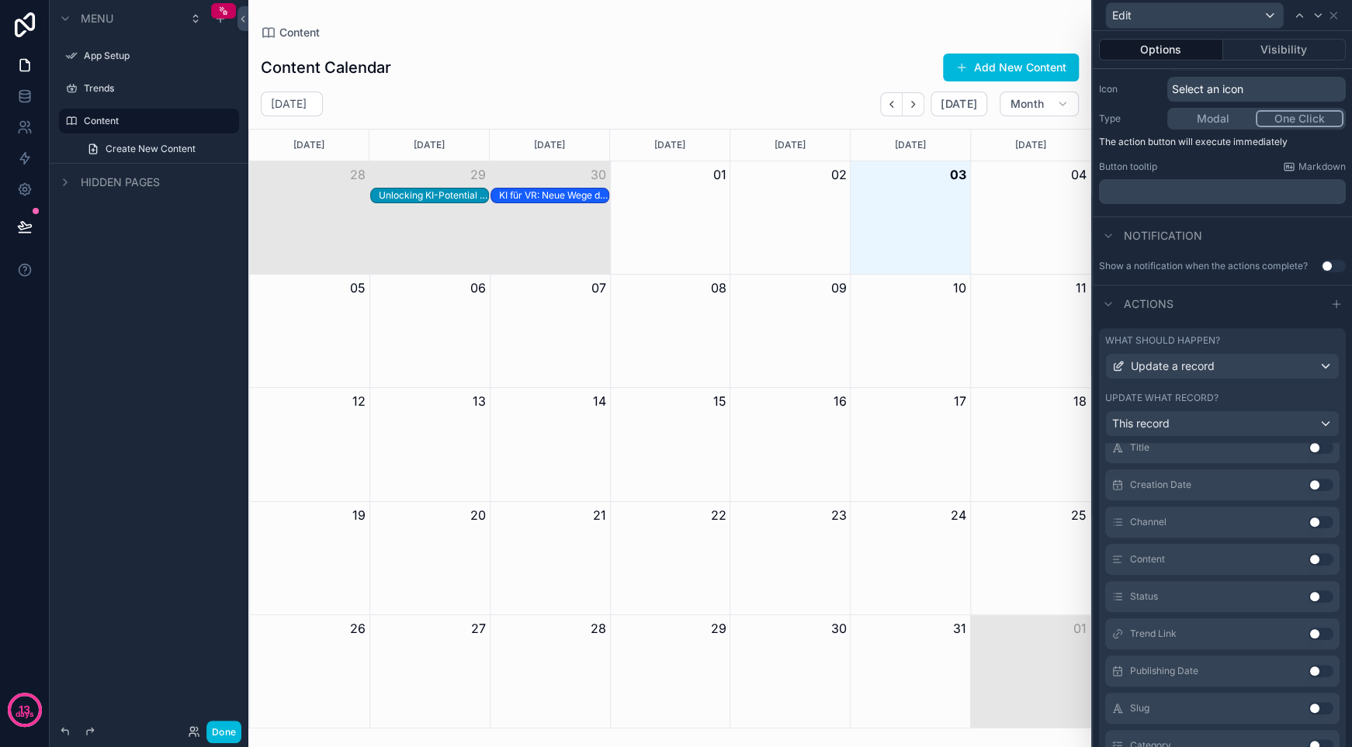
click at [1308, 558] on button "Use setting" at bounding box center [1320, 559] width 25 height 12
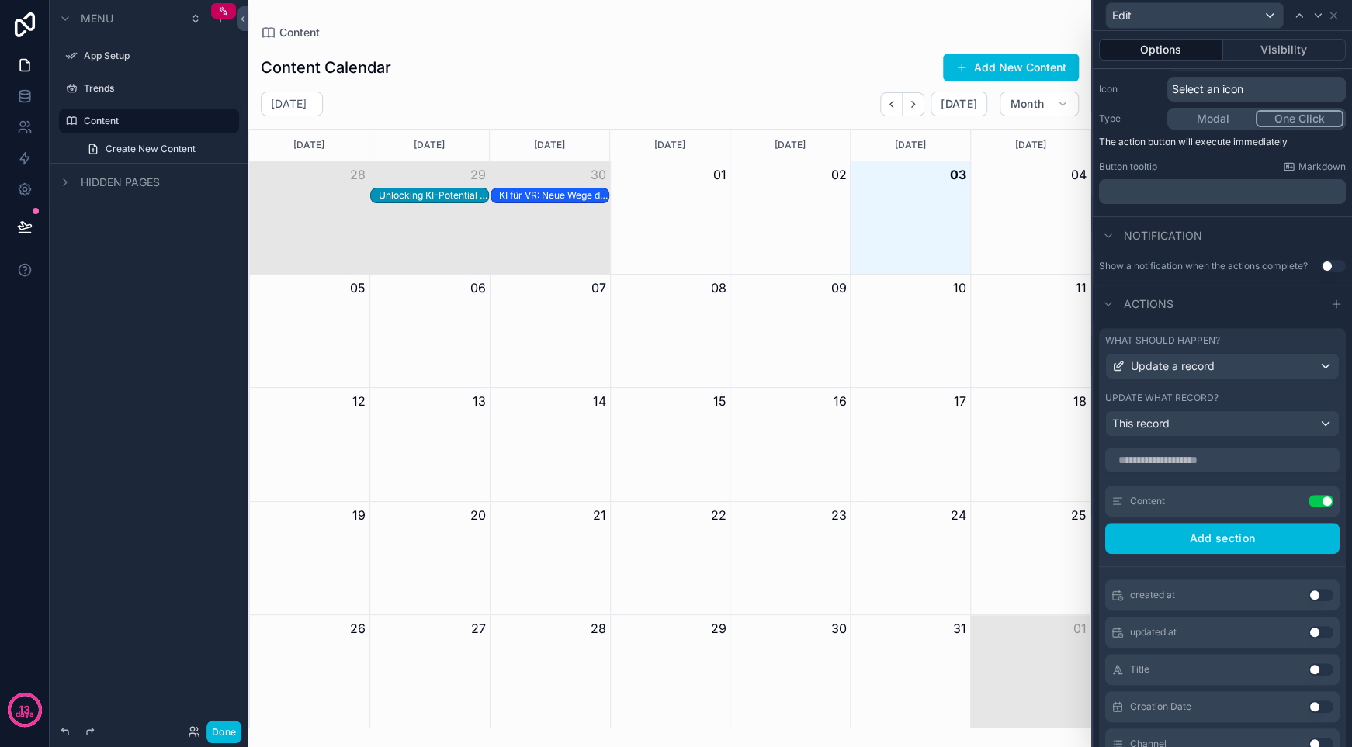
scroll to position [0, 0]
click at [1182, 511] on div "Content Use setting" at bounding box center [1222, 502] width 234 height 31
click at [0, 0] on icon at bounding box center [0, 0] width 0 height 0
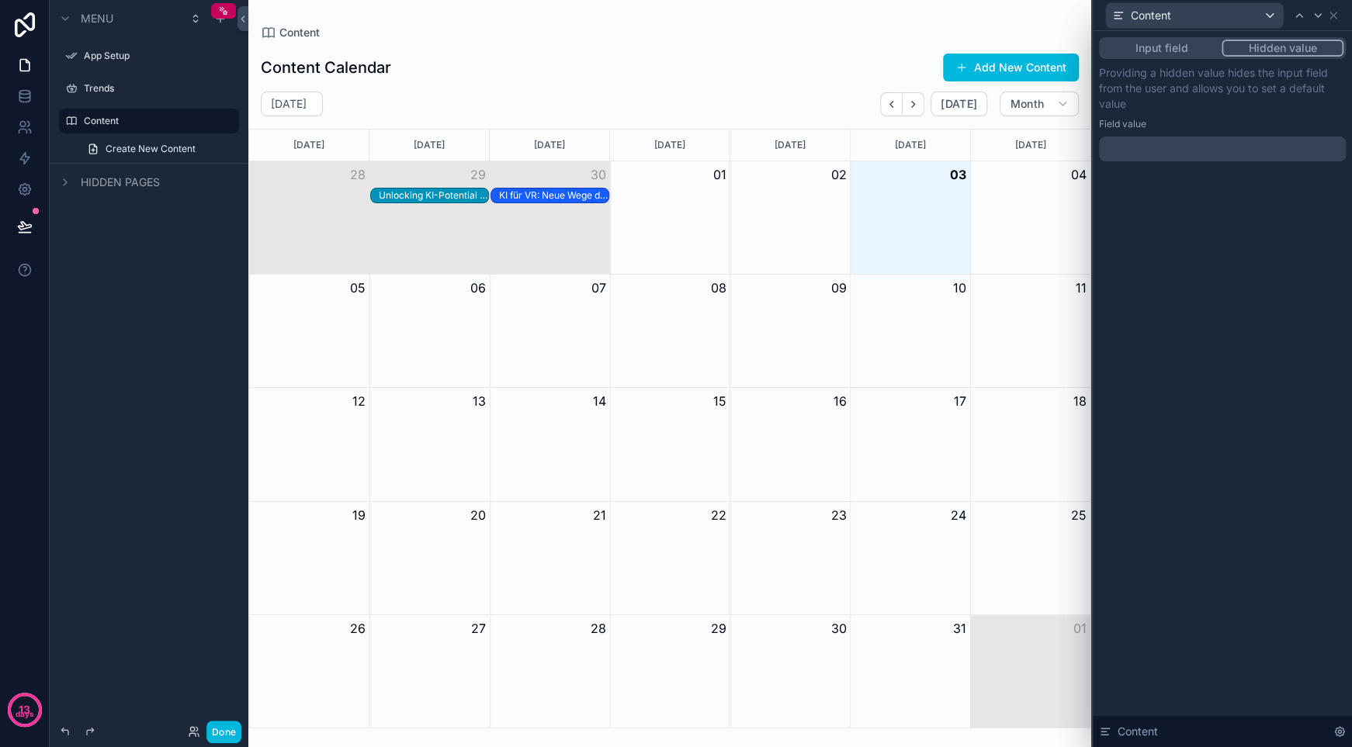
click at [1173, 51] on button "Input field" at bounding box center [1161, 48] width 120 height 17
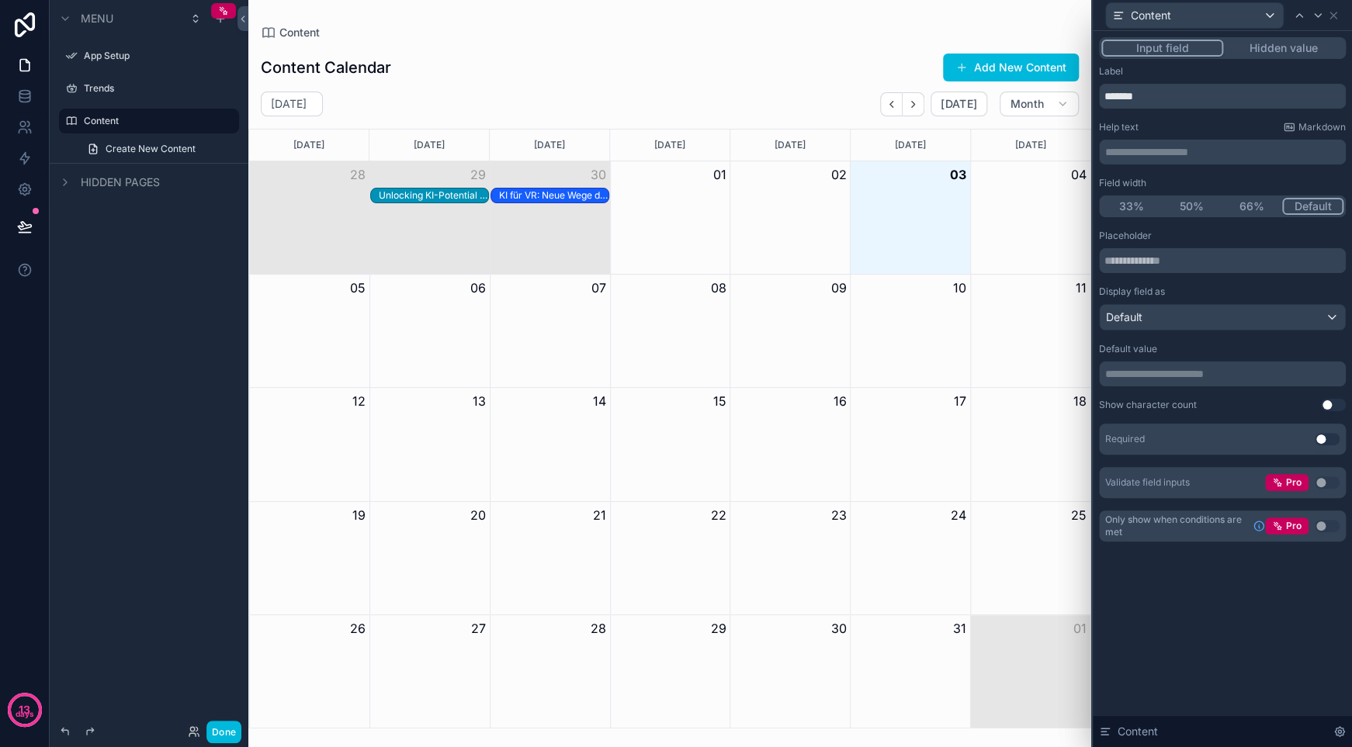
click at [1229, 320] on div "Default" at bounding box center [1221, 317] width 245 height 25
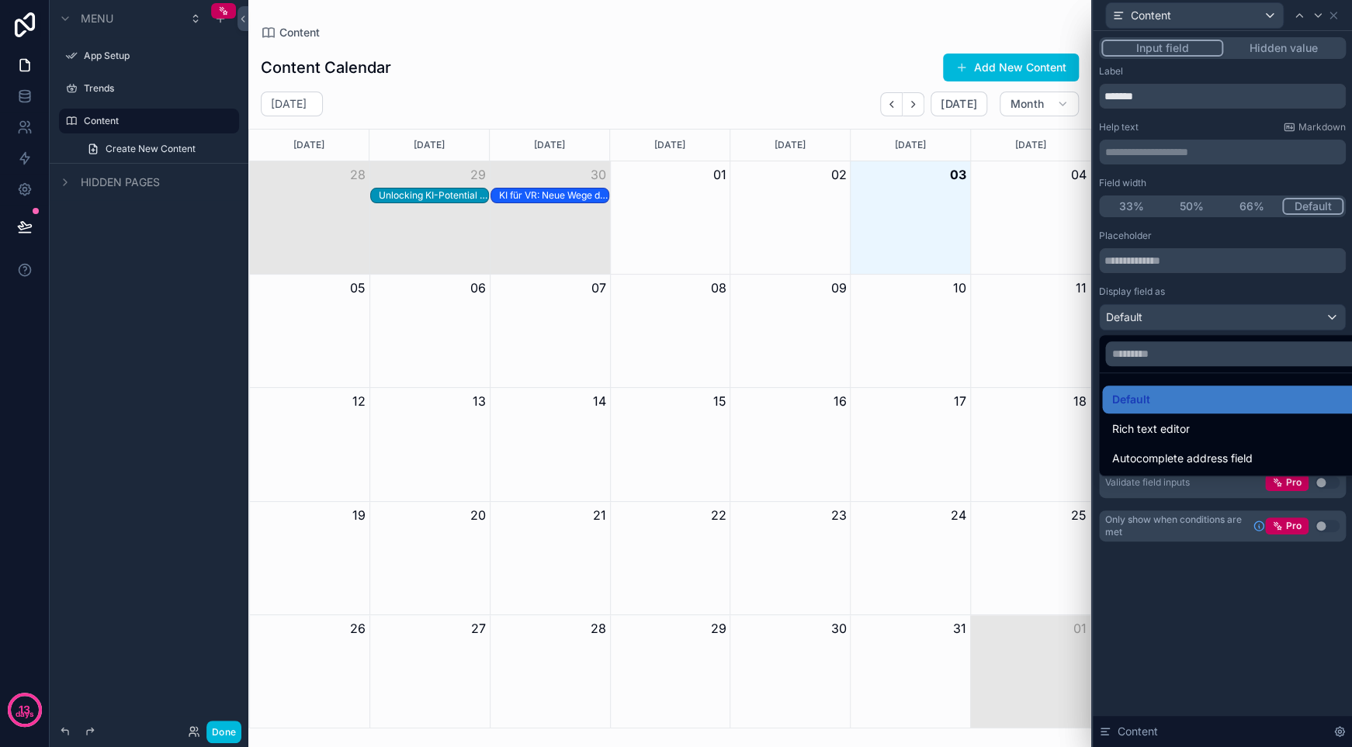
click at [1244, 437] on div "Rich text editor" at bounding box center [1239, 429] width 257 height 19
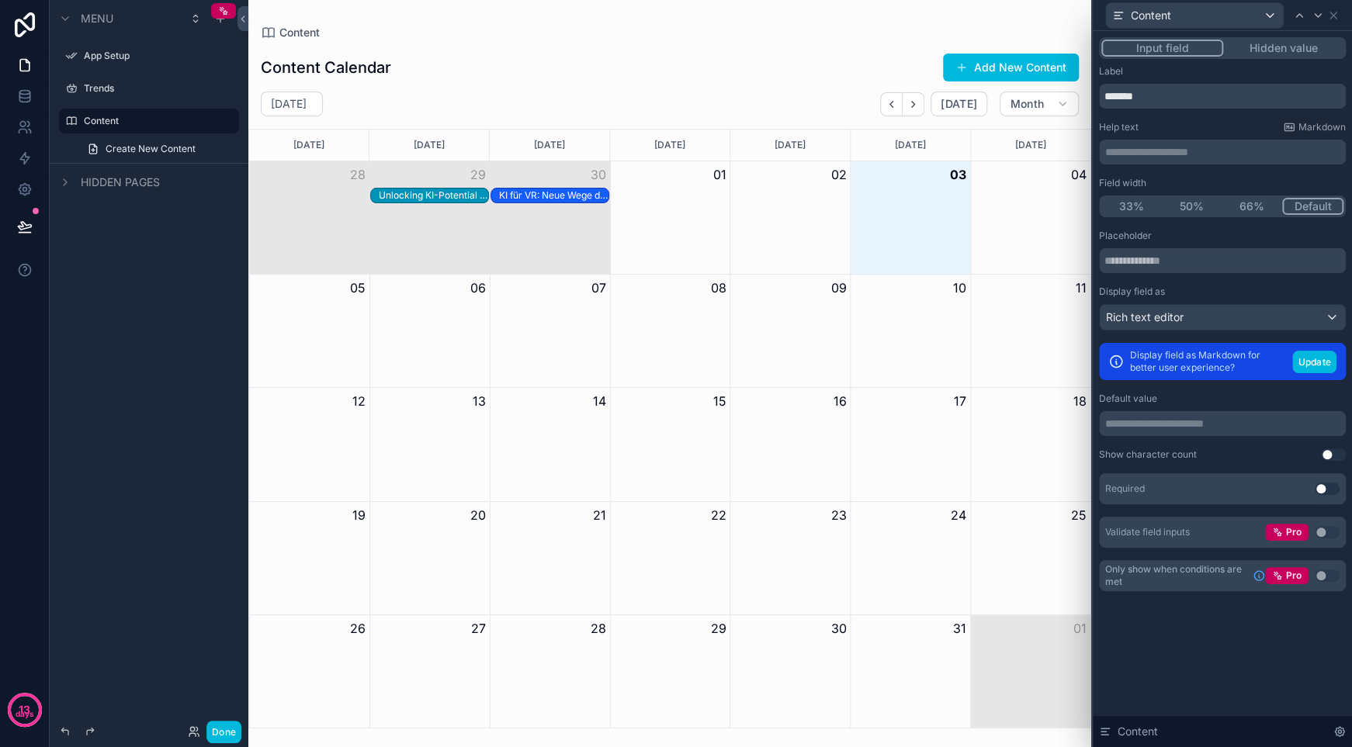
click at [1323, 361] on button "Update" at bounding box center [1314, 362] width 44 height 22
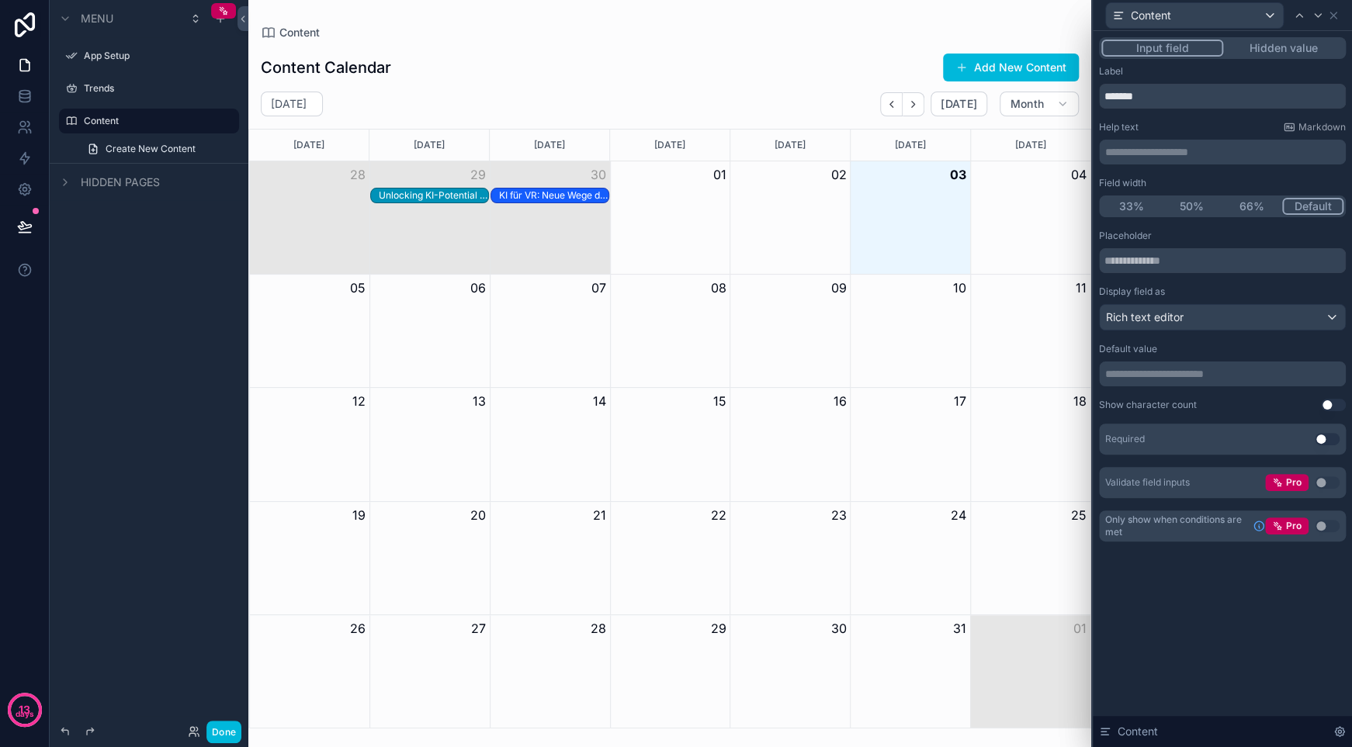
click at [1248, 375] on p "**********" at bounding box center [1223, 374] width 237 height 16
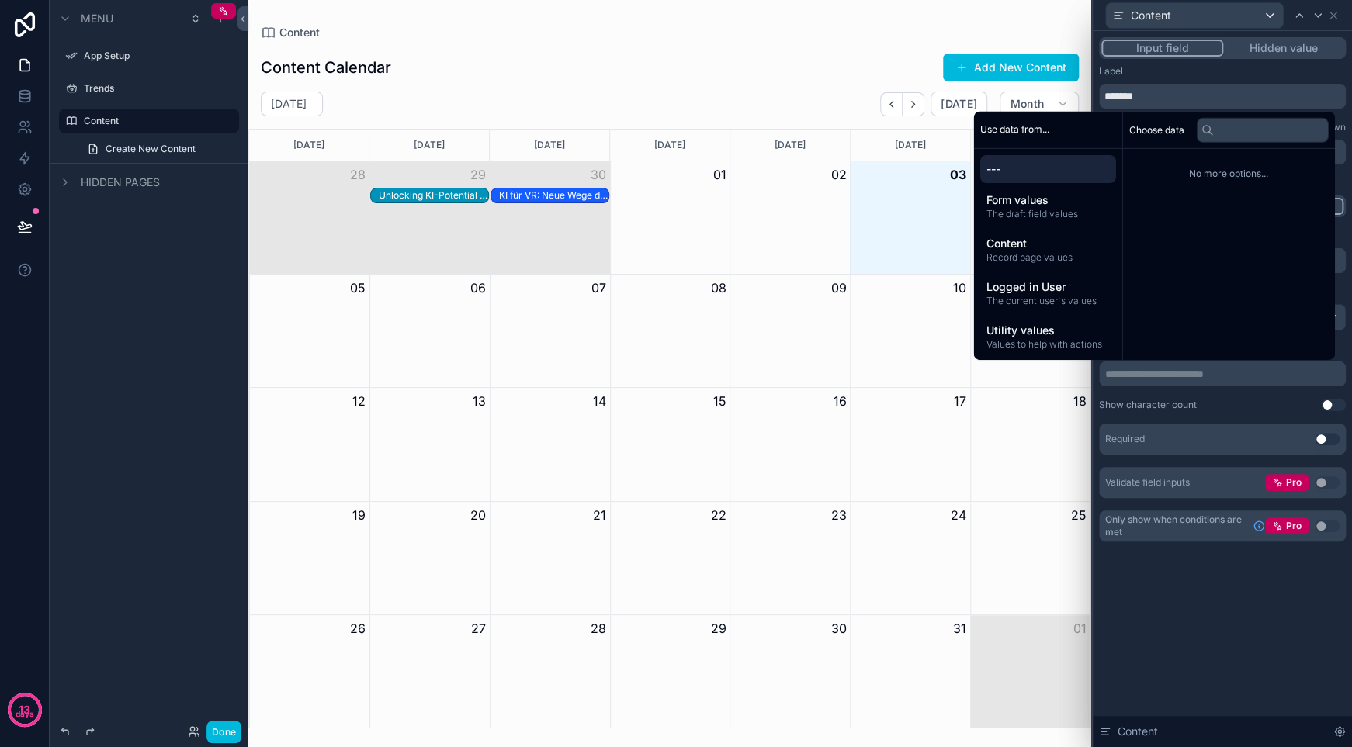
click at [1175, 385] on div "**********" at bounding box center [1222, 374] width 247 height 25
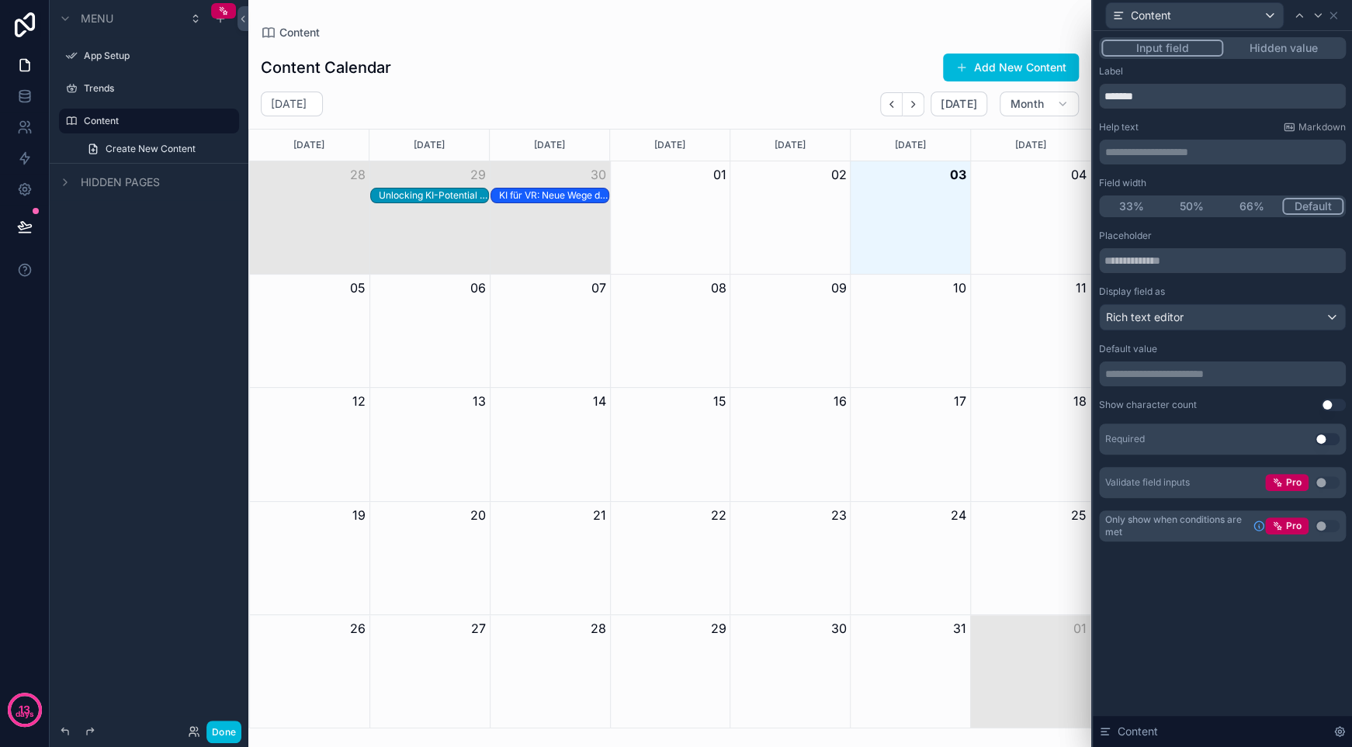
click at [455, 193] on div "Unlocking KI-Potential für Schweizer KMU: Ein Praxisleitfaden" at bounding box center [433, 195] width 109 height 12
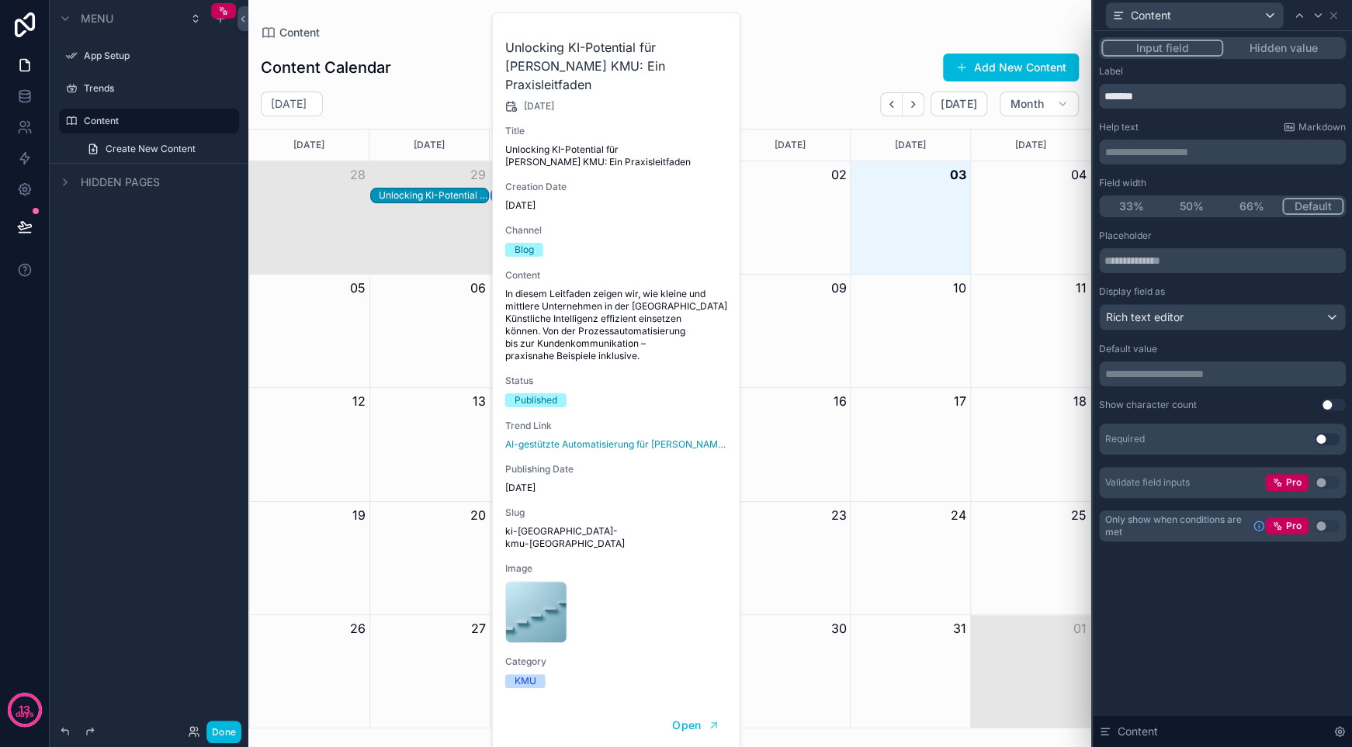
click at [455, 193] on div "Unlocking KI-Potential für Schweizer KMU: Ein Praxisleitfaden" at bounding box center [433, 195] width 109 height 12
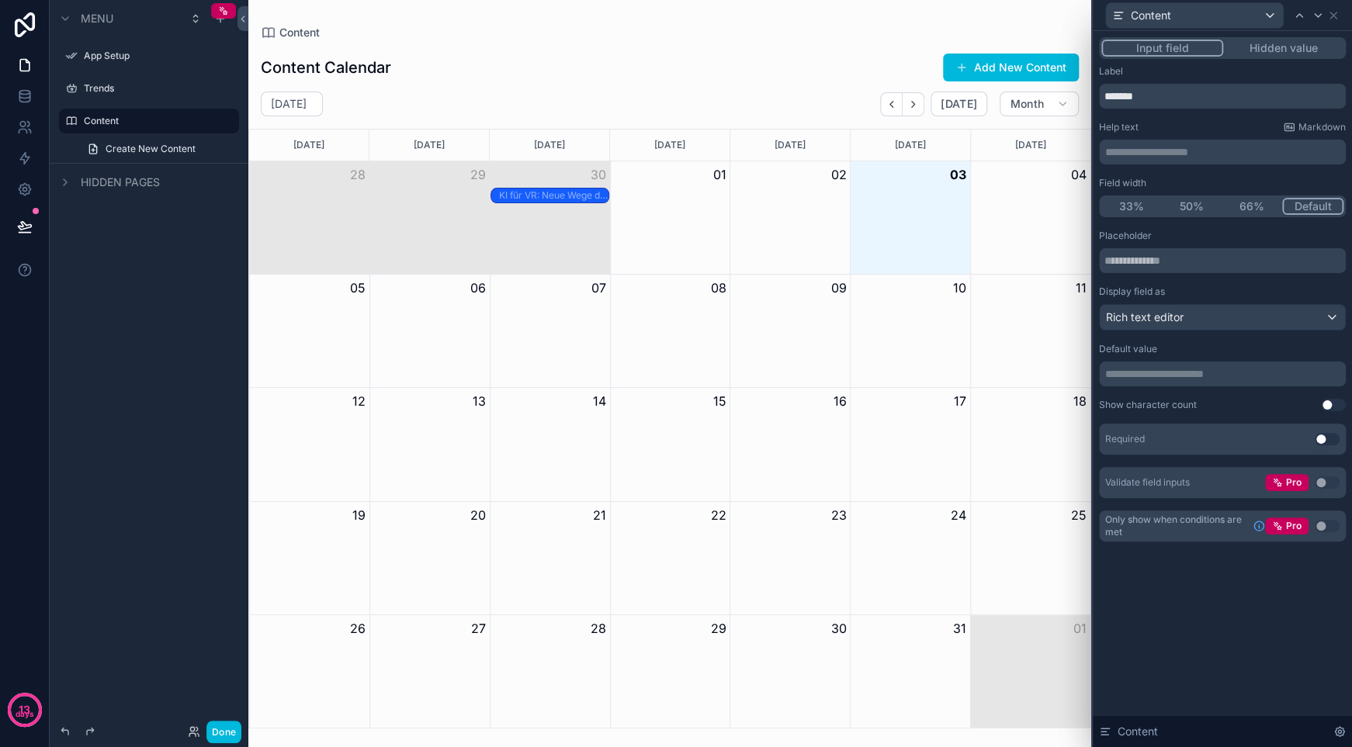
drag, startPoint x: 455, startPoint y: 193, endPoint x: 414, endPoint y: 194, distance: 41.1
click at [414, 194] on div "Unlocking KI-Potential für Schweizer KMU: Ein Praxisleitfaden" at bounding box center [433, 195] width 109 height 12
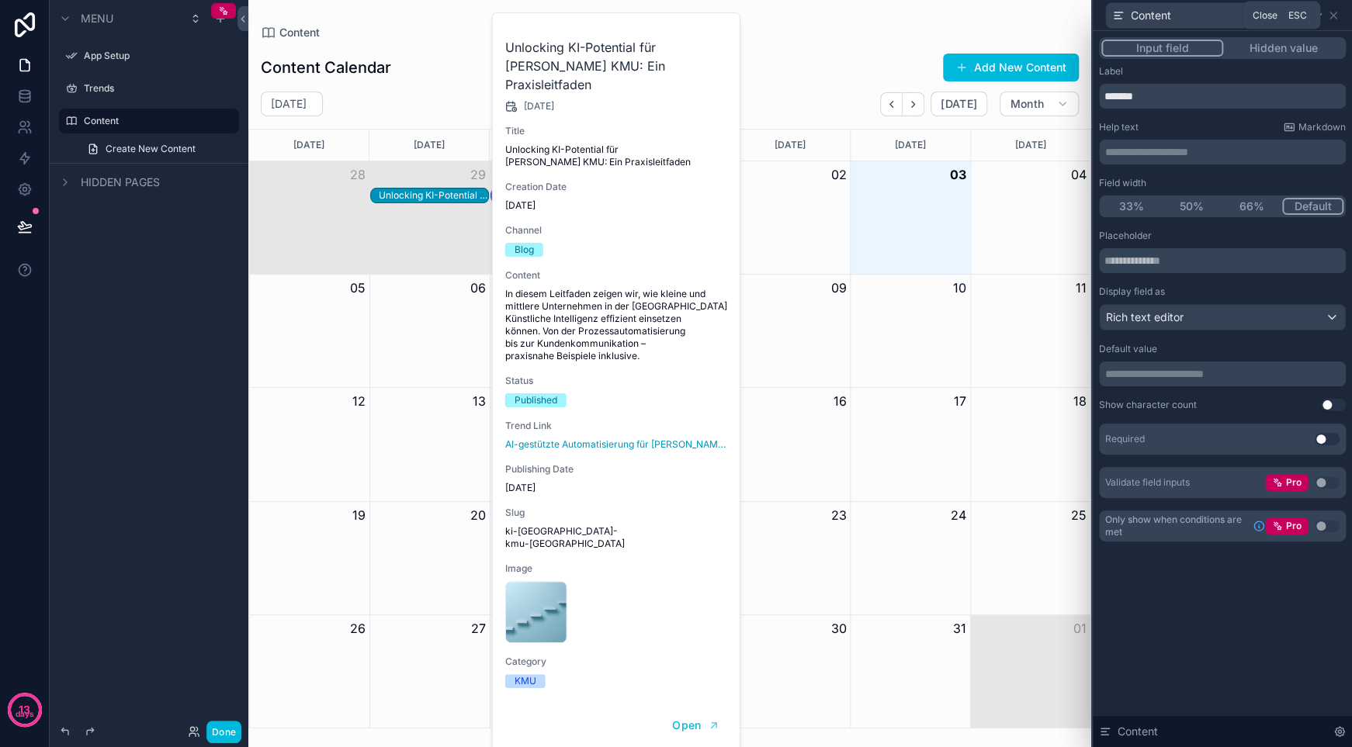
click at [1336, 13] on icon at bounding box center [1333, 15] width 12 height 12
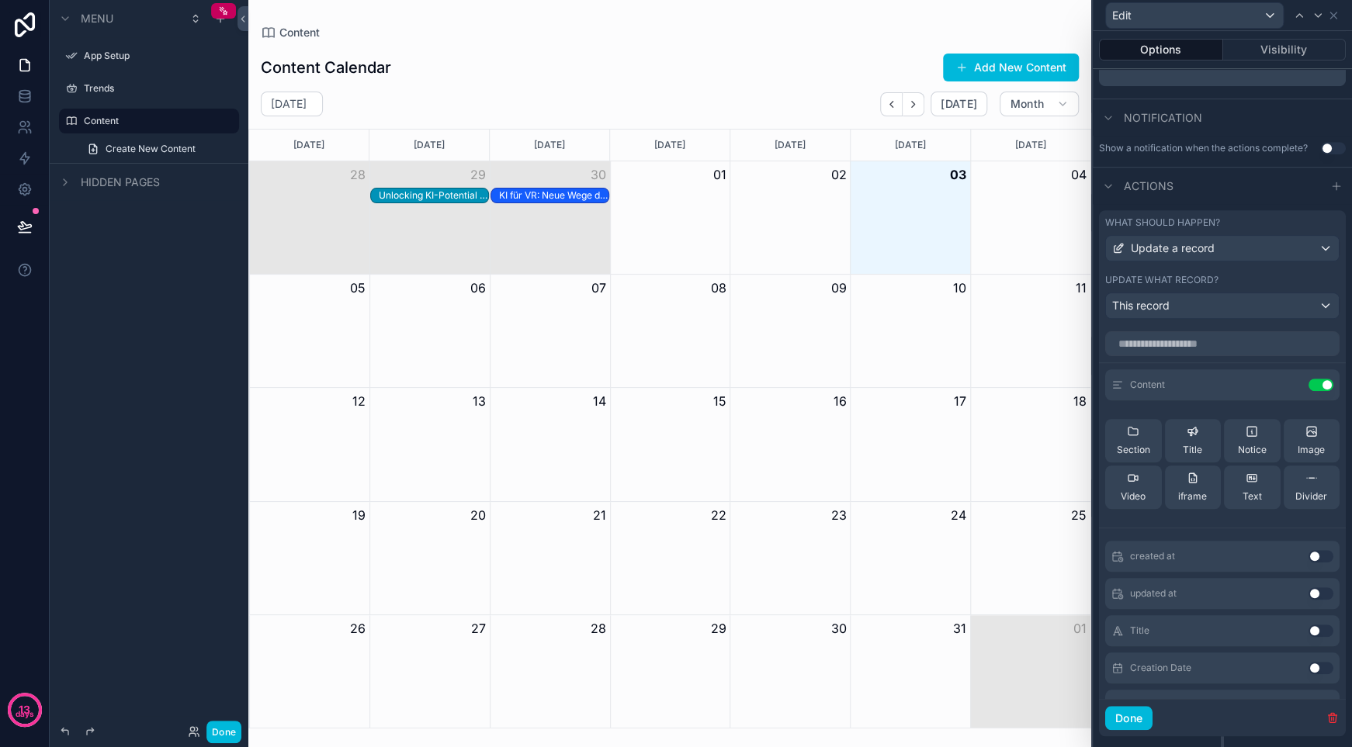
scroll to position [334, 0]
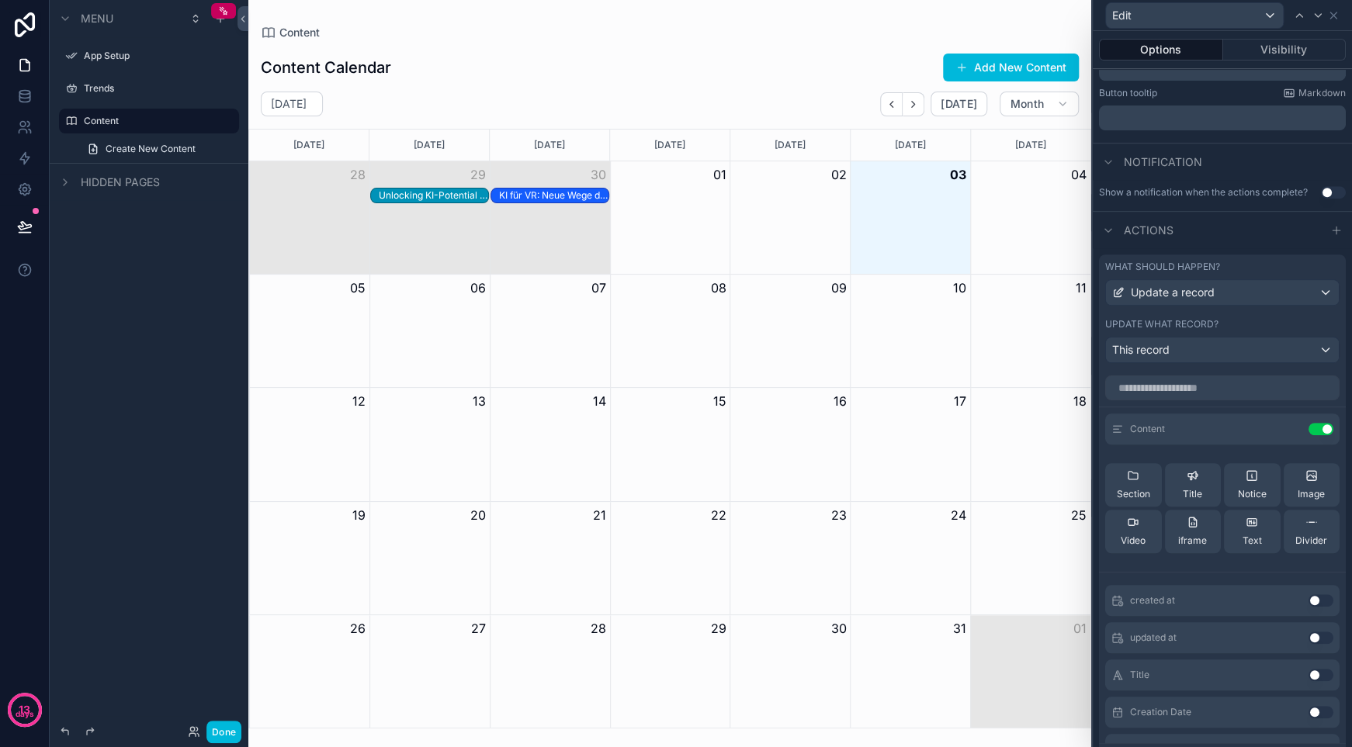
click at [421, 193] on div "Unlocking KI-Potential für Schweizer KMU: Ein Praxisleitfaden" at bounding box center [433, 195] width 109 height 12
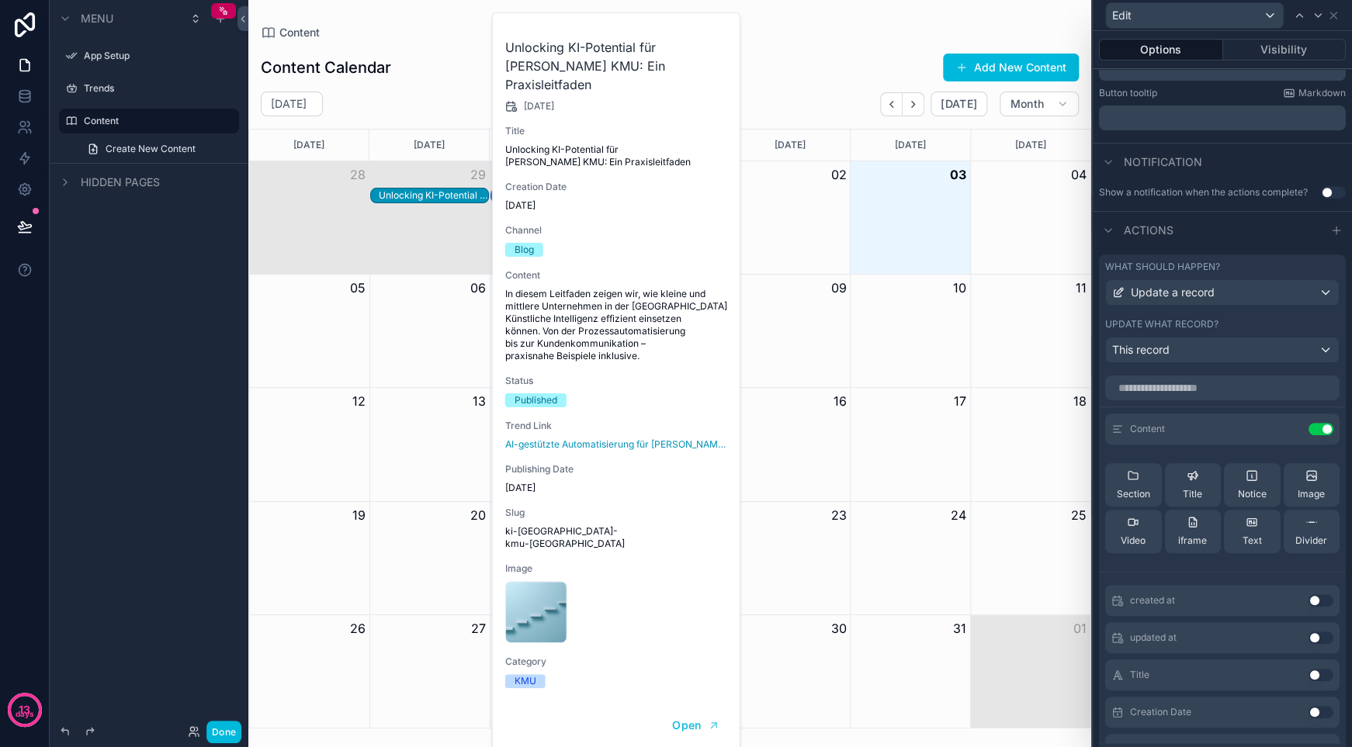
click at [677, 718] on span "Open" at bounding box center [686, 725] width 29 height 14
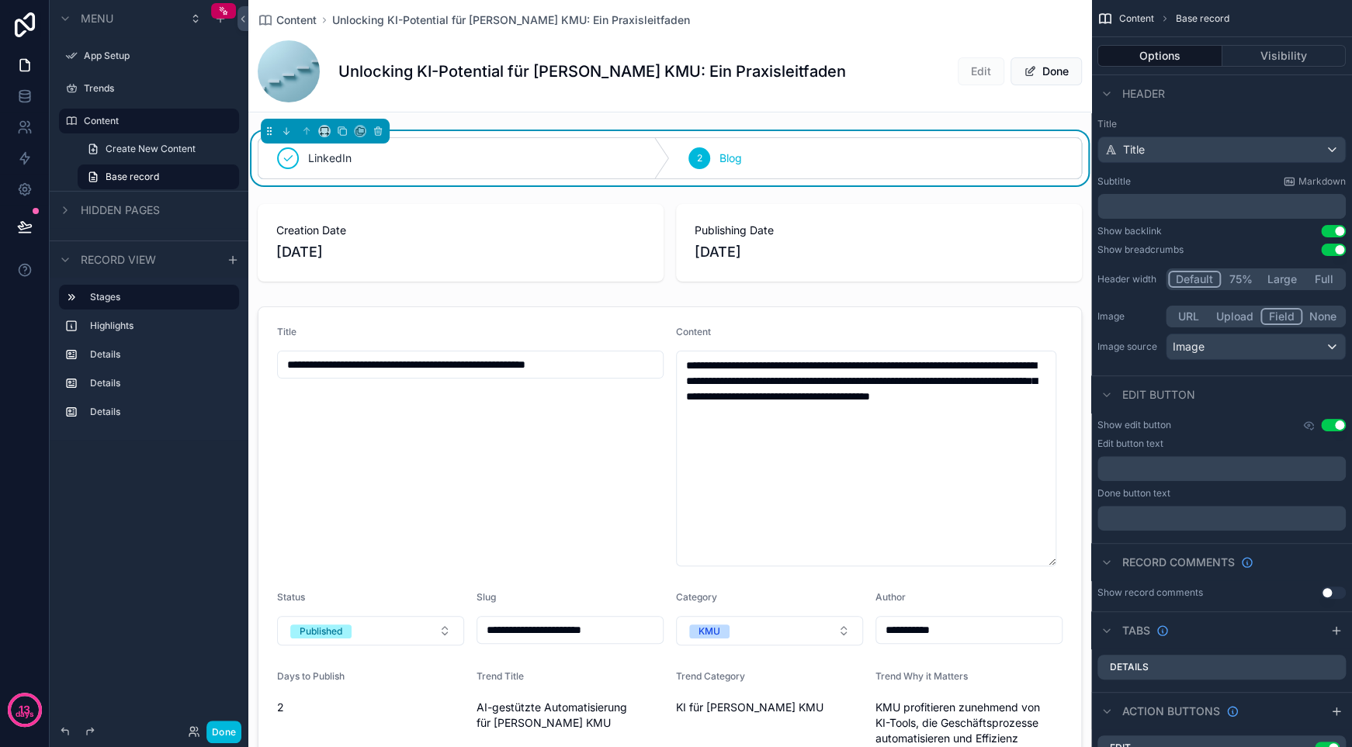
click at [971, 69] on span "Edit" at bounding box center [980, 71] width 47 height 28
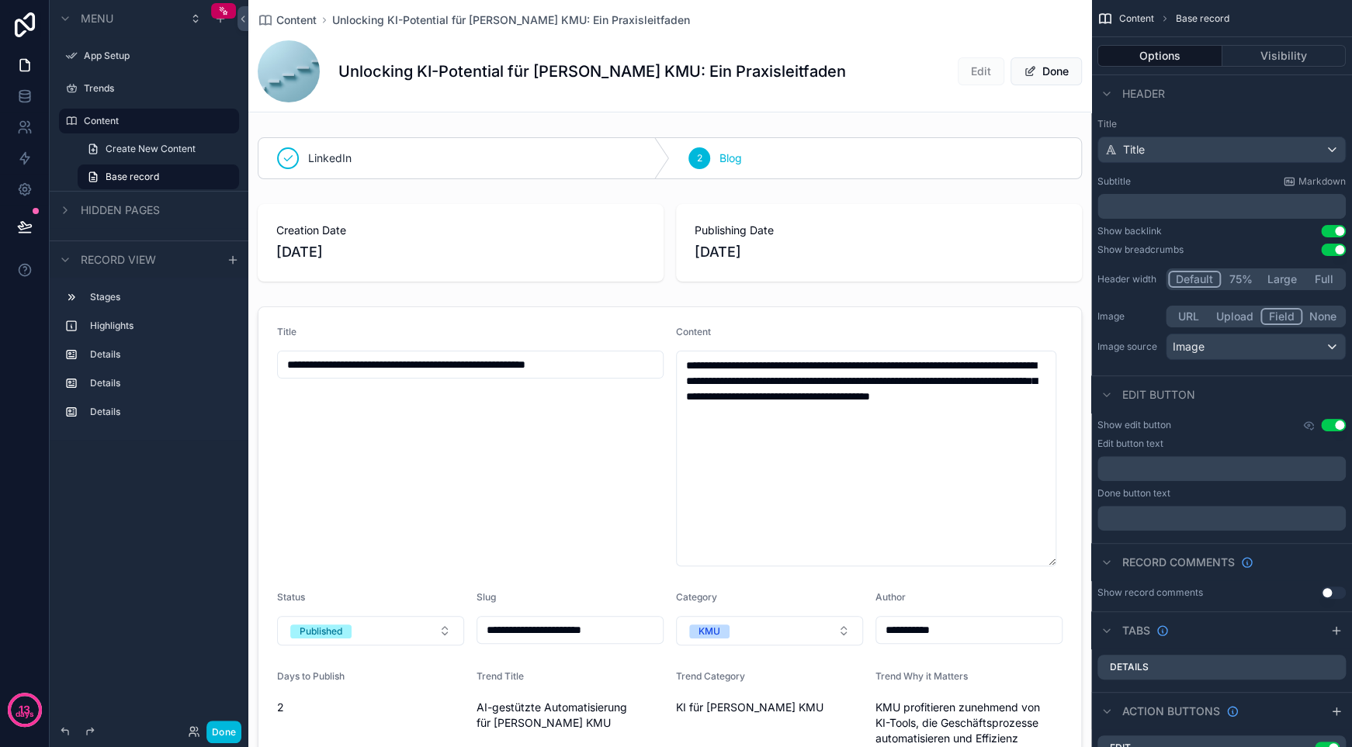
click at [962, 69] on span "Edit" at bounding box center [980, 71] width 47 height 28
click at [959, 80] on span "Edit" at bounding box center [980, 71] width 47 height 28
click at [973, 74] on span "Edit" at bounding box center [980, 71] width 47 height 28
click at [1213, 466] on p "﻿" at bounding box center [1222, 468] width 239 height 12
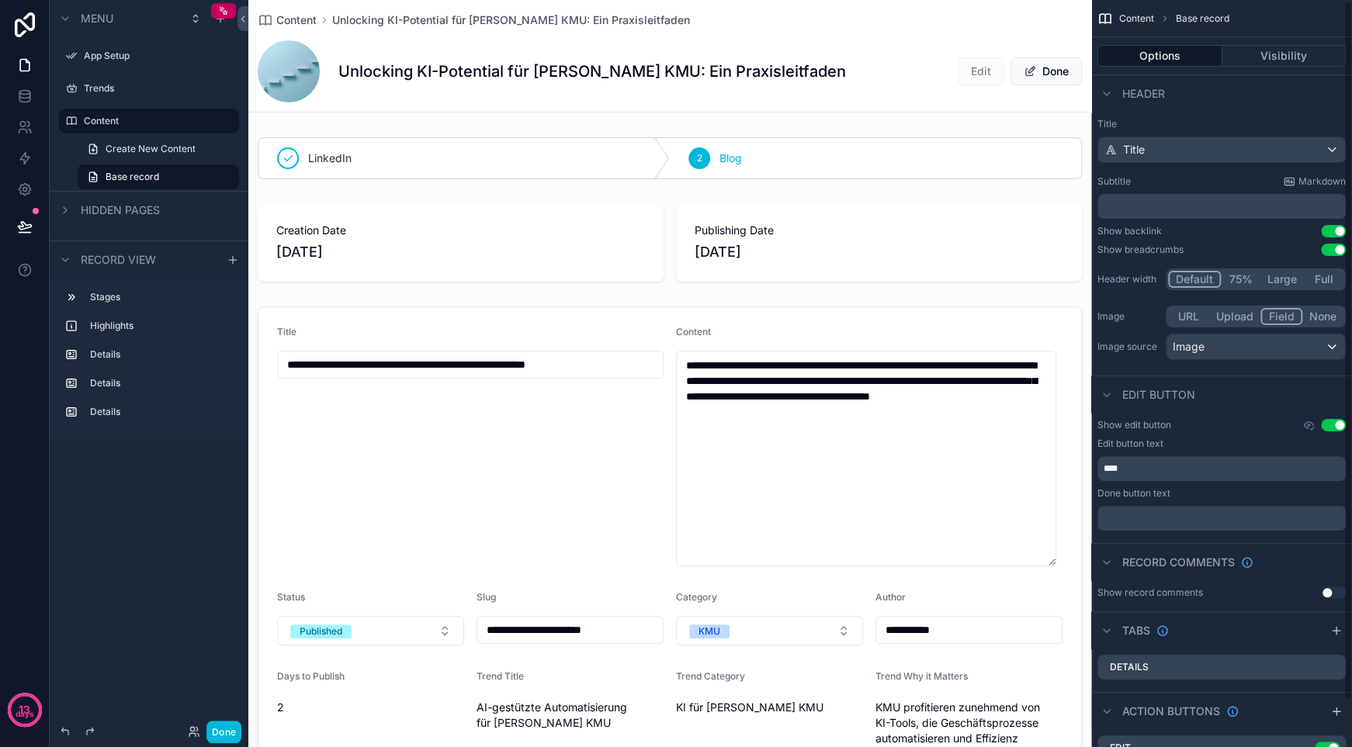
click at [1198, 521] on p "﻿" at bounding box center [1222, 518] width 239 height 12
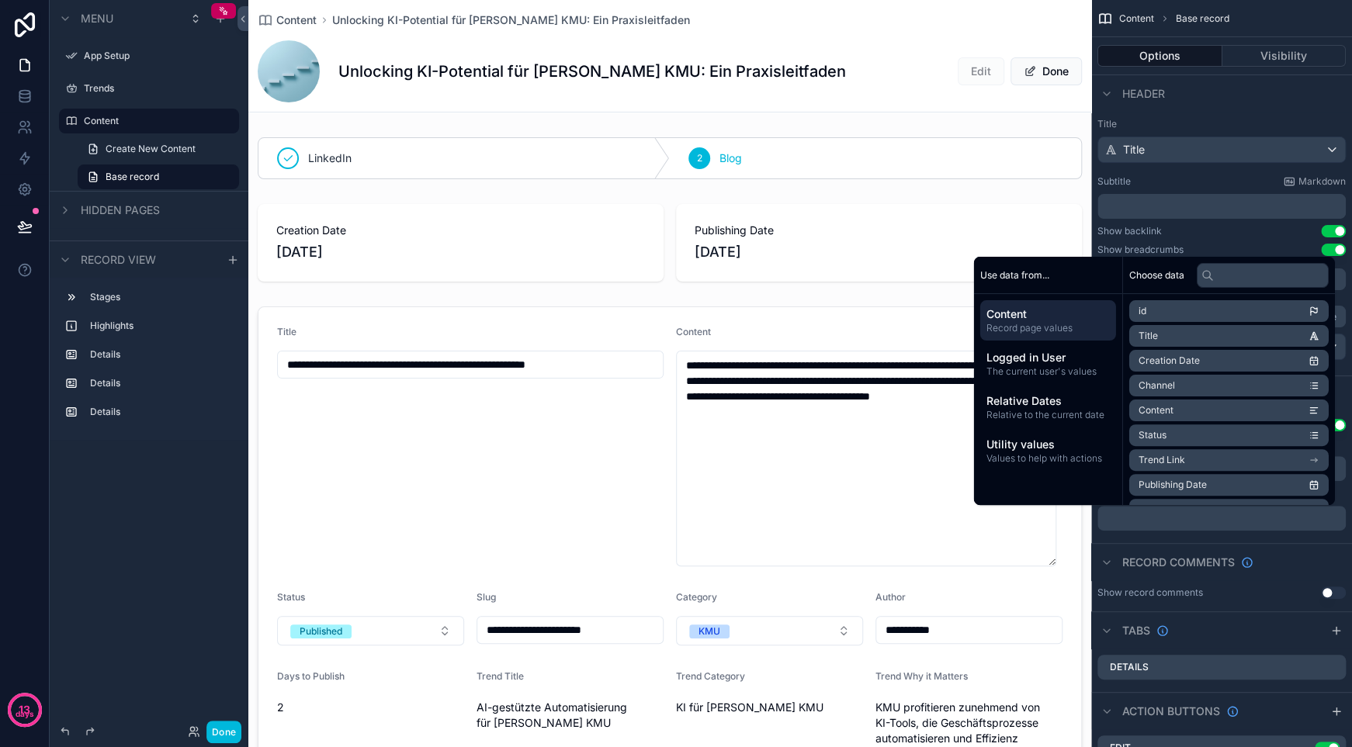
click at [1183, 514] on p "﻿" at bounding box center [1222, 518] width 239 height 12
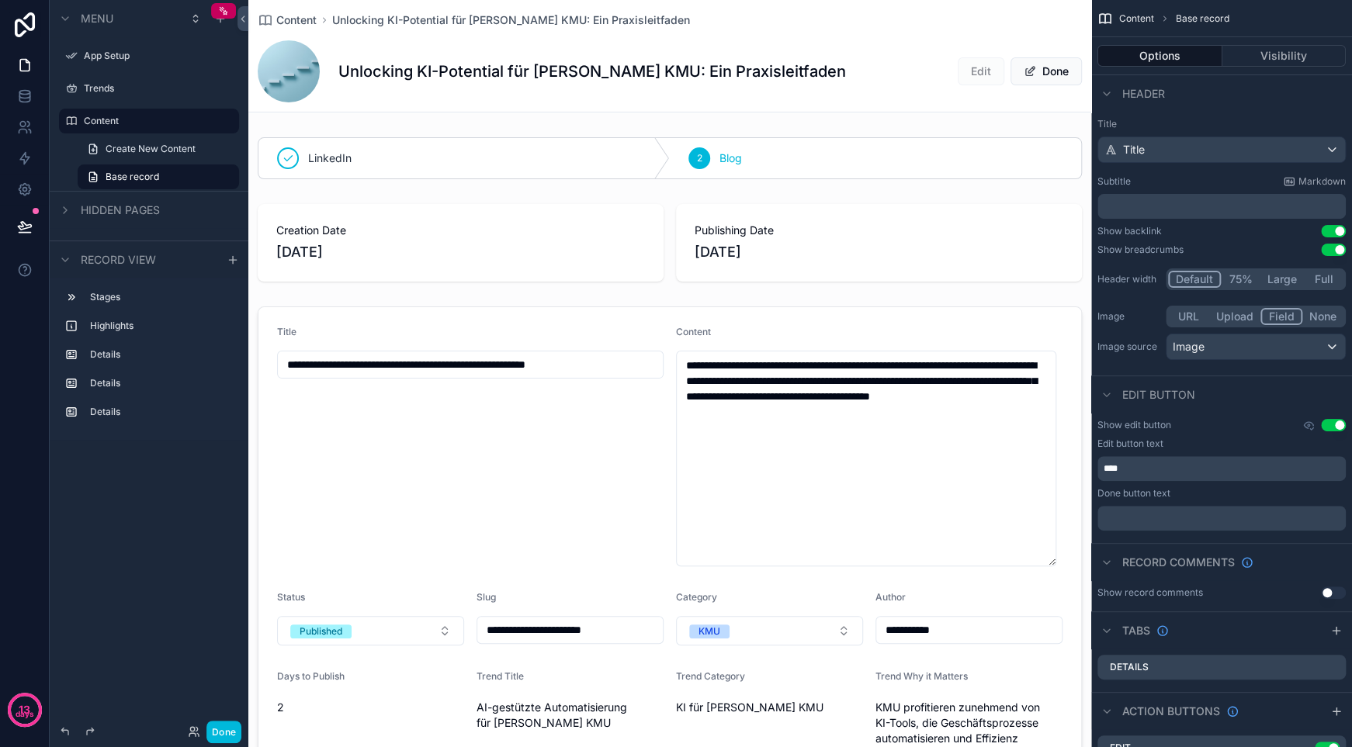
click at [967, 71] on span "Edit" at bounding box center [980, 71] width 47 height 28
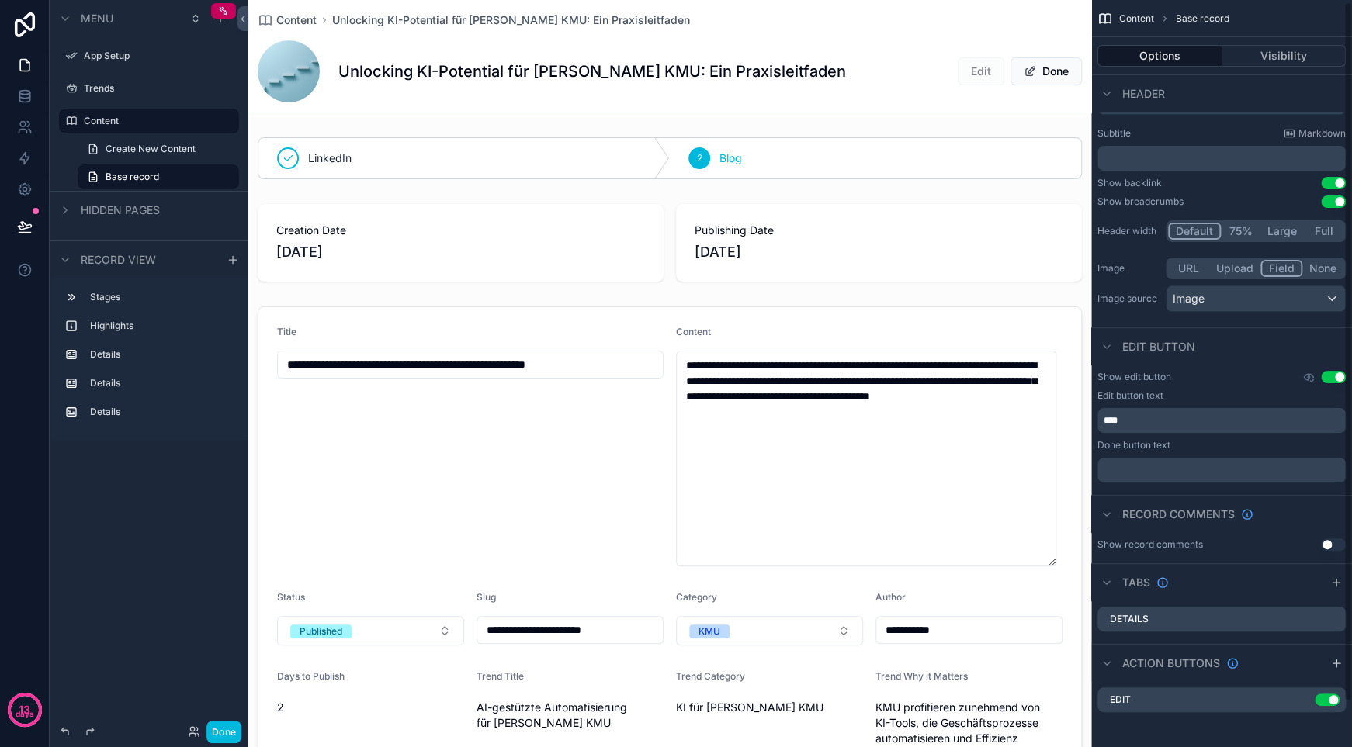
scroll to position [50, 0]
click at [1173, 700] on div "Edit Use setting" at bounding box center [1221, 698] width 248 height 25
click at [0, 0] on icon "scrollable content" at bounding box center [0, 0] width 0 height 0
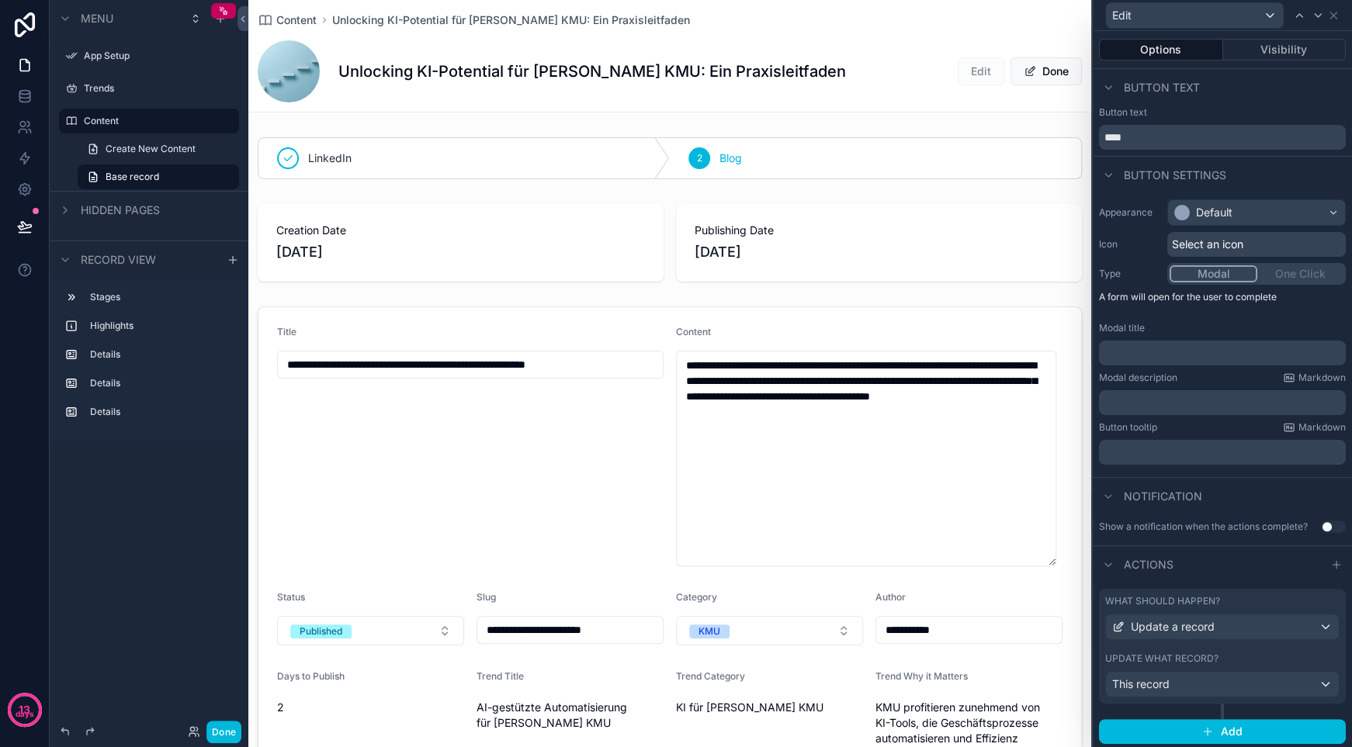
click at [1293, 276] on div "Modal One Click" at bounding box center [1256, 274] width 178 height 22
click at [1207, 277] on button "Modal" at bounding box center [1213, 273] width 88 height 17
click at [1271, 280] on div "Modal One Click" at bounding box center [1256, 274] width 178 height 22
click at [1168, 49] on button "Options" at bounding box center [1161, 50] width 124 height 22
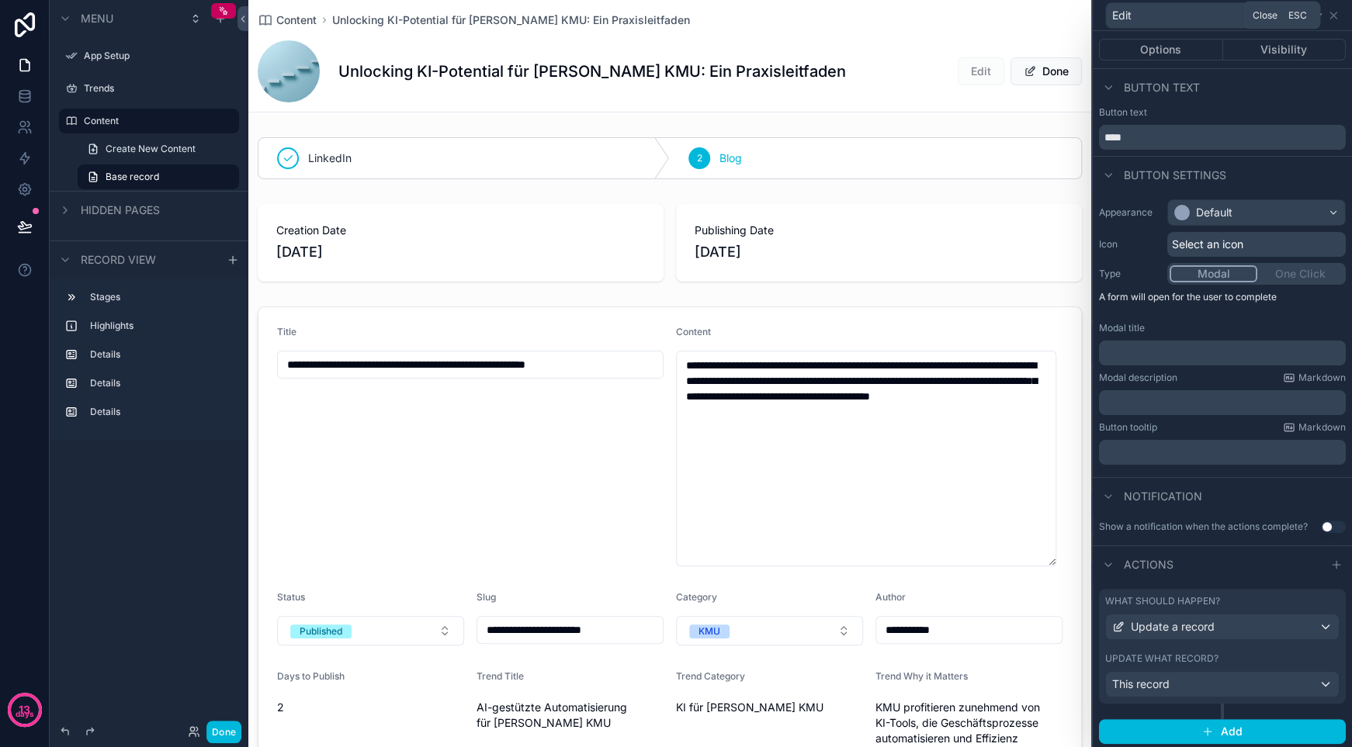
click at [1331, 17] on icon at bounding box center [1333, 15] width 6 height 6
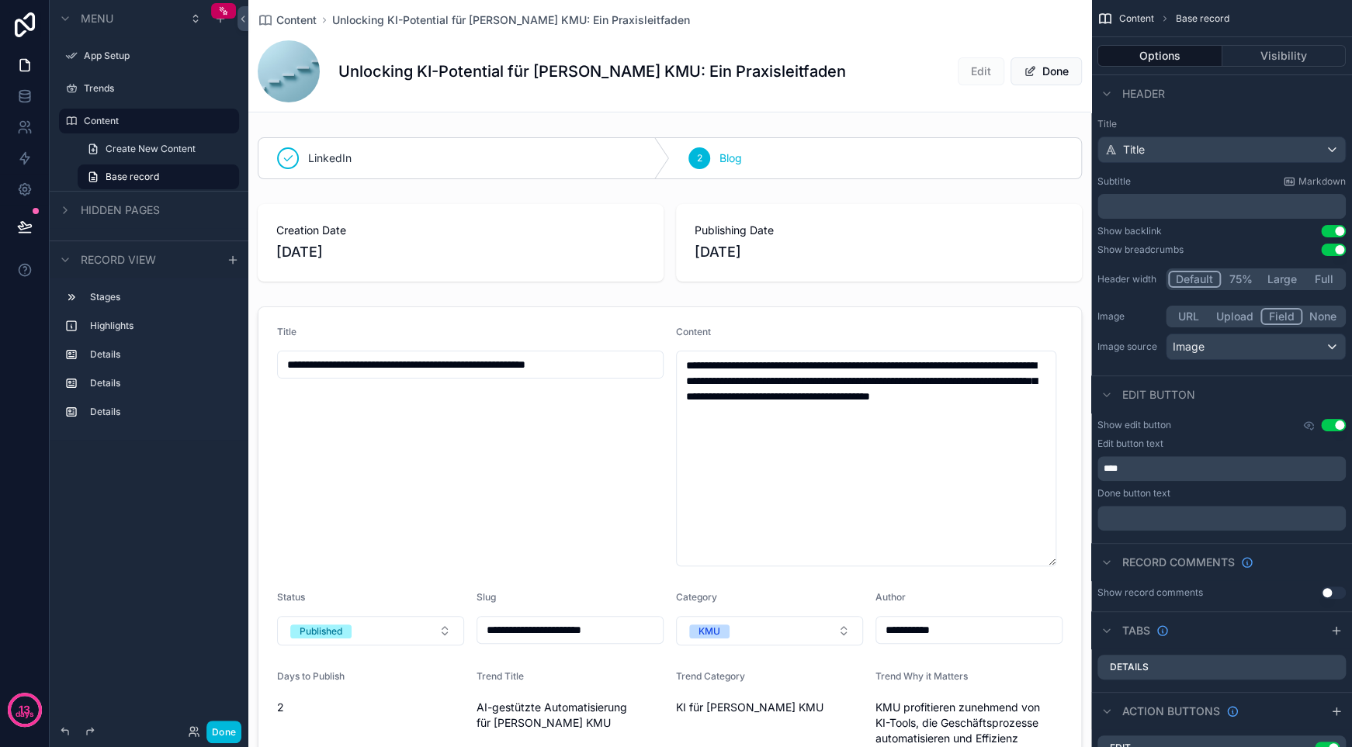
click at [746, 203] on div "scrollable content" at bounding box center [669, 243] width 843 height 90
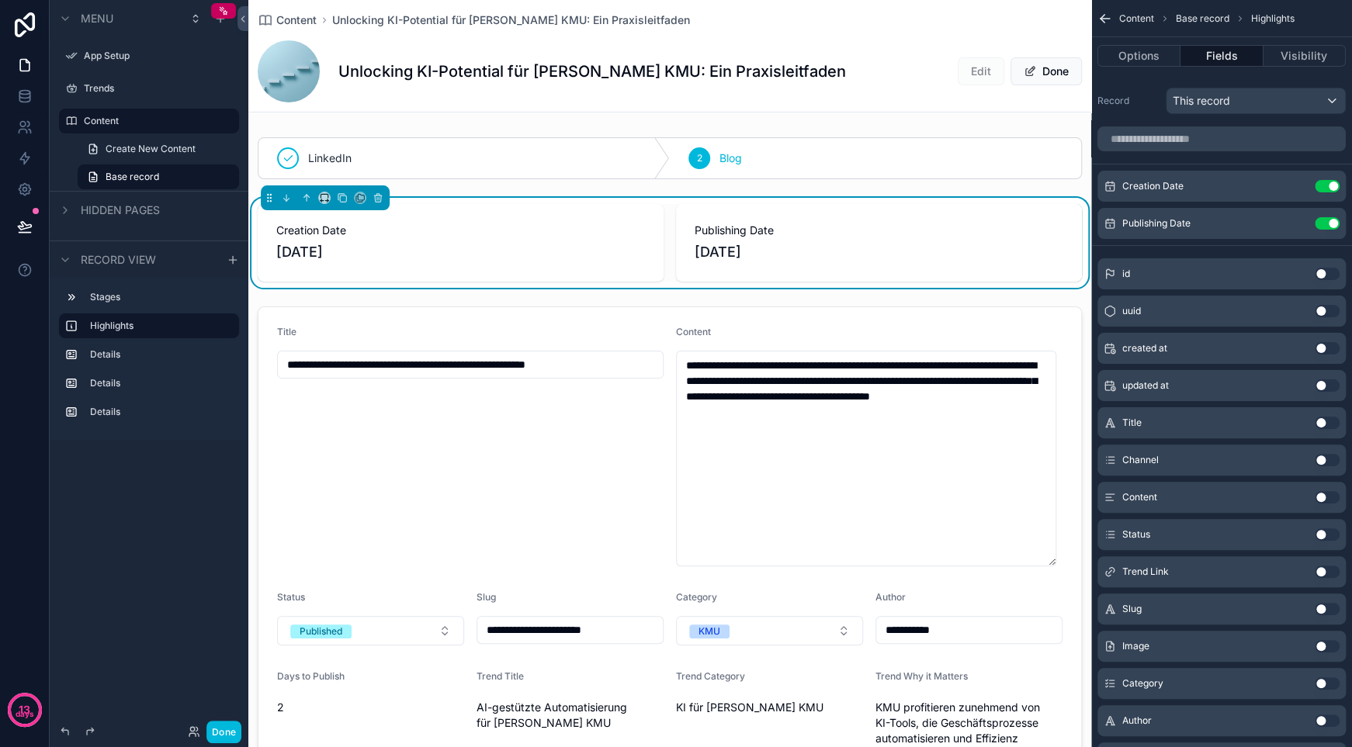
click at [999, 54] on div "Unlocking KI-Potential für Schweizer KMU: Ein Praxisleitfaden Edit Done" at bounding box center [670, 71] width 824 height 62
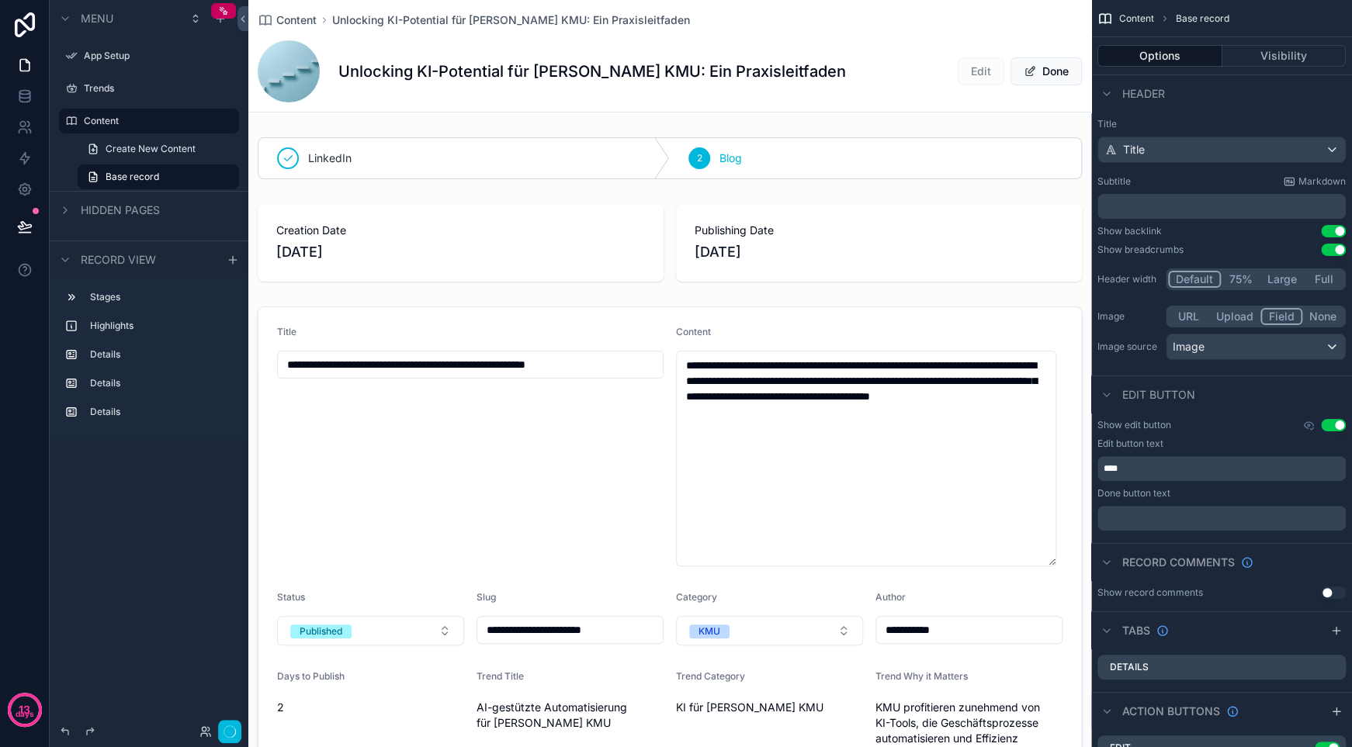
click at [957, 71] on span "Edit" at bounding box center [980, 71] width 47 height 28
click at [572, 54] on div "Unlocking KI-Potential für Schweizer KMU: Ein Praxisleitfaden Edit Done" at bounding box center [670, 71] width 824 height 62
click at [234, 739] on button "Done" at bounding box center [223, 732] width 35 height 22
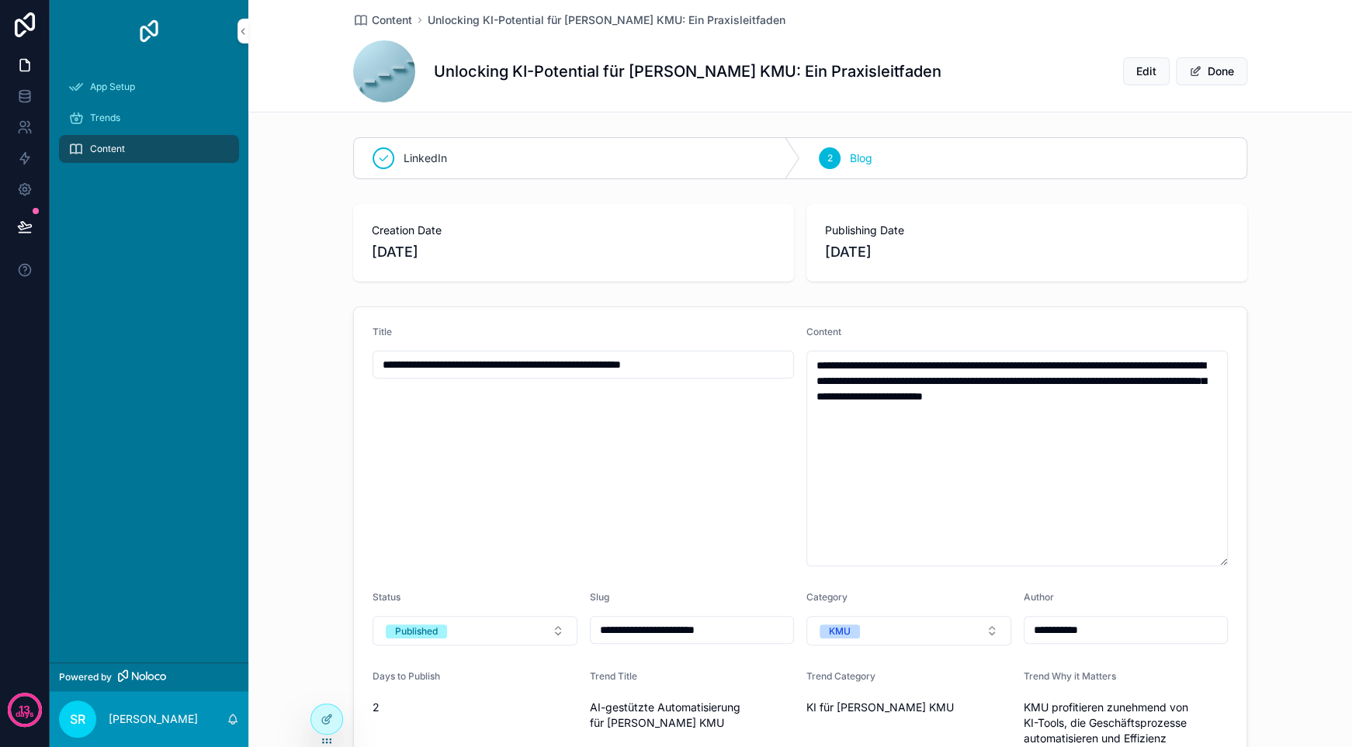
click at [1137, 75] on span "Edit" at bounding box center [1146, 72] width 20 height 16
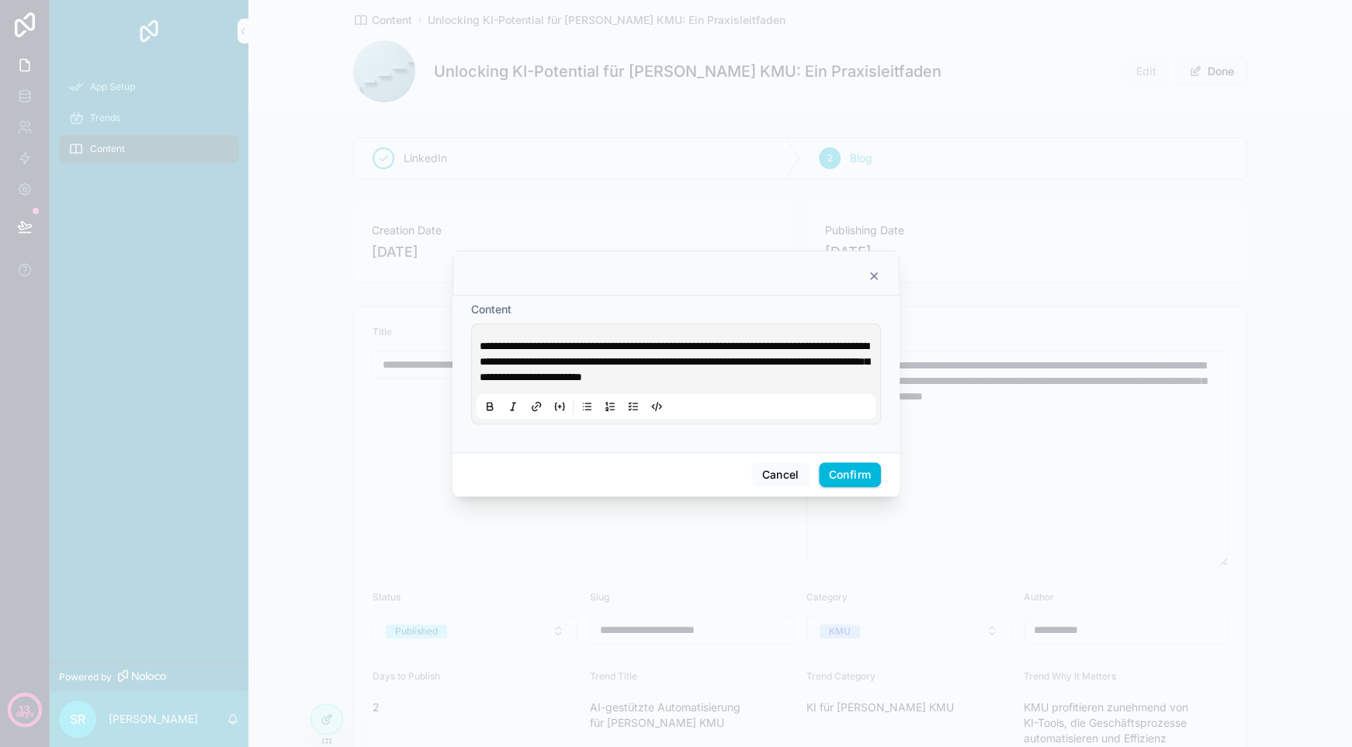
click at [781, 482] on button "Cancel" at bounding box center [779, 474] width 57 height 25
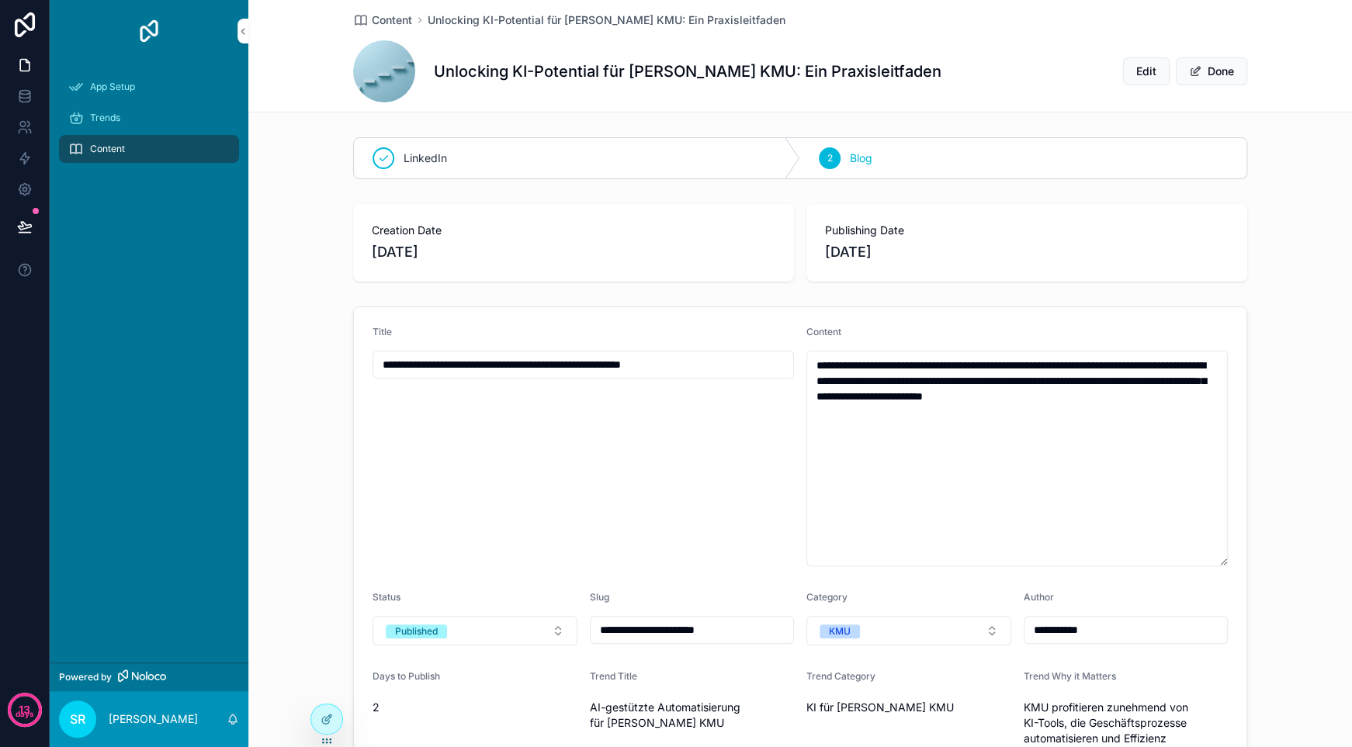
click at [850, 414] on textarea "**********" at bounding box center [1016, 459] width 421 height 216
click at [1141, 71] on span "Edit" at bounding box center [1146, 72] width 20 height 16
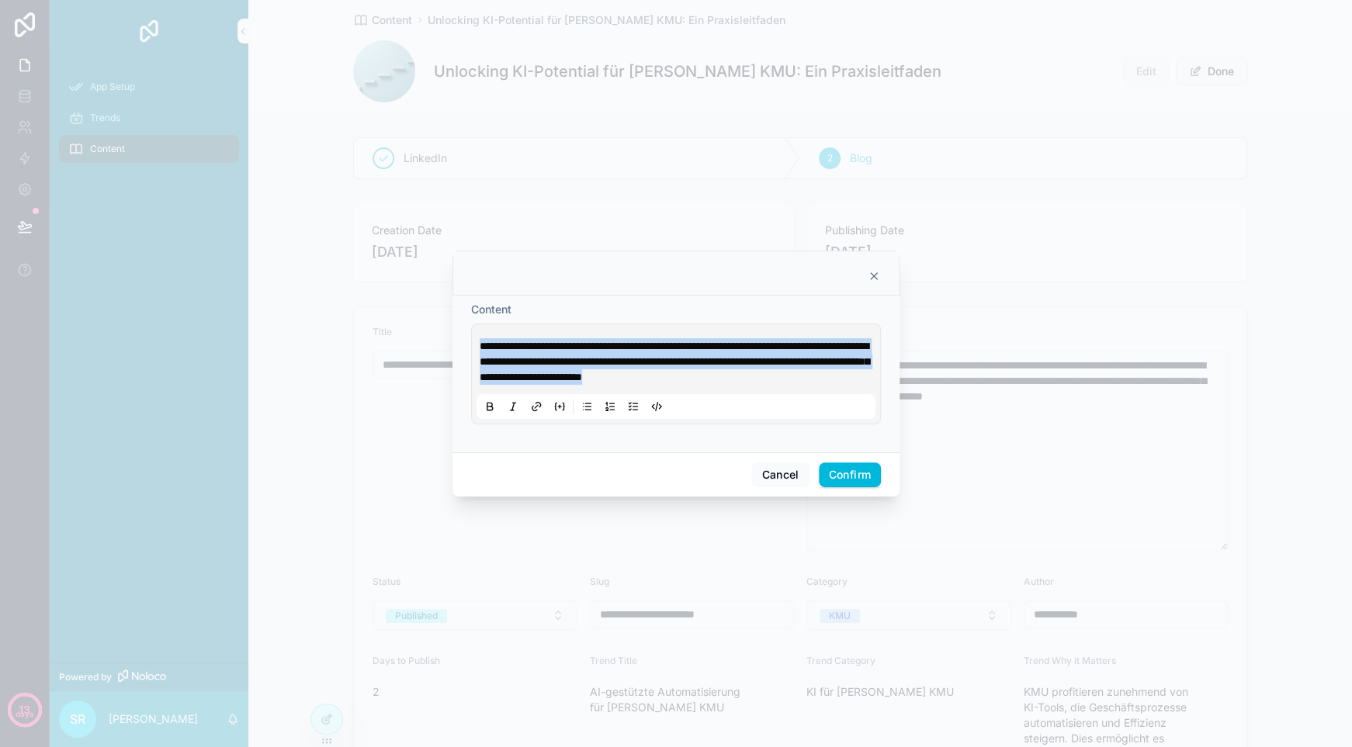
drag, startPoint x: 543, startPoint y: 386, endPoint x: 462, endPoint y: 339, distance: 94.2
click at [462, 339] on div "**********" at bounding box center [675, 374] width 447 height 157
copy span "**********"
click at [551, 382] on p "**********" at bounding box center [678, 361] width 399 height 47
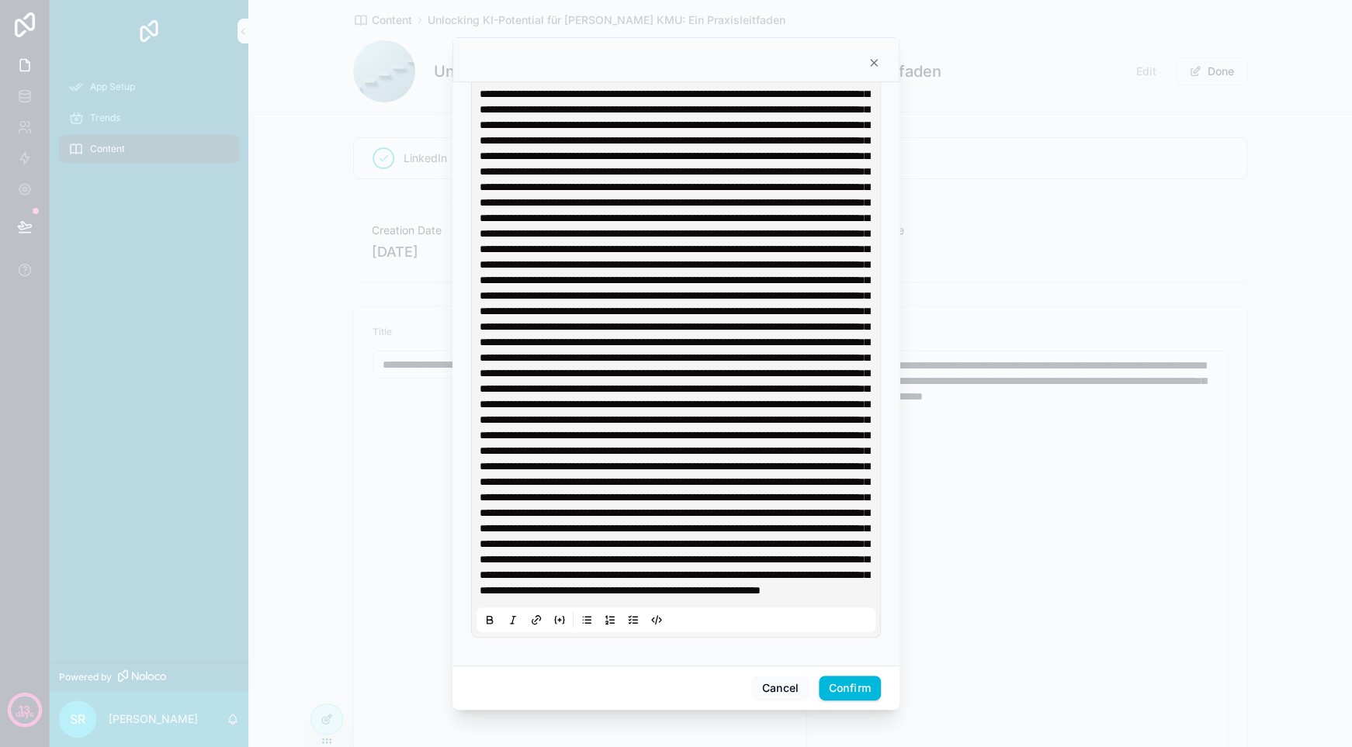
scroll to position [729, 0]
drag, startPoint x: 865, startPoint y: 684, endPoint x: 879, endPoint y: 674, distance: 16.8
click at [864, 684] on button "Confirm" at bounding box center [850, 688] width 62 height 25
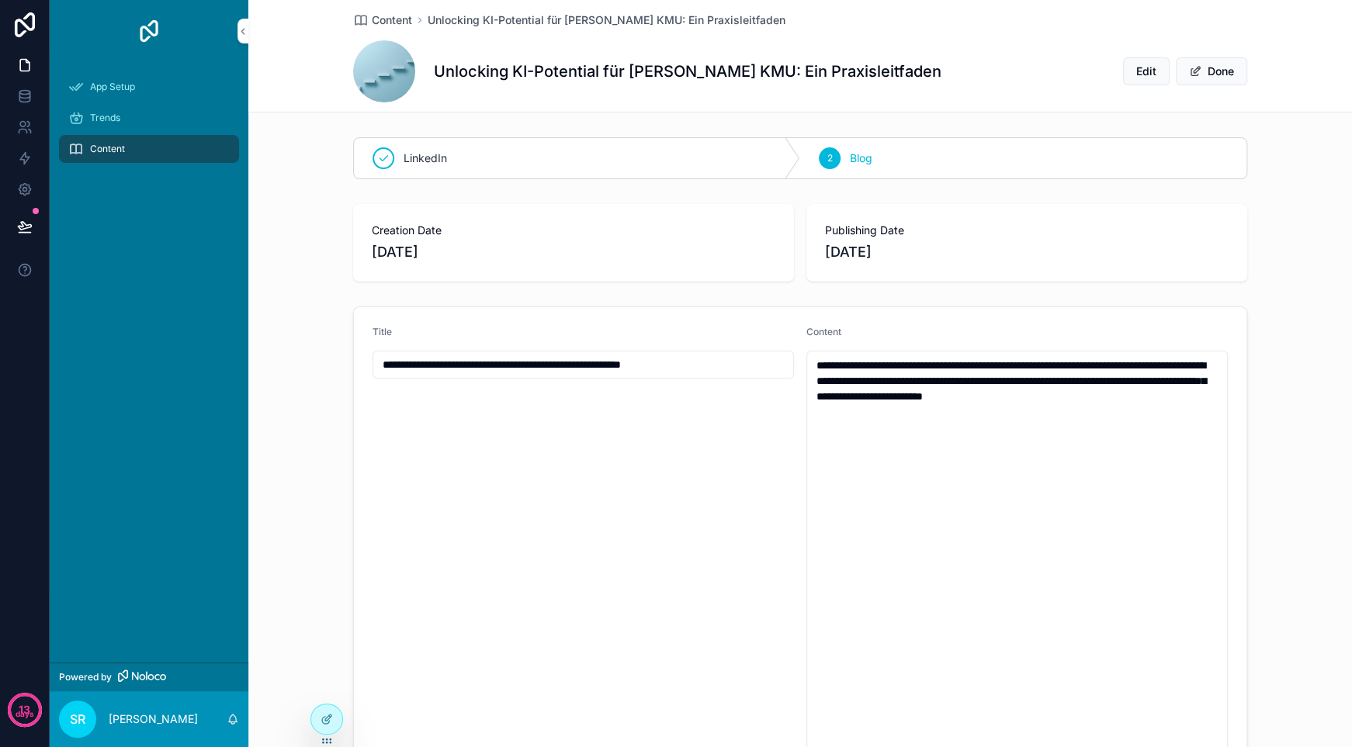
scroll to position [0, 0]
click at [981, 425] on textarea "scrollable content" at bounding box center [1016, 590] width 421 height 479
click at [1149, 55] on div "Unlocking KI-Potential für Schweizer KMU: Ein Praxisleitfaden Edit Done" at bounding box center [800, 71] width 894 height 62
click at [1144, 70] on span "Edit" at bounding box center [1146, 72] width 20 height 16
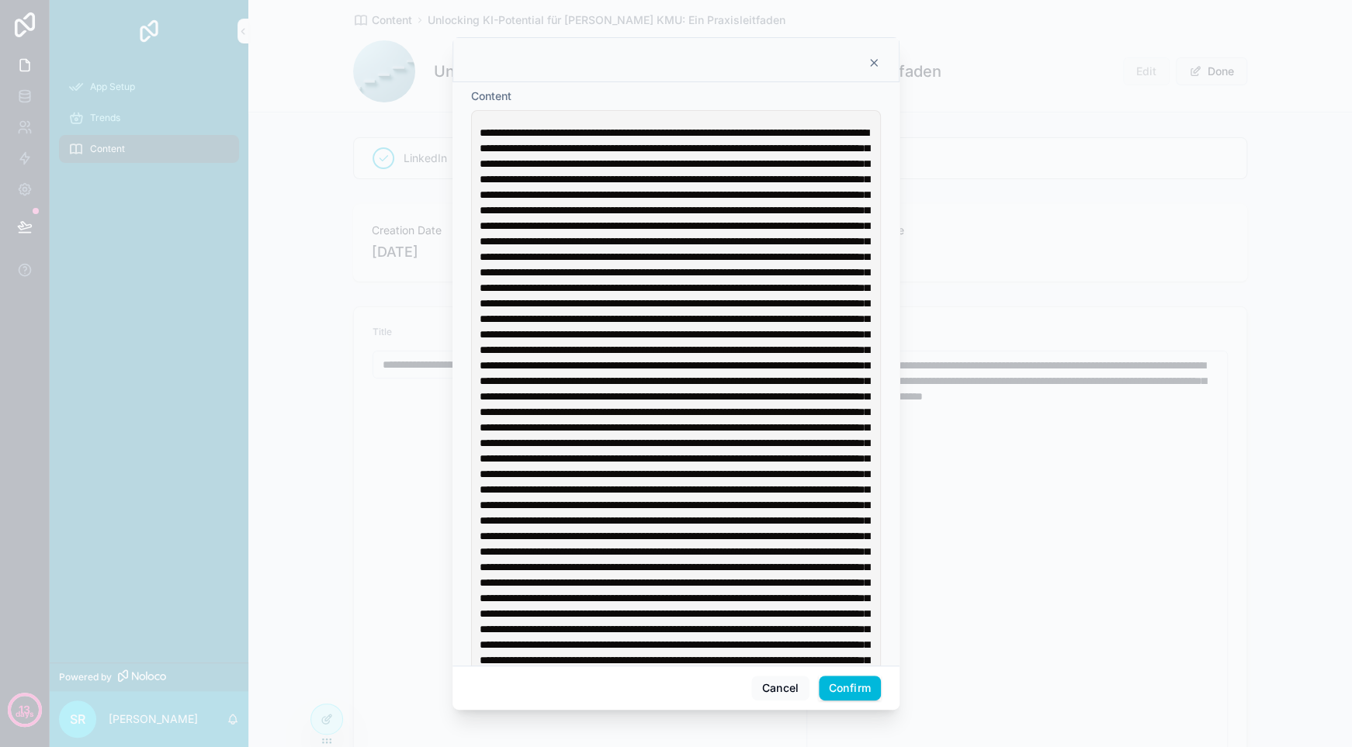
click at [577, 181] on span at bounding box center [673, 567] width 389 height 880
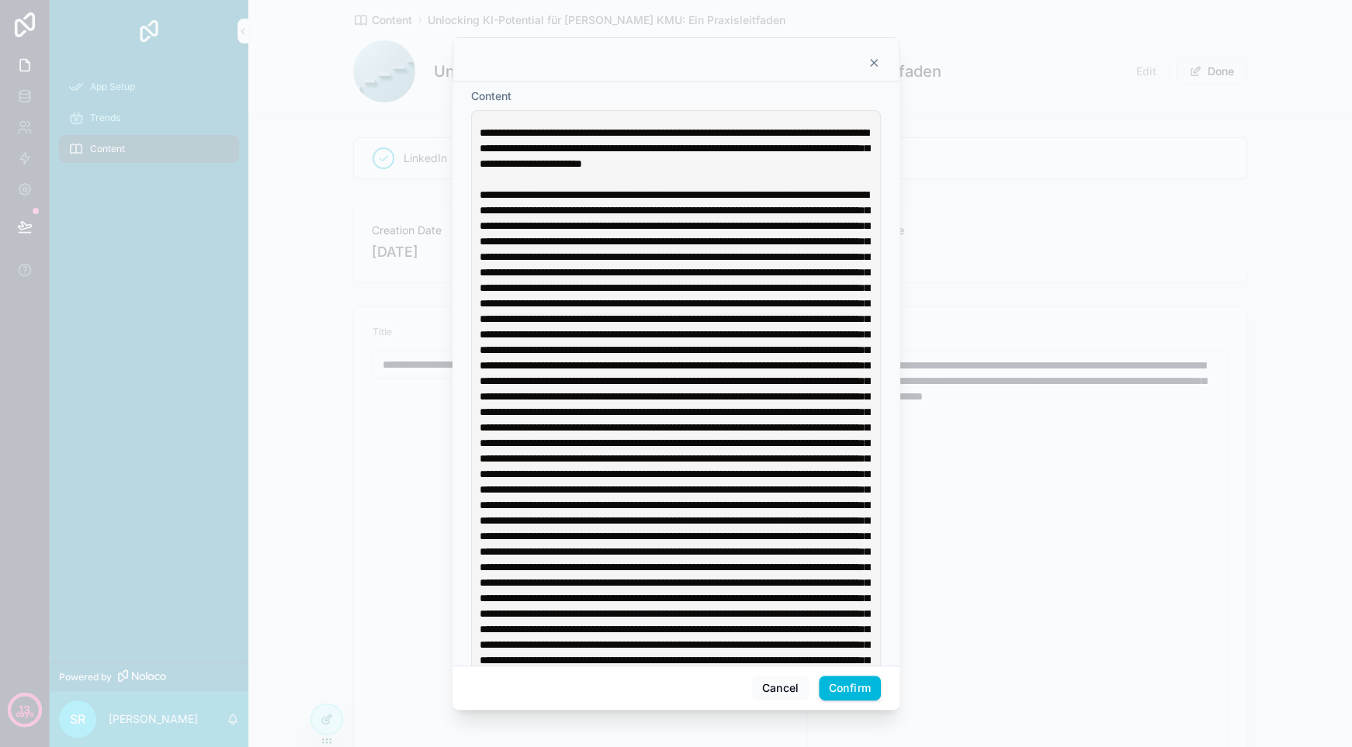
click at [763, 350] on span at bounding box center [673, 613] width 389 height 849
click at [764, 521] on span at bounding box center [673, 683] width 389 height 740
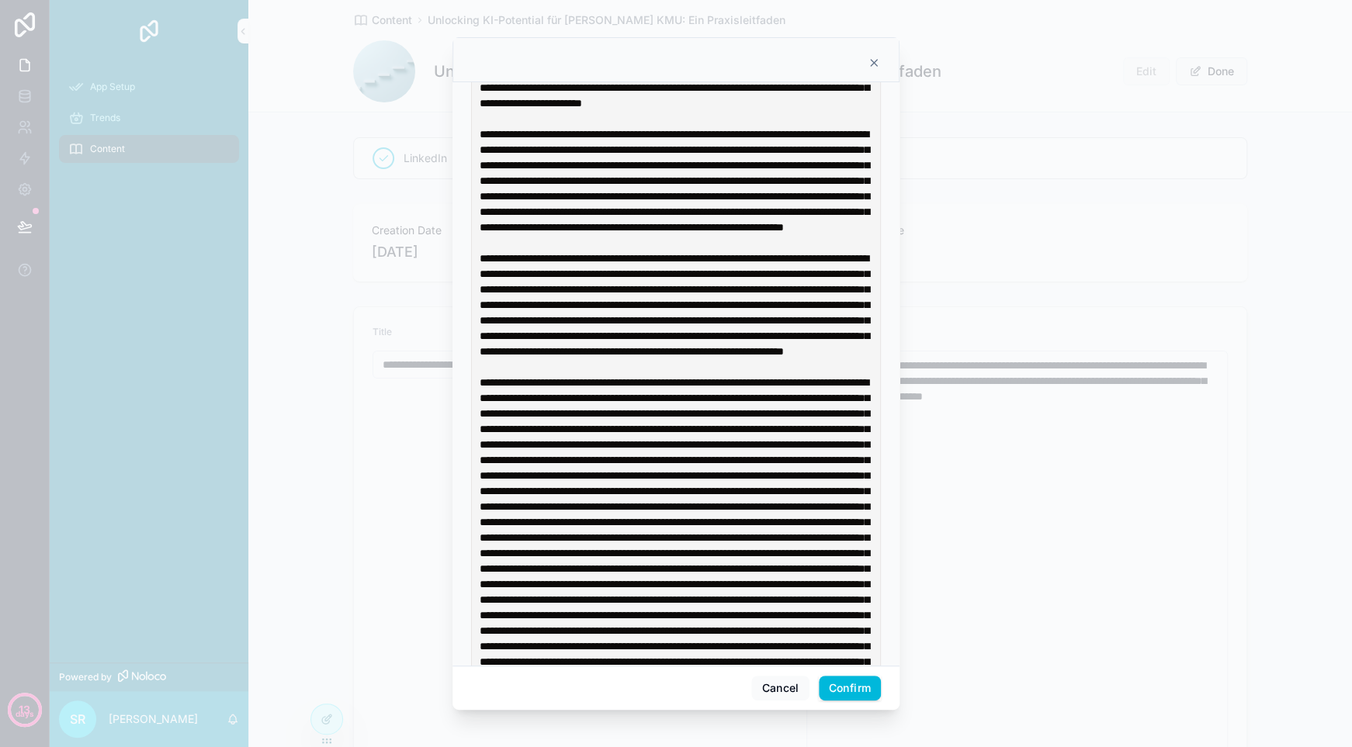
scroll to position [155, 0]
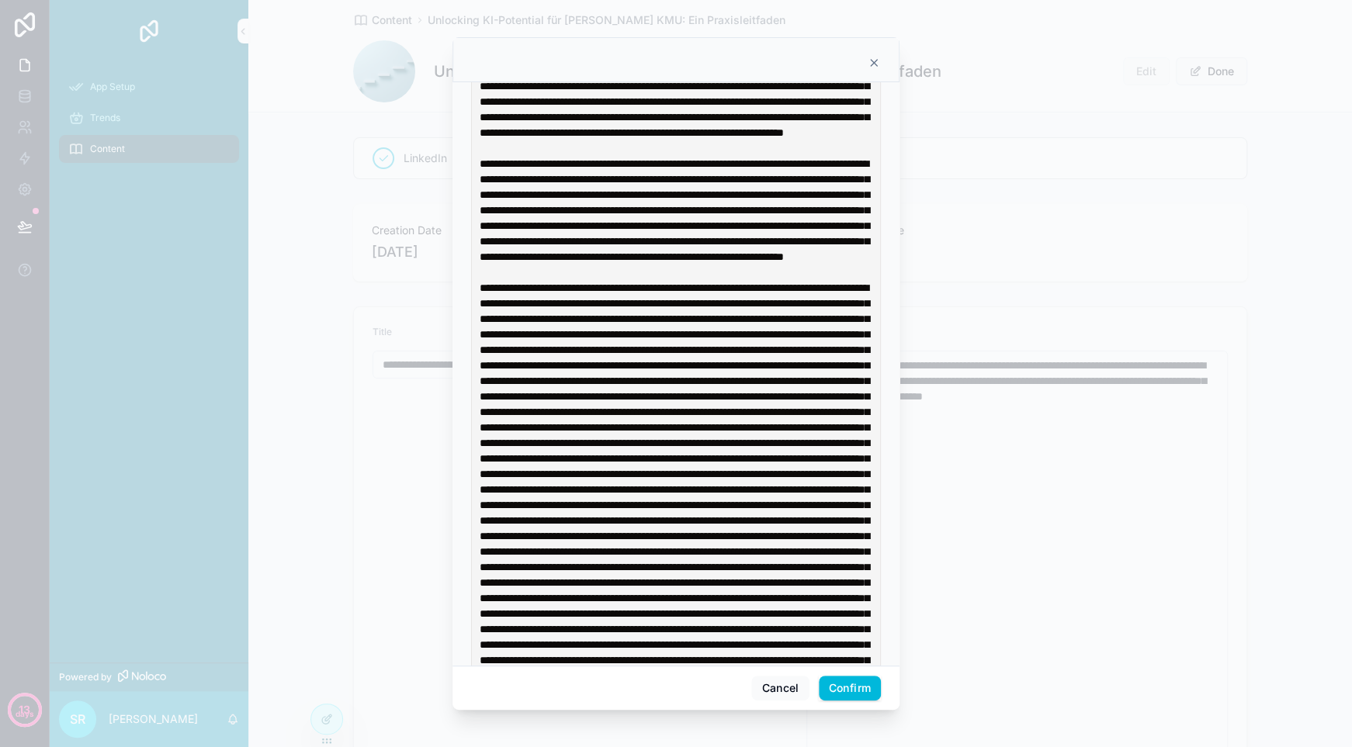
click at [764, 535] on span at bounding box center [673, 598] width 389 height 632
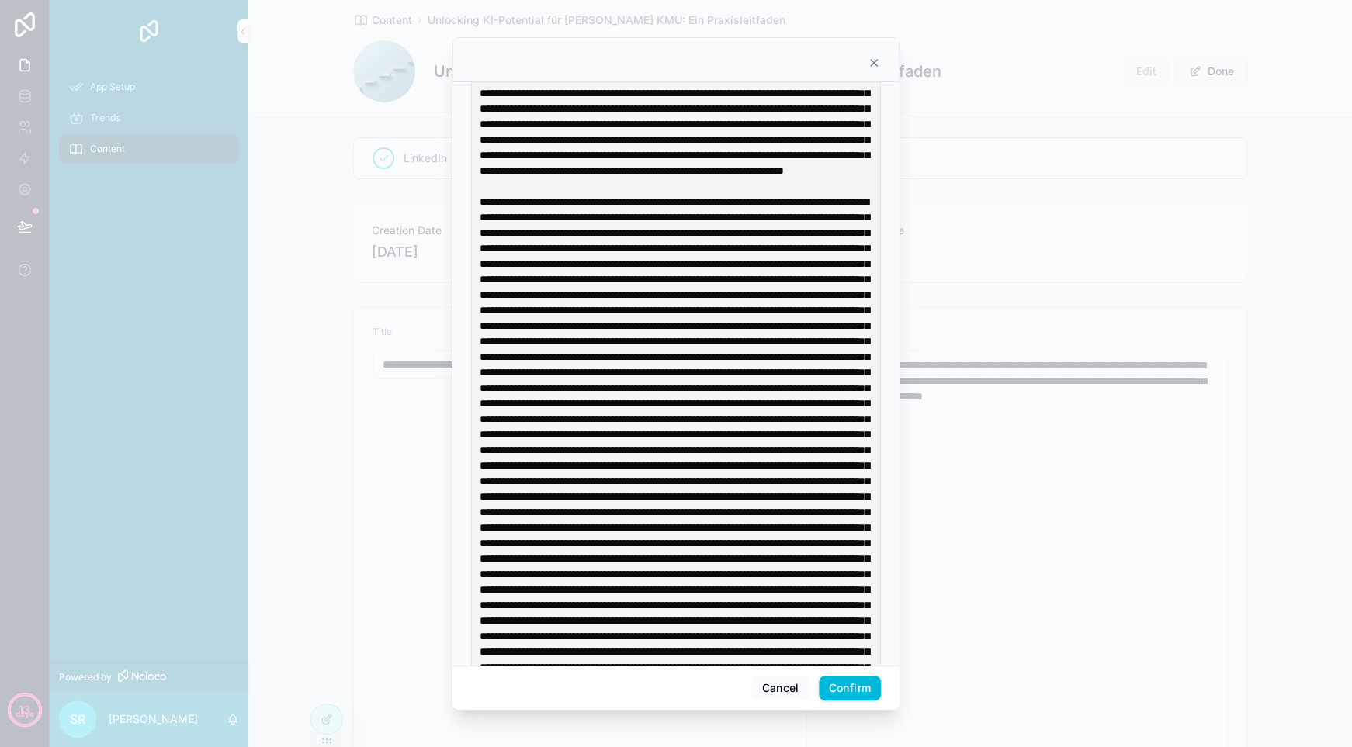
scroll to position [388, 0]
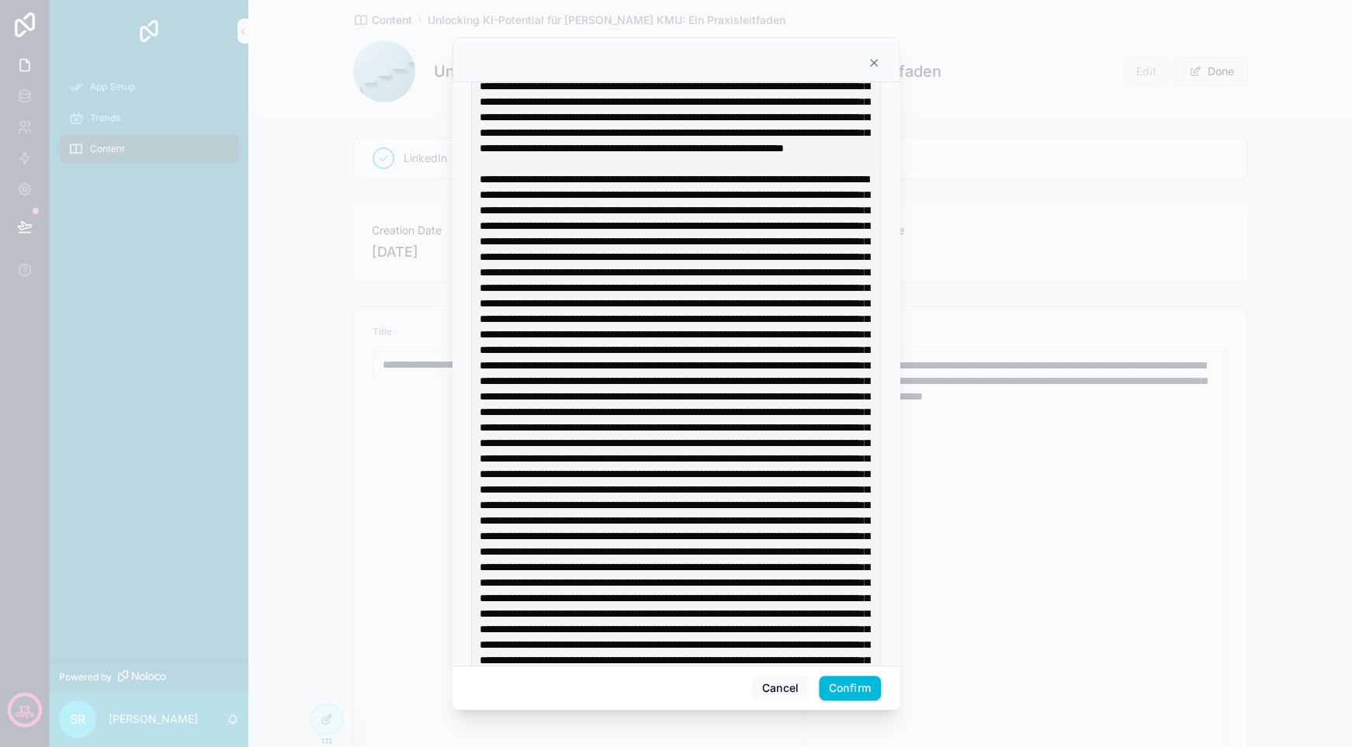
click at [736, 546] on span at bounding box center [673, 435] width 389 height 523
click at [732, 549] on span at bounding box center [673, 435] width 389 height 523
click at [781, 518] on span at bounding box center [673, 435] width 389 height 523
click at [784, 516] on span at bounding box center [673, 435] width 389 height 523
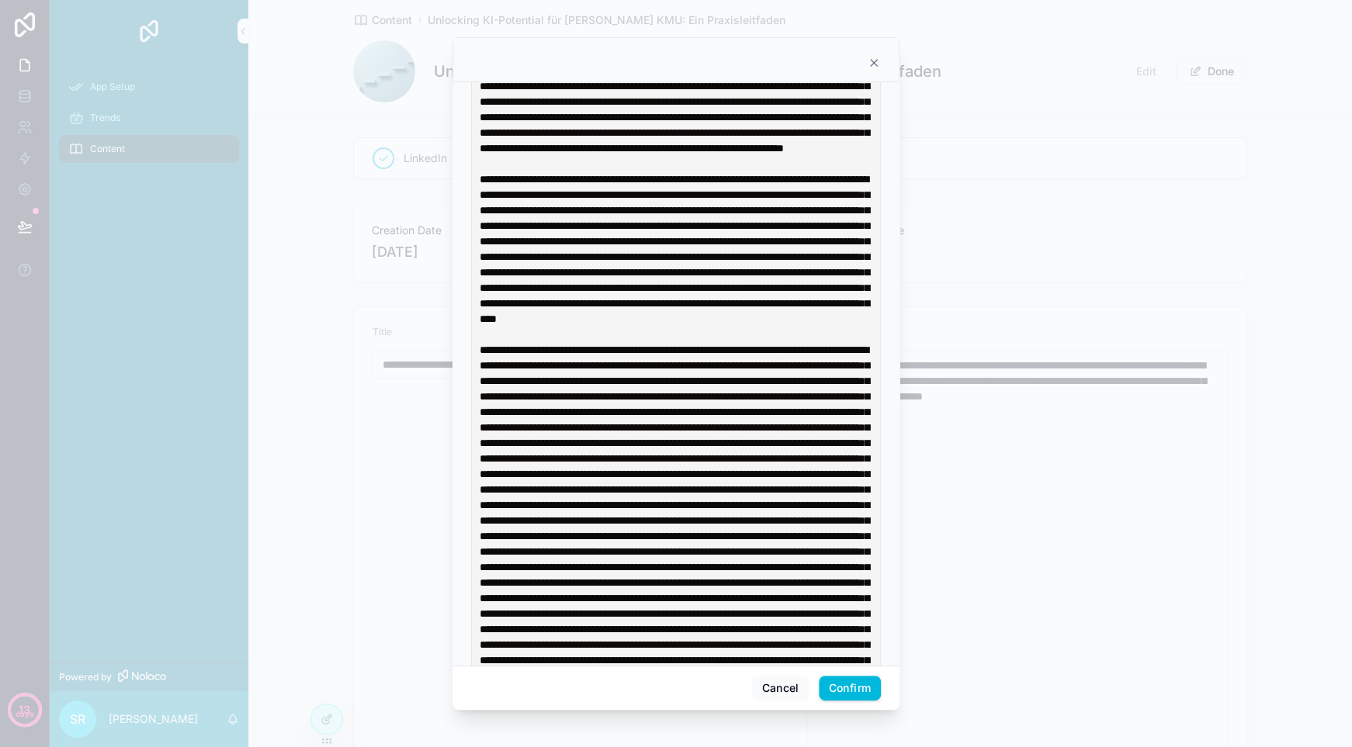
click at [841, 694] on button "Confirm" at bounding box center [850, 688] width 62 height 25
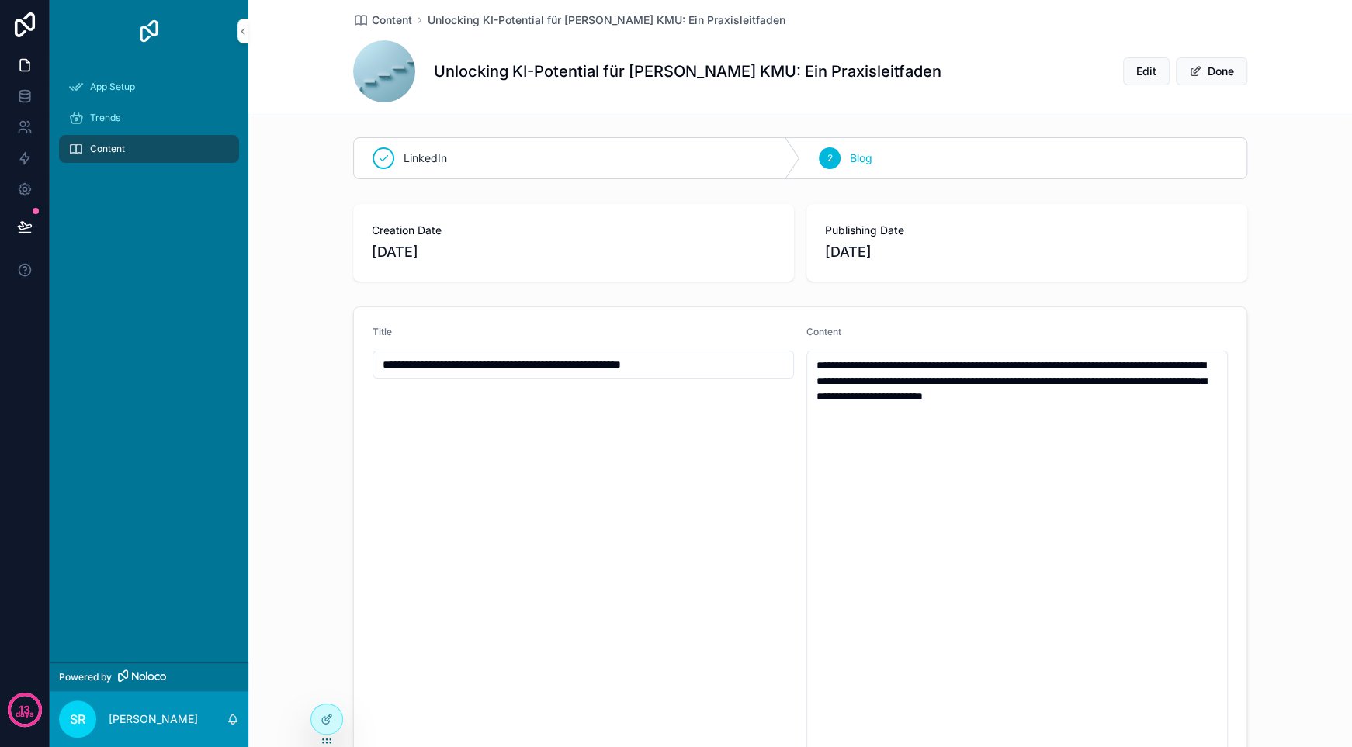
click at [922, 452] on textarea "scrollable content" at bounding box center [1016, 590] width 421 height 479
click at [1157, 67] on button "Edit" at bounding box center [1146, 71] width 47 height 28
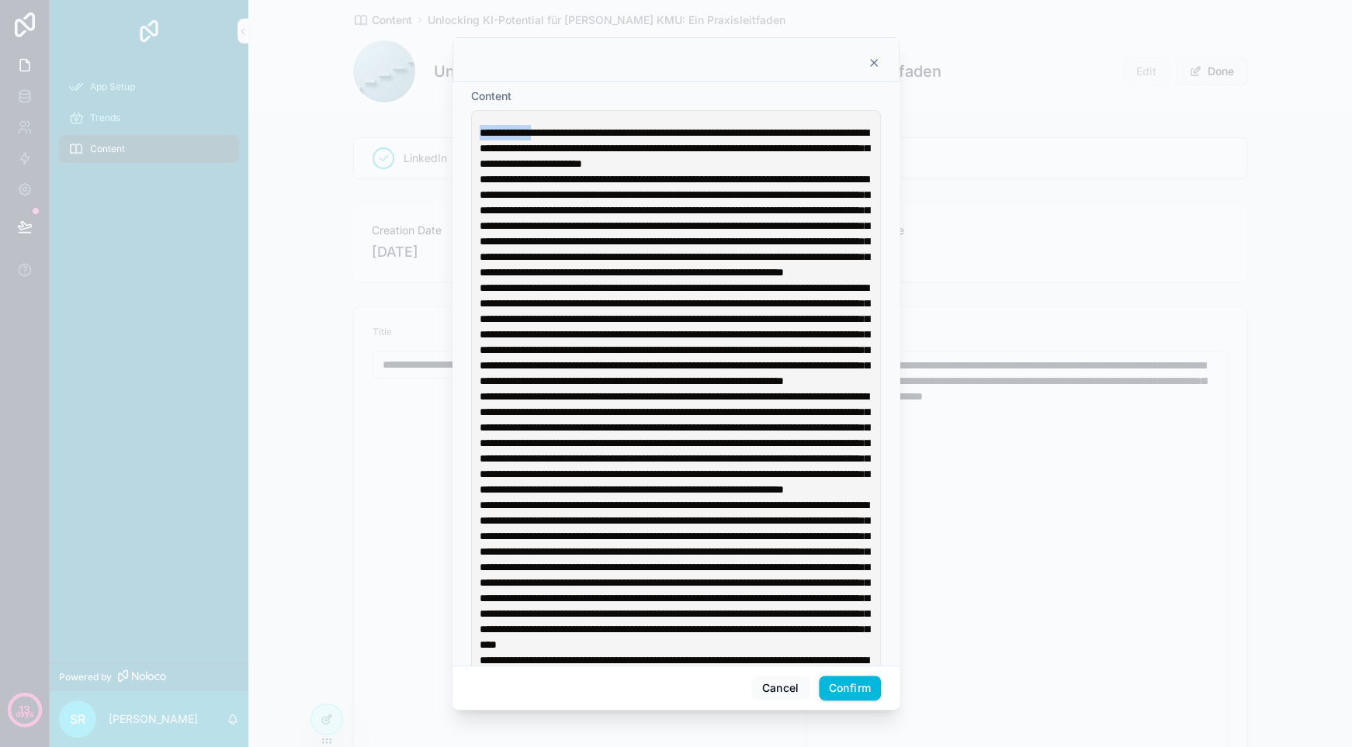
drag, startPoint x: 493, startPoint y: 131, endPoint x: 478, endPoint y: 129, distance: 15.7
click at [478, 129] on div "**********" at bounding box center [675, 595] width 399 height 959
click at [876, 61] on icon at bounding box center [873, 63] width 12 height 12
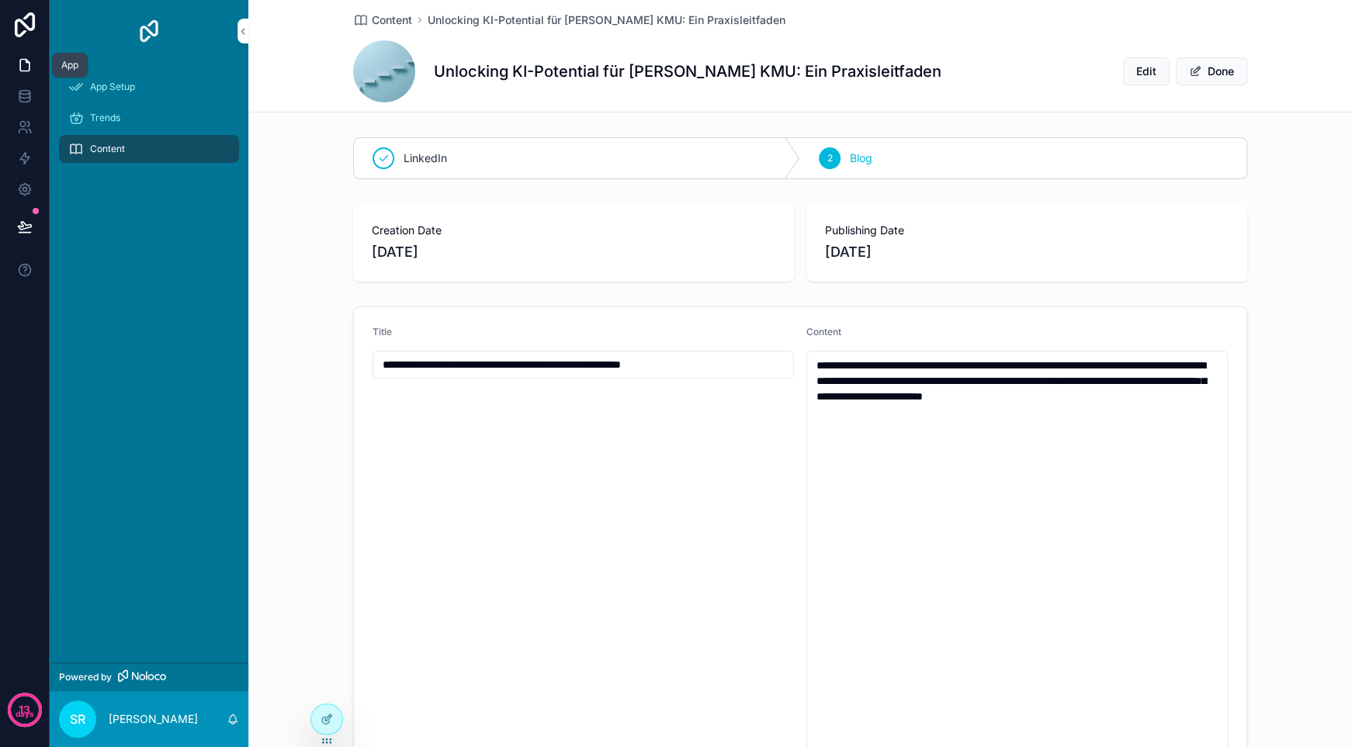
click at [25, 64] on icon at bounding box center [25, 65] width 16 height 16
click at [130, 144] on div "Content" at bounding box center [148, 149] width 161 height 25
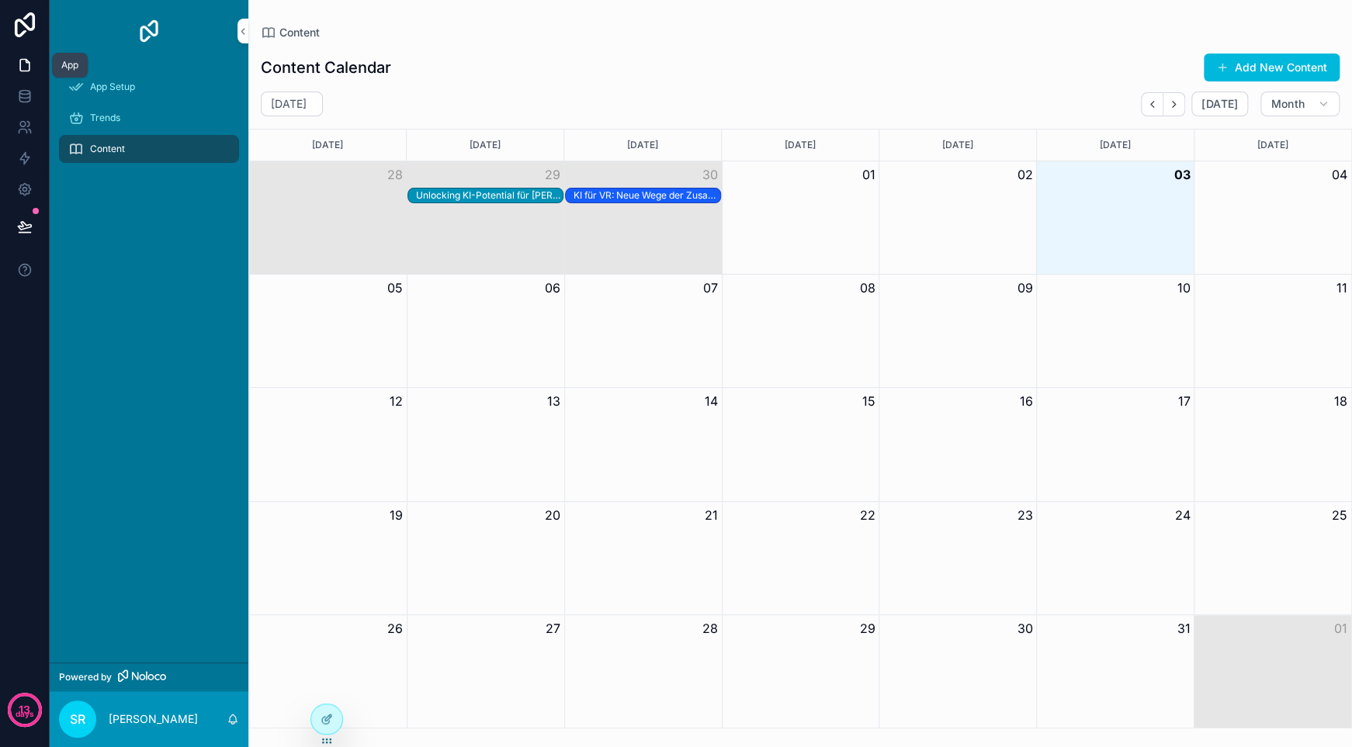
click at [31, 58] on icon at bounding box center [25, 65] width 16 height 16
click at [331, 720] on icon at bounding box center [326, 719] width 12 height 12
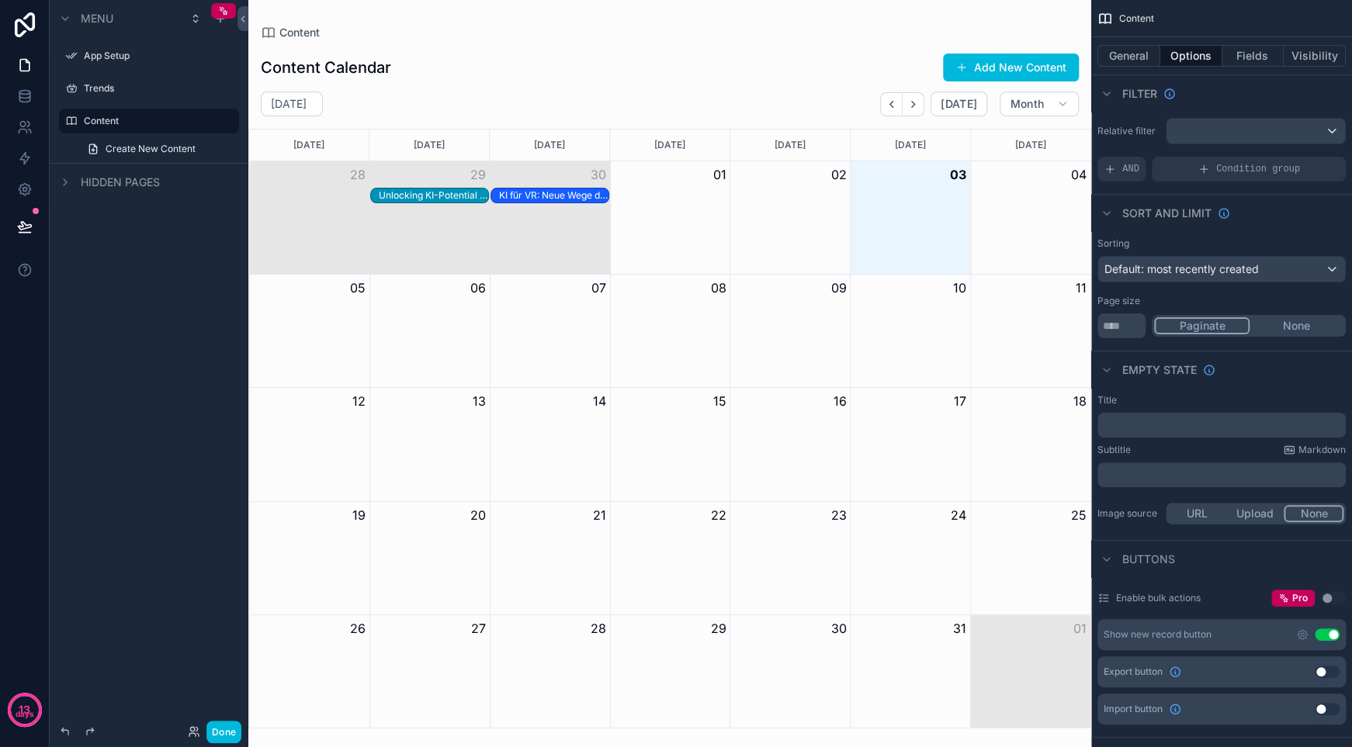
click at [121, 150] on span "Create New Content" at bounding box center [151, 149] width 90 height 12
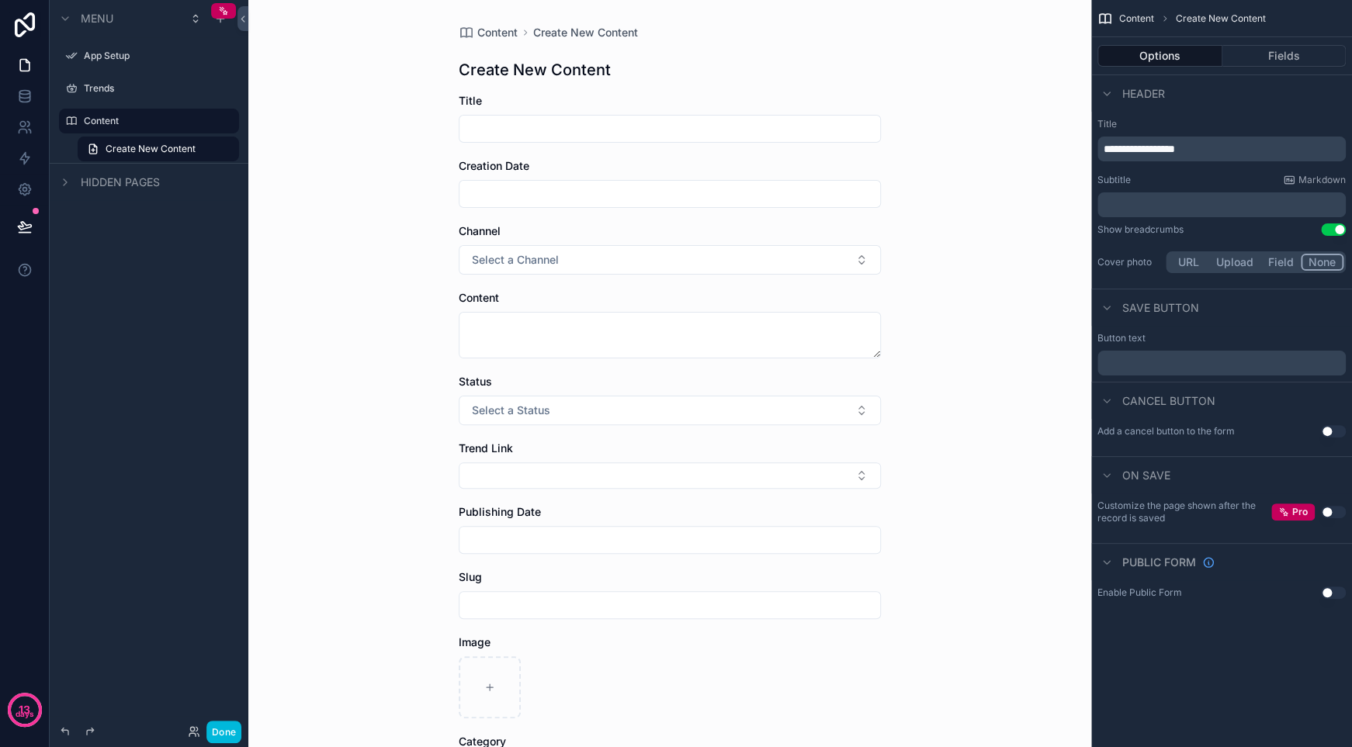
click at [104, 119] on label "Content" at bounding box center [157, 121] width 146 height 12
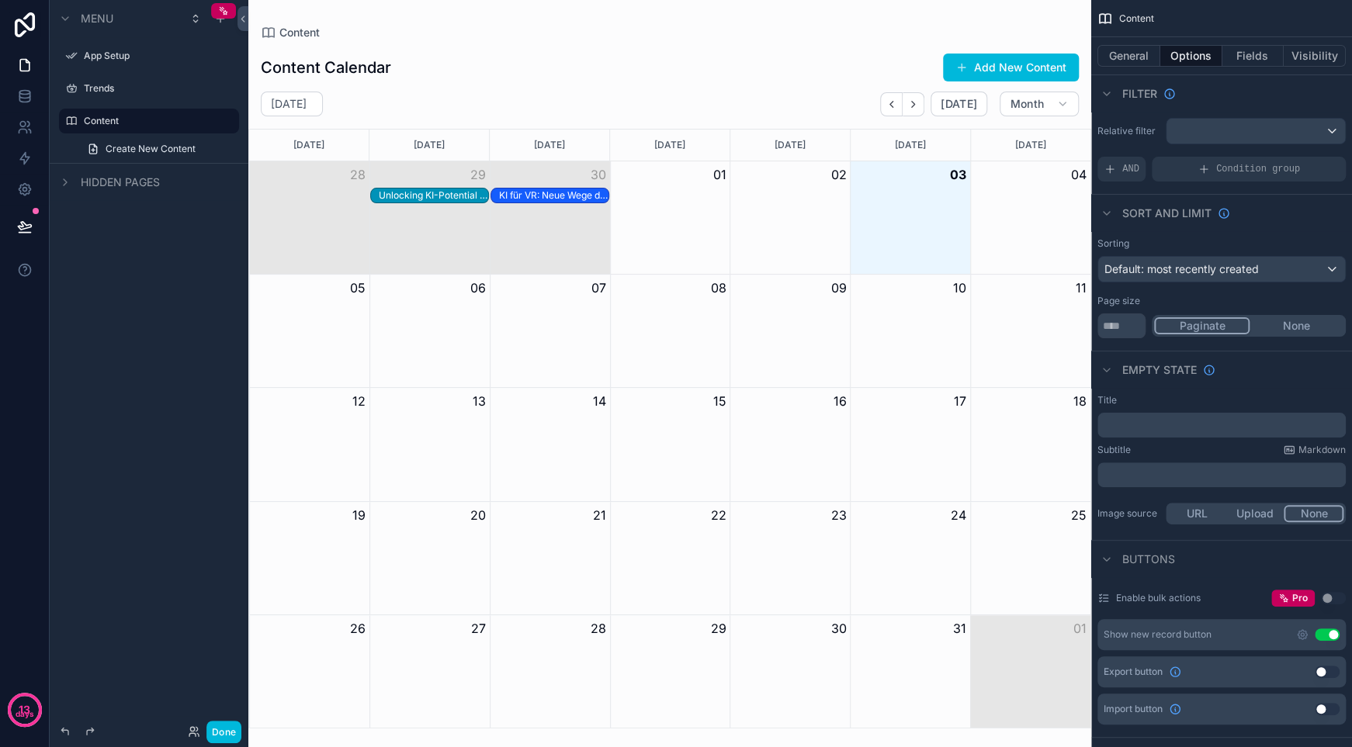
click at [126, 147] on span "Create New Content" at bounding box center [151, 149] width 90 height 12
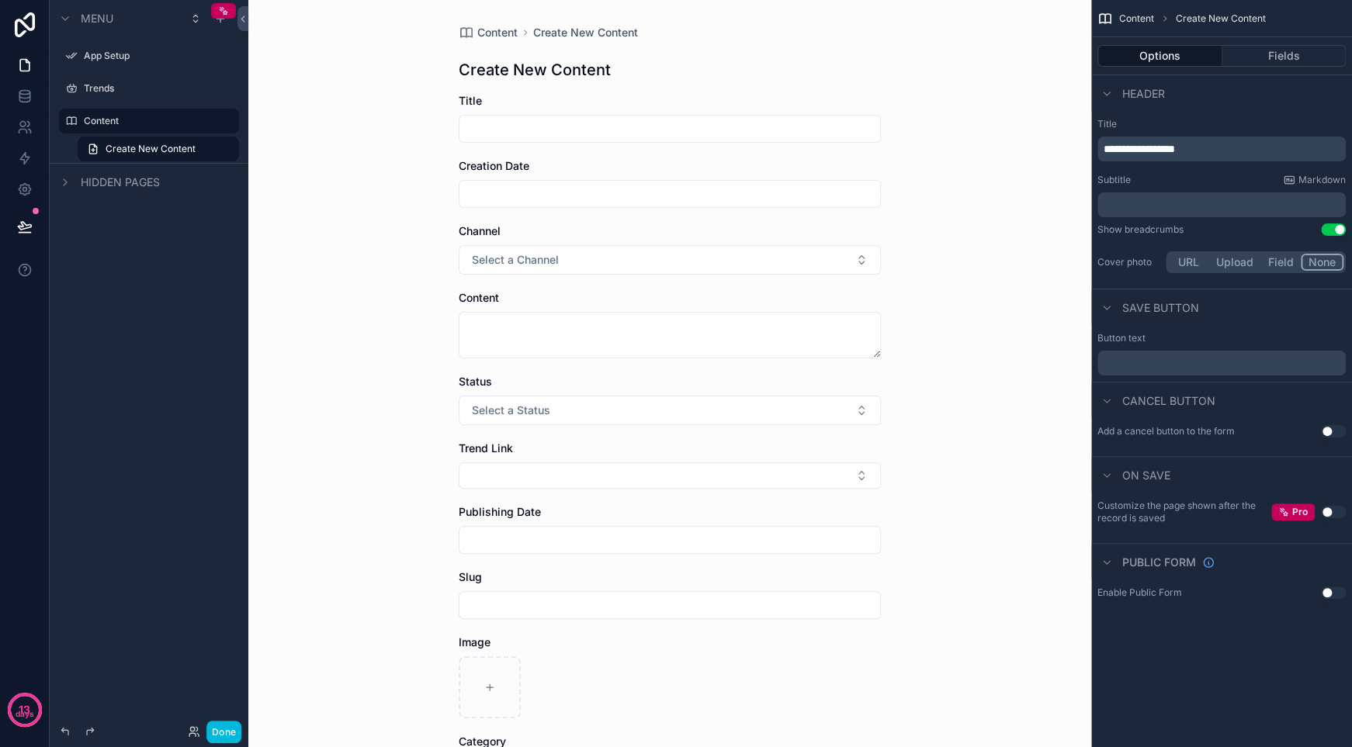
click at [1005, 86] on div "Content Create New Content Create New Content Title Creation Date Channel Selec…" at bounding box center [669, 373] width 843 height 747
click at [1324, 264] on button "None" at bounding box center [1321, 262] width 43 height 17
click at [1275, 57] on button "Fields" at bounding box center [1284, 56] width 124 height 22
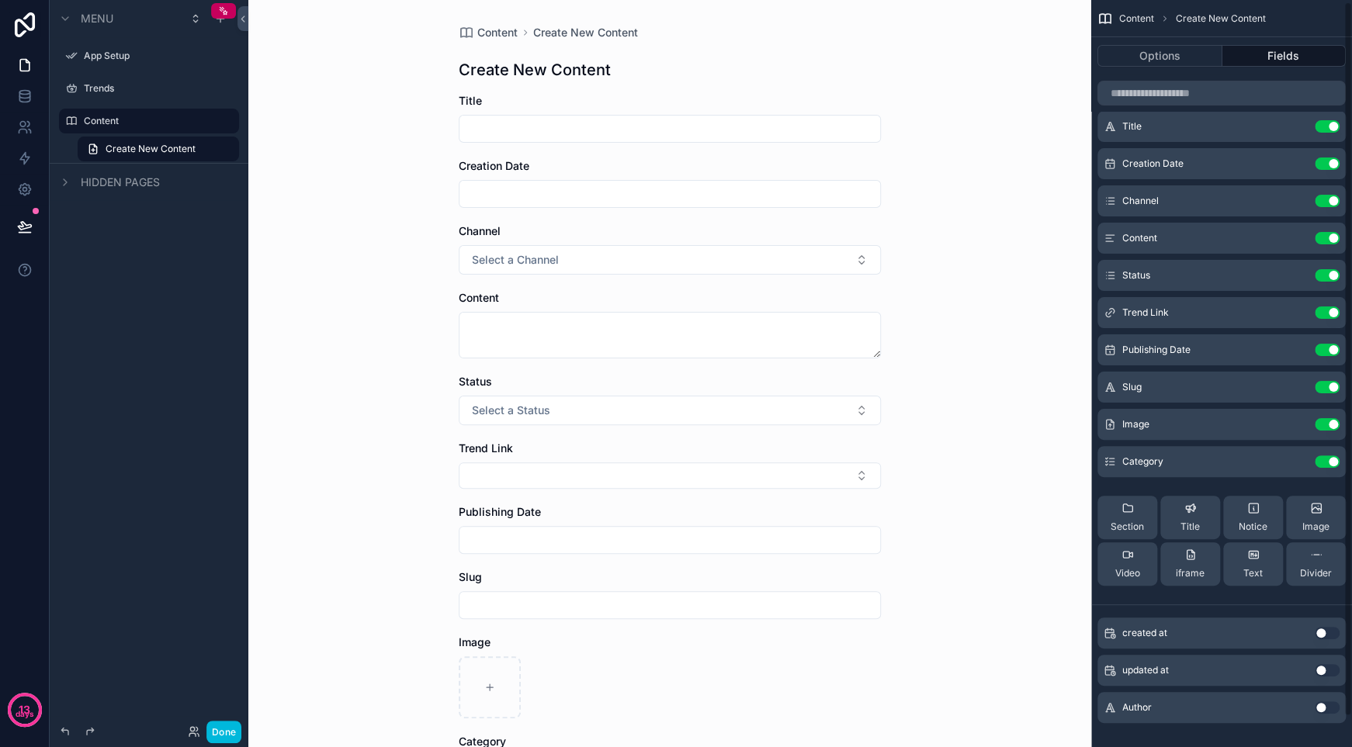
scroll to position [33, 0]
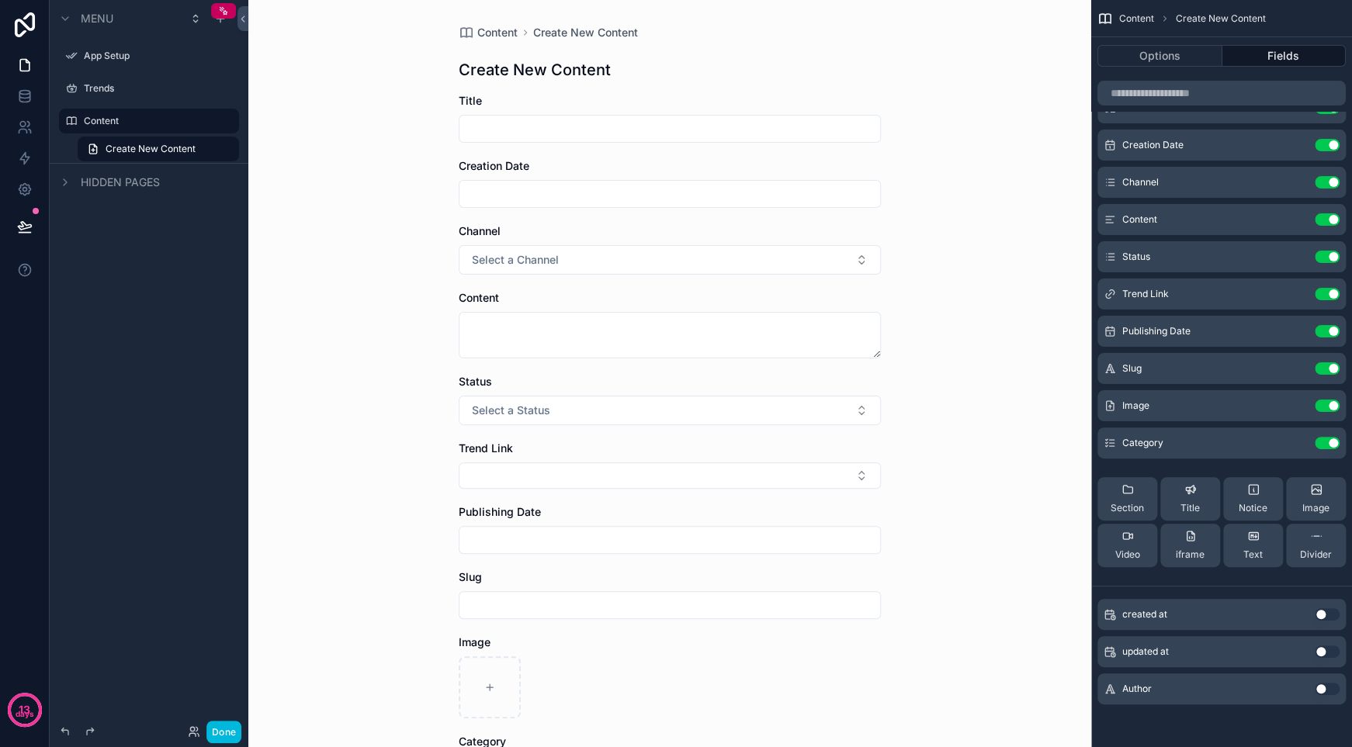
drag, startPoint x: 1320, startPoint y: 491, endPoint x: 1255, endPoint y: 454, distance: 75.1
click at [1255, 454] on div "Title Use setting Creation Date Use setting Channel Use setting Content Use set…" at bounding box center [1221, 335] width 261 height 487
click at [1204, 397] on div "Image Use setting" at bounding box center [1221, 405] width 248 height 31
click at [0, 0] on button "scrollable content" at bounding box center [0, 0] width 0 height 0
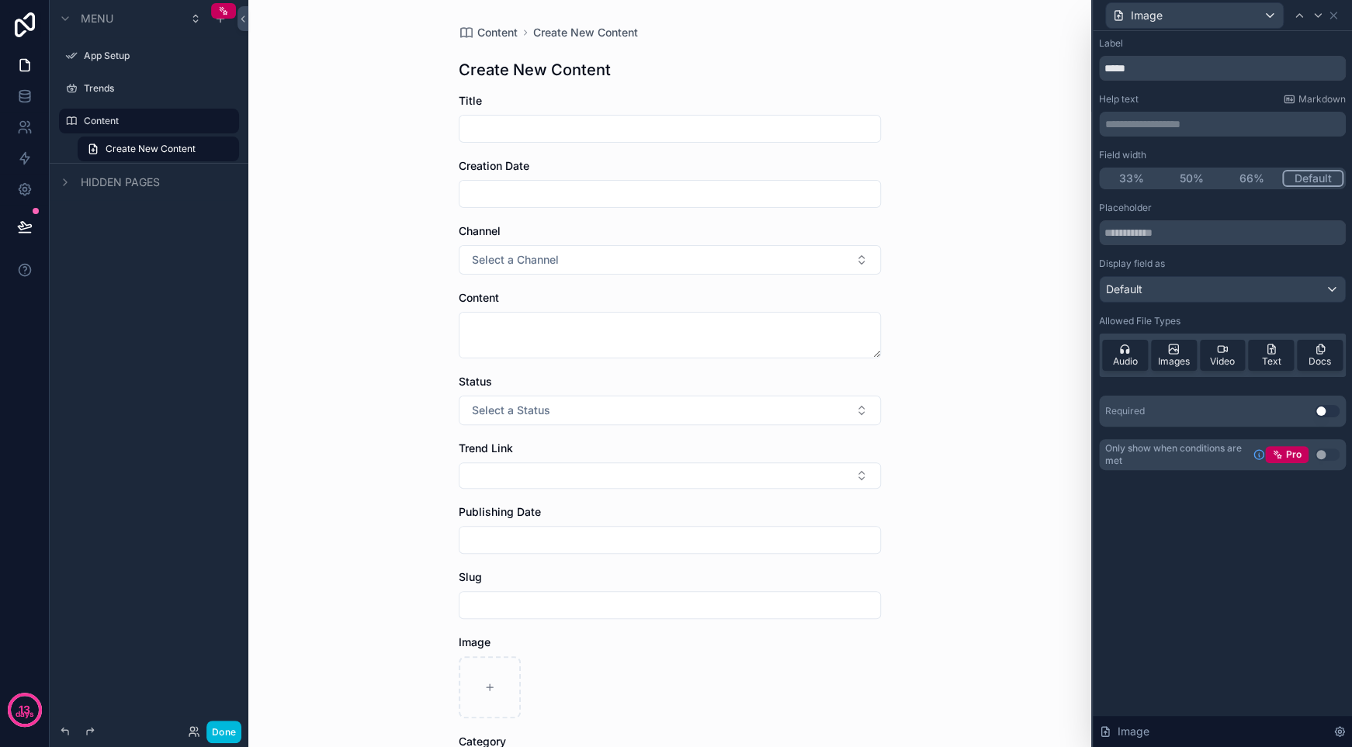
click at [1193, 351] on div "Images" at bounding box center [1174, 355] width 46 height 31
click at [1173, 355] on span "Images" at bounding box center [1174, 361] width 32 height 12
click at [1186, 355] on span "Images" at bounding box center [1174, 361] width 32 height 12
click at [1185, 351] on div "Images" at bounding box center [1174, 355] width 46 height 31
click at [1176, 347] on icon at bounding box center [1173, 349] width 12 height 12
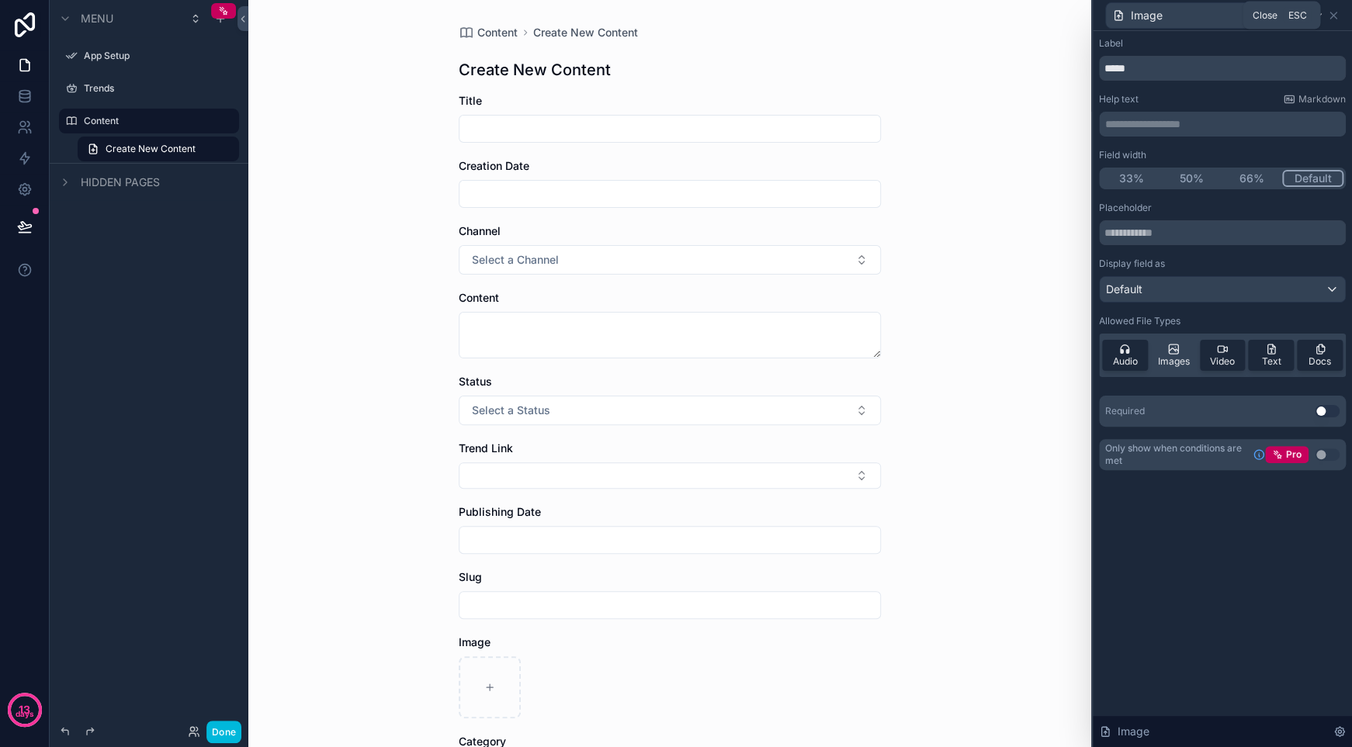
click at [1332, 14] on icon at bounding box center [1333, 15] width 12 height 12
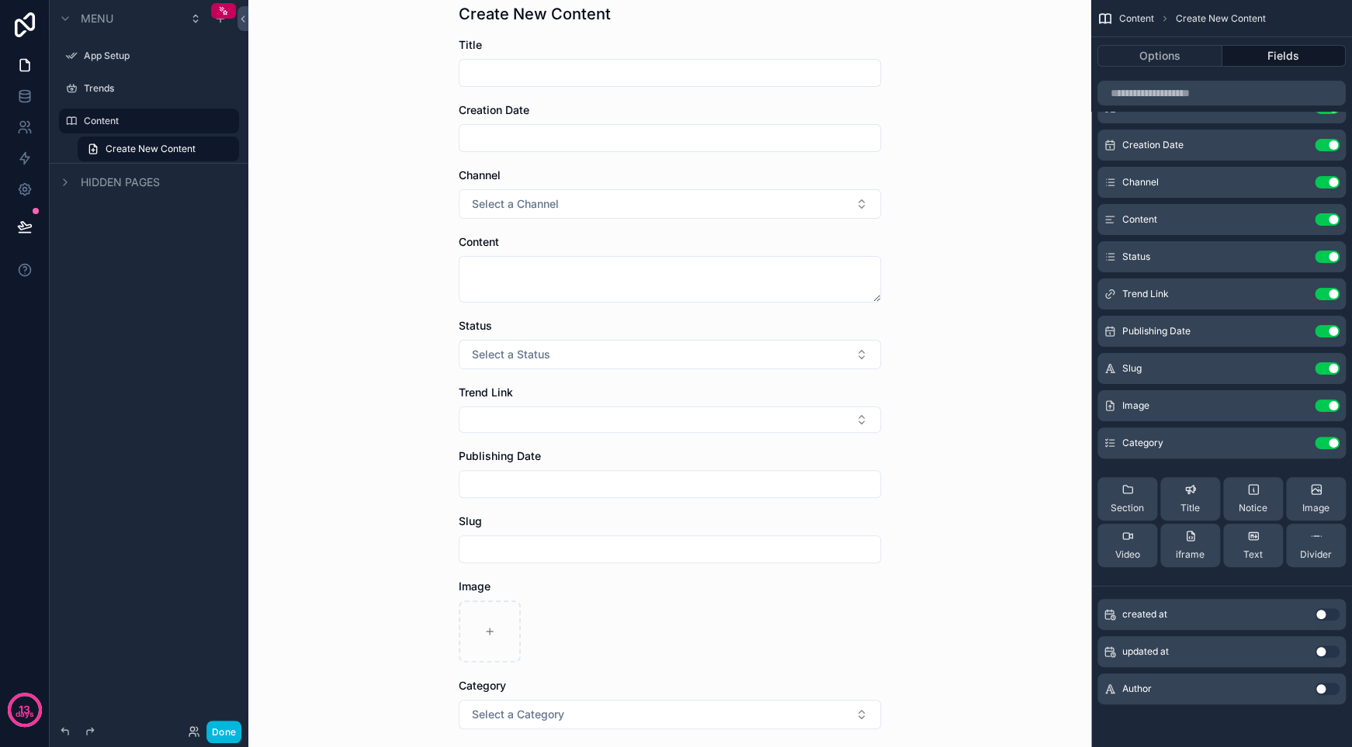
scroll to position [189, 0]
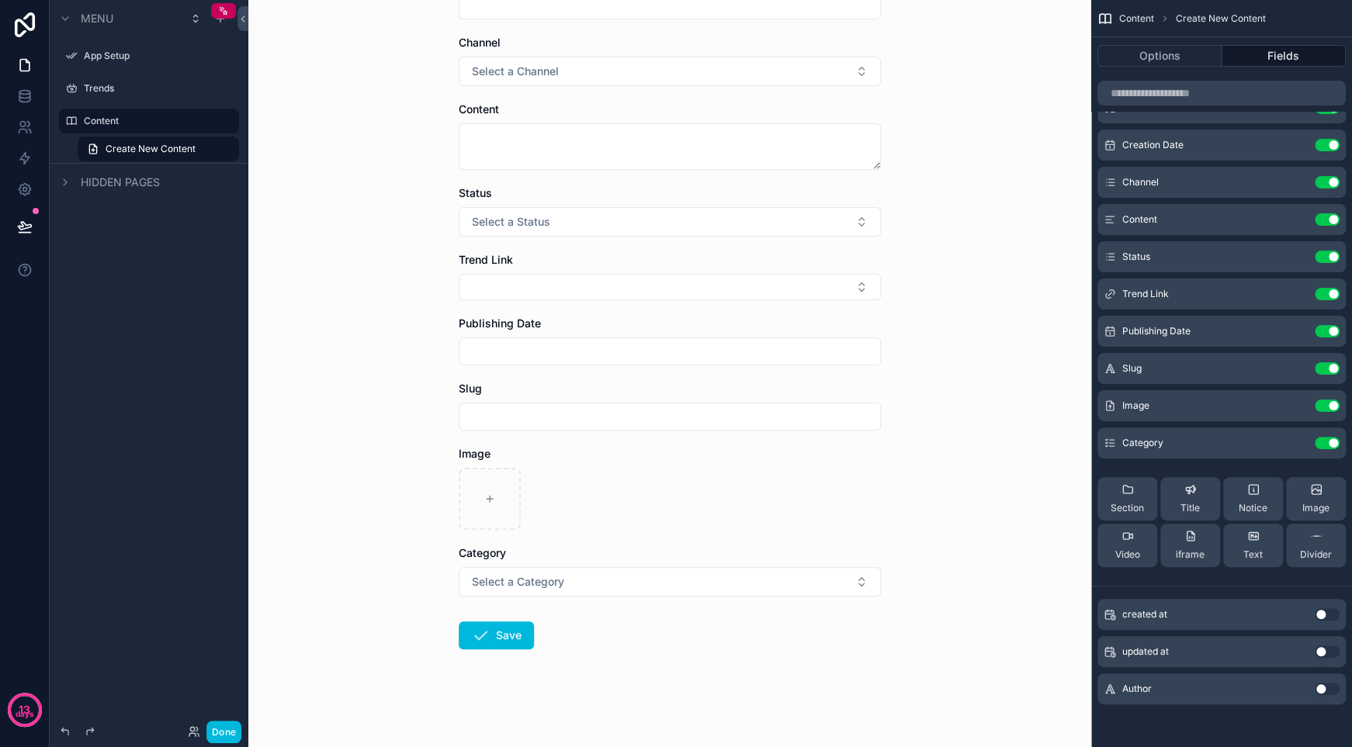
click at [490, 455] on div "Image" at bounding box center [670, 454] width 422 height 16
click at [585, 517] on div "scrollable content" at bounding box center [670, 499] width 422 height 62
click at [1166, 50] on button "Options" at bounding box center [1159, 56] width 125 height 22
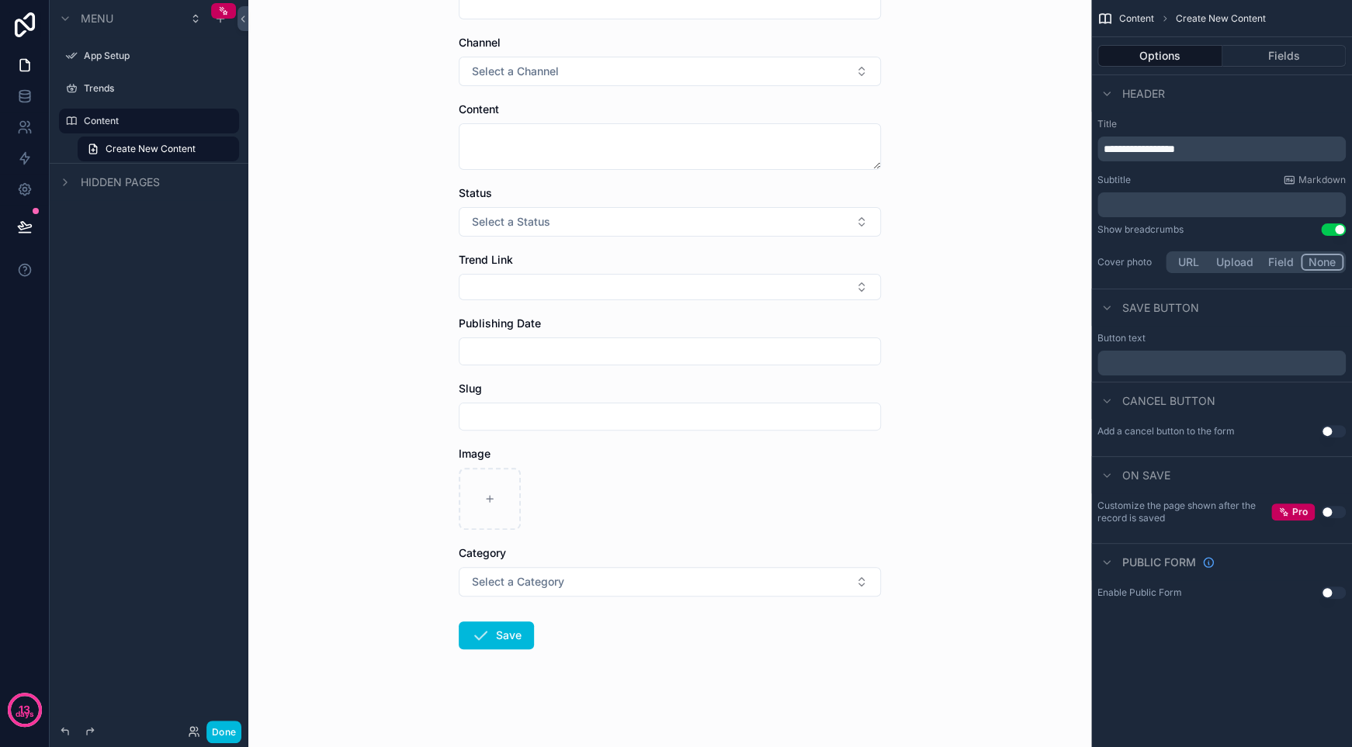
scroll to position [0, 0]
click at [1263, 47] on button "Fields" at bounding box center [1284, 56] width 124 height 22
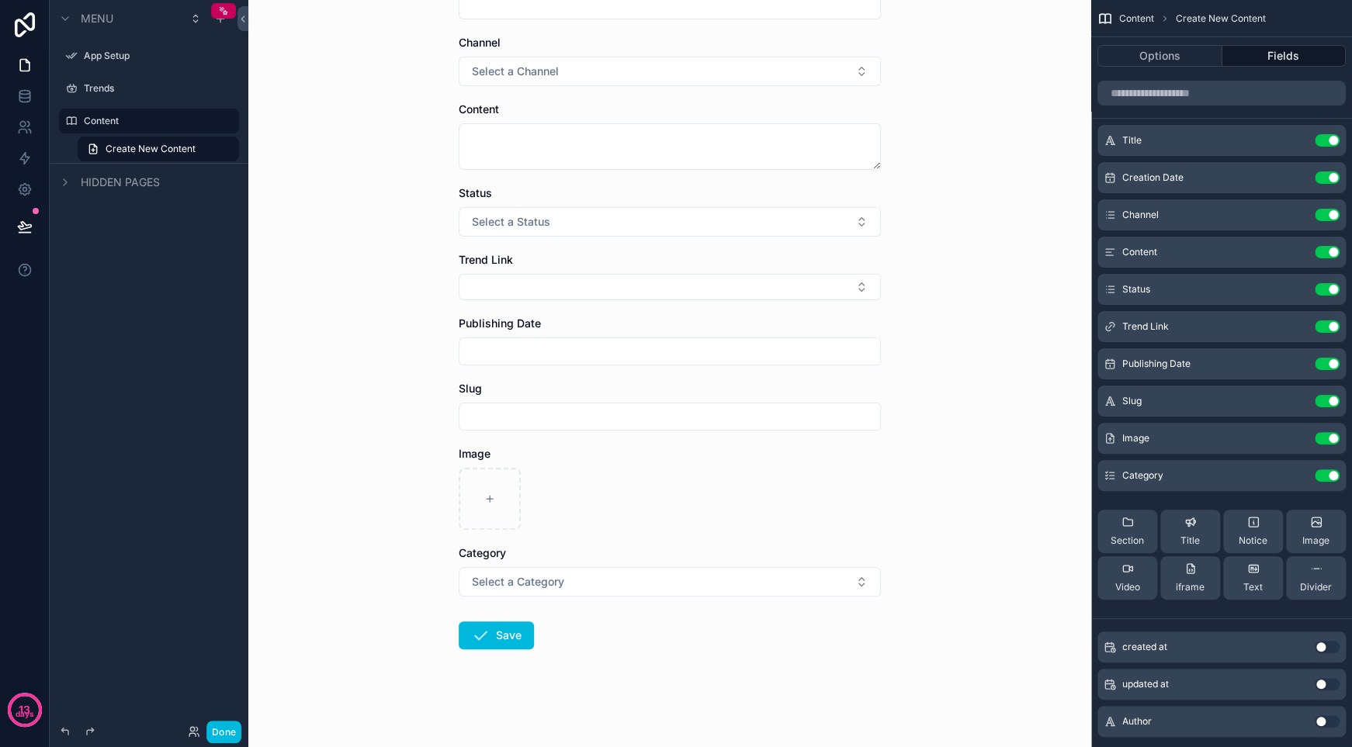
click at [0, 0] on icon "scrollable content" at bounding box center [0, 0] width 0 height 0
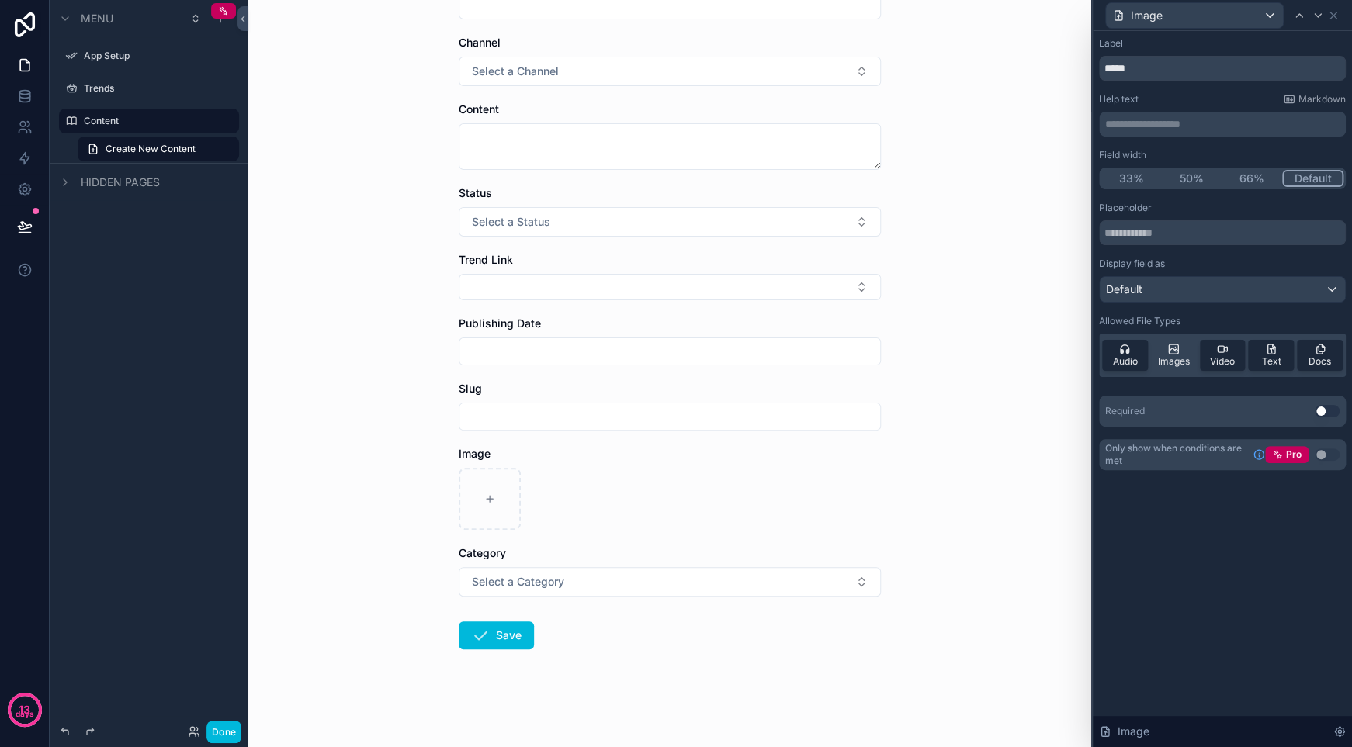
click at [1212, 293] on div "Default" at bounding box center [1221, 289] width 245 height 25
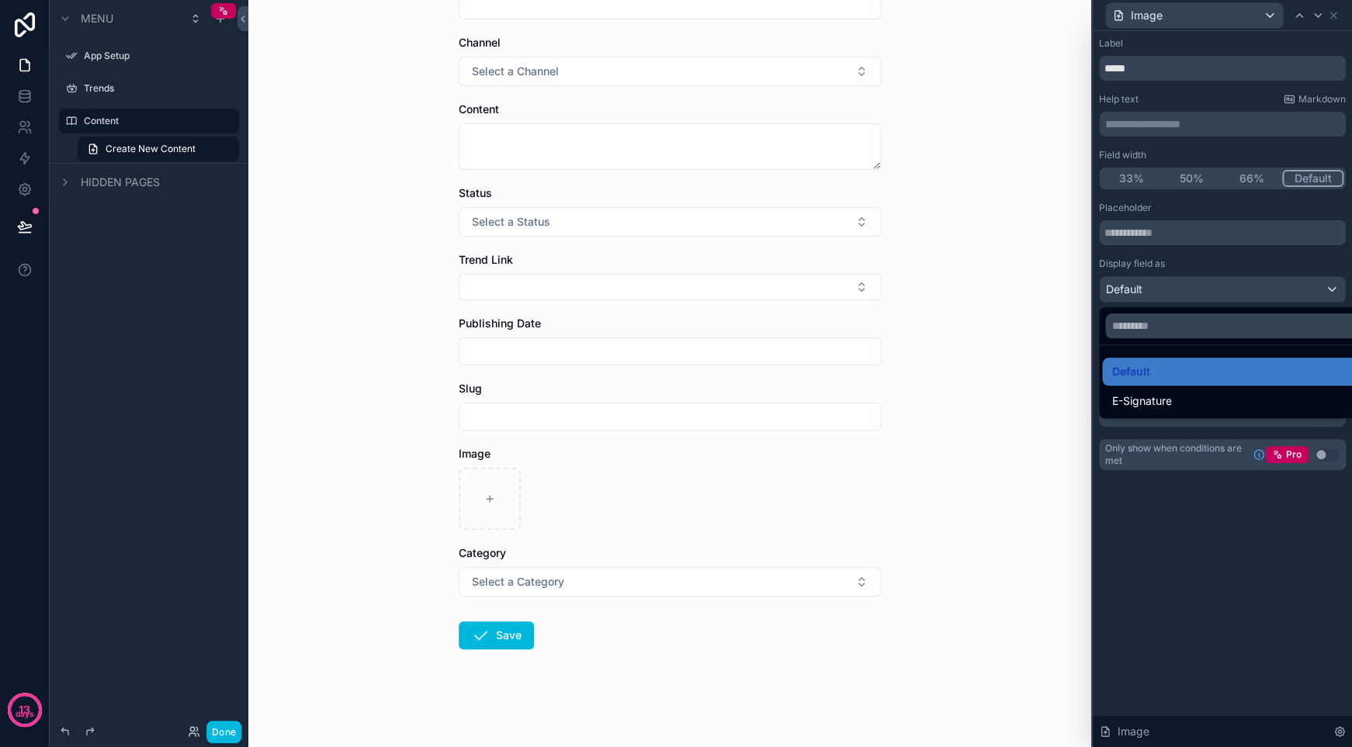
click at [1216, 326] on input "text" at bounding box center [1239, 325] width 269 height 25
click at [1220, 274] on div at bounding box center [1221, 373] width 259 height 747
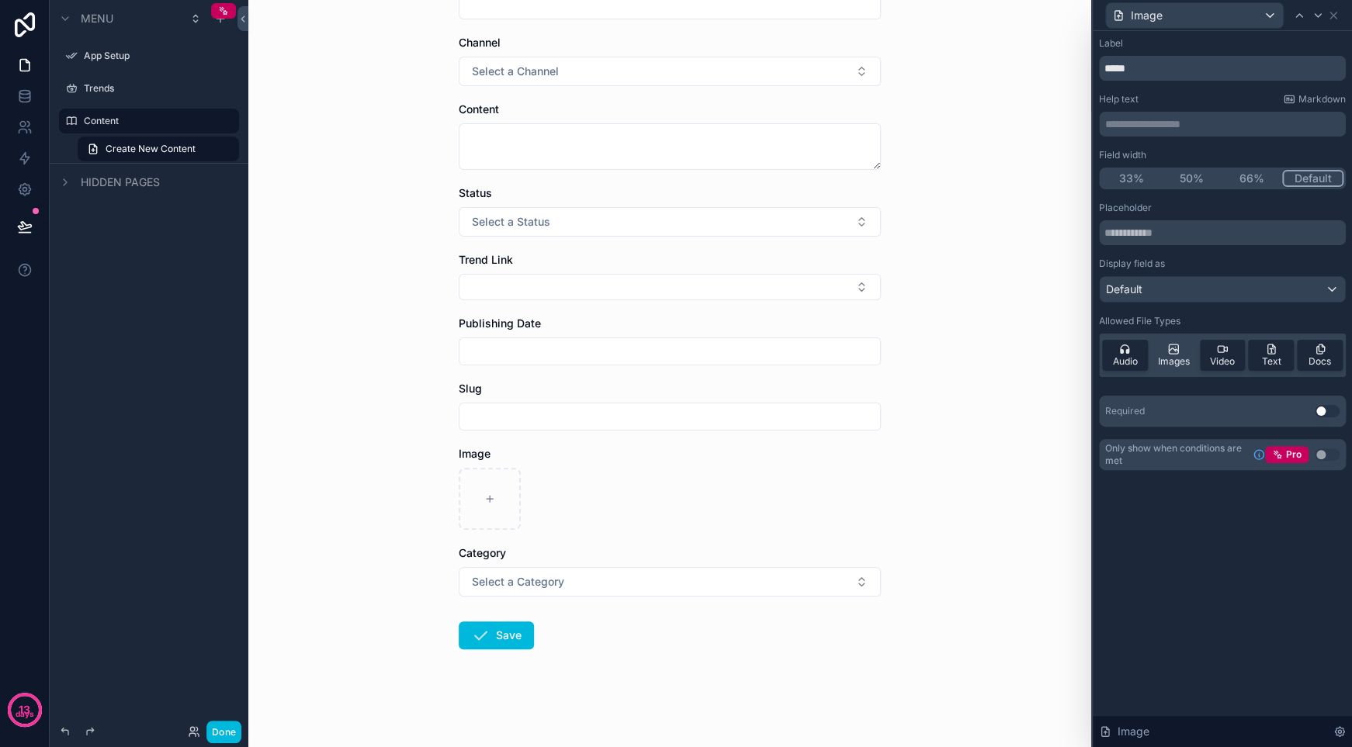
click at [1196, 286] on div "Default" at bounding box center [1221, 289] width 245 height 25
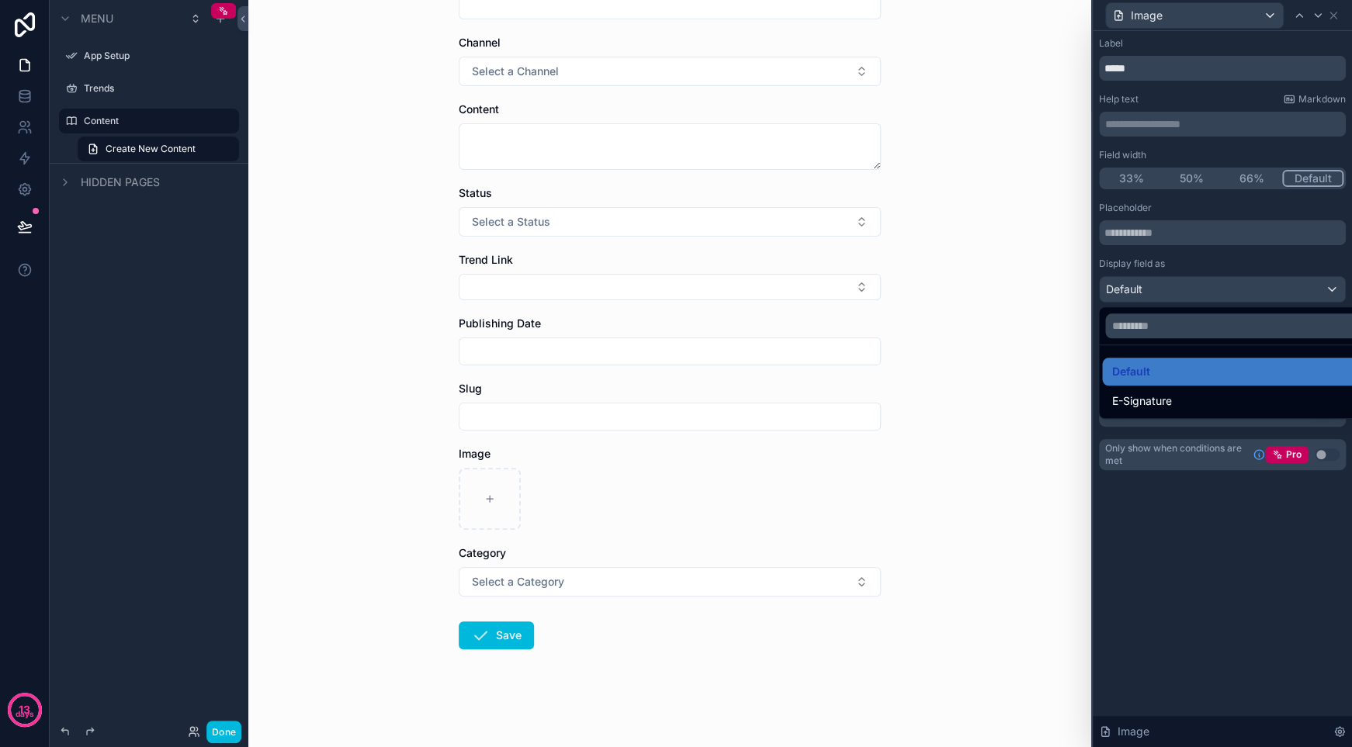
click at [1193, 289] on div at bounding box center [1221, 373] width 259 height 747
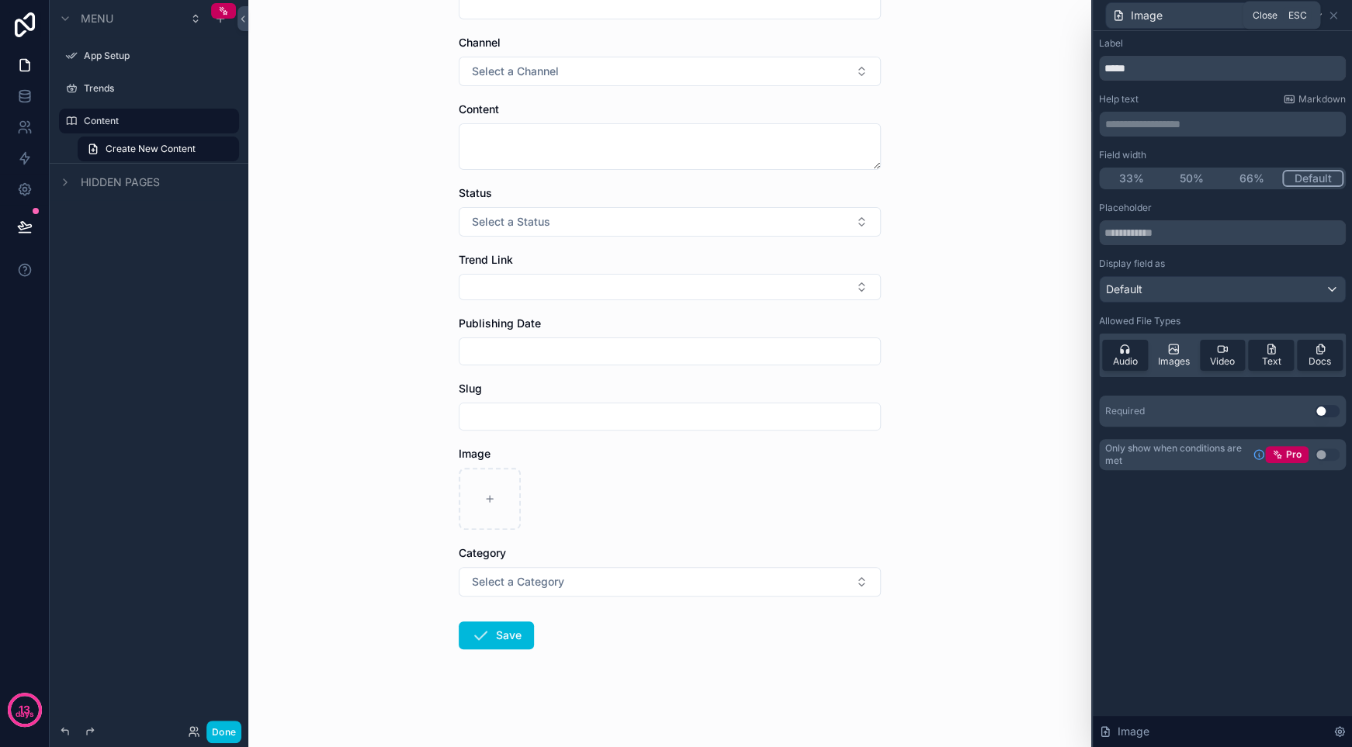
click at [1337, 13] on icon at bounding box center [1333, 15] width 12 height 12
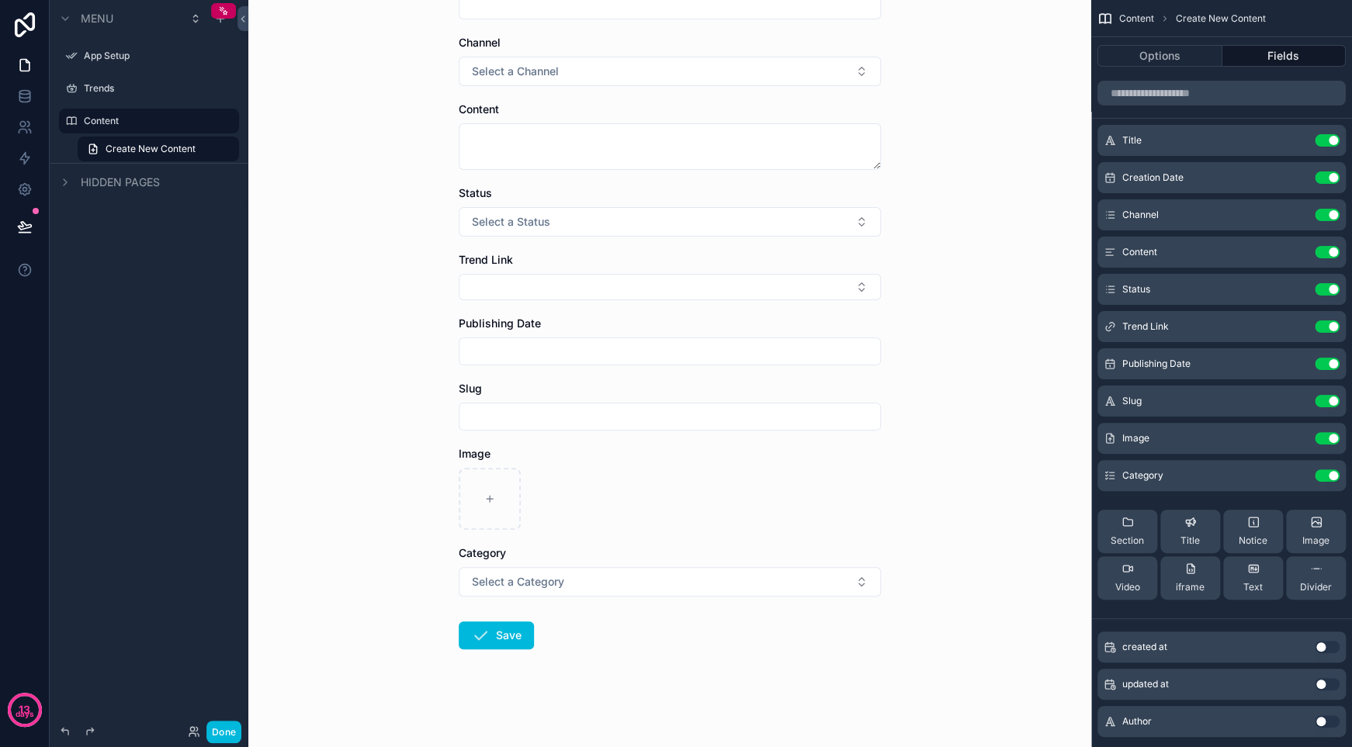
click at [0, 0] on icon "scrollable content" at bounding box center [0, 0] width 0 height 0
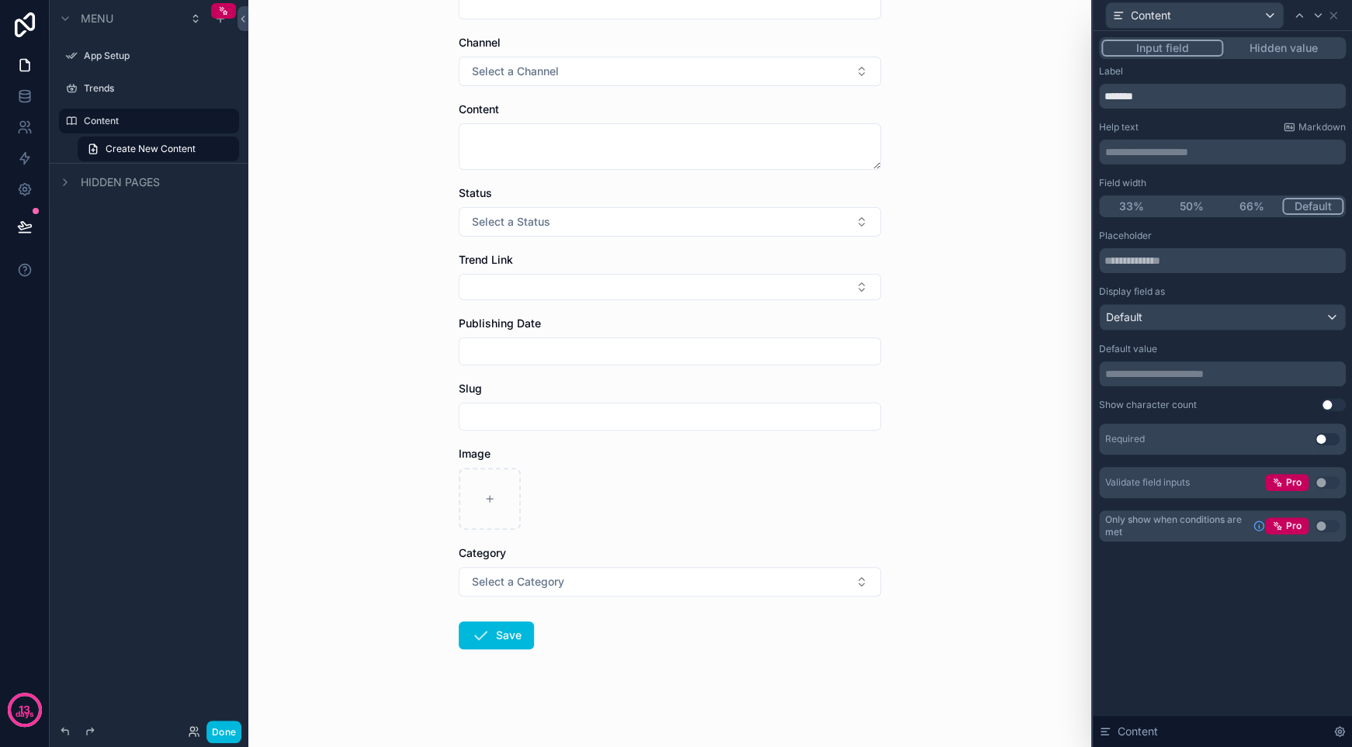
click at [1170, 312] on div "Default" at bounding box center [1221, 317] width 245 height 25
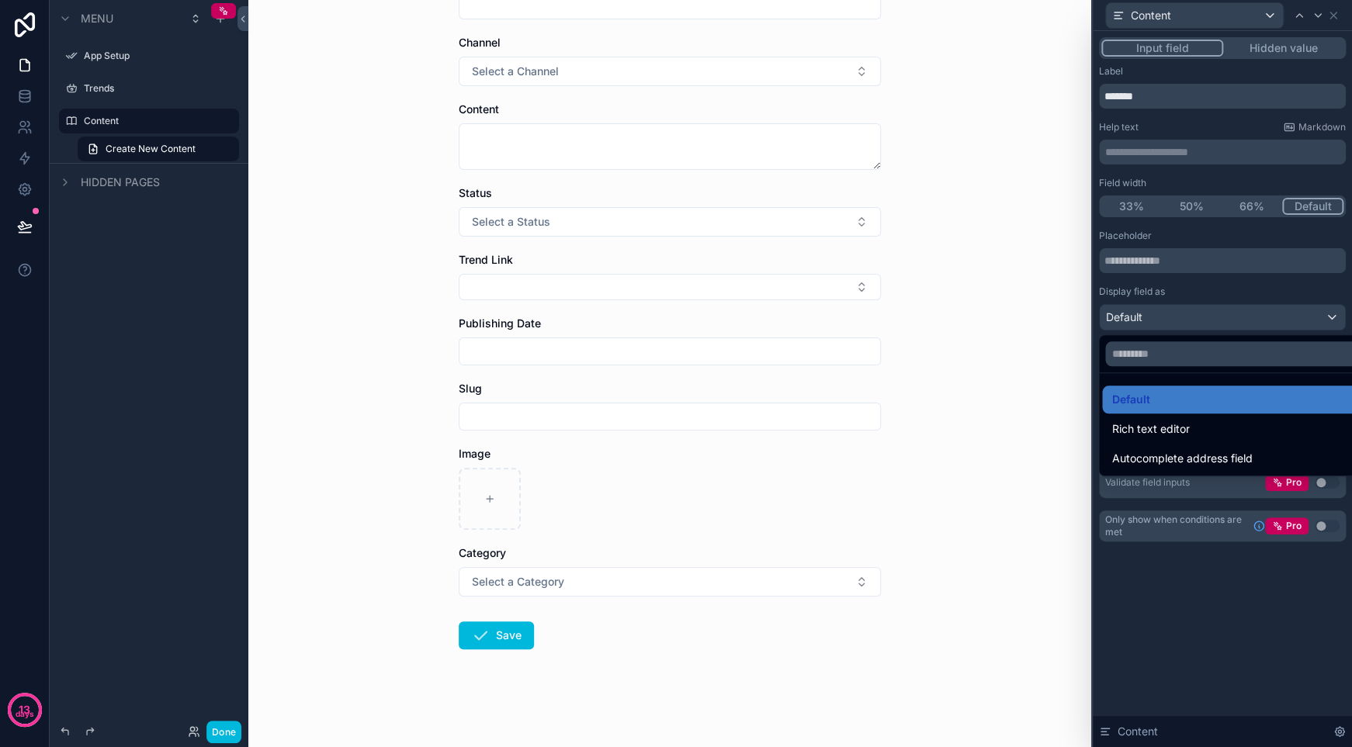
click at [1220, 435] on div "Rich text editor" at bounding box center [1239, 429] width 257 height 19
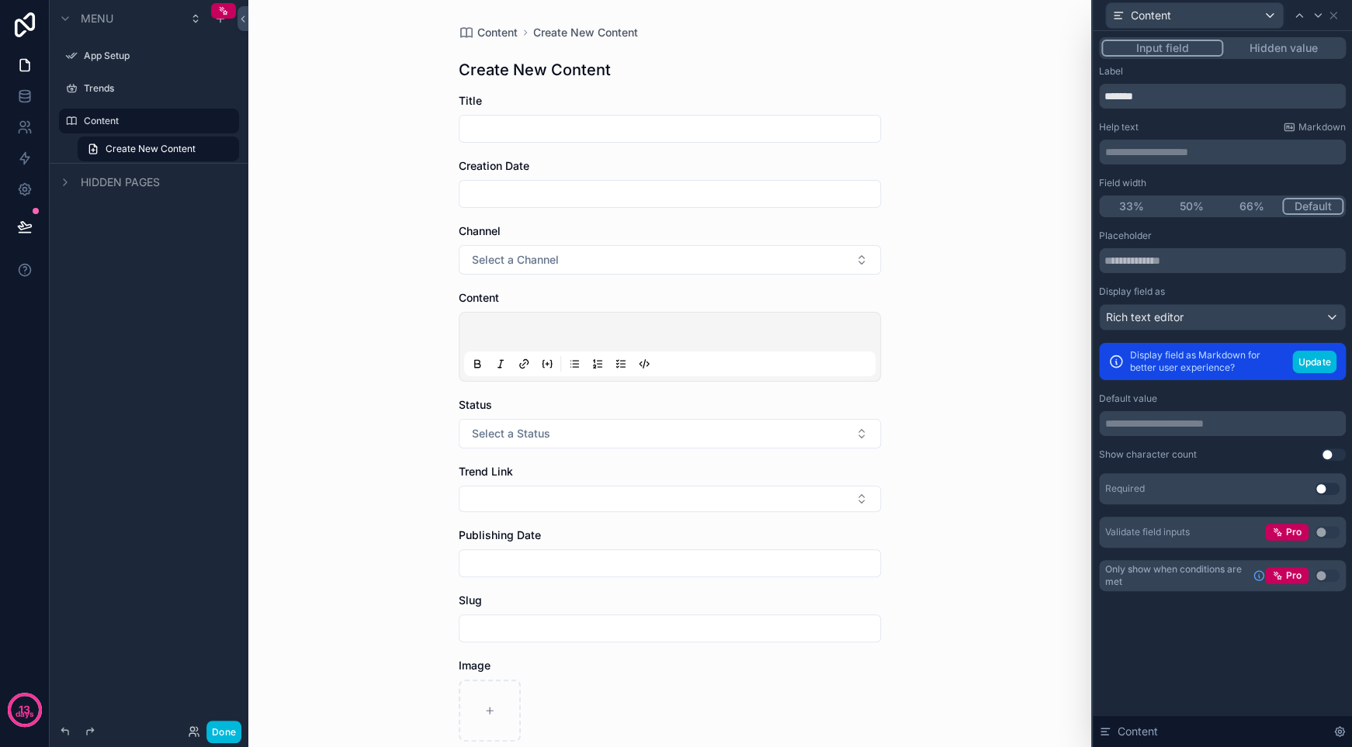
click at [863, 330] on p "scrollable content" at bounding box center [672, 335] width 411 height 16
drag, startPoint x: 870, startPoint y: 377, endPoint x: 877, endPoint y: 398, distance: 21.8
click at [877, 402] on div "Content Create New Content Create New Content Title Creation Date Channel Selec…" at bounding box center [669, 480] width 447 height 960
click at [702, 258] on button "Select a Channel" at bounding box center [670, 259] width 422 height 29
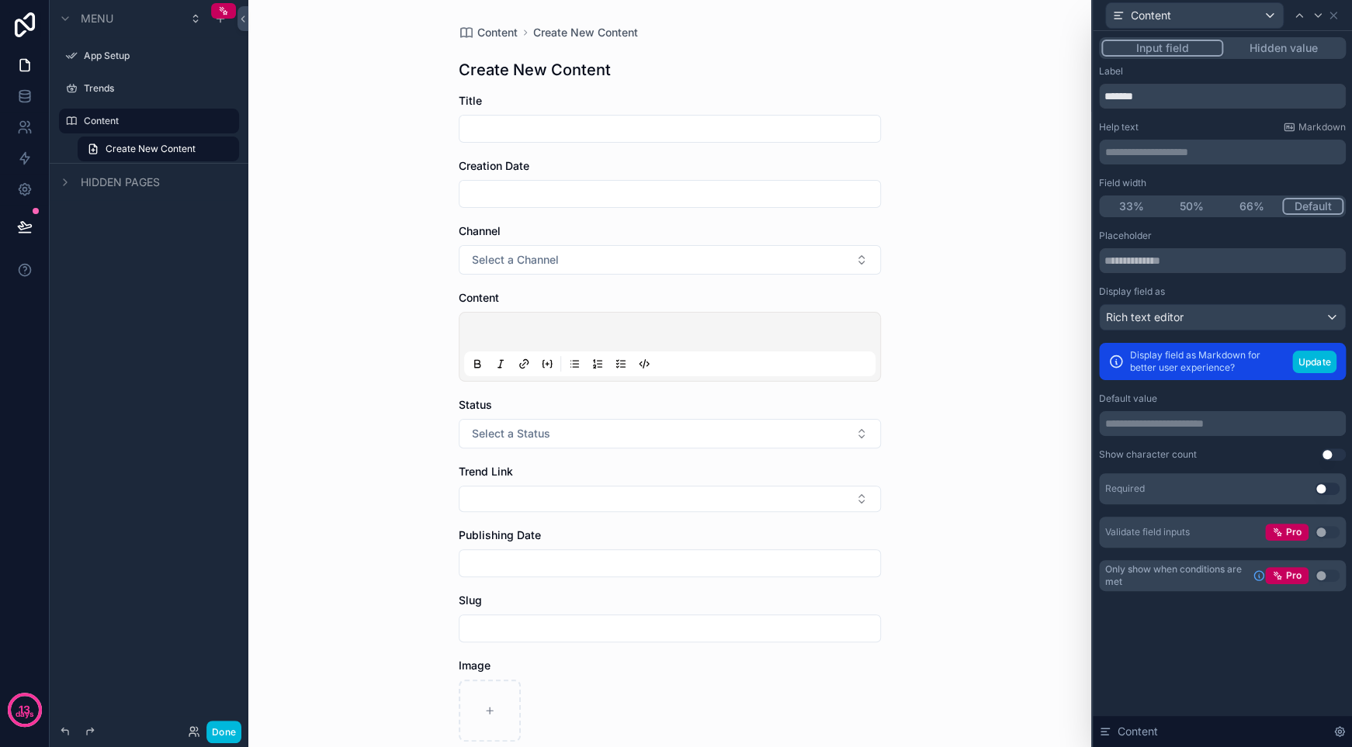
click at [545, 327] on p "scrollable content" at bounding box center [672, 335] width 411 height 16
click at [1310, 362] on button "Update" at bounding box center [1314, 362] width 44 height 22
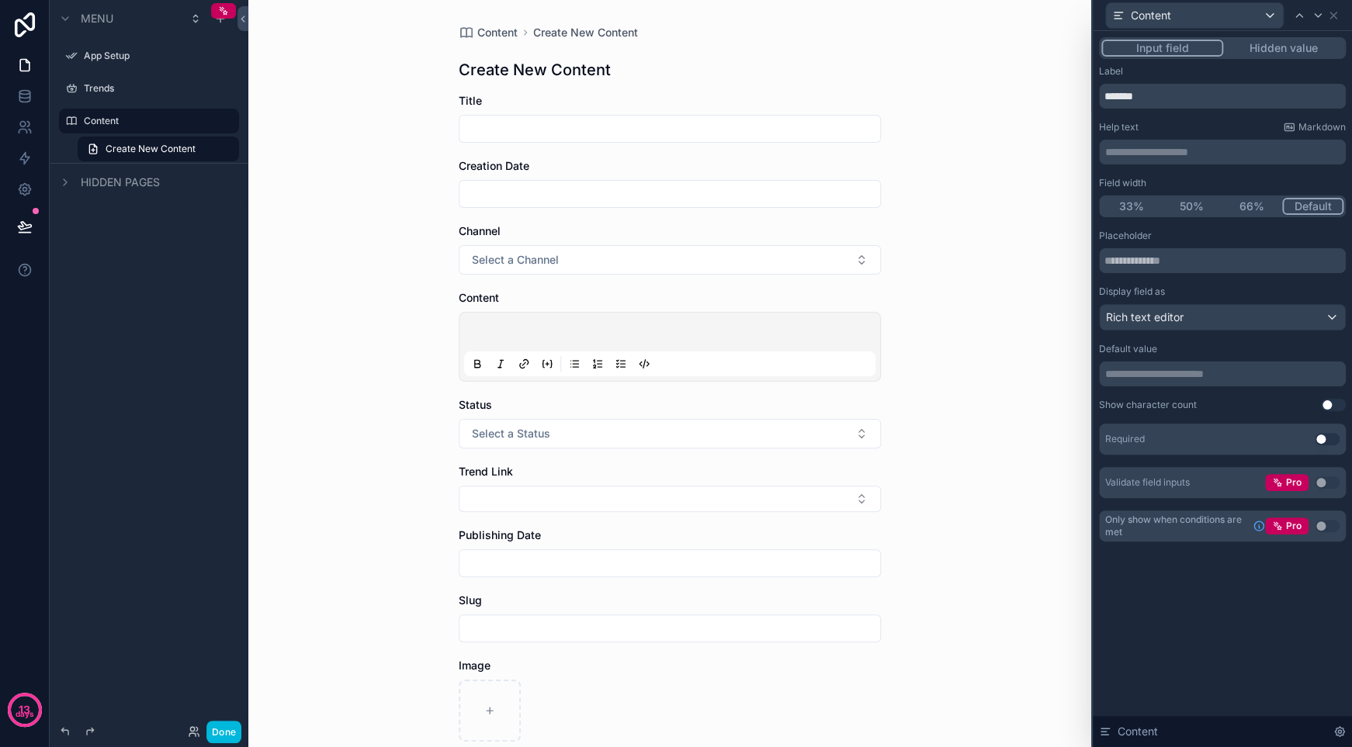
click at [1255, 317] on div "Rich text editor" at bounding box center [1221, 317] width 245 height 25
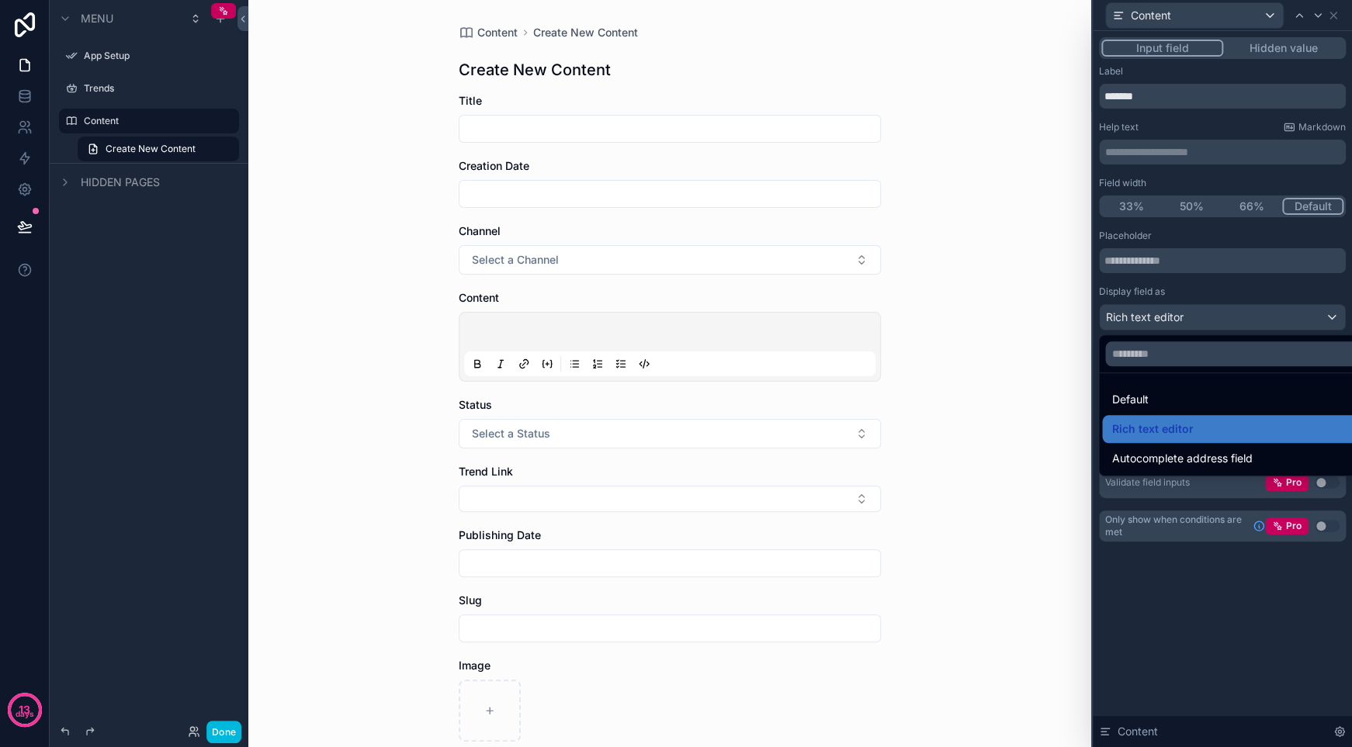
click at [1204, 421] on div "Rich text editor" at bounding box center [1239, 429] width 257 height 19
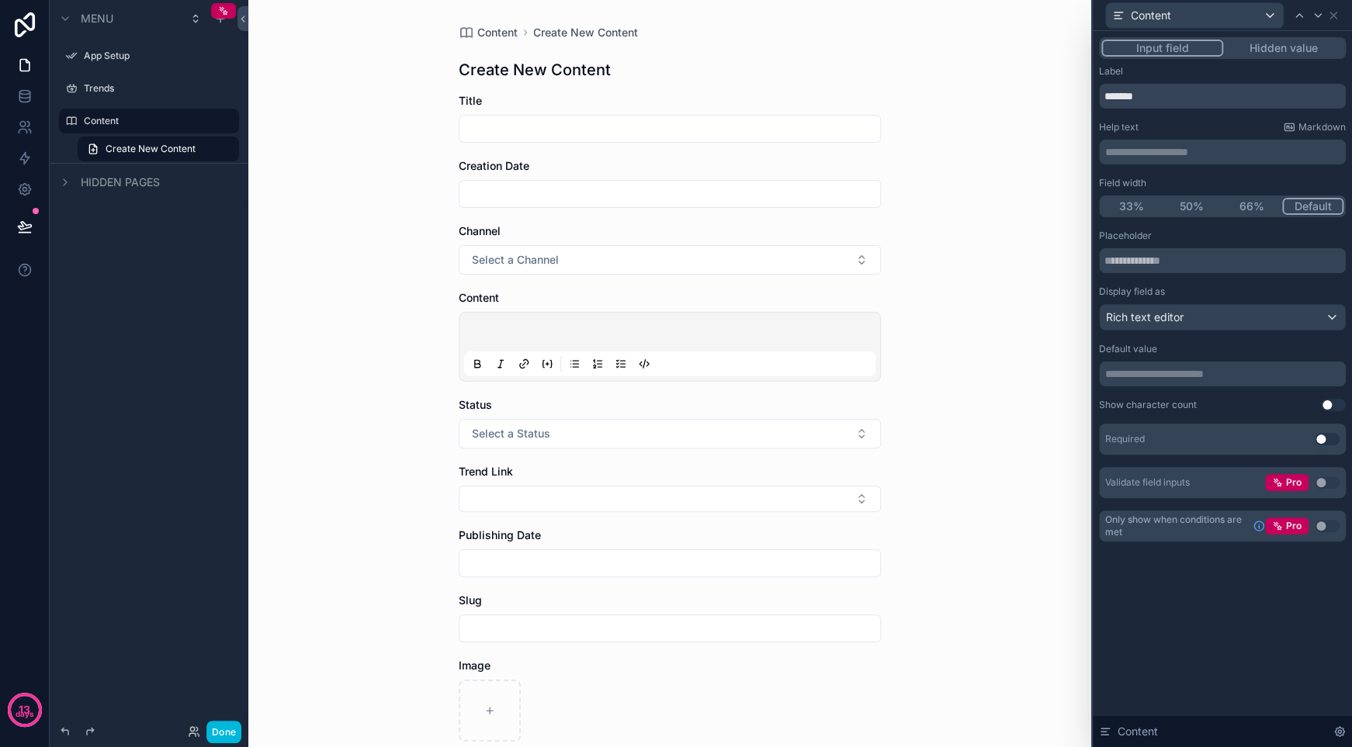
click at [829, 333] on p "scrollable content" at bounding box center [672, 335] width 411 height 16
click at [506, 355] on div "scrollable content" at bounding box center [560, 364] width 187 height 19
click at [471, 364] on icon "scrollable content" at bounding box center [477, 364] width 12 height 12
click at [471, 324] on div "scrollable content" at bounding box center [669, 346] width 411 height 59
click at [471, 361] on icon "scrollable content" at bounding box center [477, 364] width 12 height 12
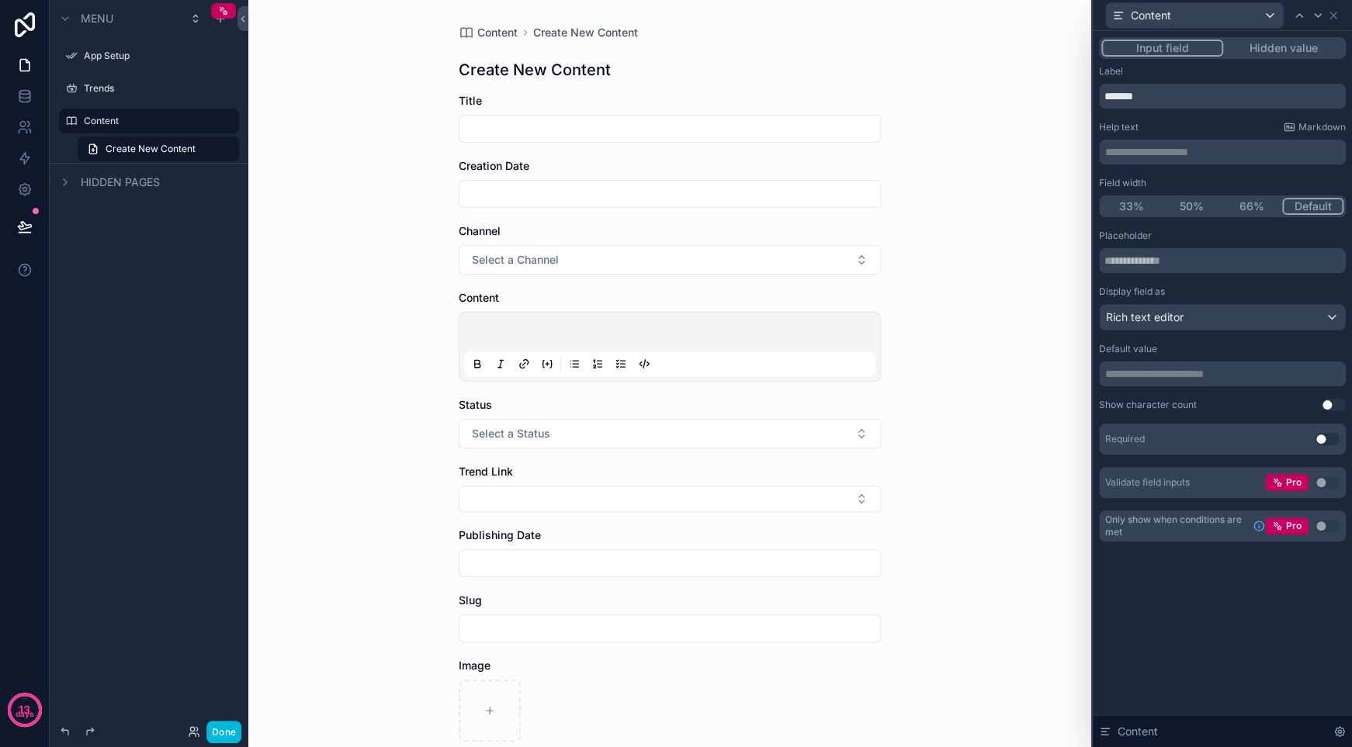
click at [494, 324] on div "scrollable content" at bounding box center [669, 346] width 411 height 59
click at [558, 313] on div "scrollable content" at bounding box center [670, 347] width 422 height 70
click at [528, 327] on p "scrollable content" at bounding box center [672, 335] width 411 height 16
click at [1268, 16] on div "Content" at bounding box center [1194, 15] width 177 height 25
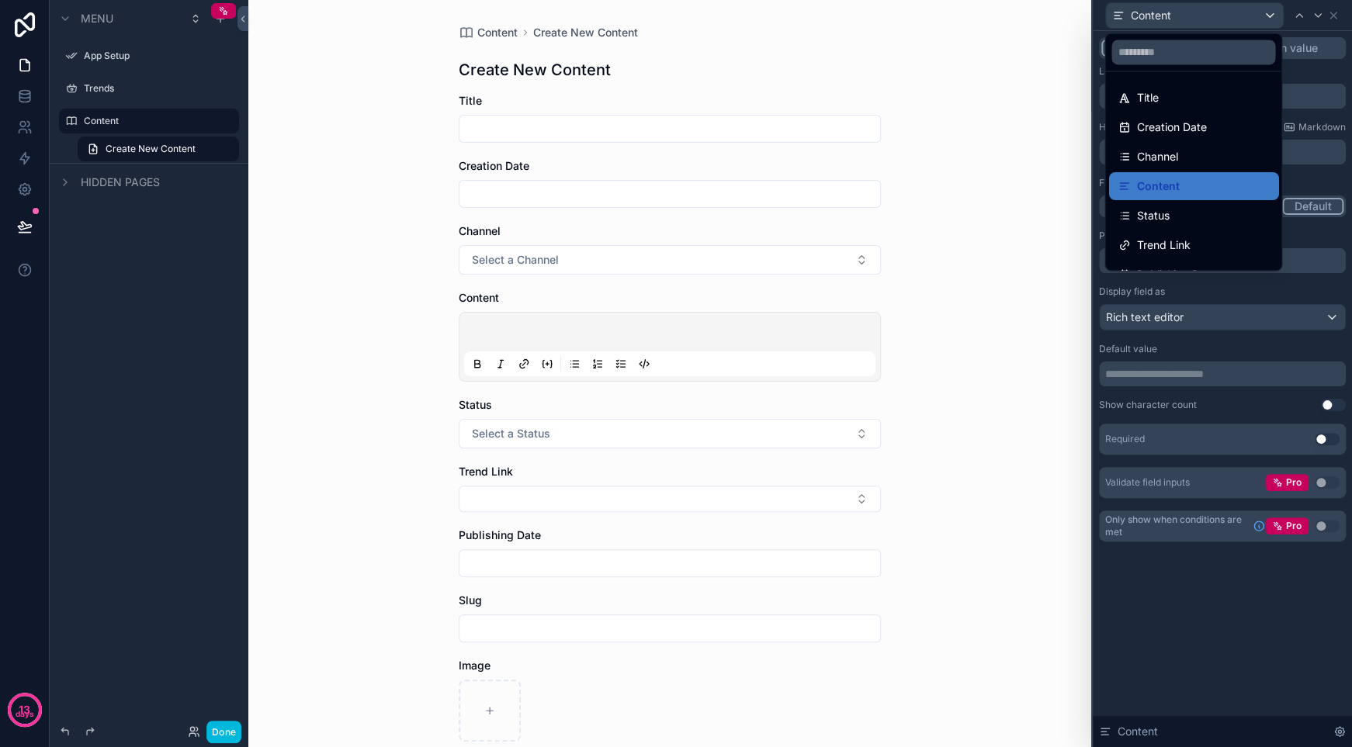
click at [1268, 16] on div at bounding box center [1221, 373] width 259 height 747
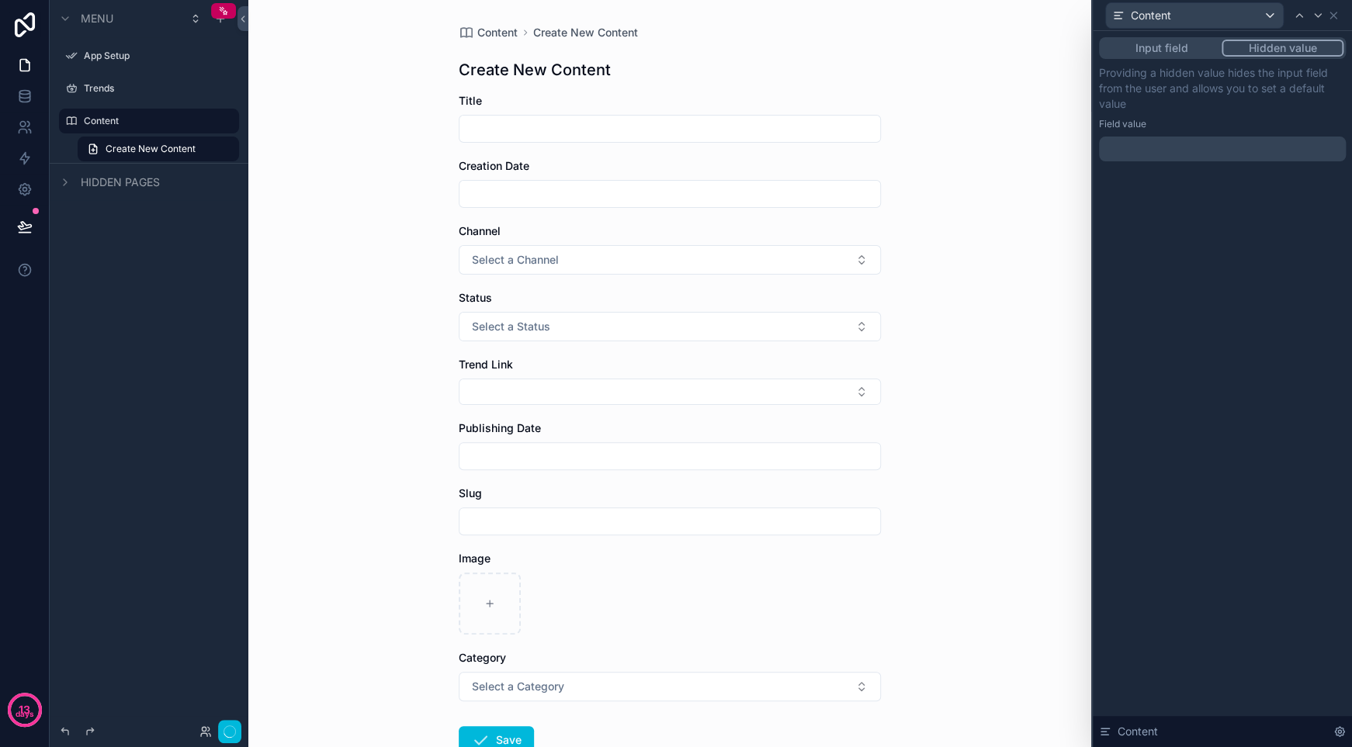
click at [1291, 47] on button "Hidden value" at bounding box center [1282, 48] width 122 height 17
click at [1156, 53] on button "Input field" at bounding box center [1161, 48] width 120 height 17
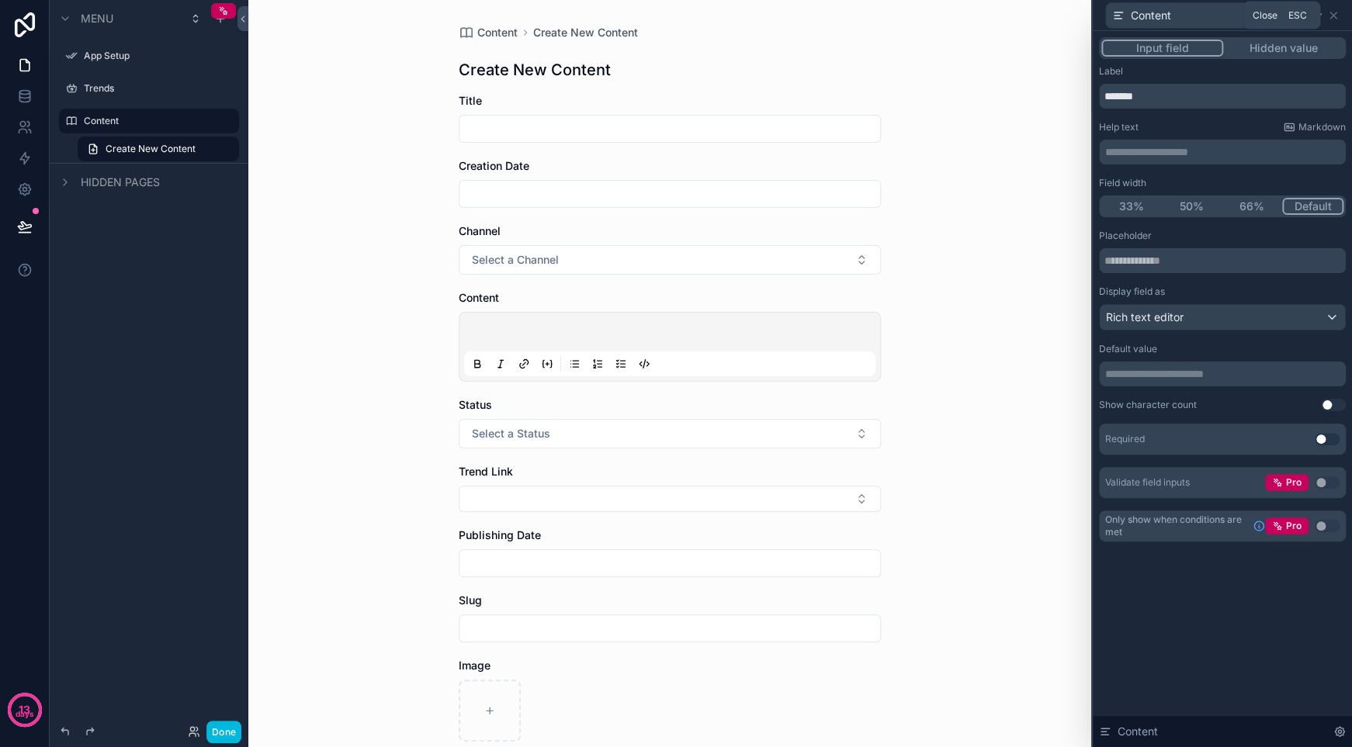
click at [1331, 14] on icon at bounding box center [1333, 15] width 6 height 6
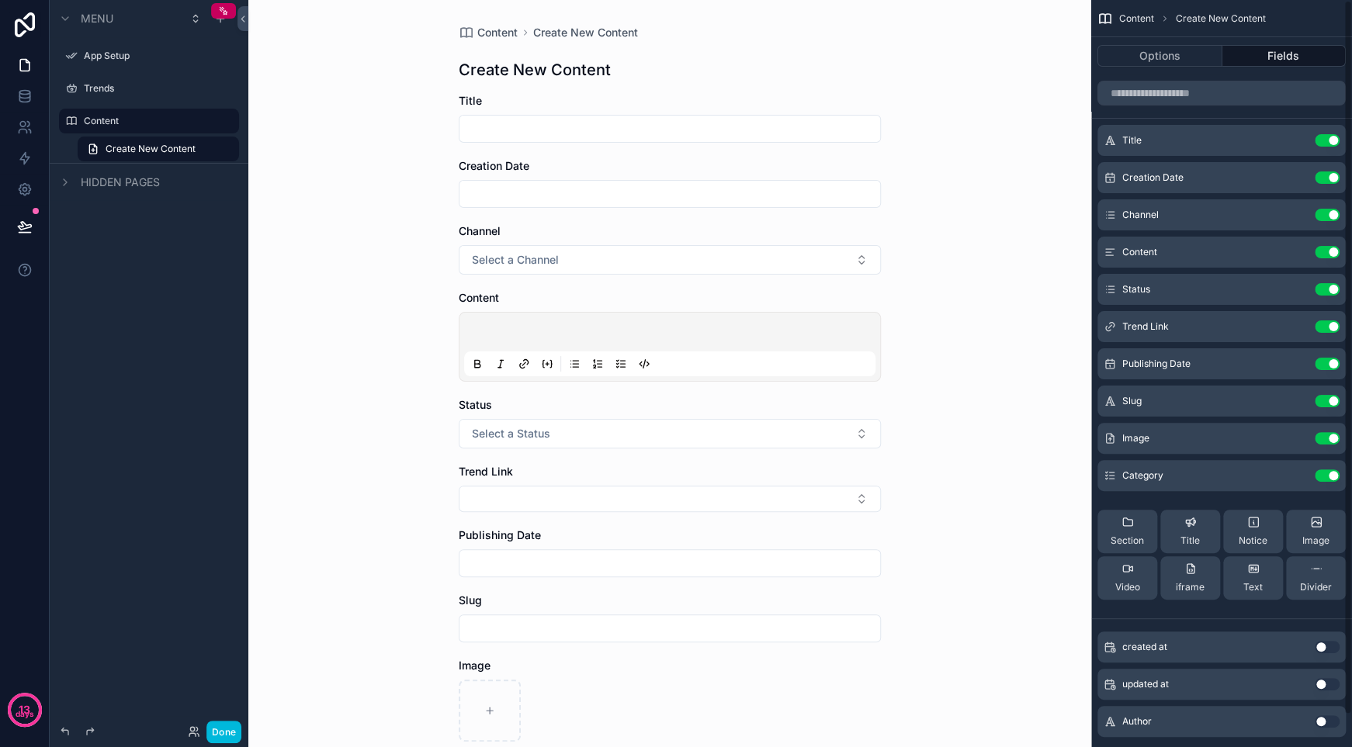
click at [732, 330] on p "scrollable content" at bounding box center [672, 335] width 411 height 16
drag, startPoint x: 960, startPoint y: 288, endPoint x: 954, endPoint y: 296, distance: 10.4
click at [960, 289] on div "Content Create New Content Create New Content Title Creation Date Channel Selec…" at bounding box center [669, 373] width 843 height 747
click at [877, 372] on div "Content Create New Content Create New Content Title Creation Date Channel Selec…" at bounding box center [669, 480] width 447 height 960
drag, startPoint x: 860, startPoint y: 305, endPoint x: 984, endPoint y: 290, distance: 125.0
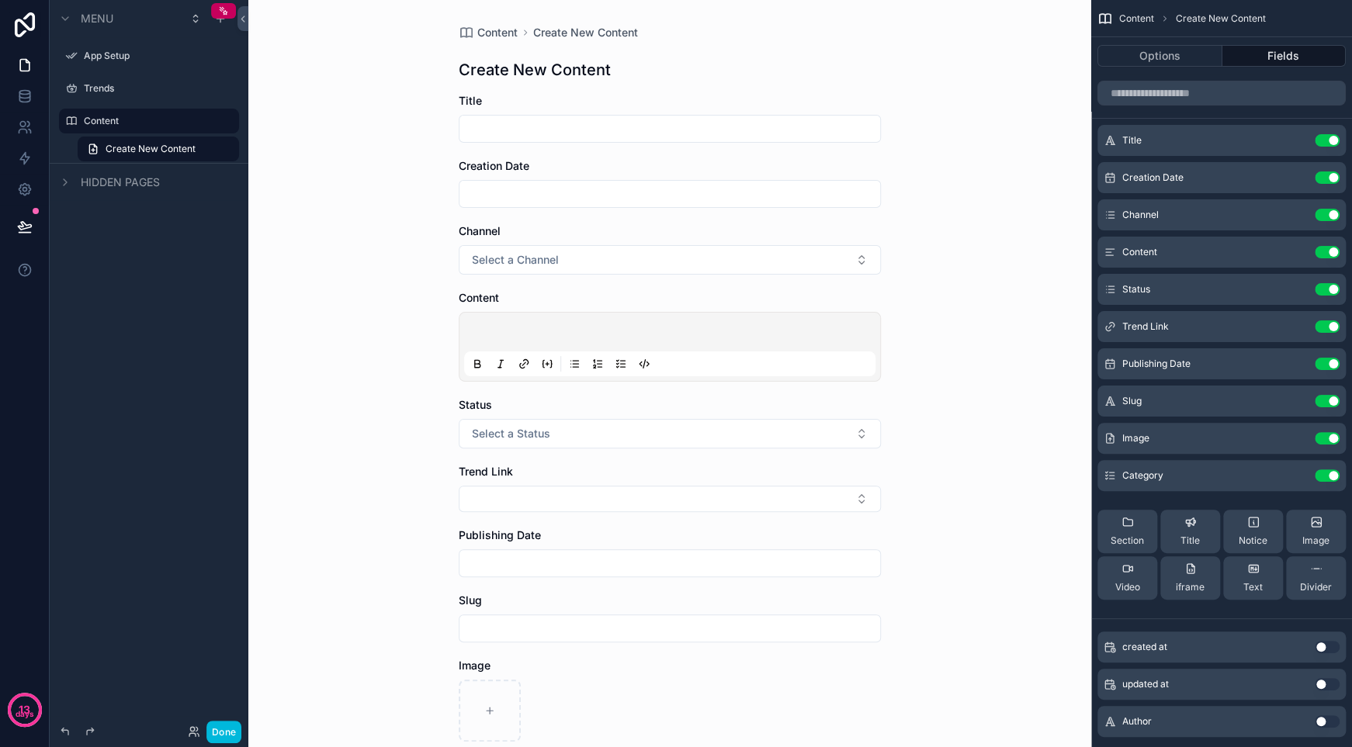
click at [862, 304] on div "Content" at bounding box center [670, 298] width 422 height 16
click at [1289, 44] on div "Options Fields" at bounding box center [1221, 55] width 261 height 37
click at [1288, 50] on button "Fields" at bounding box center [1284, 56] width 124 height 22
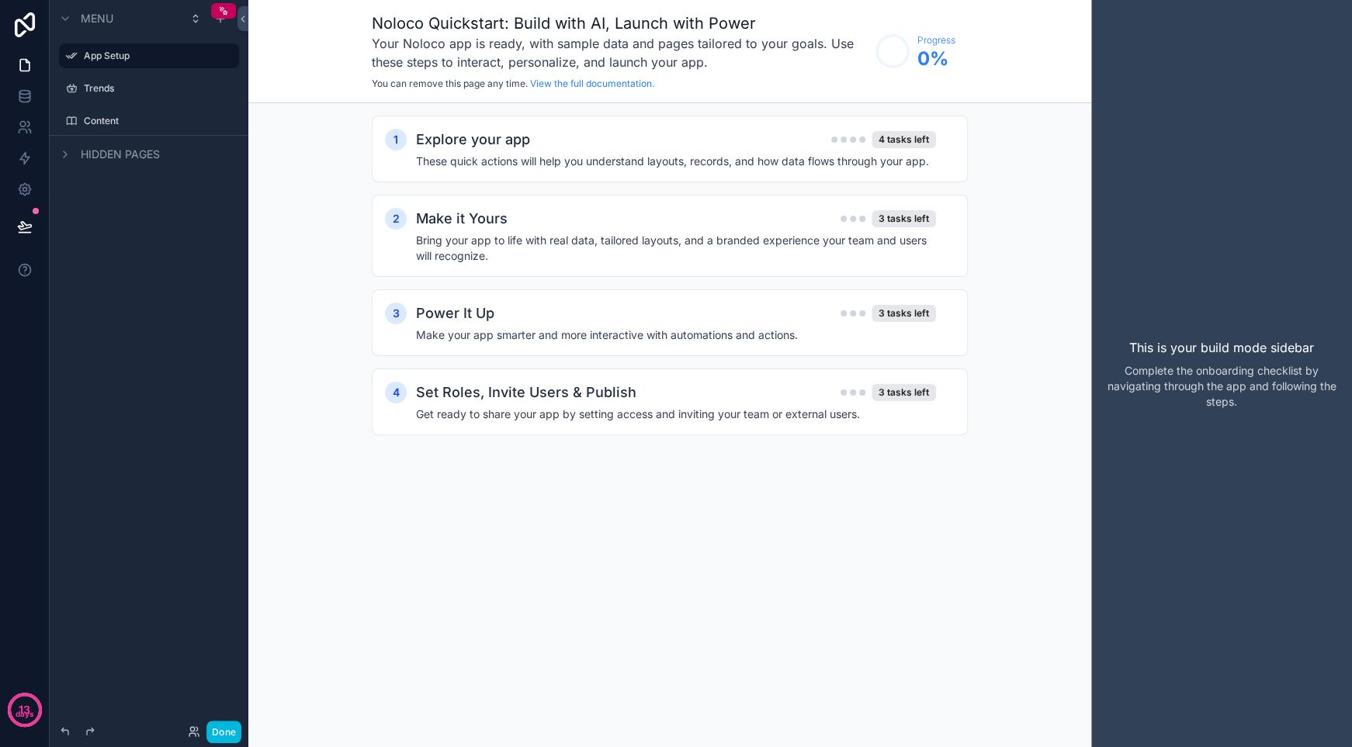
click at [126, 133] on div "Content" at bounding box center [149, 121] width 174 height 25
click at [124, 118] on label "Content" at bounding box center [157, 121] width 146 height 12
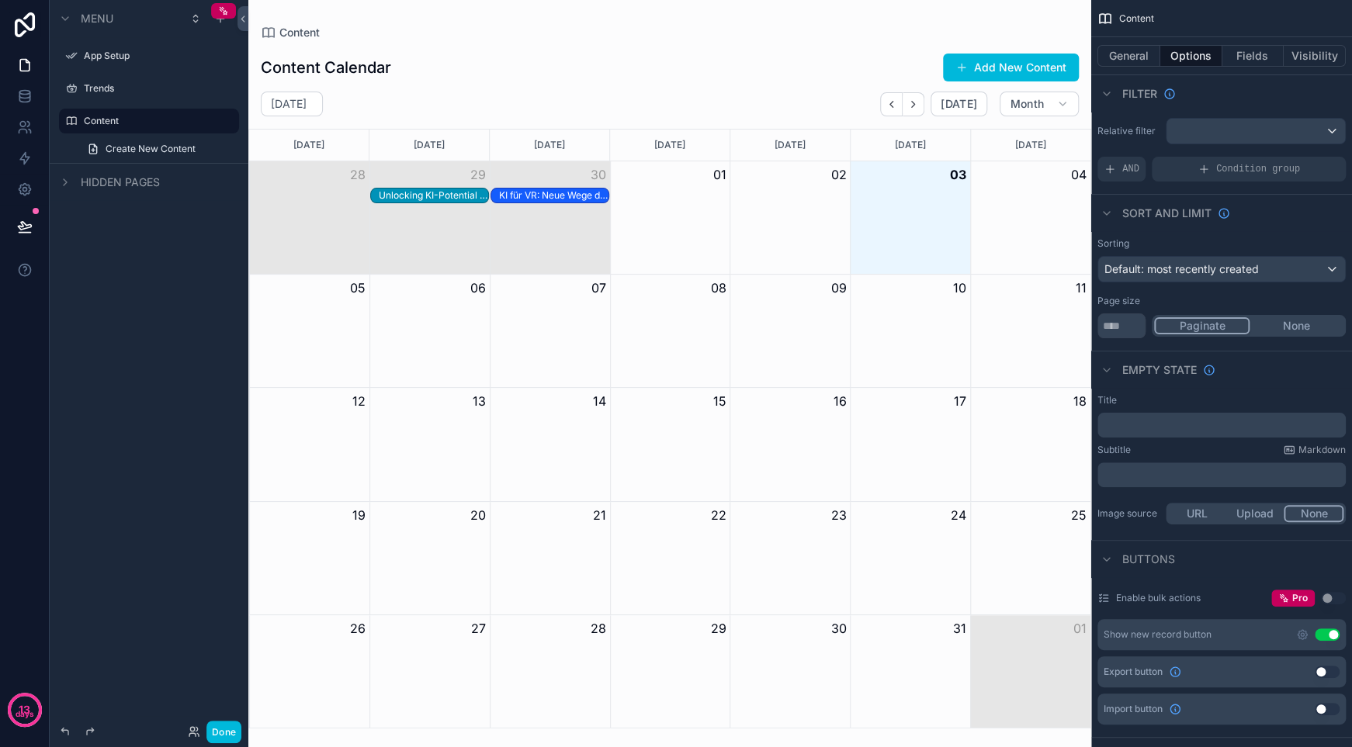
click at [140, 148] on span "Create New Content" at bounding box center [151, 149] width 90 height 12
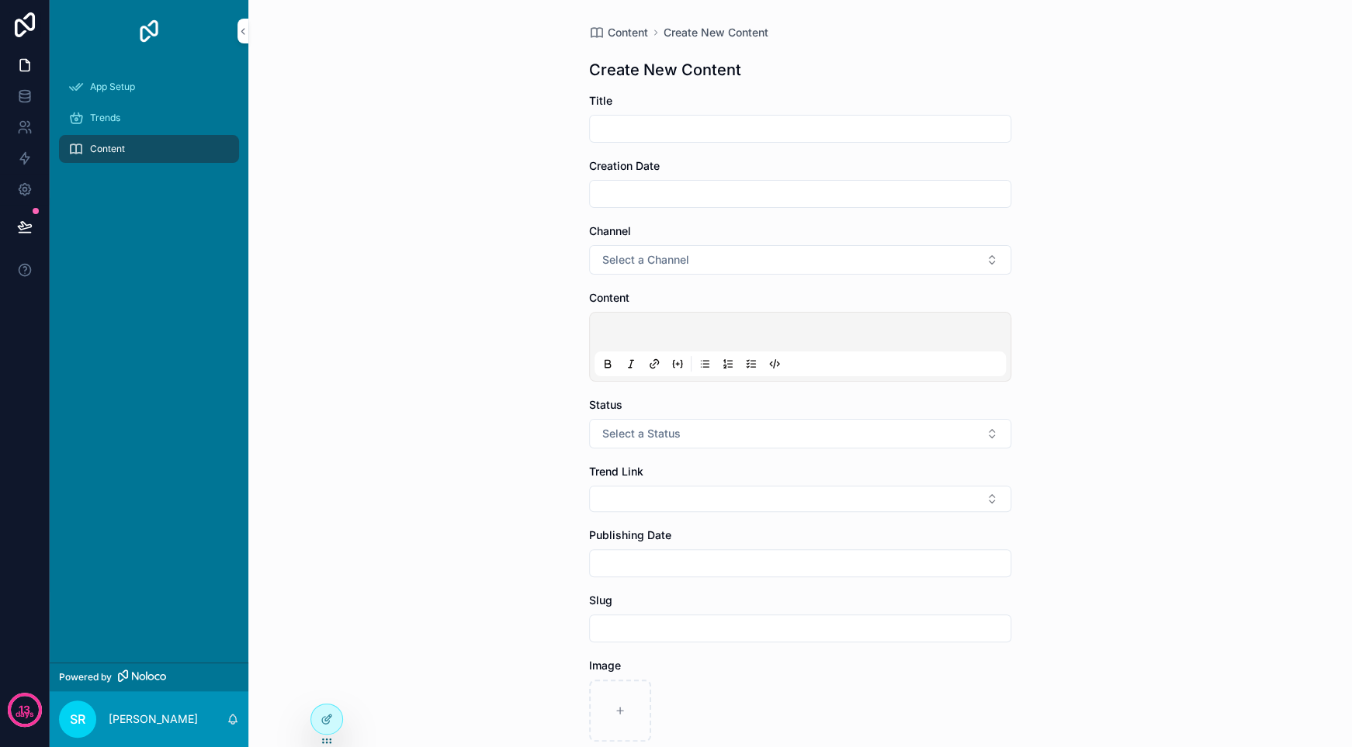
click at [1118, 334] on div "Content Create New Content Create New Content Title Creation Date Channel Selec…" at bounding box center [799, 373] width 1103 height 747
click at [335, 722] on div at bounding box center [326, 718] width 31 height 29
click at [329, 722] on icon at bounding box center [326, 719] width 12 height 12
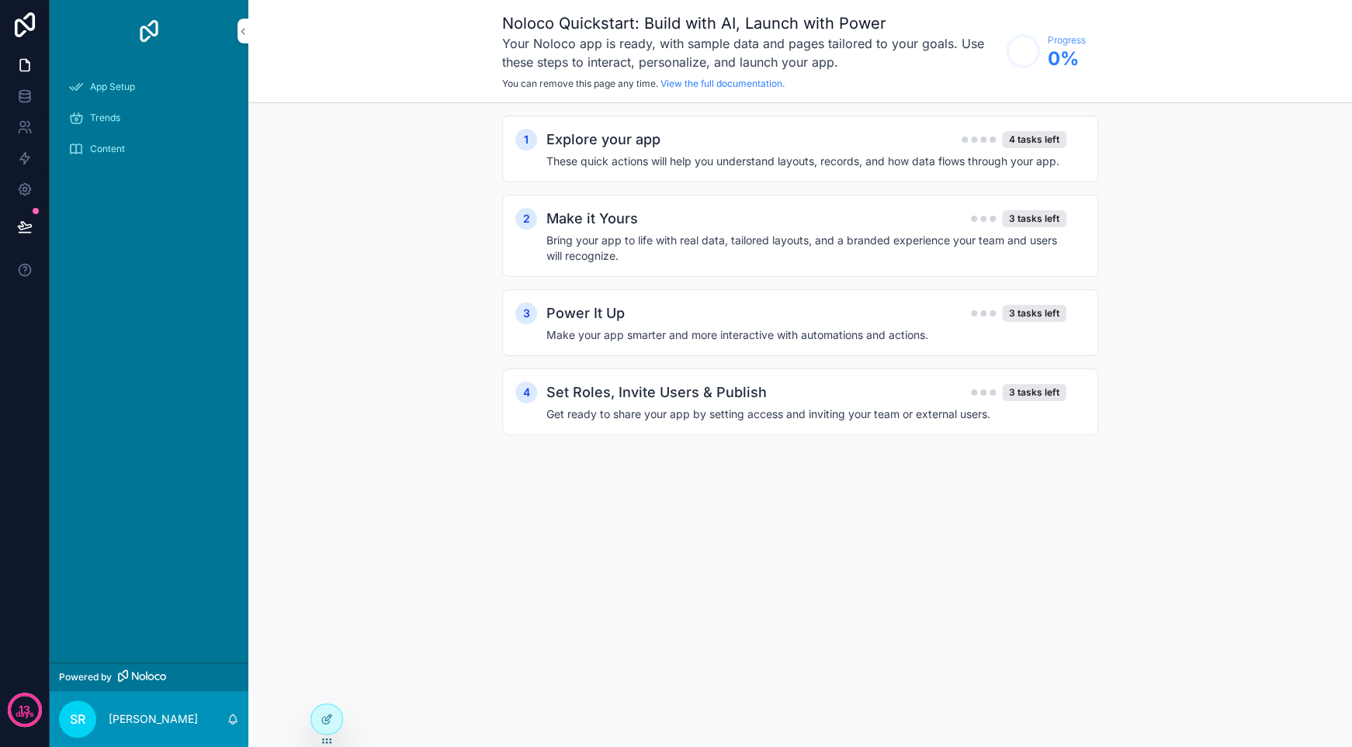
click at [322, 725] on icon at bounding box center [326, 719] width 12 height 12
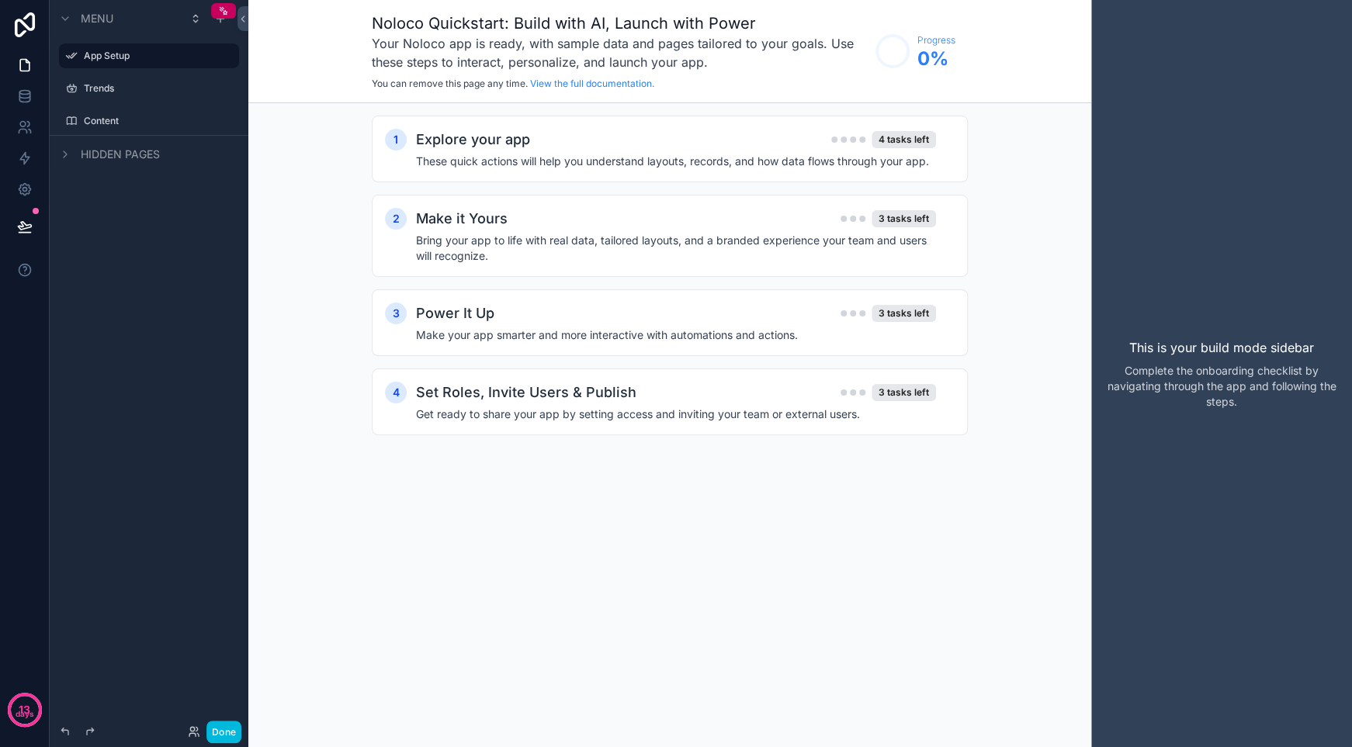
click at [112, 123] on label "Content" at bounding box center [157, 121] width 146 height 12
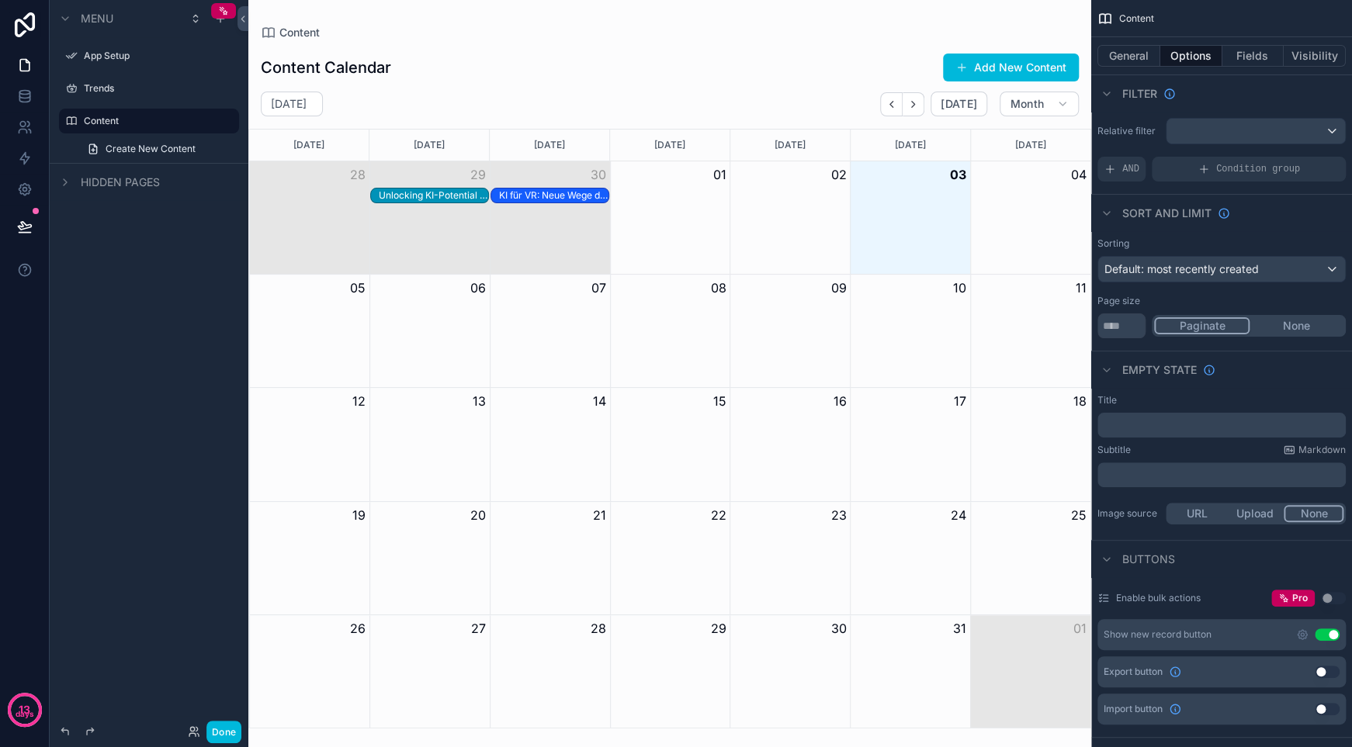
click at [0, 0] on icon "scrollable content" at bounding box center [0, 0] width 0 height 0
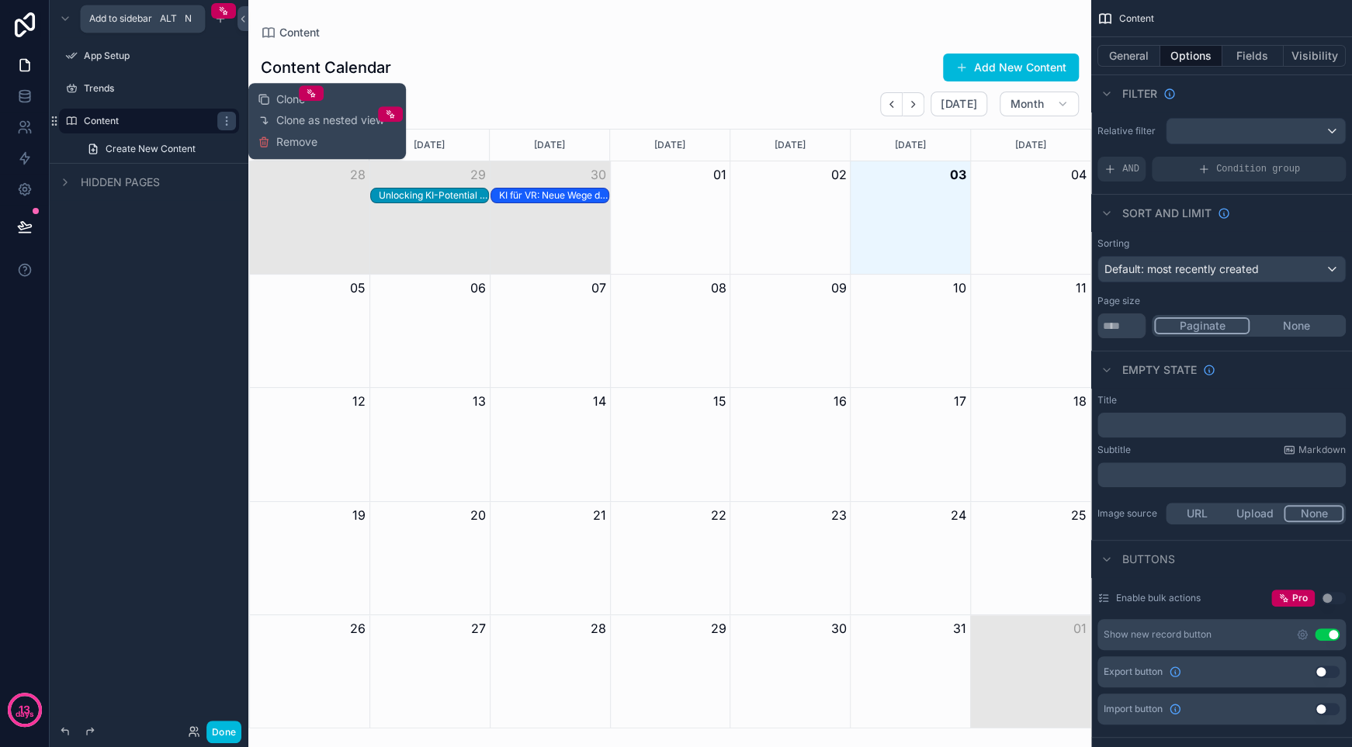
click at [220, 24] on icon "scrollable content" at bounding box center [220, 18] width 12 height 12
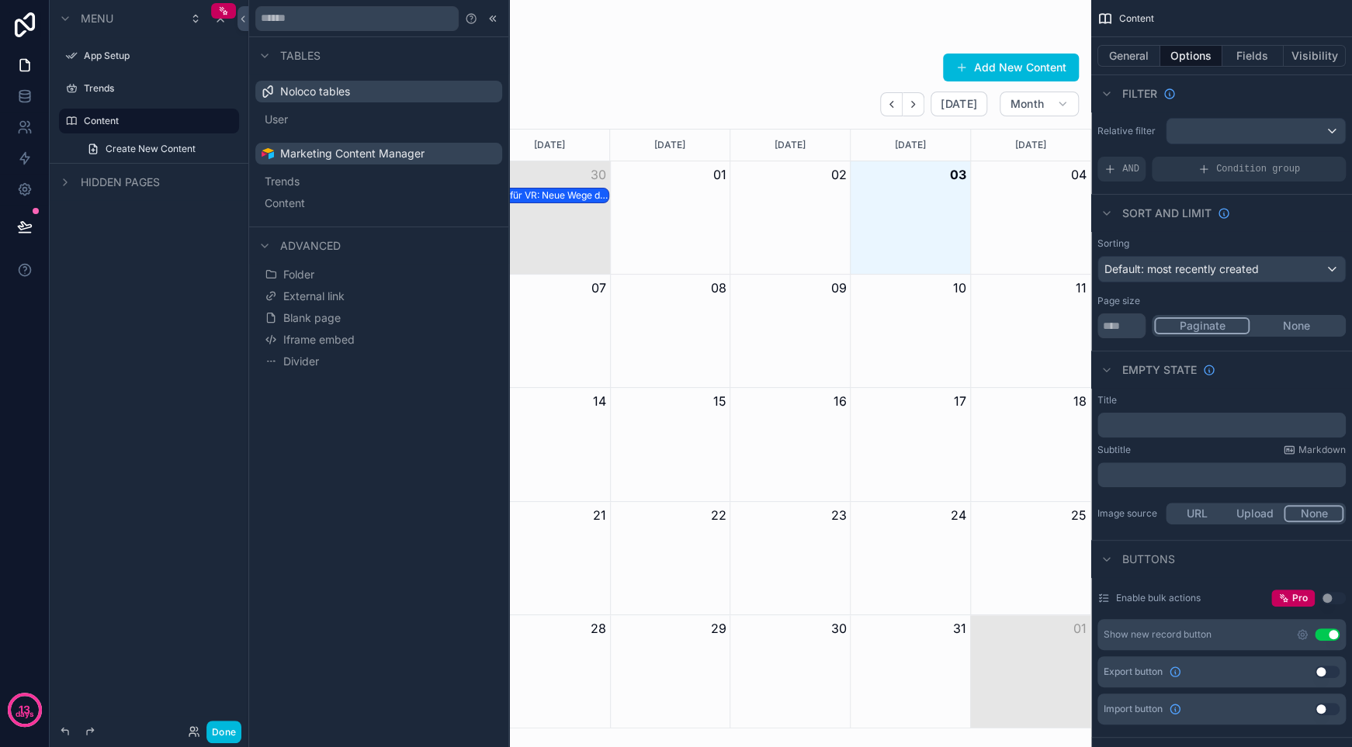
click at [391, 202] on button "Content" at bounding box center [378, 203] width 234 height 22
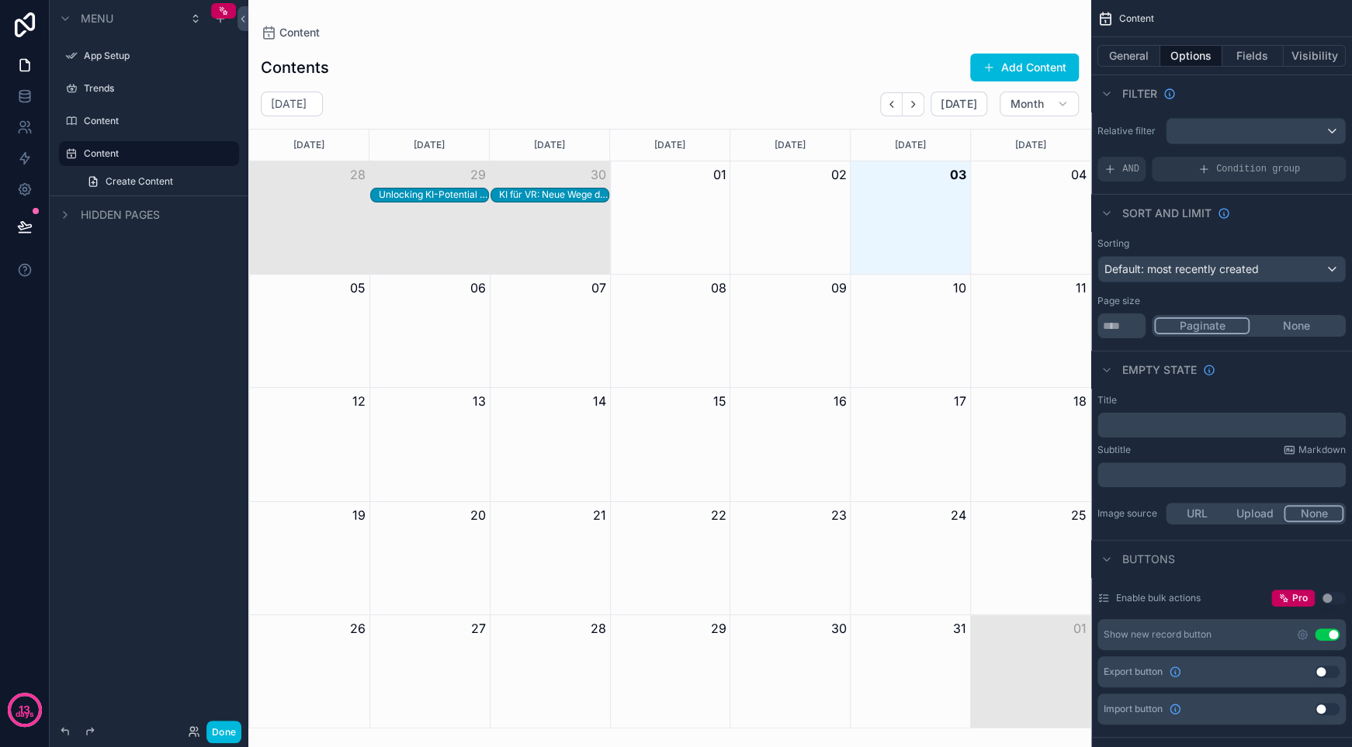
click at [185, 179] on link "Create Content" at bounding box center [158, 181] width 161 height 25
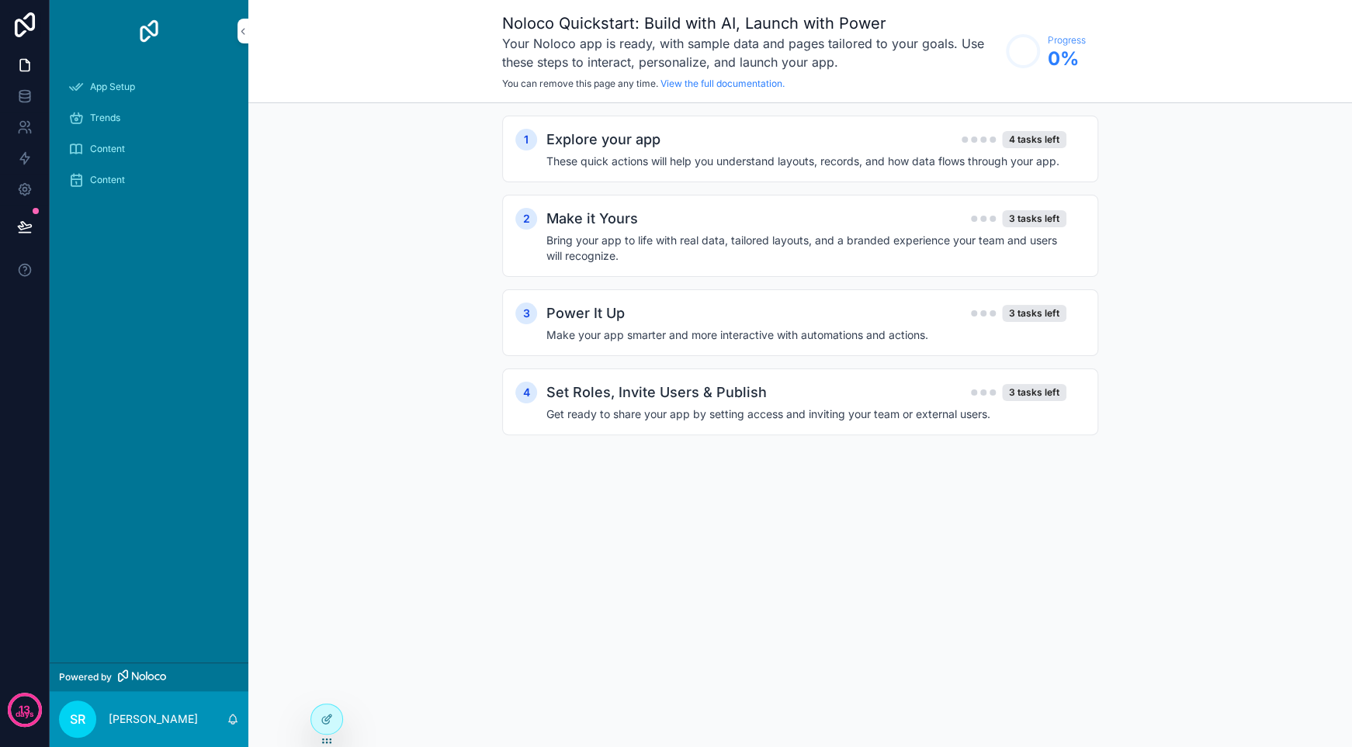
click at [323, 723] on icon at bounding box center [325, 720] width 7 height 7
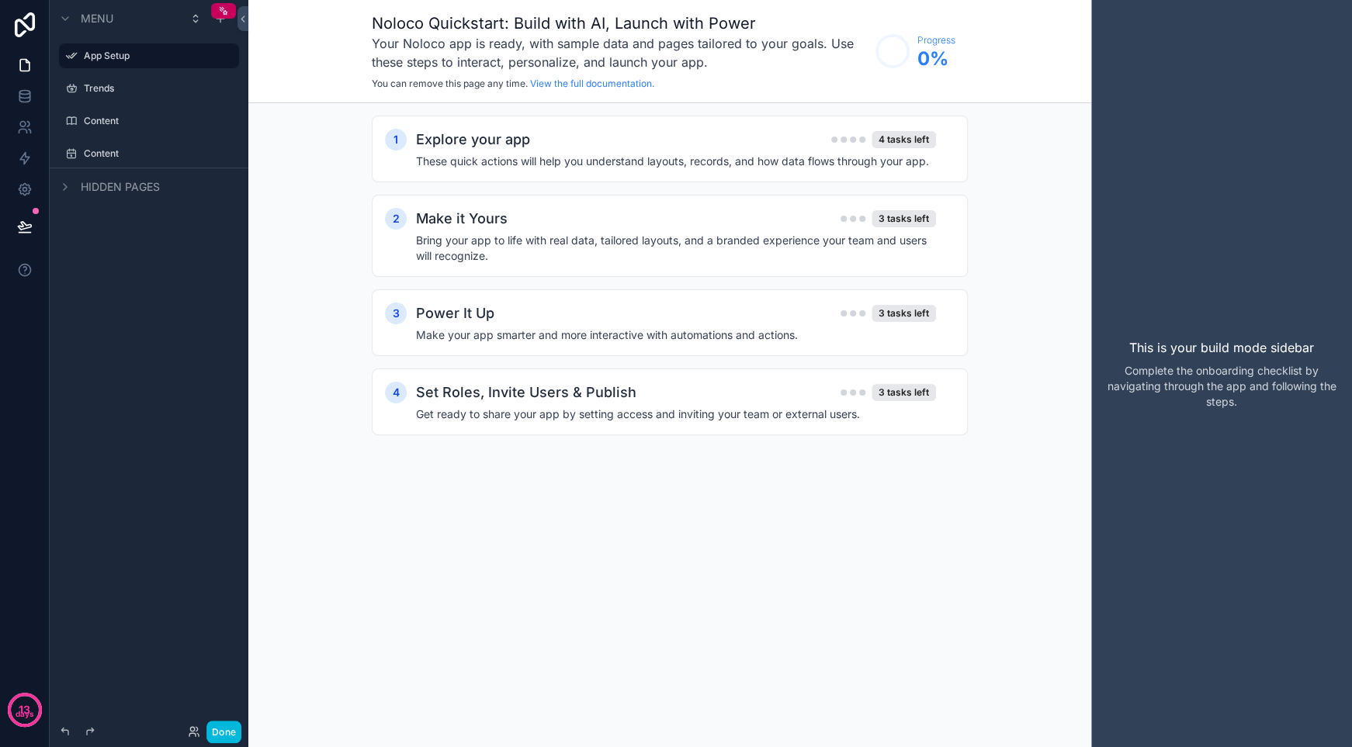
click at [0, 0] on icon "scrollable content" at bounding box center [0, 0] width 0 height 0
click at [189, 118] on label "Content" at bounding box center [157, 121] width 146 height 12
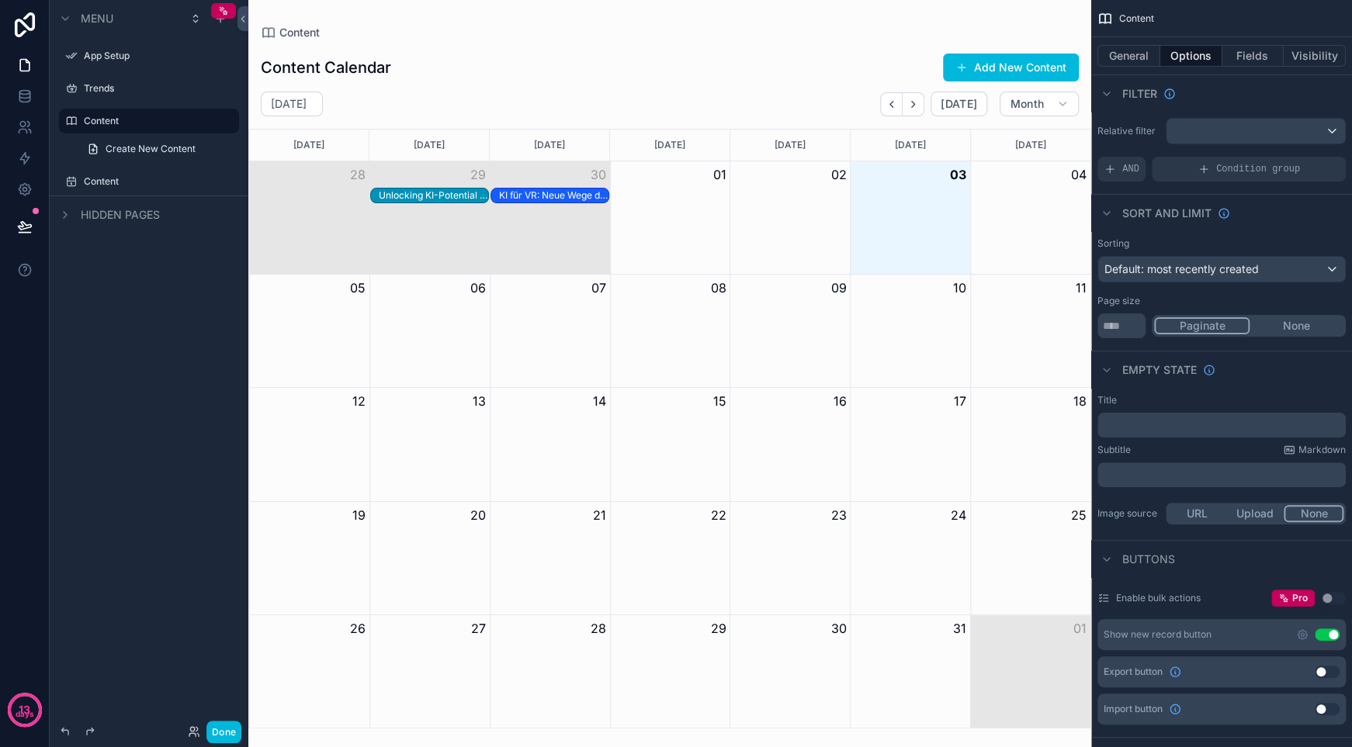
click at [239, 122] on div "Content Create New Content" at bounding box center [149, 135] width 199 height 56
click at [0, 0] on icon "scrollable content" at bounding box center [0, 0] width 0 height 0
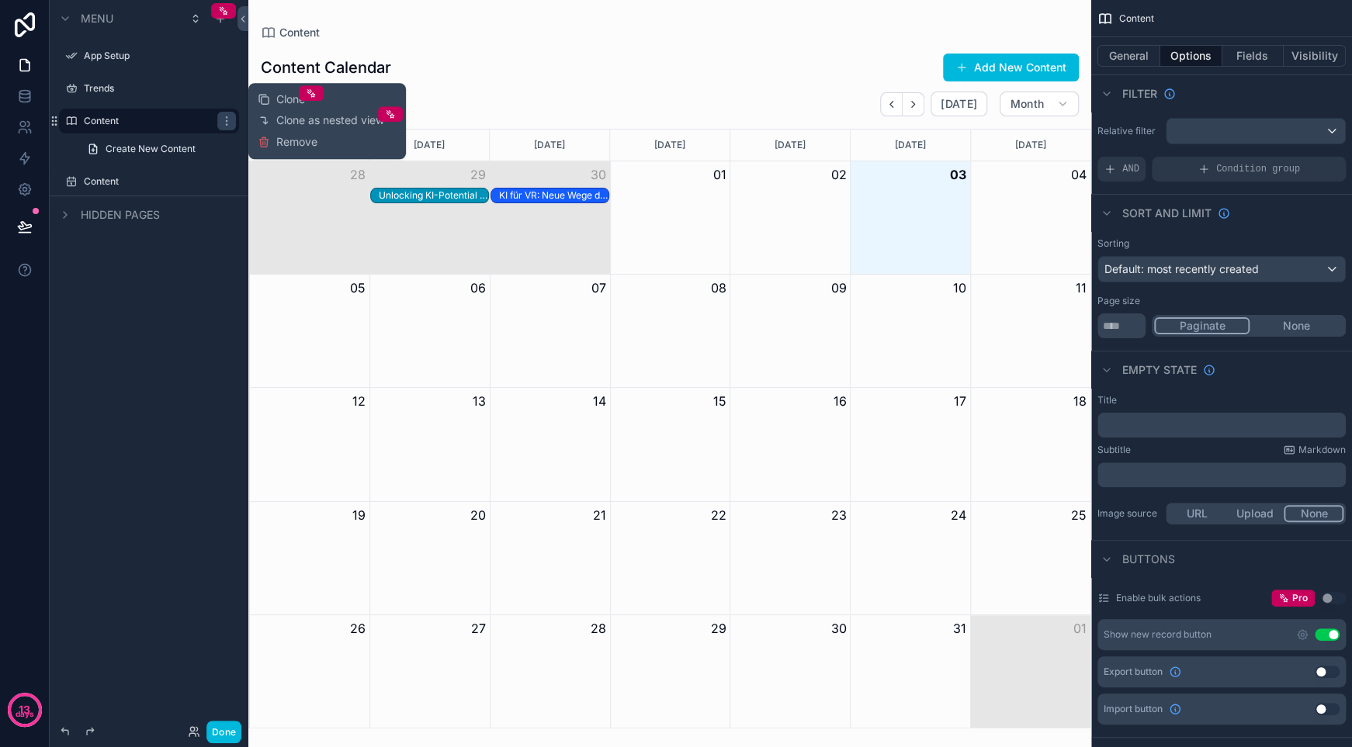
click at [196, 175] on div "Content" at bounding box center [160, 181] width 152 height 12
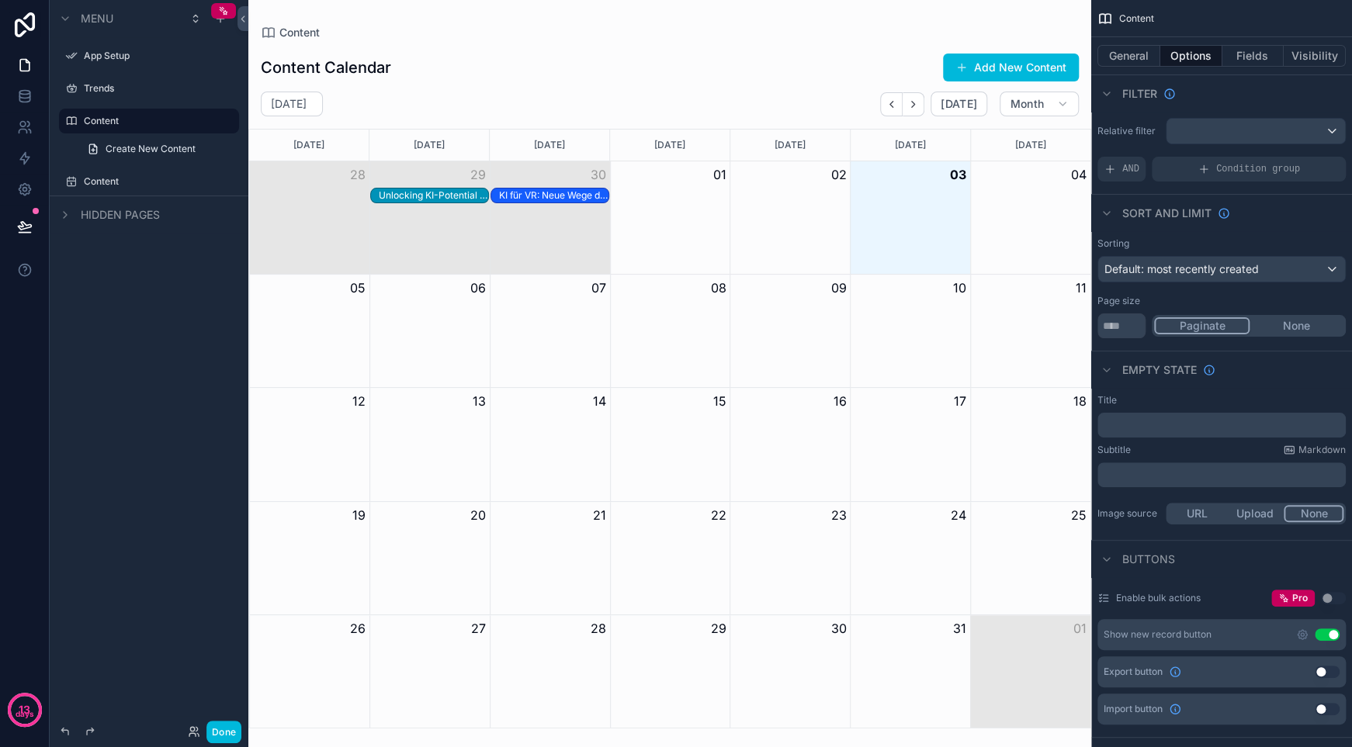
click at [0, 0] on icon "scrollable content" at bounding box center [0, 0] width 0 height 0
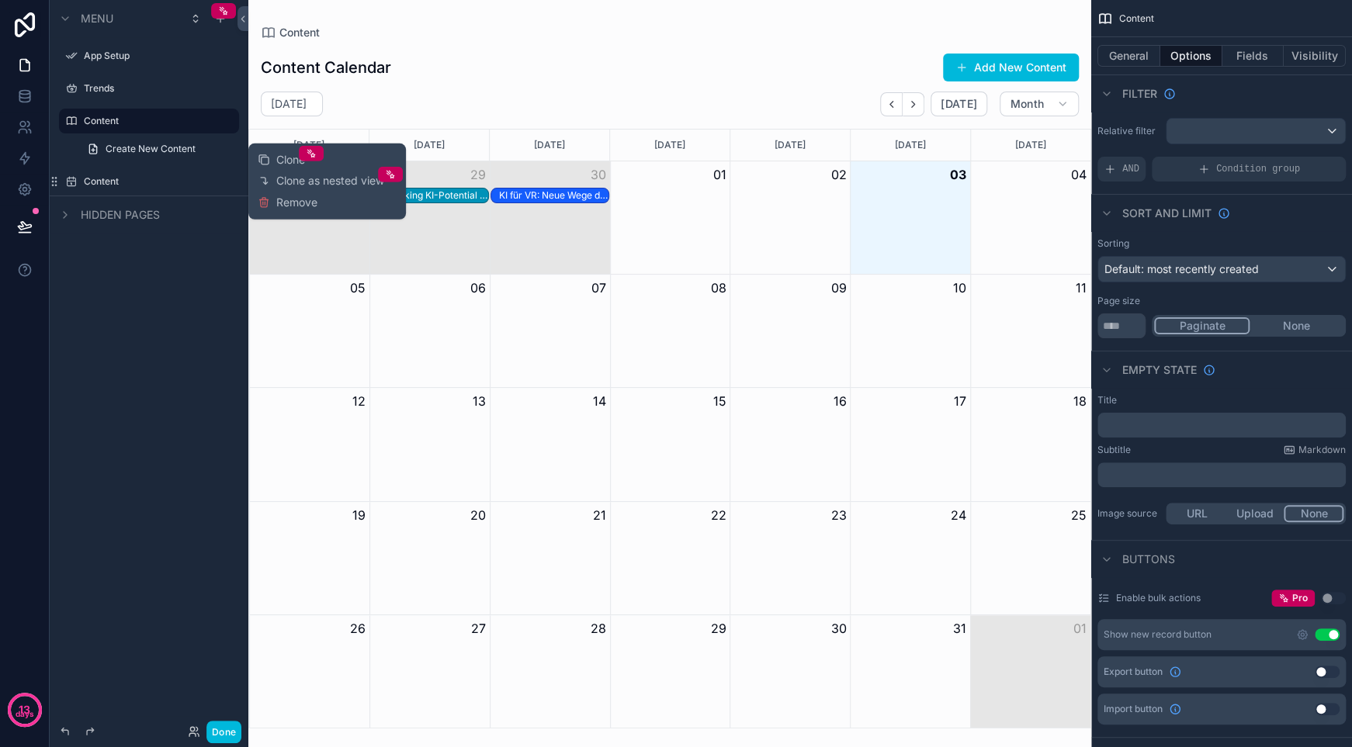
click at [298, 200] on span "Remove" at bounding box center [296, 203] width 41 height 16
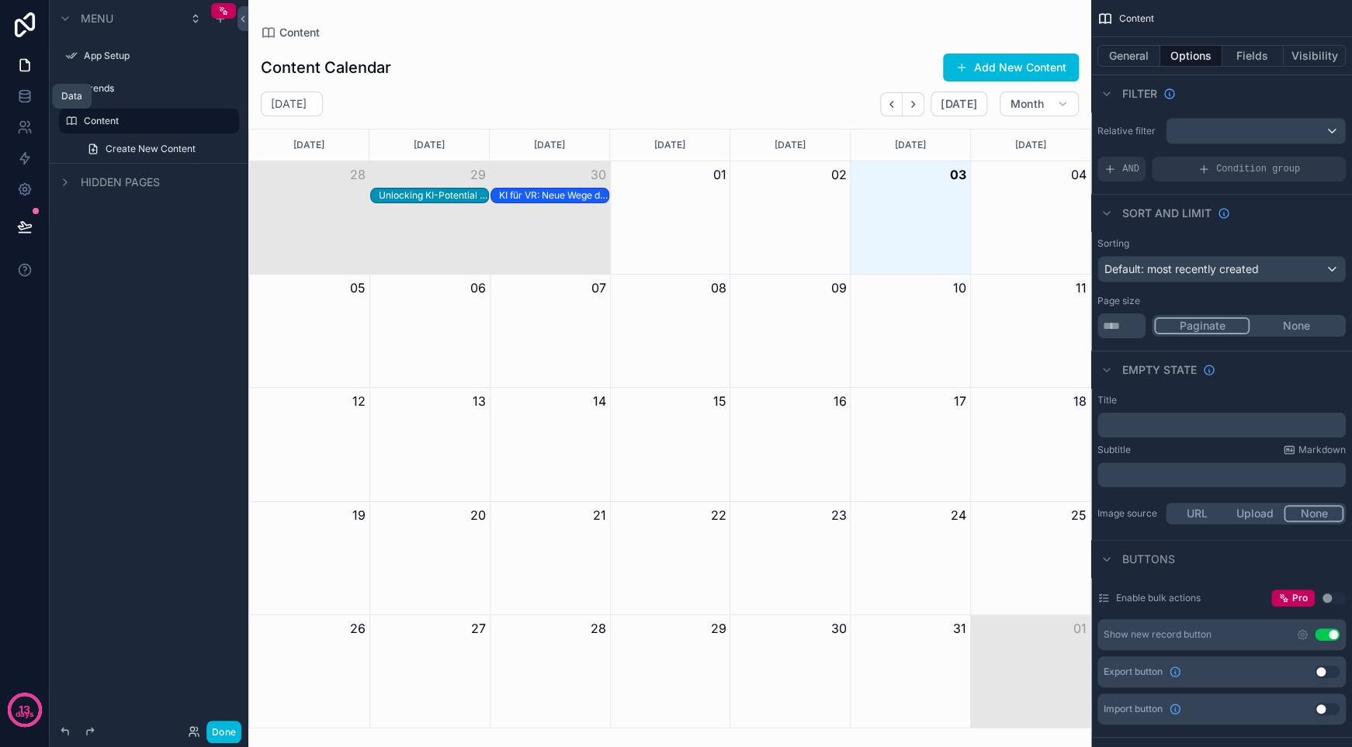
click at [22, 95] on icon at bounding box center [25, 96] width 16 height 16
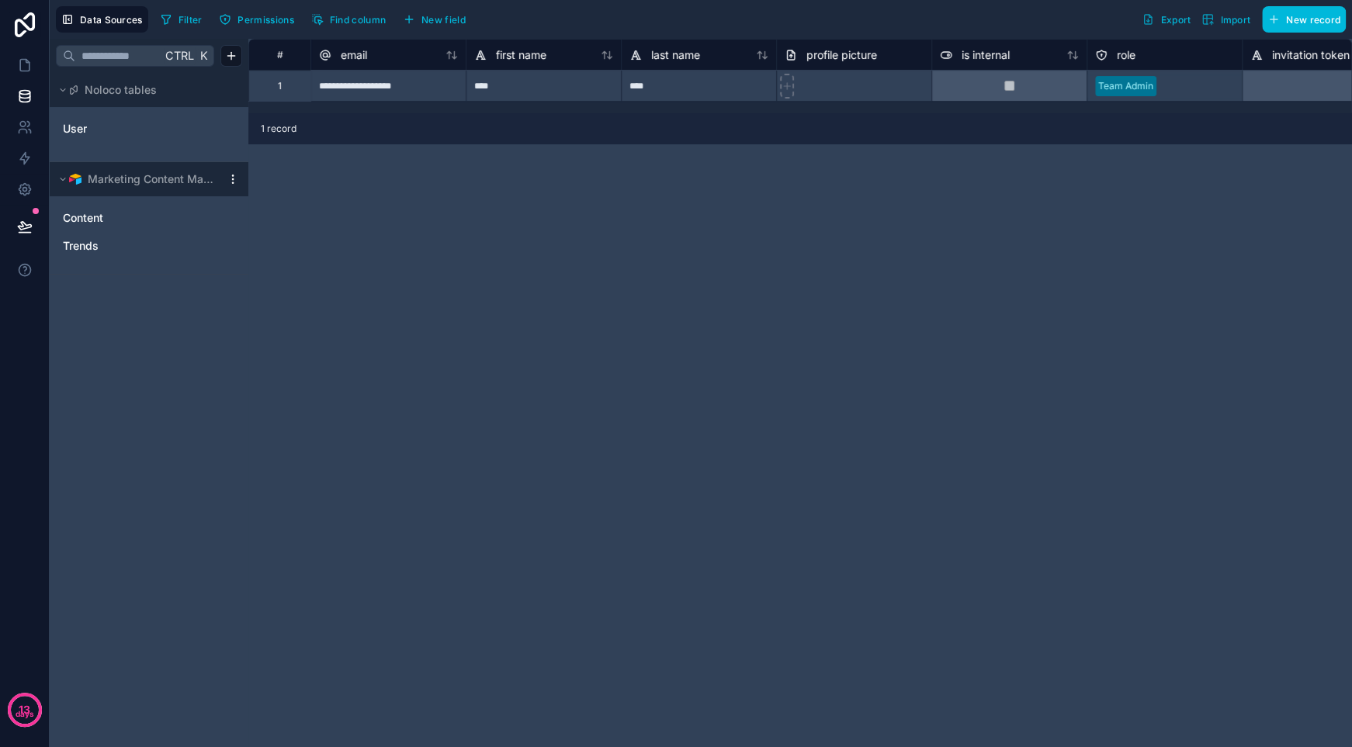
click at [123, 224] on link "Content" at bounding box center [133, 218] width 141 height 16
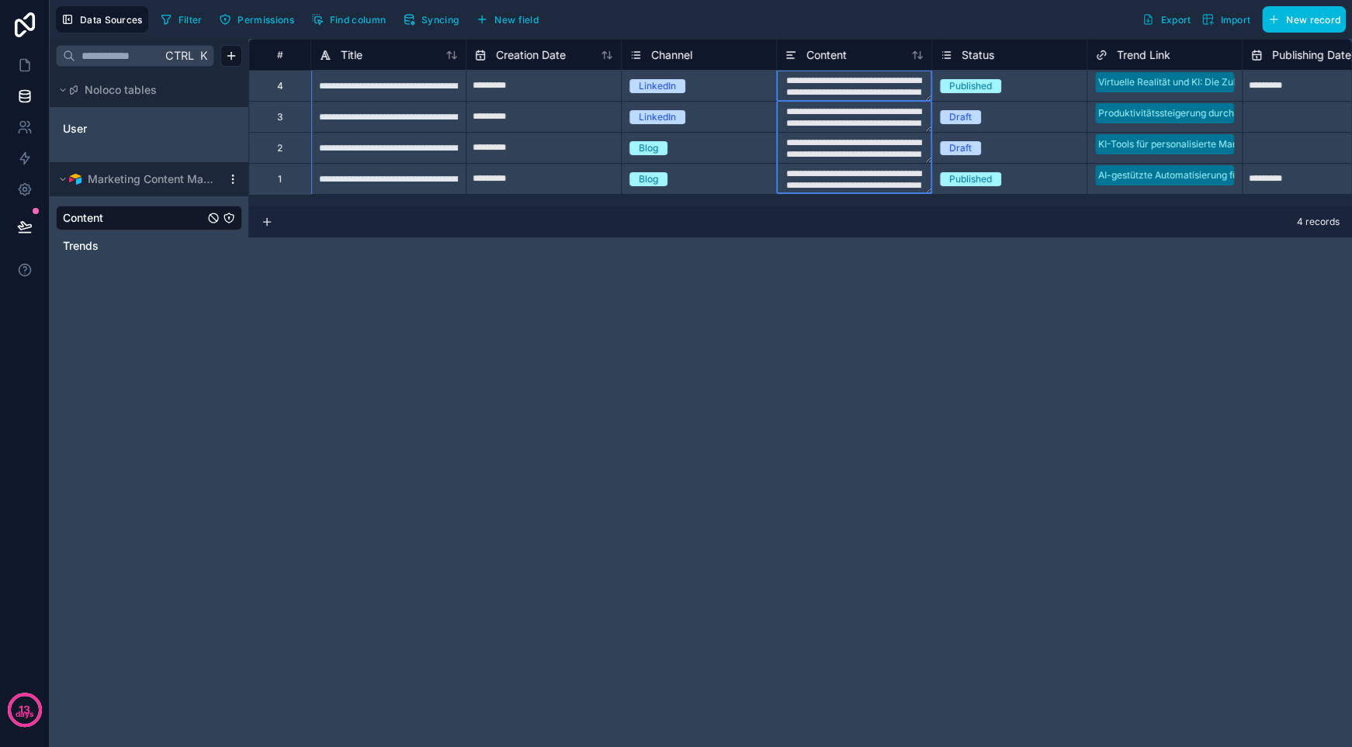
click at [857, 62] on div "Content" at bounding box center [853, 55] width 139 height 19
click at [843, 57] on span "Content" at bounding box center [826, 55] width 40 height 16
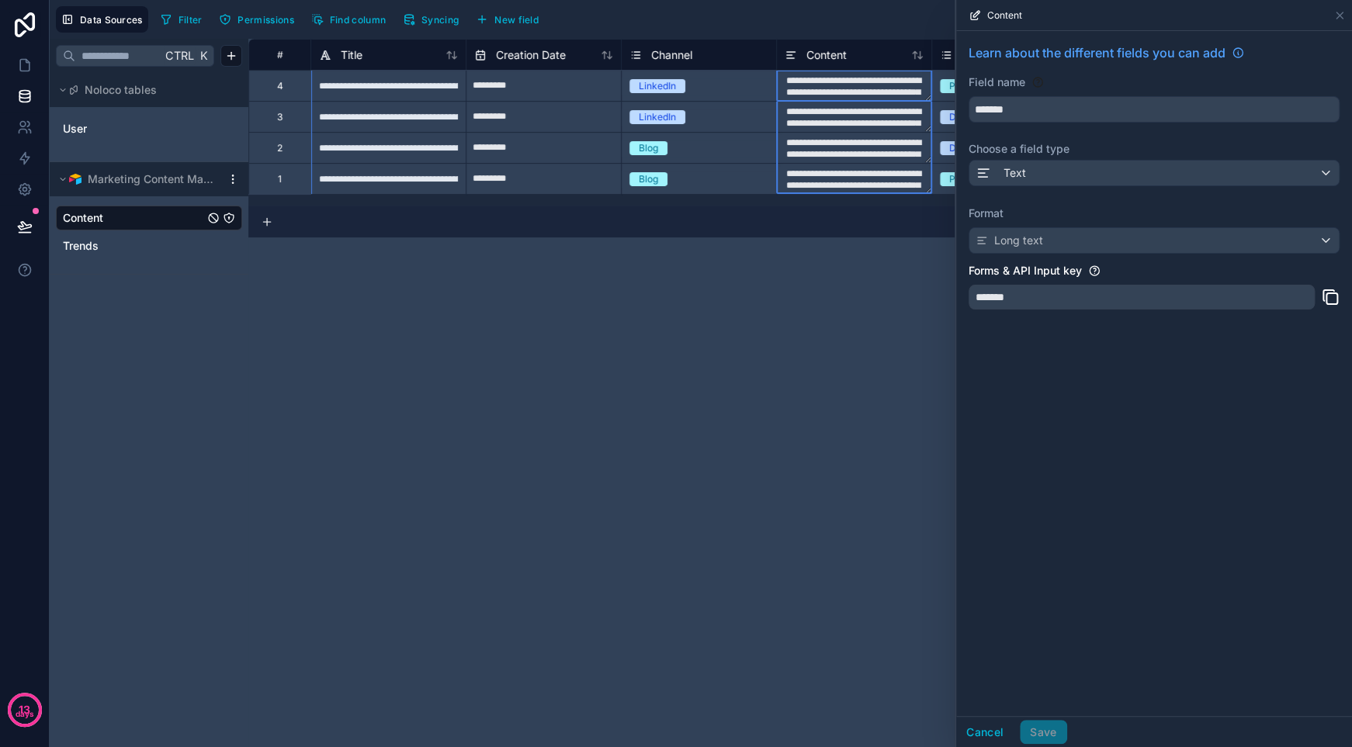
click at [1057, 253] on div "Learn about the different fields you can add Field name ******* Choose a field …" at bounding box center [1154, 181] width 396 height 300
click at [1345, 16] on div "Content" at bounding box center [1154, 15] width 396 height 31
click at [1341, 15] on icon at bounding box center [1339, 15] width 12 height 12
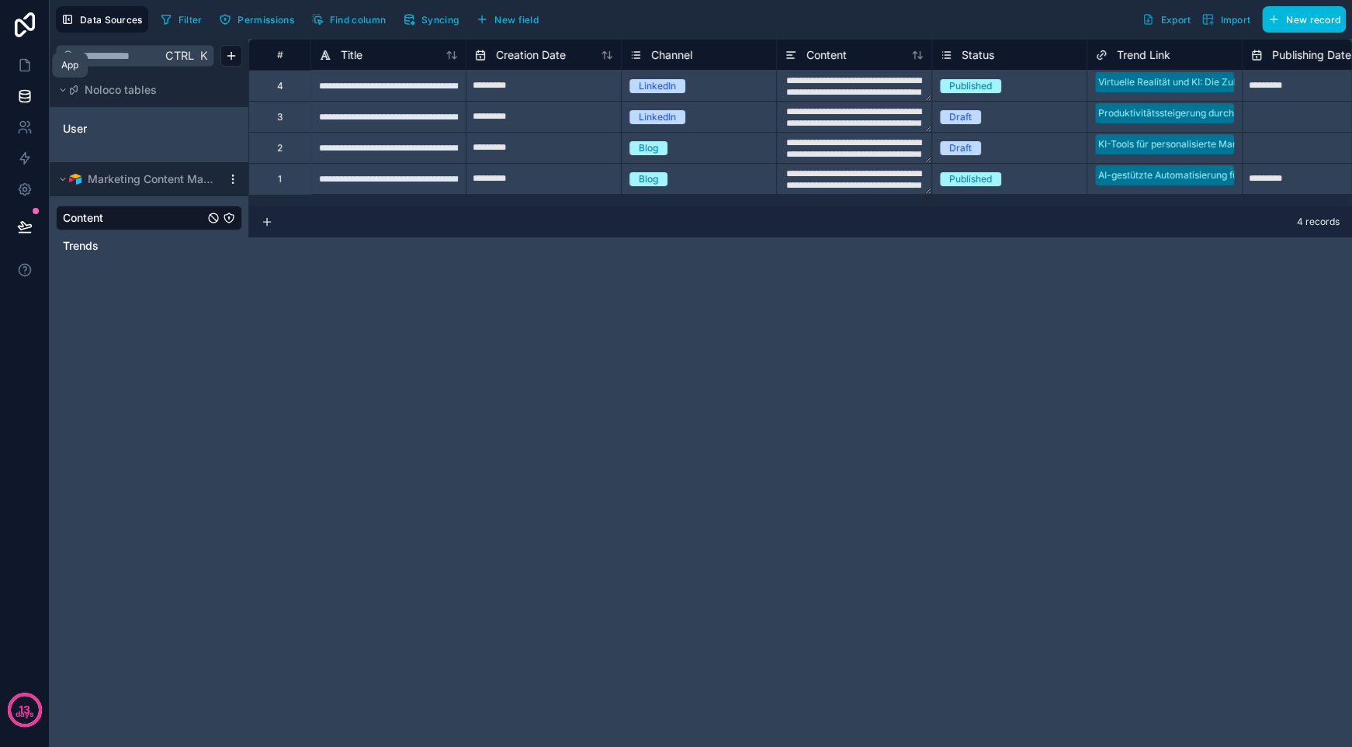
click at [16, 67] on link at bounding box center [24, 65] width 49 height 31
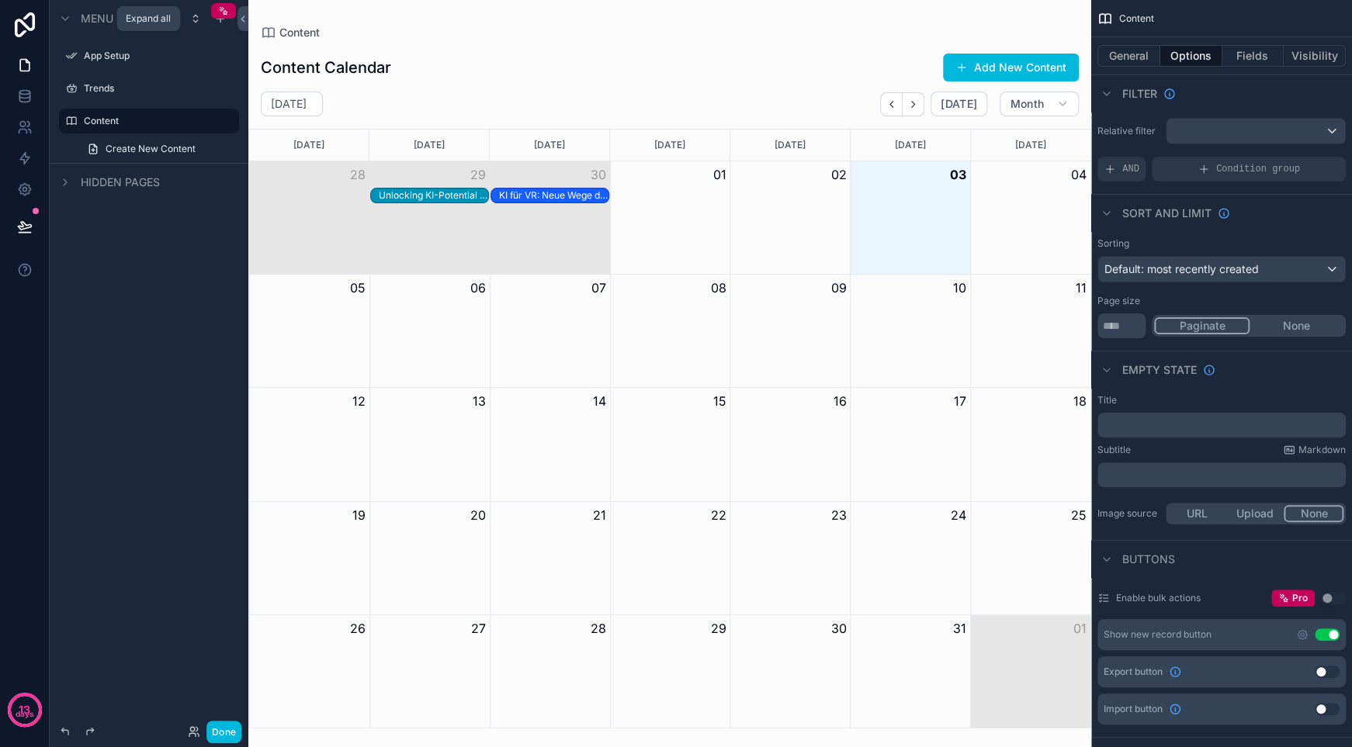
click at [196, 19] on icon "scrollable content" at bounding box center [195, 18] width 12 height 12
click at [176, 117] on link "Create Trend" at bounding box center [158, 116] width 161 height 25
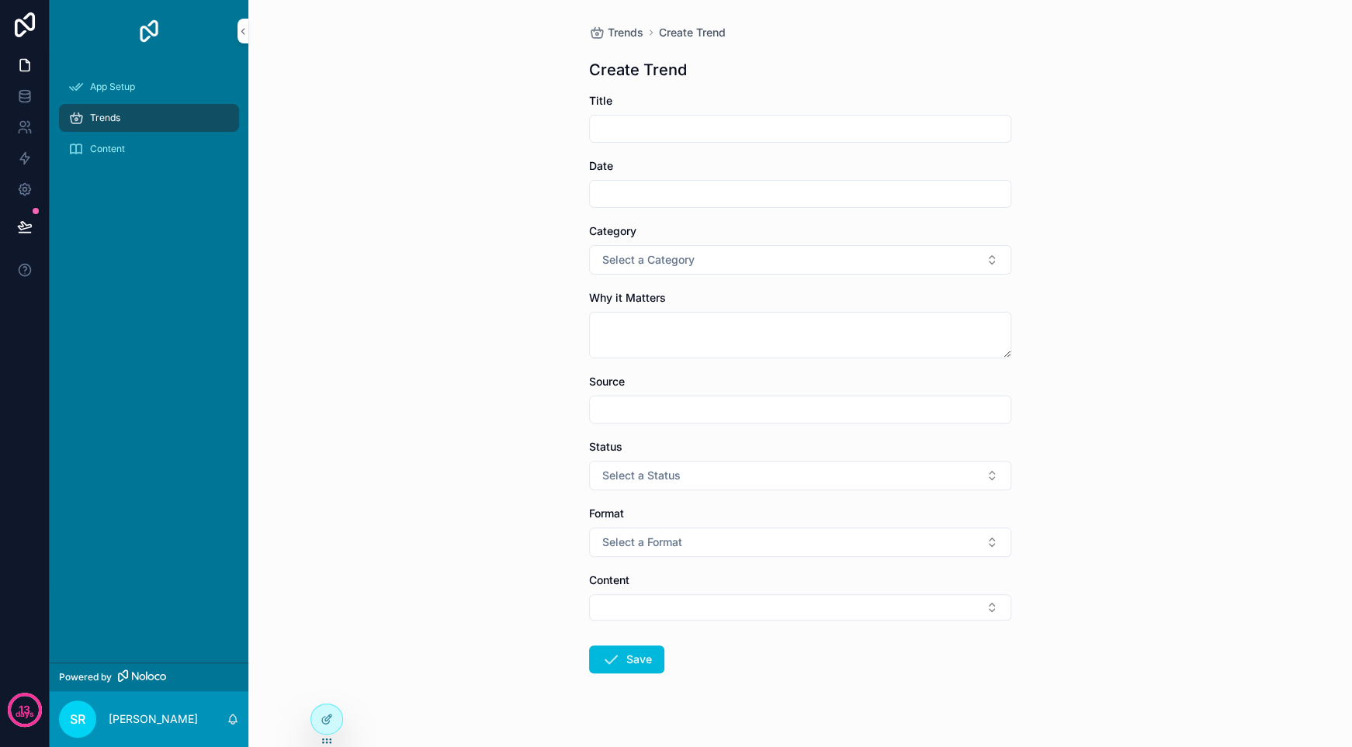
click at [669, 338] on textarea "scrollable content" at bounding box center [800, 335] width 422 height 47
click at [130, 147] on div "Content" at bounding box center [148, 149] width 161 height 25
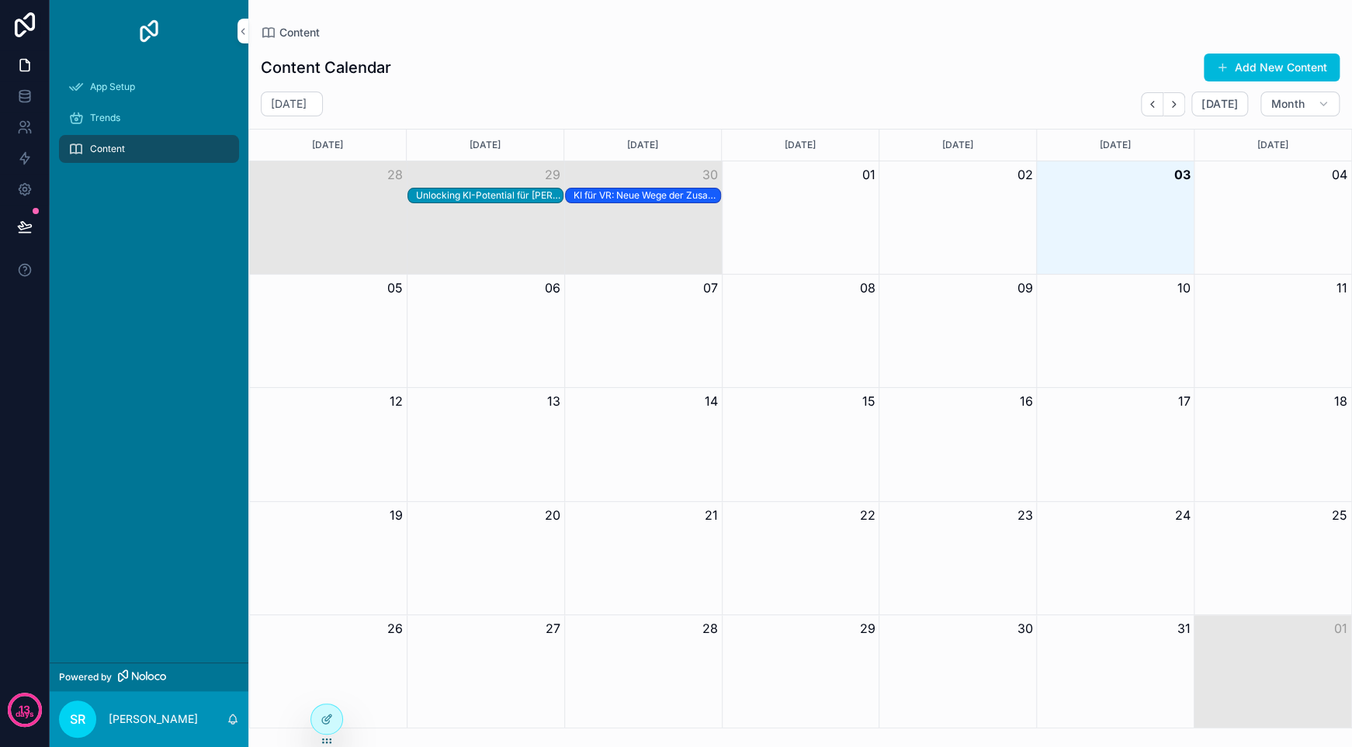
click at [1279, 64] on button "Add New Content" at bounding box center [1271, 68] width 136 height 28
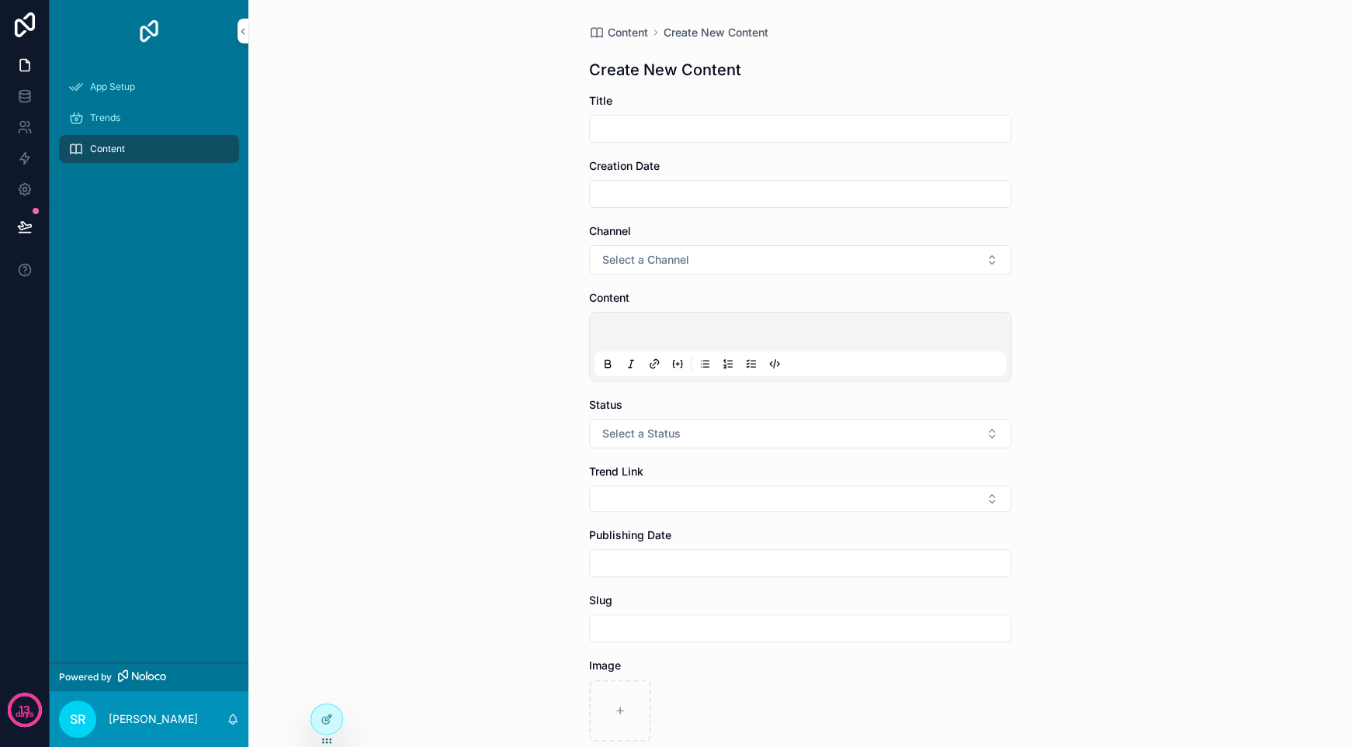
drag, startPoint x: 639, startPoint y: 331, endPoint x: 646, endPoint y: 327, distance: 8.0
click at [640, 331] on p "scrollable content" at bounding box center [802, 335] width 411 height 16
click at [690, 337] on p "scrollable content" at bounding box center [802, 335] width 411 height 16
click at [690, 331] on p "scrollable content" at bounding box center [802, 335] width 411 height 16
click at [25, 60] on icon at bounding box center [24, 66] width 9 height 12
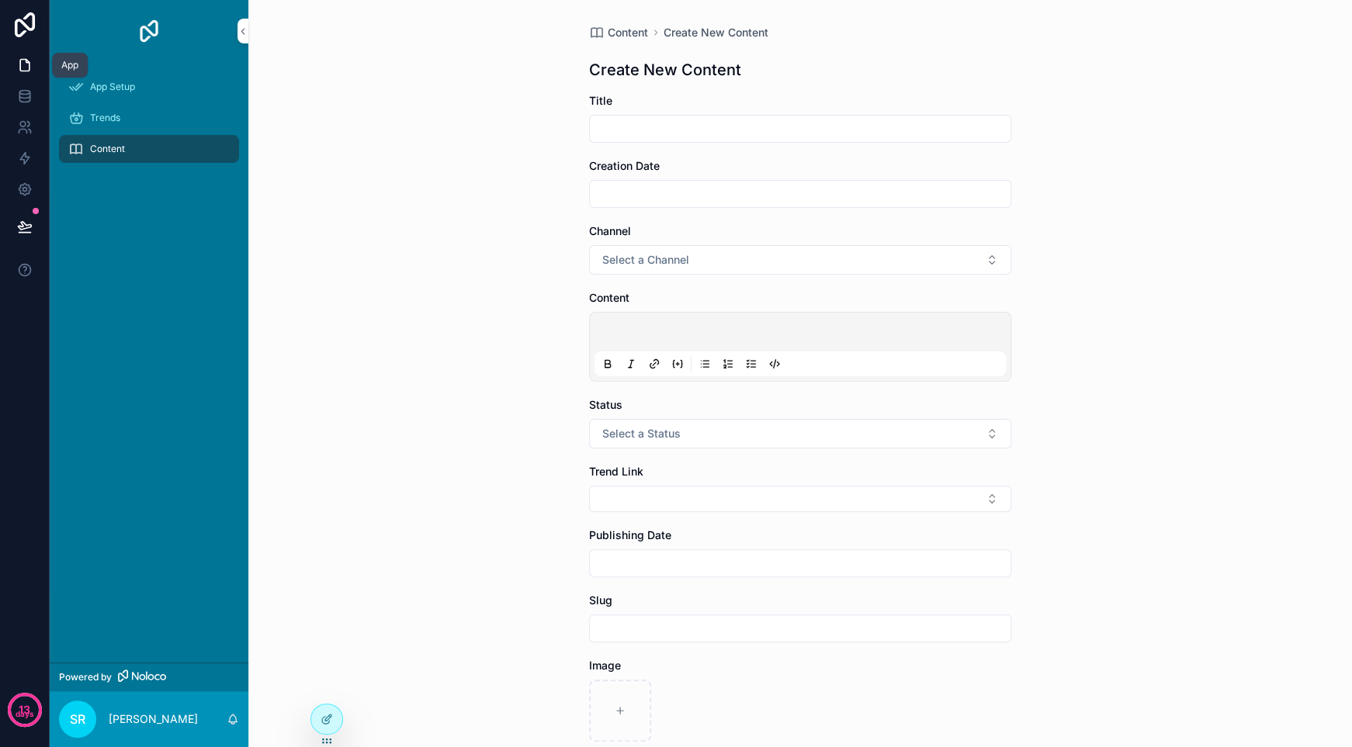
click at [22, 69] on icon at bounding box center [25, 65] width 16 height 16
click at [22, 68] on icon at bounding box center [25, 65] width 16 height 16
drag, startPoint x: 336, startPoint y: 725, endPoint x: 344, endPoint y: 724, distance: 8.6
click at [335, 726] on div at bounding box center [326, 718] width 31 height 29
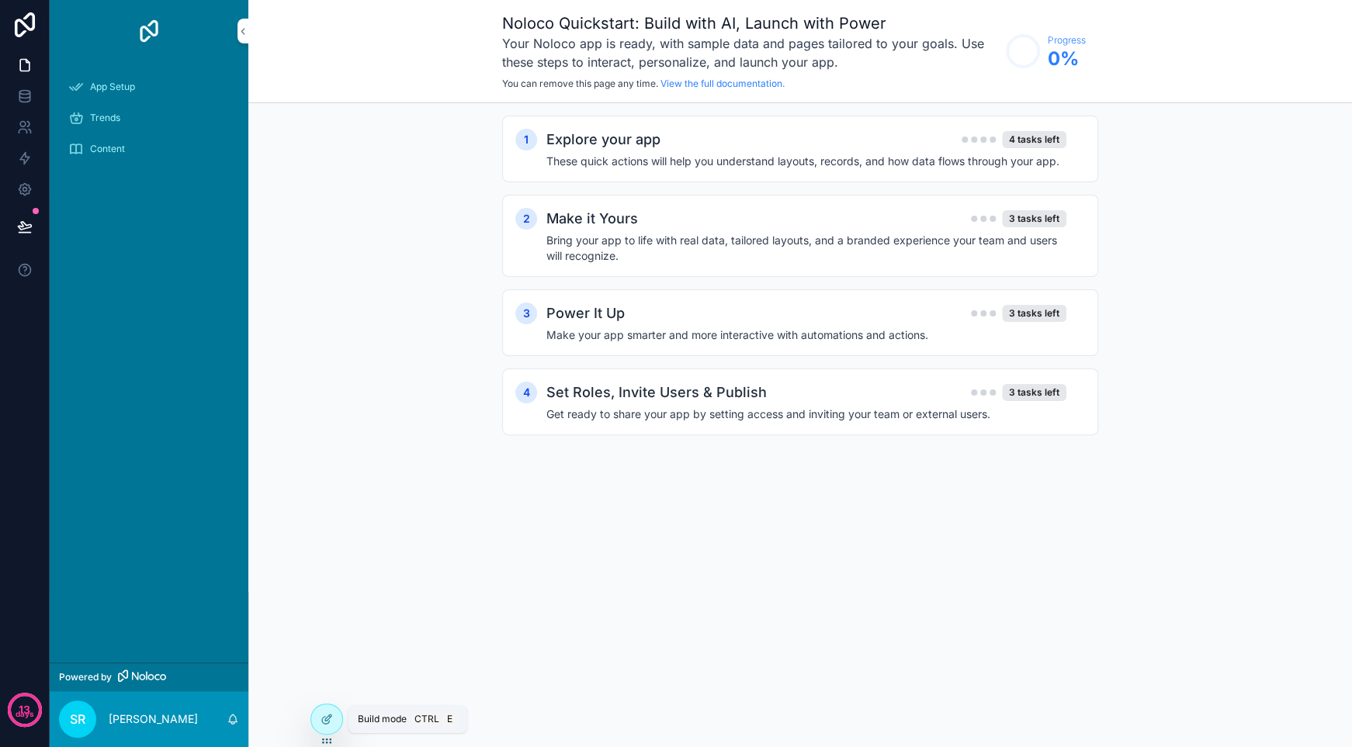
click at [326, 718] on icon at bounding box center [328, 718] width 6 height 6
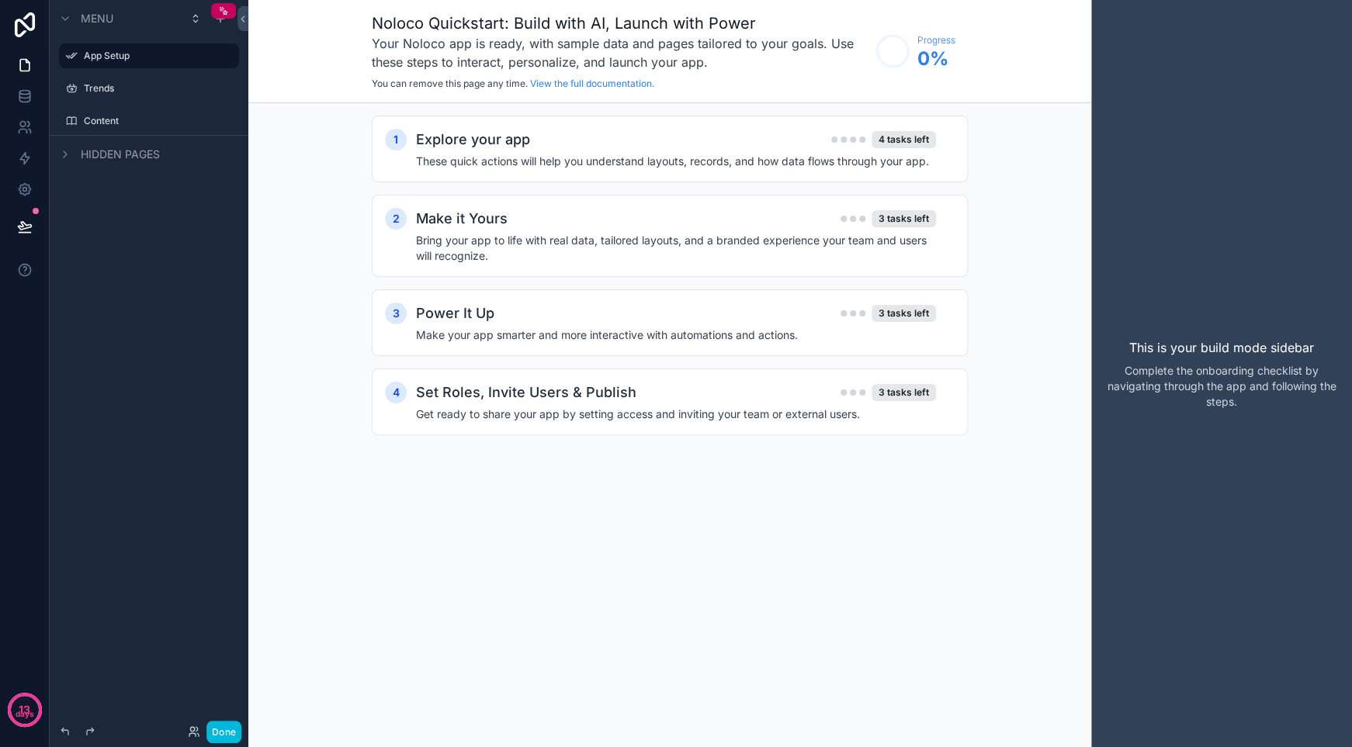
click at [153, 118] on label "Content" at bounding box center [157, 121] width 146 height 12
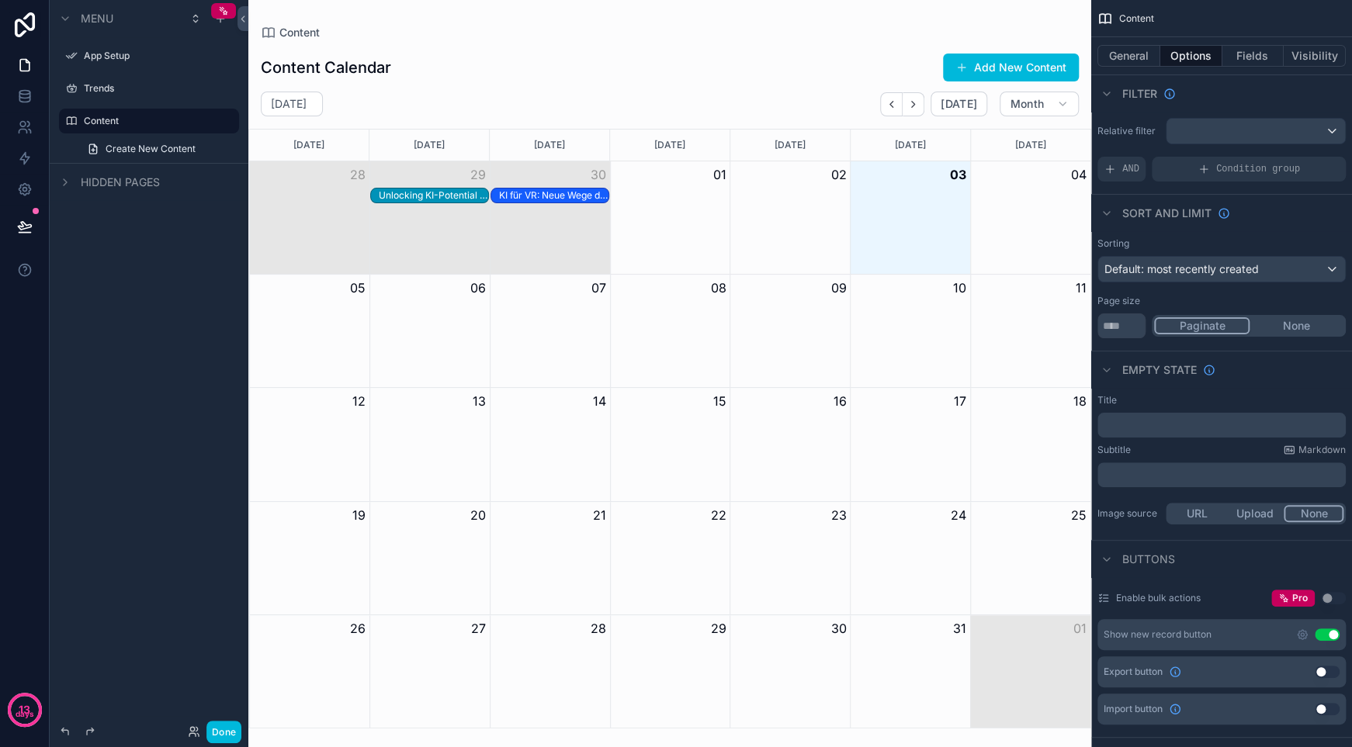
drag, startPoint x: 225, startPoint y: 146, endPoint x: 158, endPoint y: 246, distance: 120.3
click at [158, 247] on div "Menu App Setup Trends Content Create New Content Hidden pages" at bounding box center [149, 364] width 199 height 729
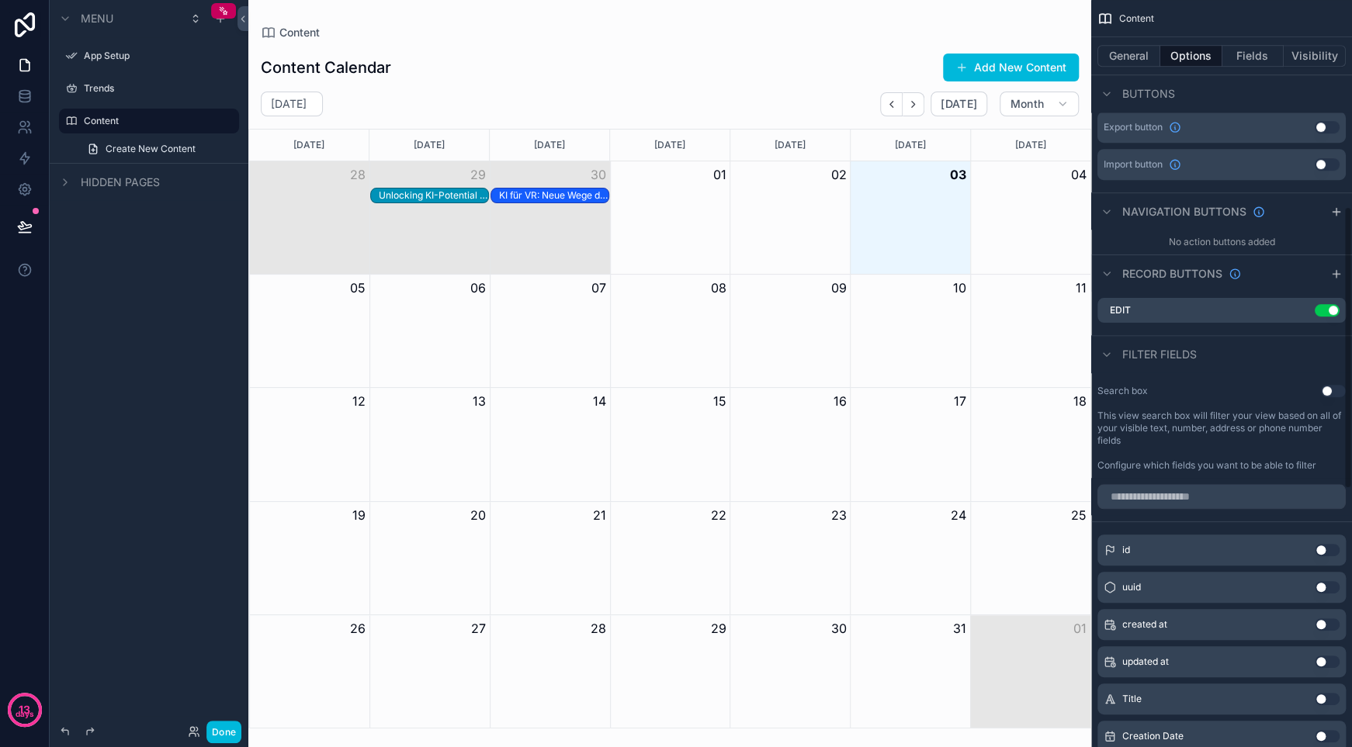
scroll to position [543, 0]
click at [1192, 300] on div "Edit Use setting" at bounding box center [1221, 311] width 248 height 25
click at [0, 0] on icon "scrollable content" at bounding box center [0, 0] width 0 height 0
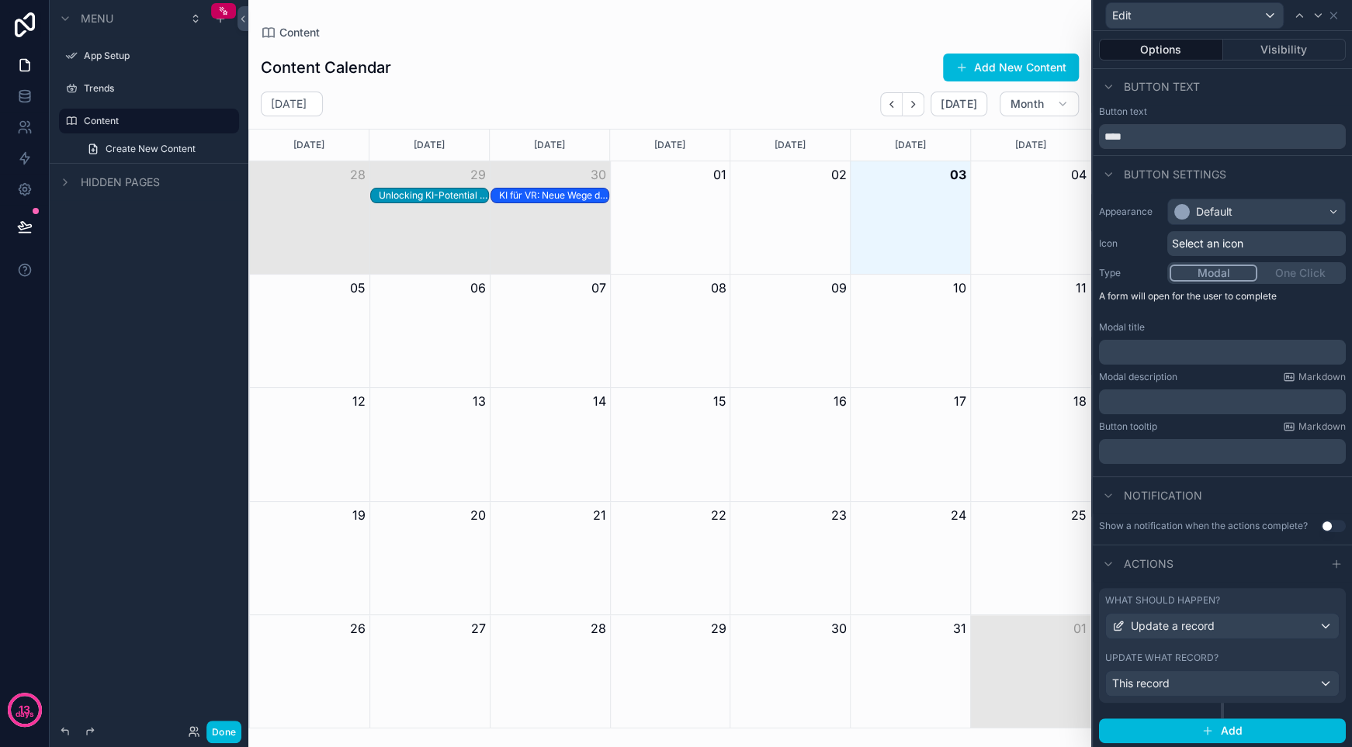
scroll to position [0, 0]
click at [1306, 271] on div "Modal One Click" at bounding box center [1256, 274] width 178 height 22
click at [1305, 273] on div "Modal One Click" at bounding box center [1256, 274] width 178 height 22
click at [1303, 276] on div "Modal One Click" at bounding box center [1256, 274] width 178 height 22
click at [1297, 281] on div "Modal One Click" at bounding box center [1256, 274] width 178 height 22
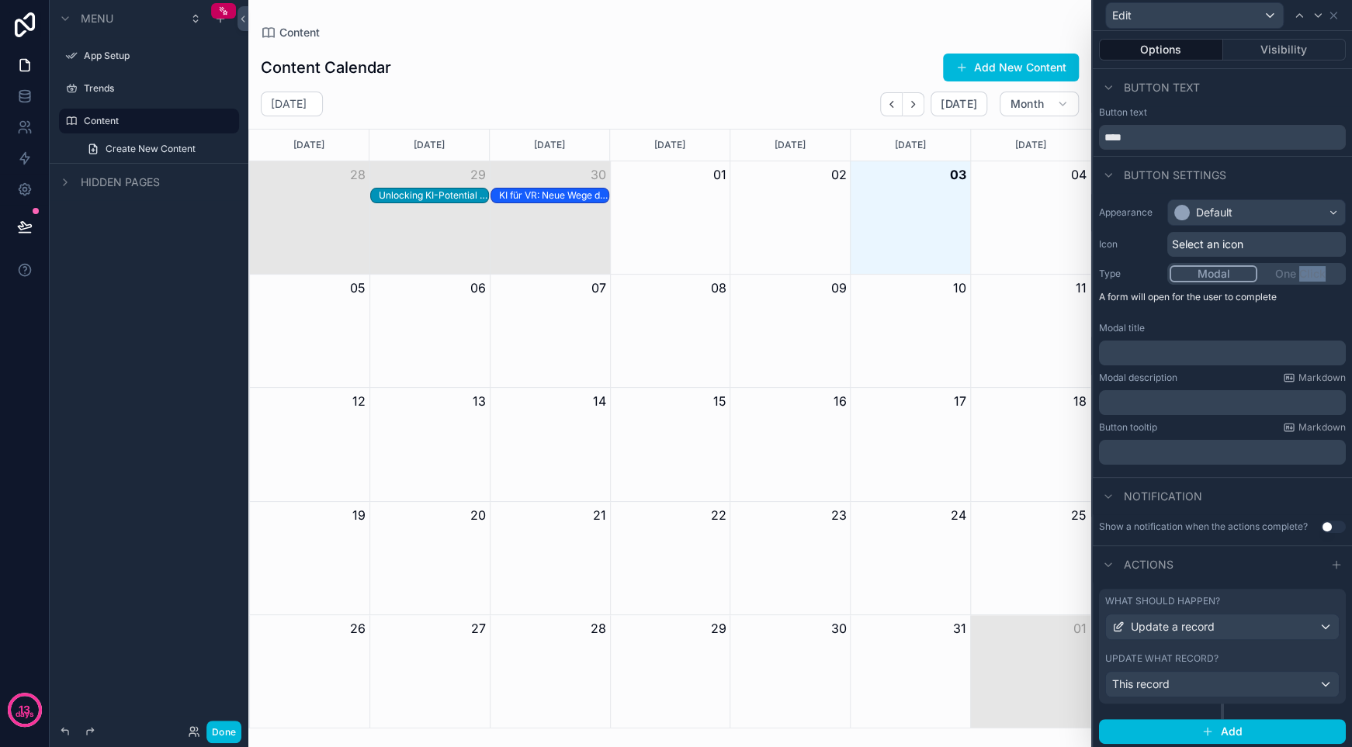
click at [1297, 281] on div "Modal One Click" at bounding box center [1256, 274] width 178 height 22
click at [1294, 281] on div "Modal One Click" at bounding box center [1256, 274] width 178 height 22
drag, startPoint x: 1291, startPoint y: 281, endPoint x: 1196, endPoint y: 218, distance: 114.3
click at [1288, 283] on div "Modal One Click" at bounding box center [1256, 274] width 178 height 22
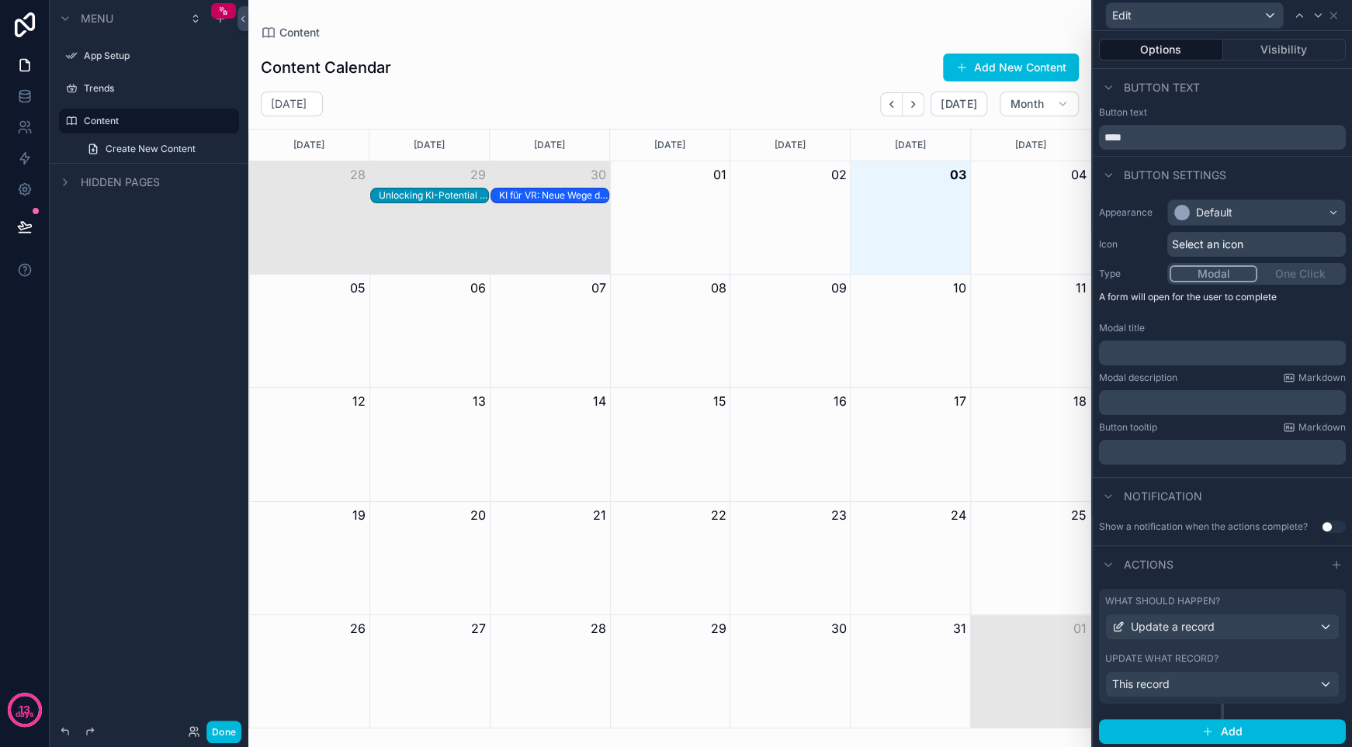
click at [1280, 276] on div "Modal One Click" at bounding box center [1256, 274] width 178 height 22
click at [1196, 275] on button "Modal" at bounding box center [1213, 273] width 88 height 17
click at [1278, 279] on div "Modal One Click" at bounding box center [1256, 274] width 178 height 22
click at [1280, 280] on div "Modal One Click" at bounding box center [1256, 274] width 178 height 22
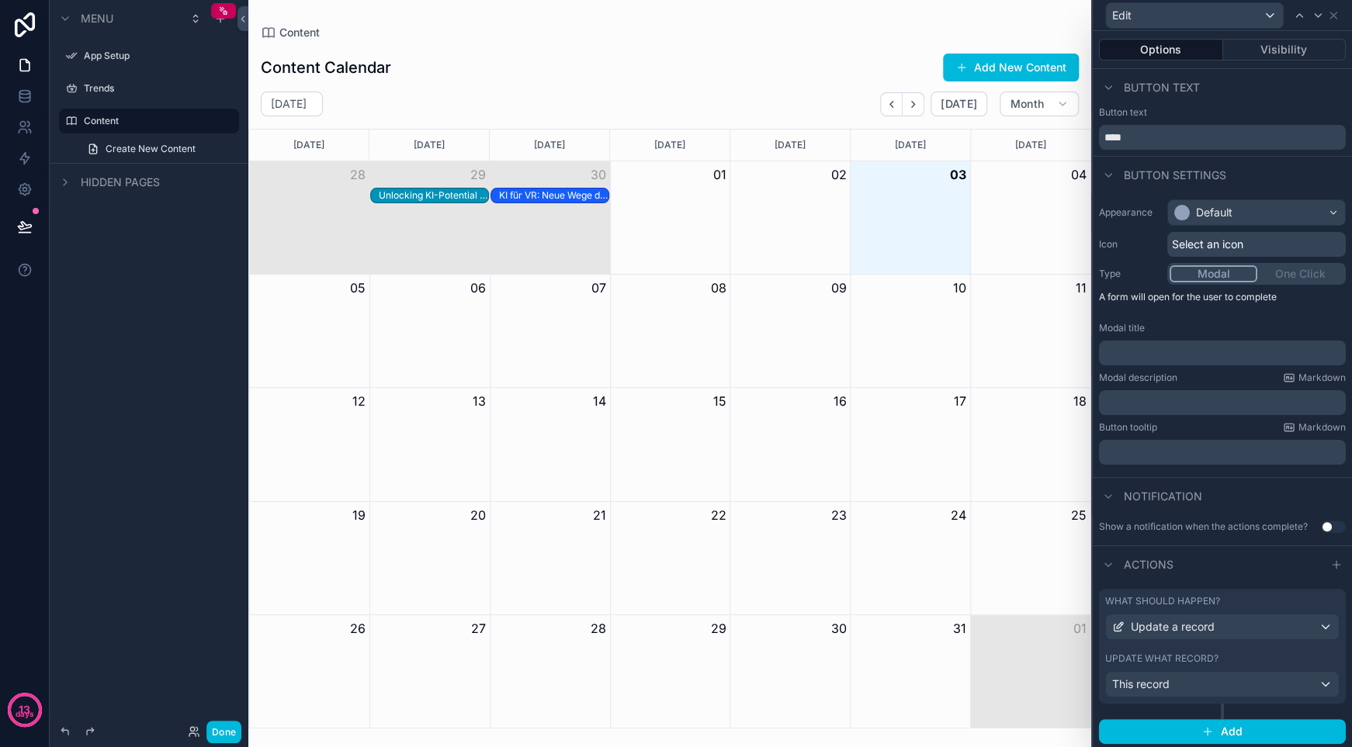
click at [1240, 244] on span "Select an icon" at bounding box center [1207, 245] width 71 height 16
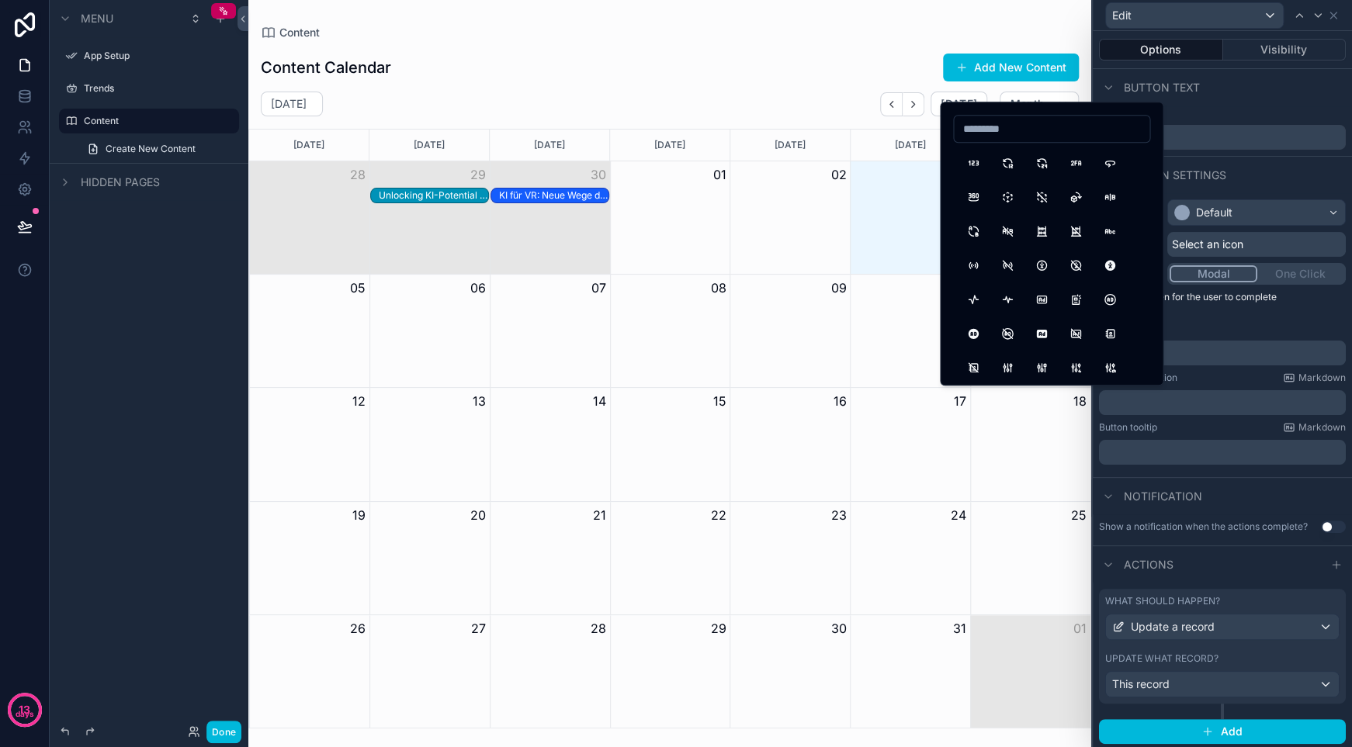
click at [1240, 244] on span "Select an icon" at bounding box center [1207, 245] width 71 height 16
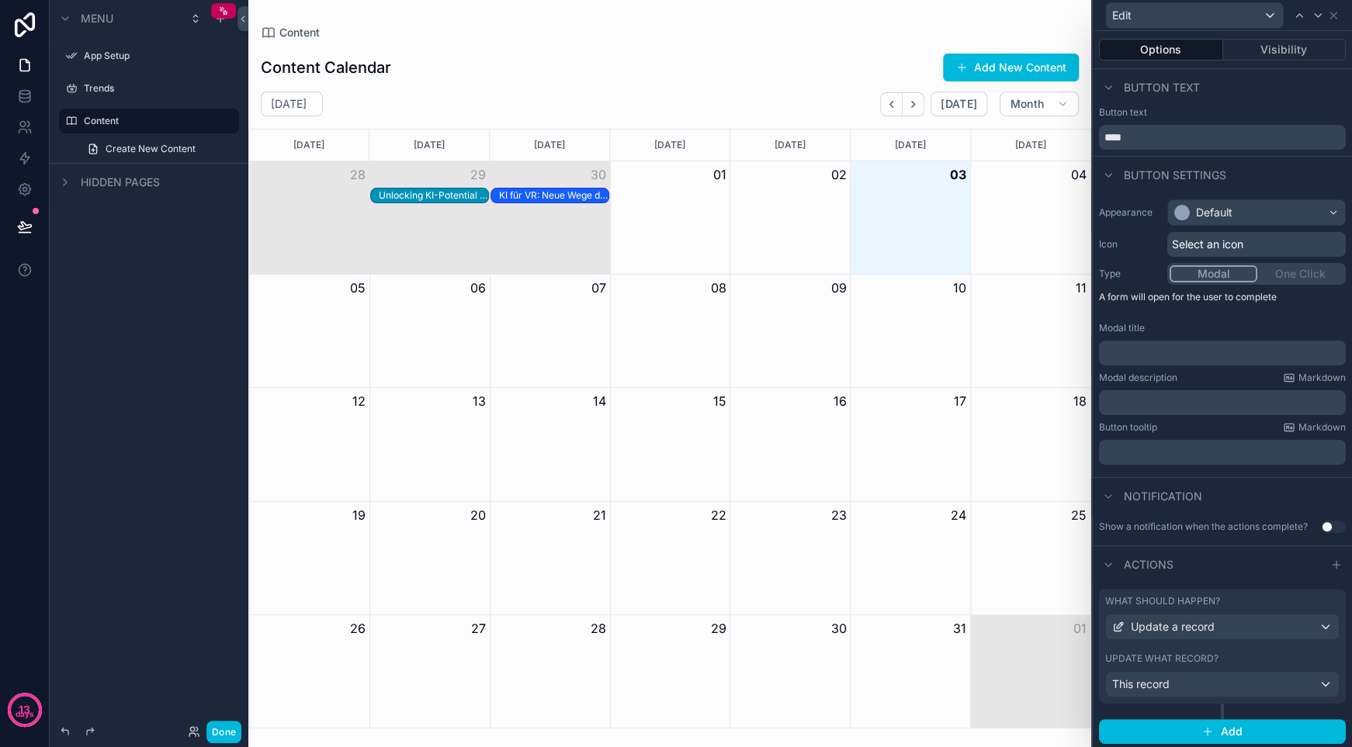
click at [1265, 208] on div "Default" at bounding box center [1256, 212] width 177 height 25
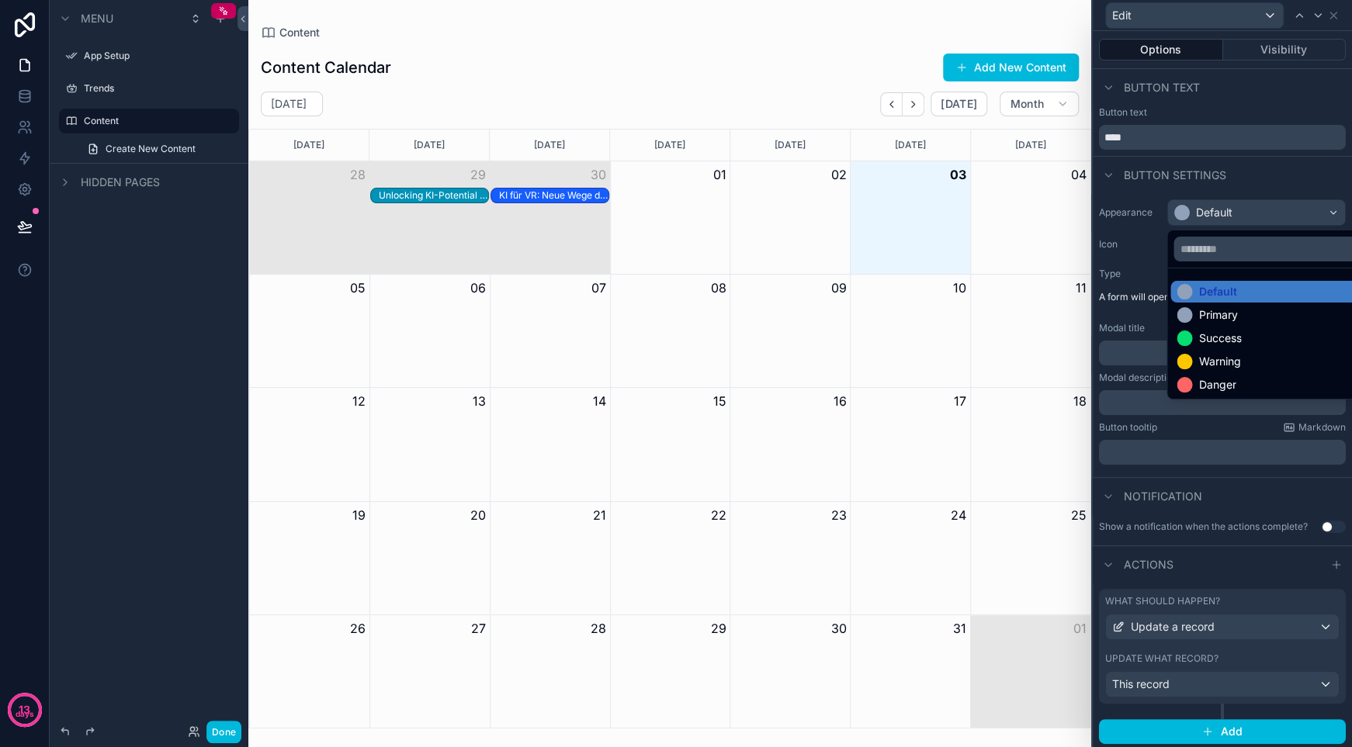
click at [1260, 211] on div at bounding box center [1221, 373] width 259 height 747
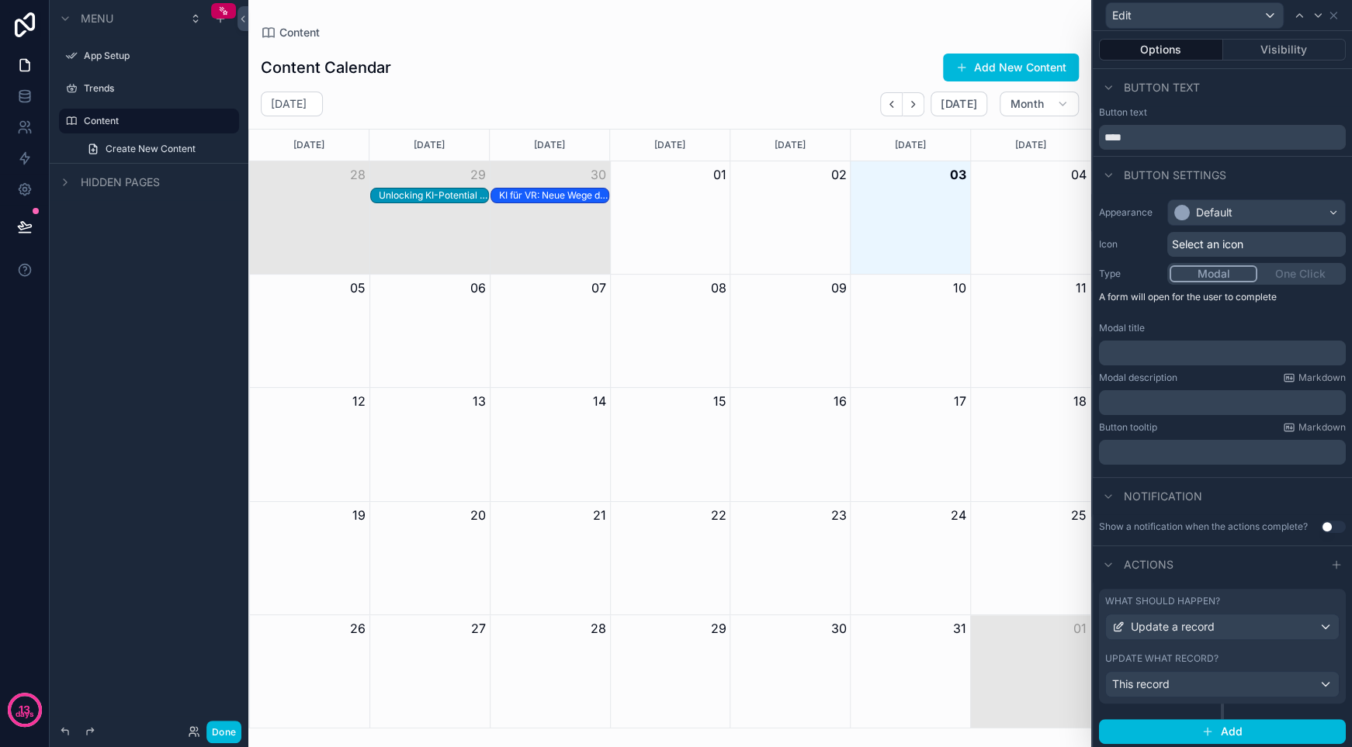
click at [1226, 140] on input "****" at bounding box center [1222, 137] width 247 height 25
click at [1255, 695] on div "This record" at bounding box center [1222, 684] width 233 height 25
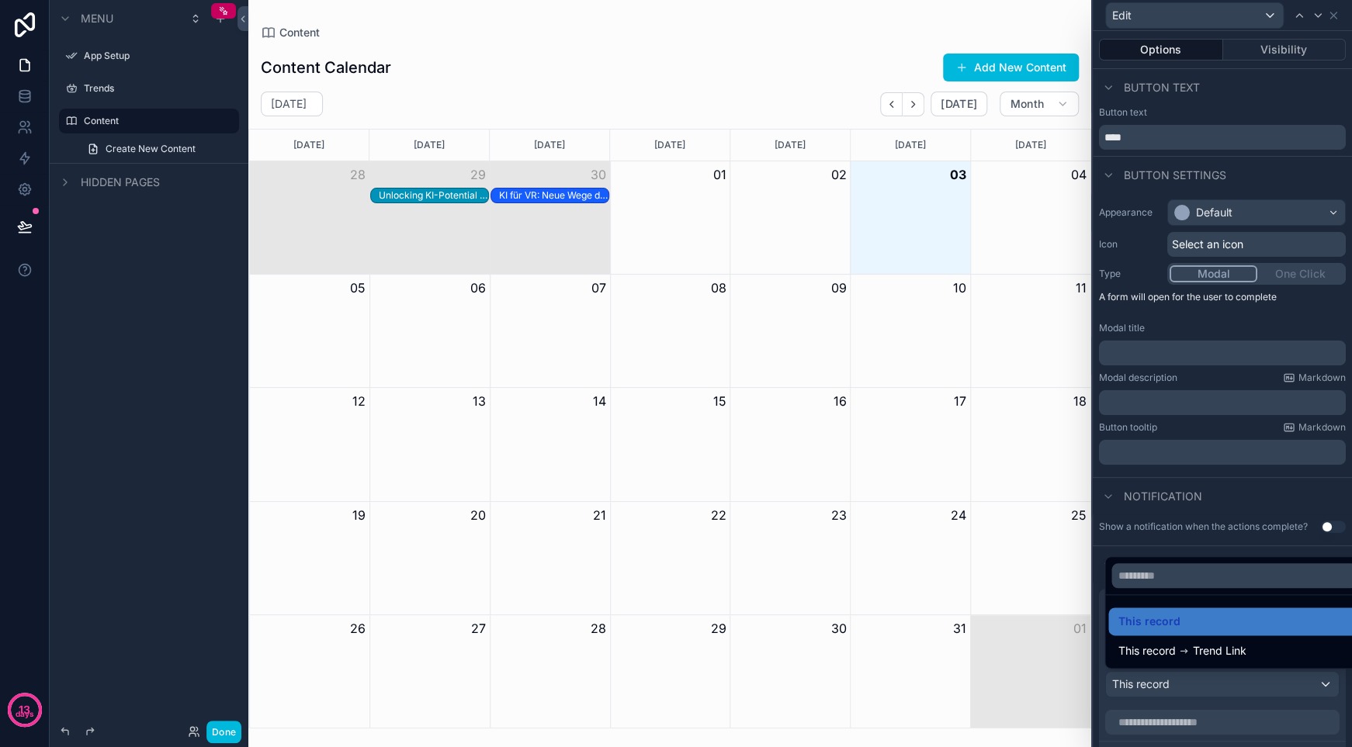
click at [1255, 694] on div at bounding box center [1221, 373] width 259 height 747
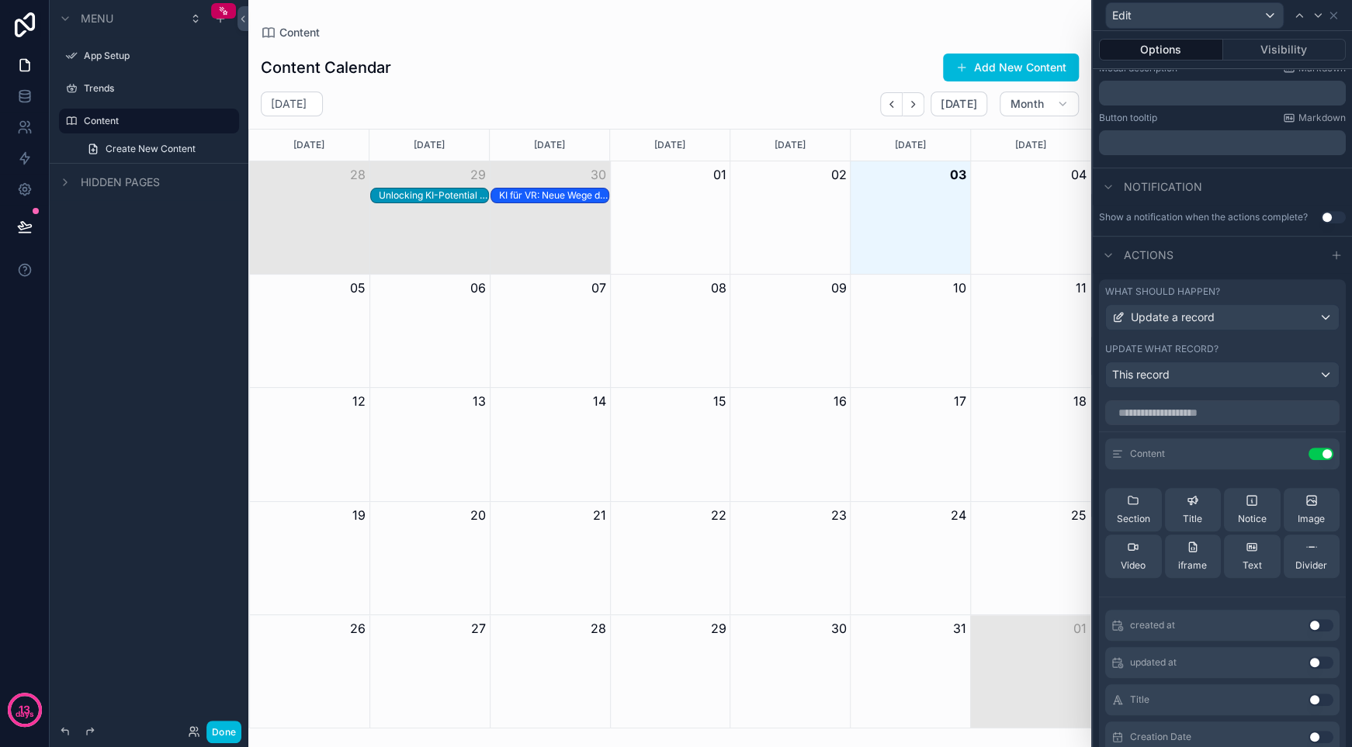
scroll to position [388, 0]
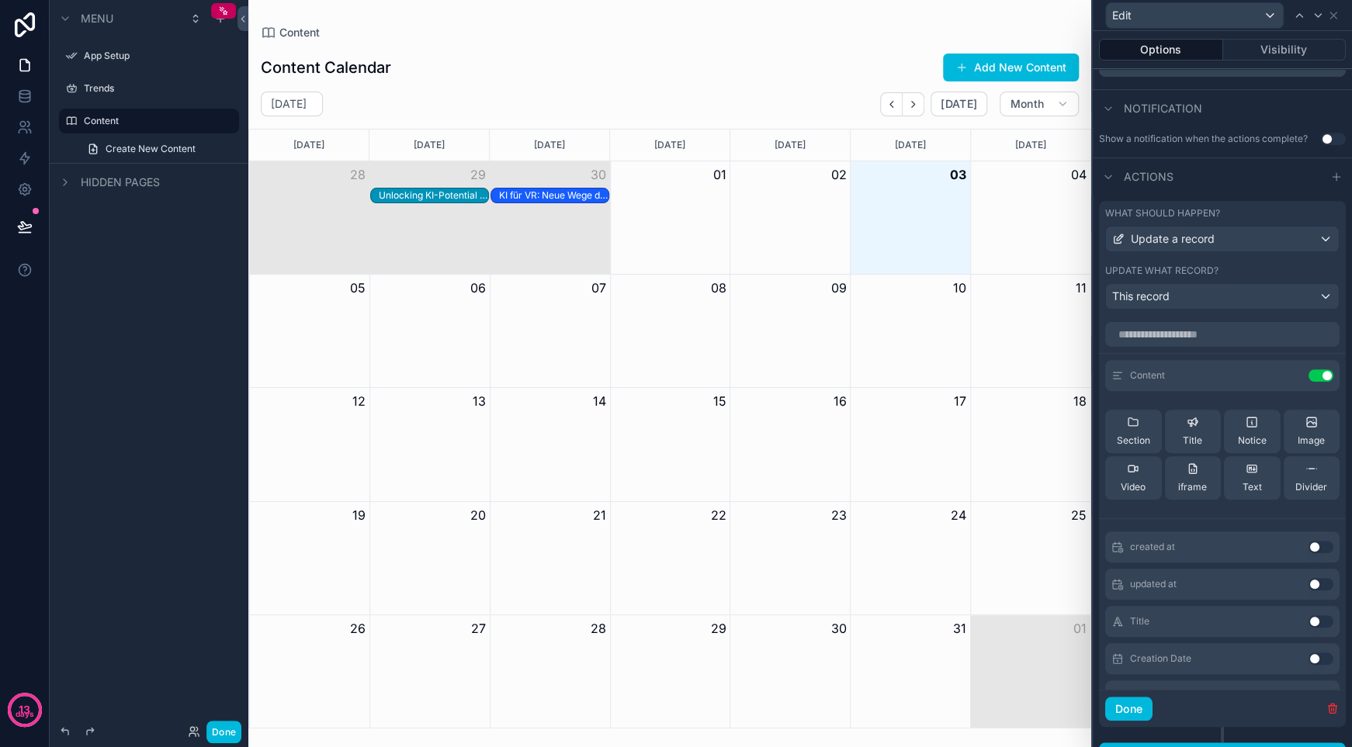
click at [0, 0] on icon at bounding box center [0, 0] width 0 height 0
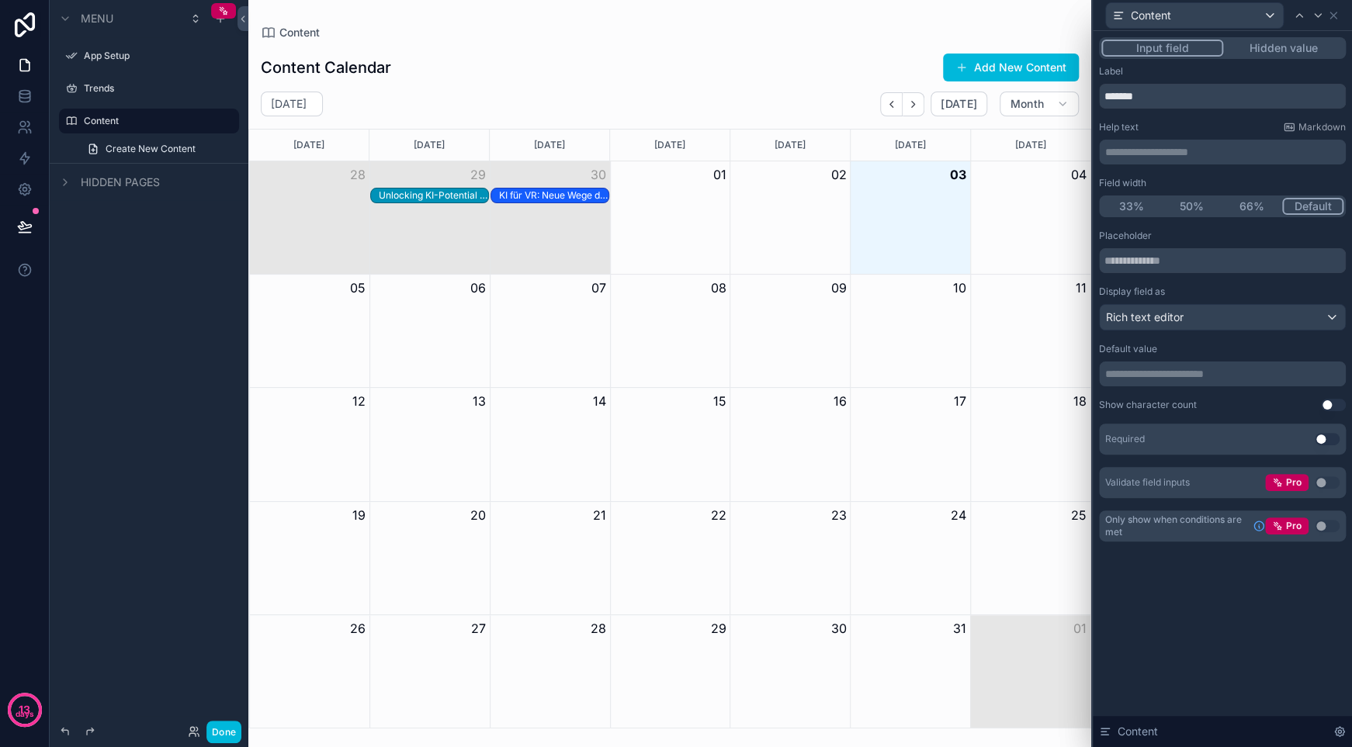
click at [34, 719] on circle at bounding box center [24, 709] width 31 height 31
click at [53, 299] on div "Menu App Setup Trends Content Create New Content Hidden pages" at bounding box center [149, 364] width 199 height 729
click at [24, 185] on icon at bounding box center [25, 190] width 16 height 16
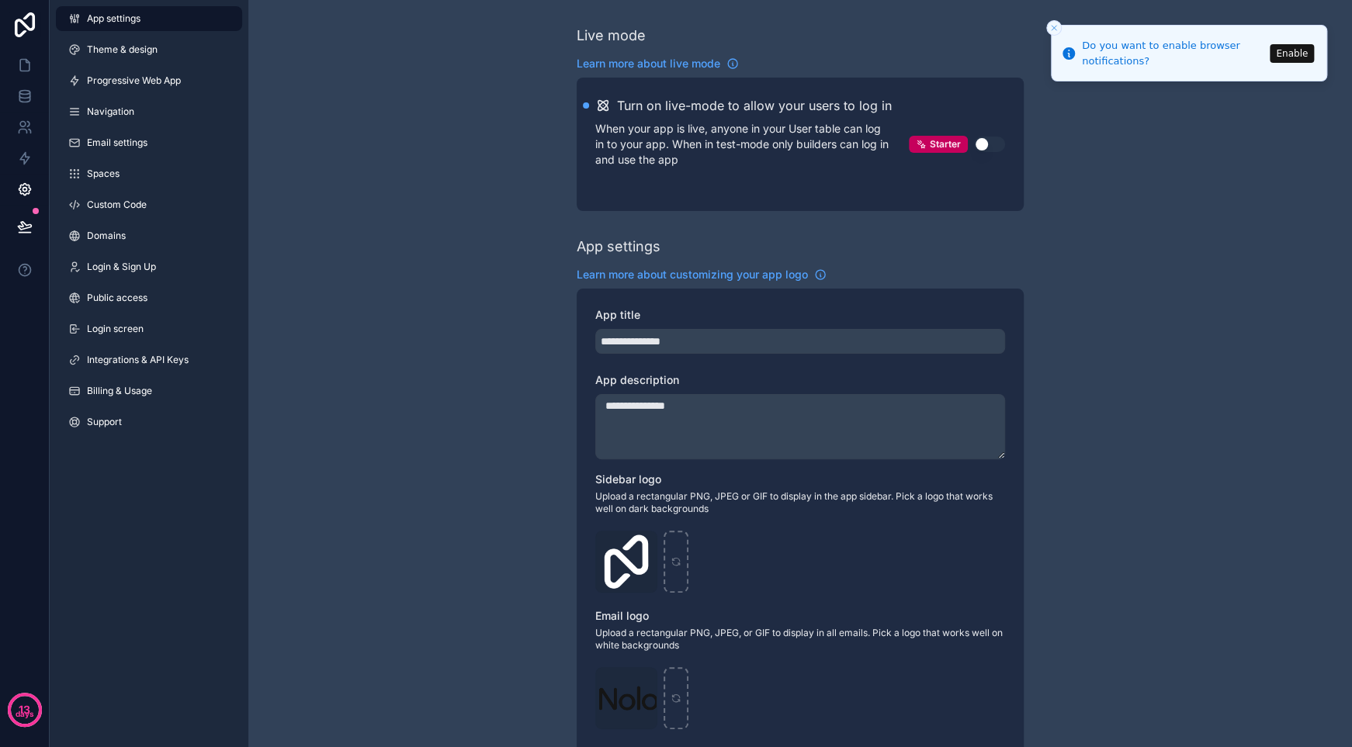
click at [149, 381] on link "Billing & Usage" at bounding box center [149, 391] width 186 height 25
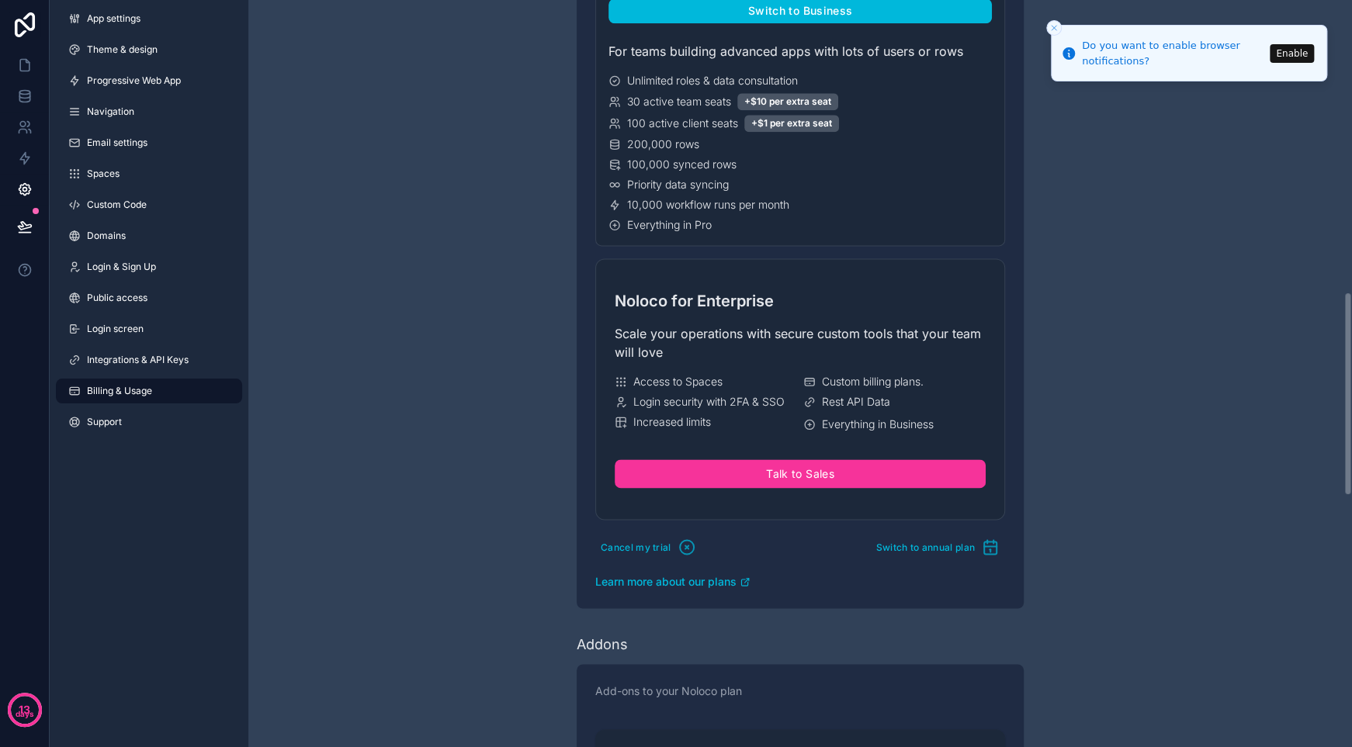
scroll to position [1052, 0]
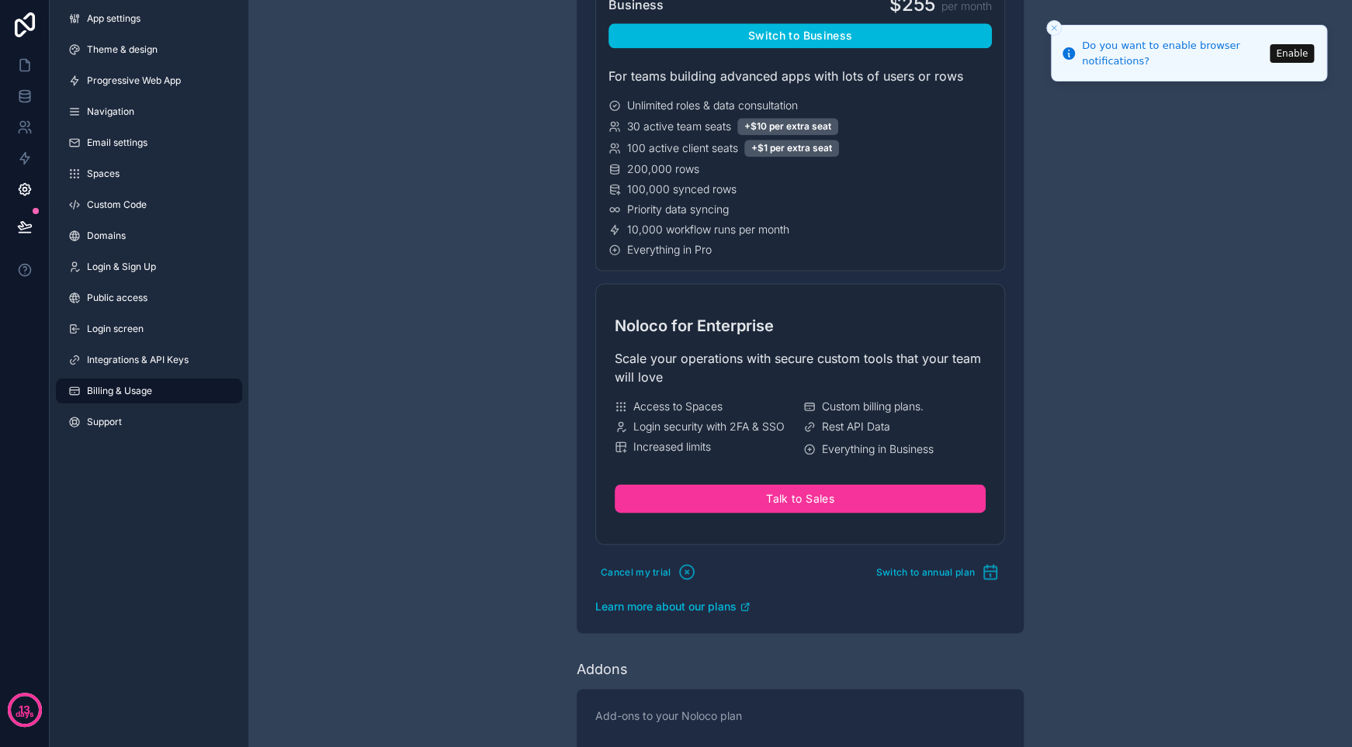
click at [631, 571] on span "Cancel my trial" at bounding box center [635, 572] width 71 height 12
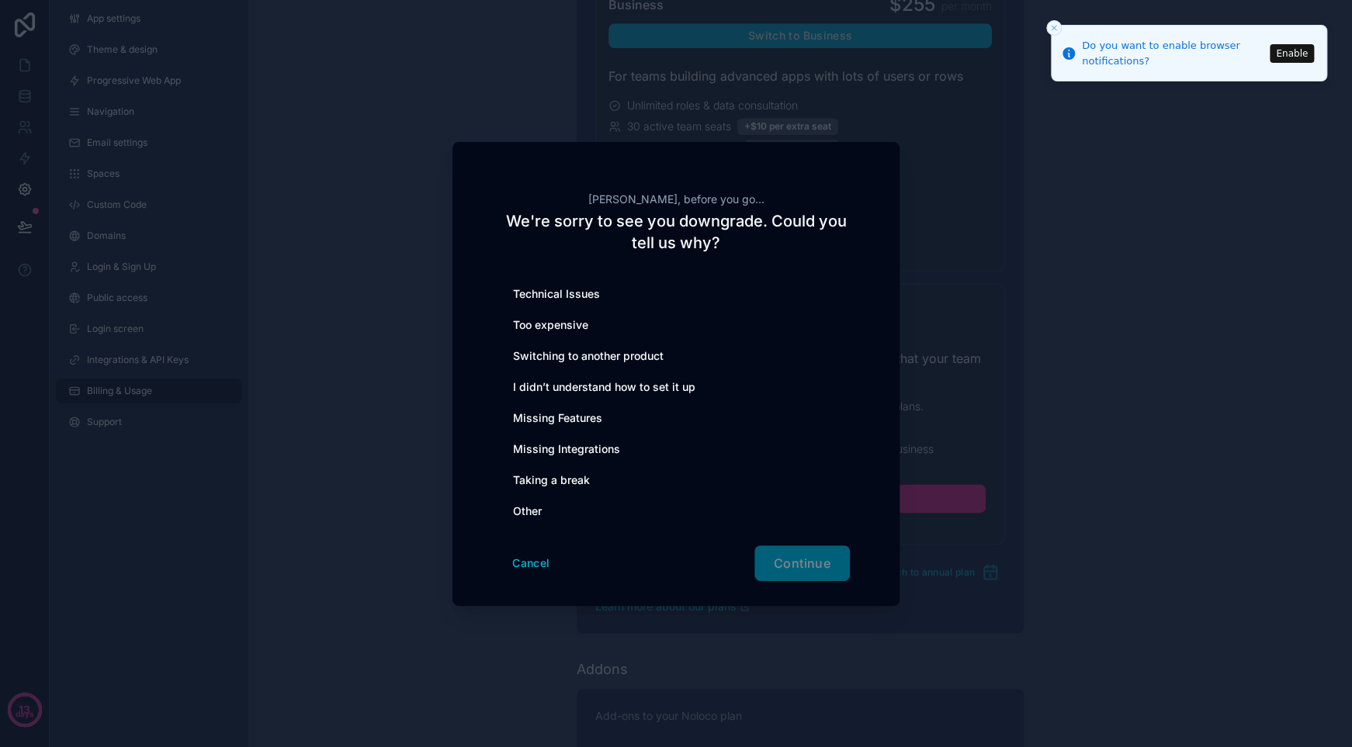
click at [710, 390] on div "I didn’t understand how to set it up" at bounding box center [676, 387] width 348 height 31
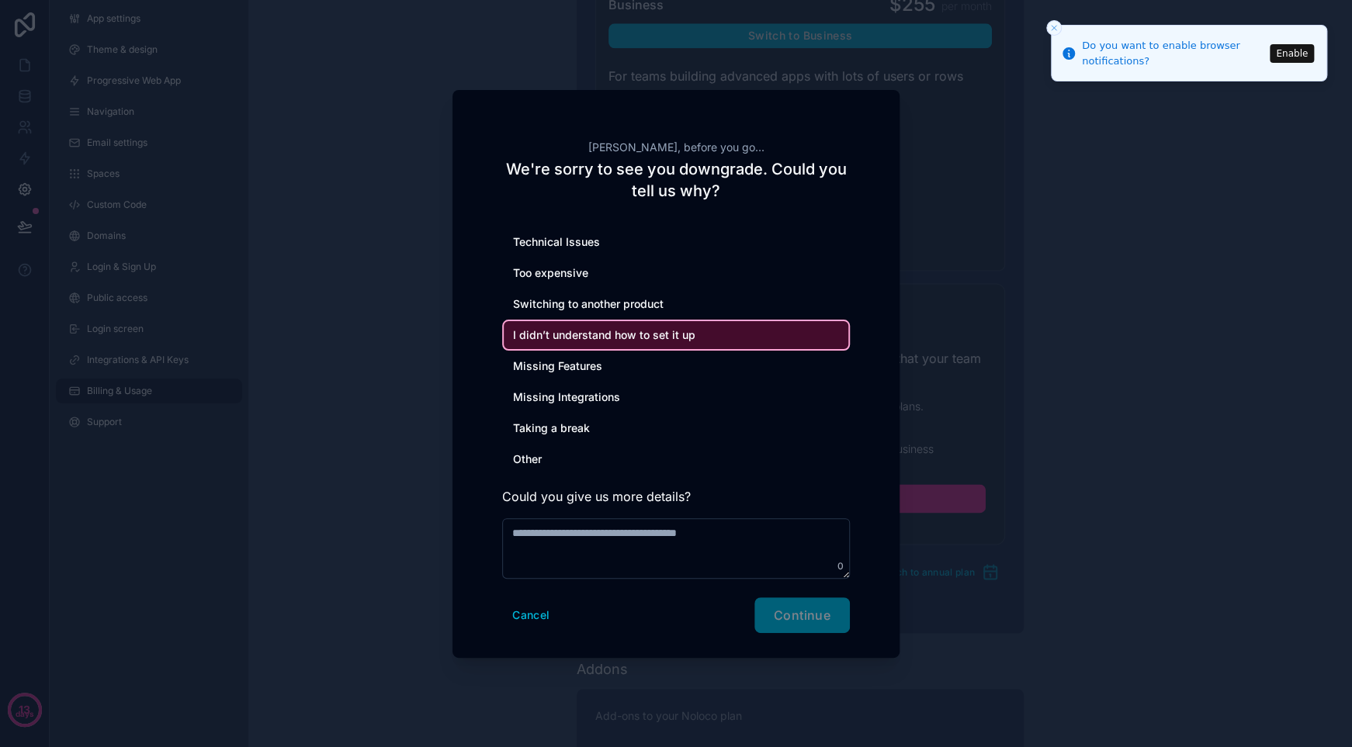
click at [656, 371] on div "Missing Features" at bounding box center [676, 366] width 348 height 31
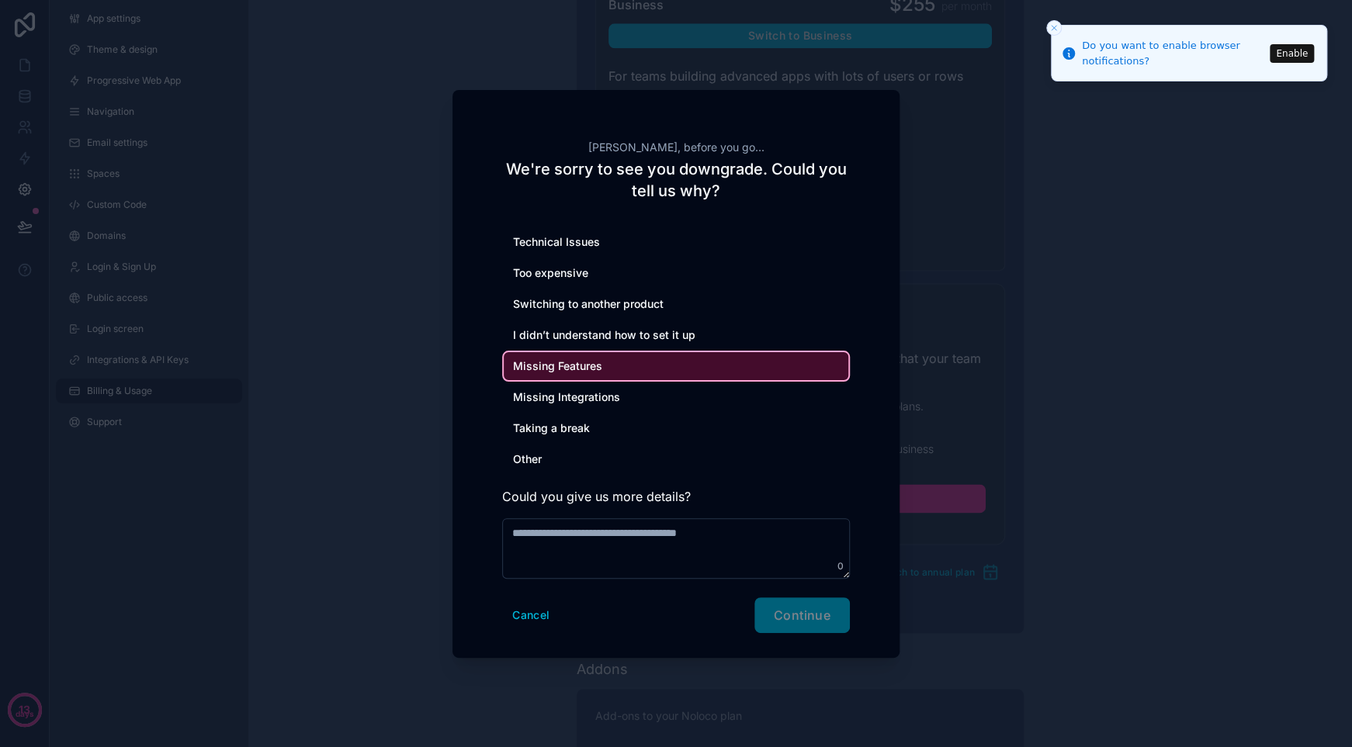
click at [801, 614] on div "Cancel Continue" at bounding box center [676, 615] width 348 height 36
click at [572, 543] on textarea at bounding box center [676, 548] width 348 height 61
click at [813, 618] on div "Cancel Continue" at bounding box center [676, 615] width 348 height 36
click at [700, 555] on textarea "**" at bounding box center [676, 548] width 348 height 61
type textarea "**********"
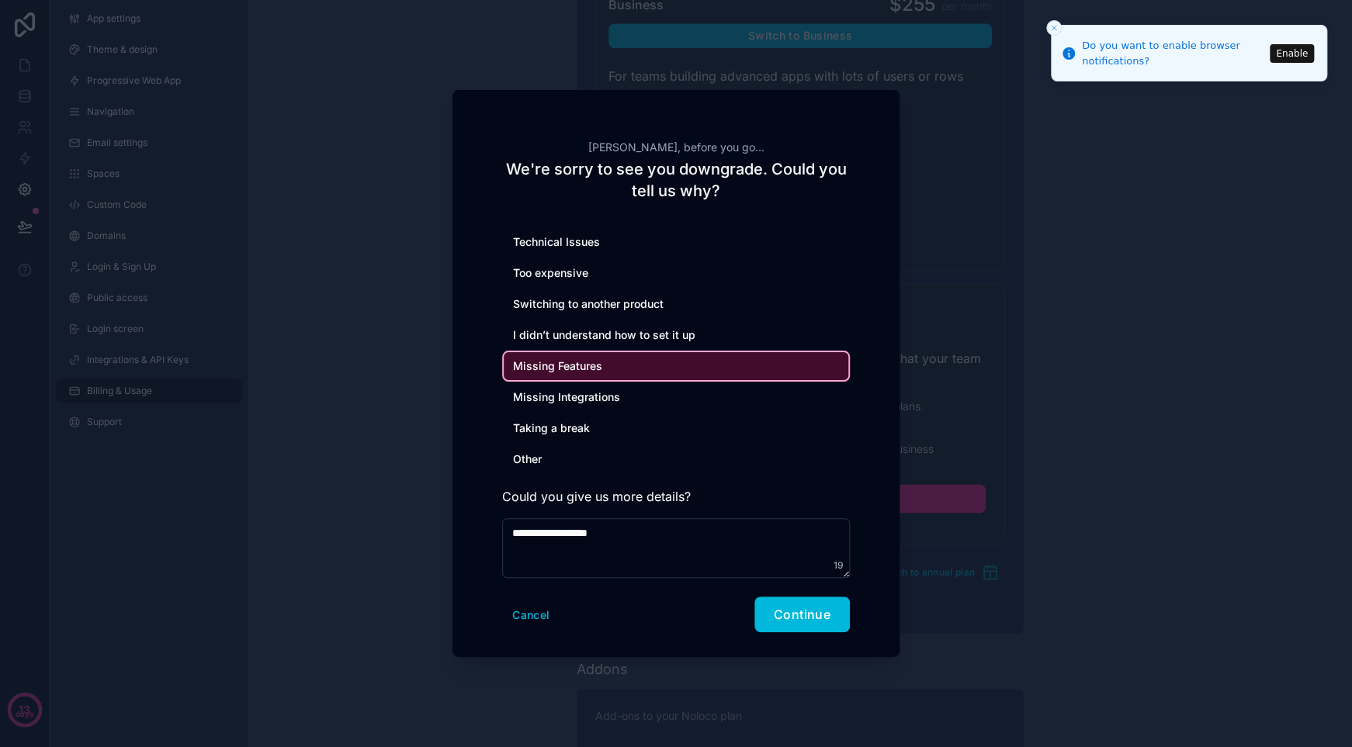
click at [784, 618] on span "Continue" at bounding box center [802, 615] width 57 height 16
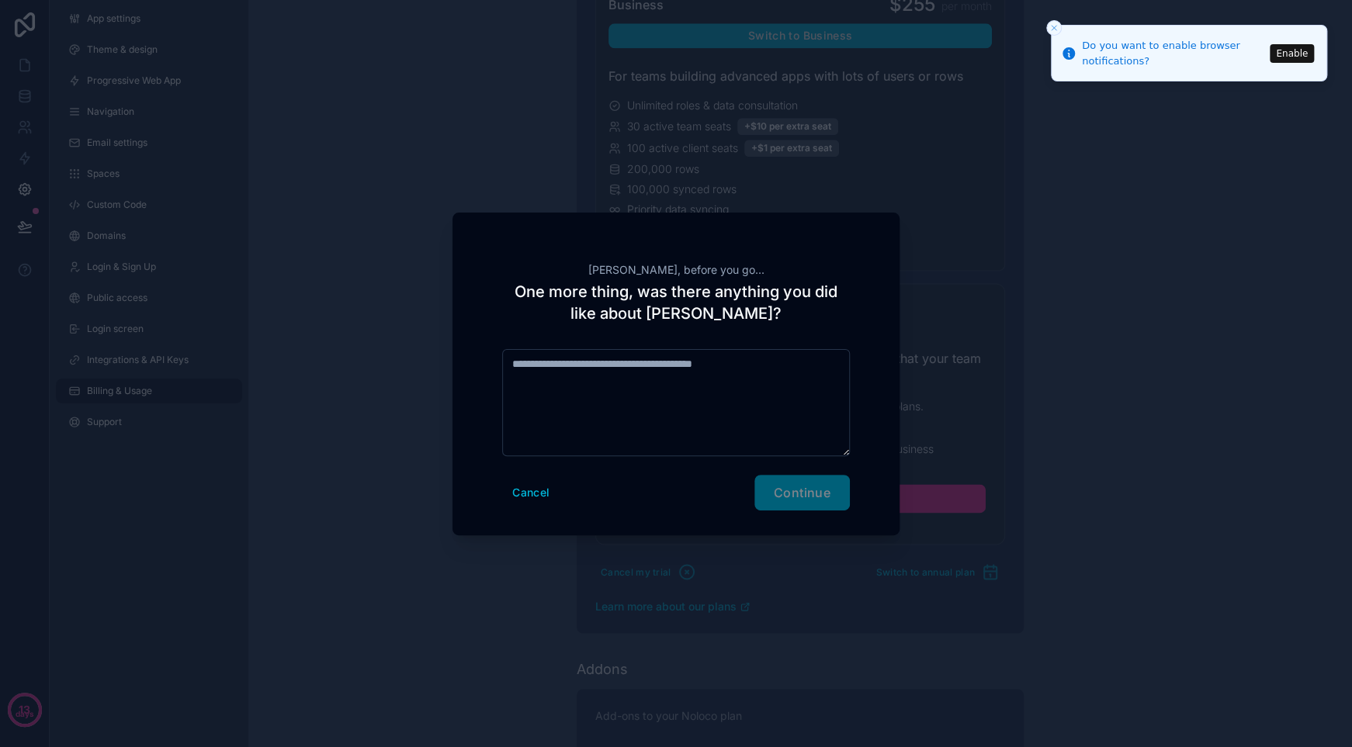
click at [808, 497] on div "Cancel Continue" at bounding box center [676, 493] width 348 height 36
click at [753, 379] on textarea at bounding box center [676, 402] width 348 height 107
drag, startPoint x: 810, startPoint y: 500, endPoint x: 788, endPoint y: 472, distance: 35.4
click at [810, 500] on div "Cancel Continue" at bounding box center [676, 493] width 348 height 36
click at [716, 396] on textarea at bounding box center [676, 402] width 348 height 107
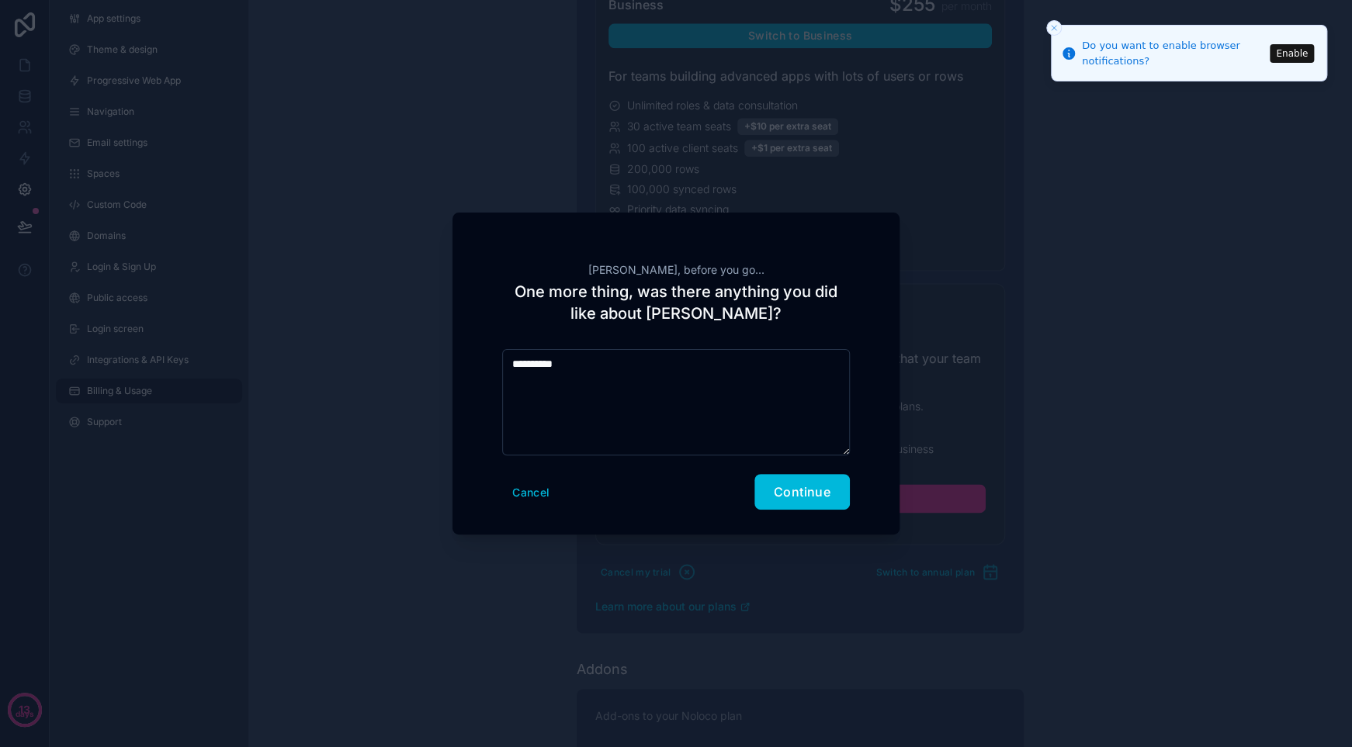
type textarea "**********"
click at [809, 488] on span "Continue" at bounding box center [802, 492] width 57 height 16
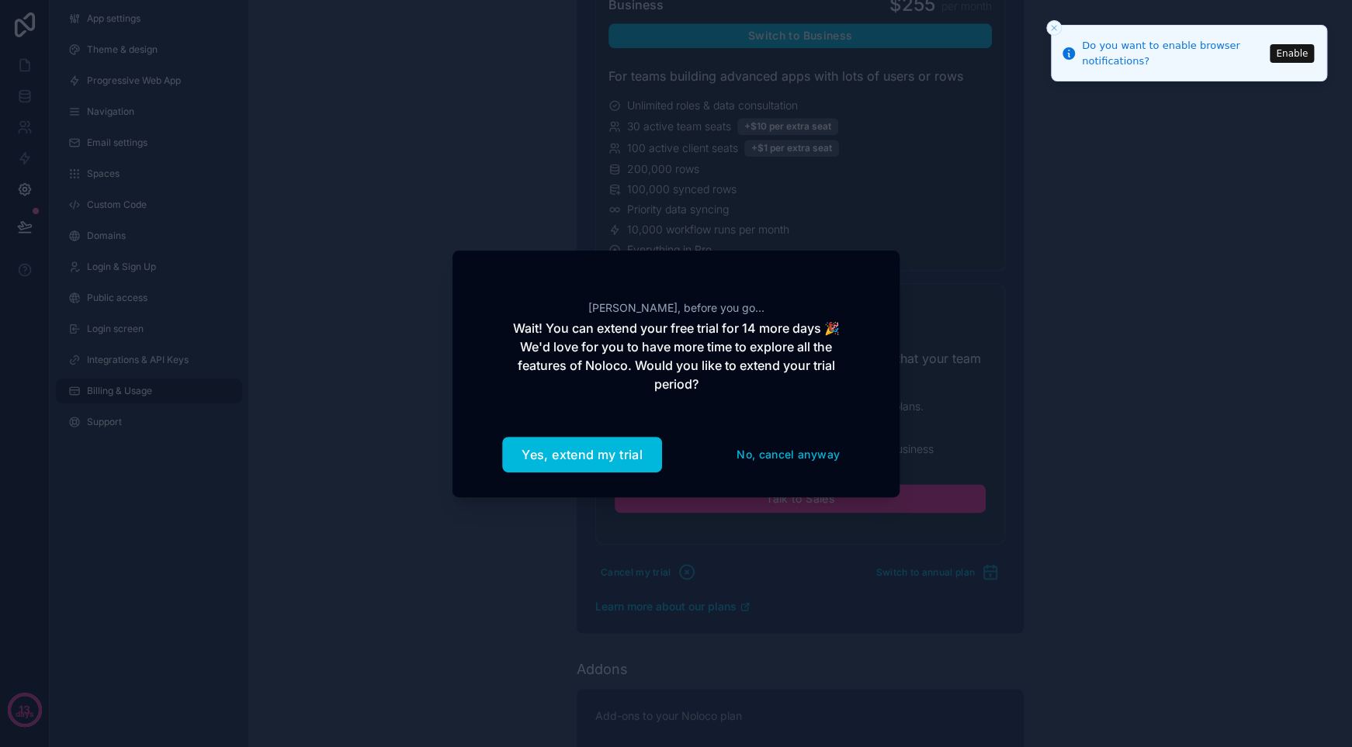
click at [779, 451] on button "No, cancel anyway" at bounding box center [787, 454] width 123 height 25
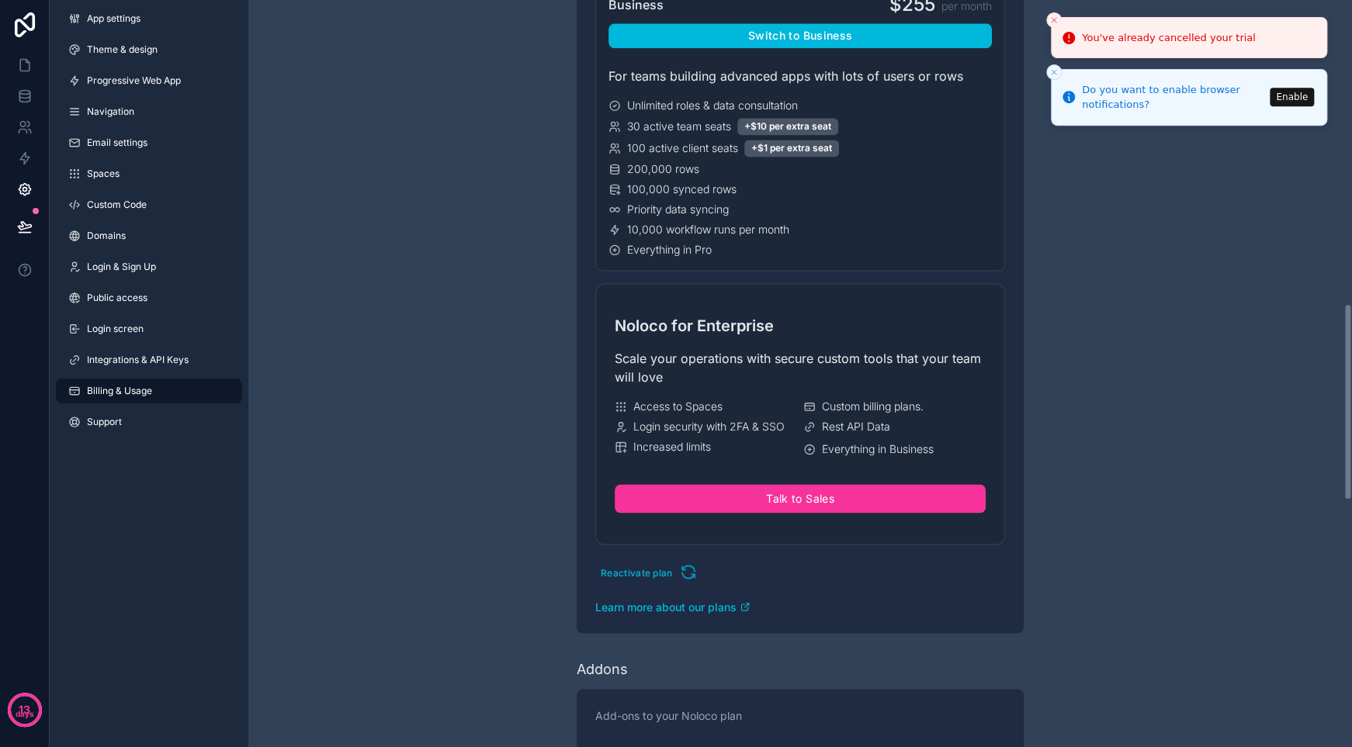
click at [1052, 23] on icon "Close toast" at bounding box center [1053, 20] width 9 height 9
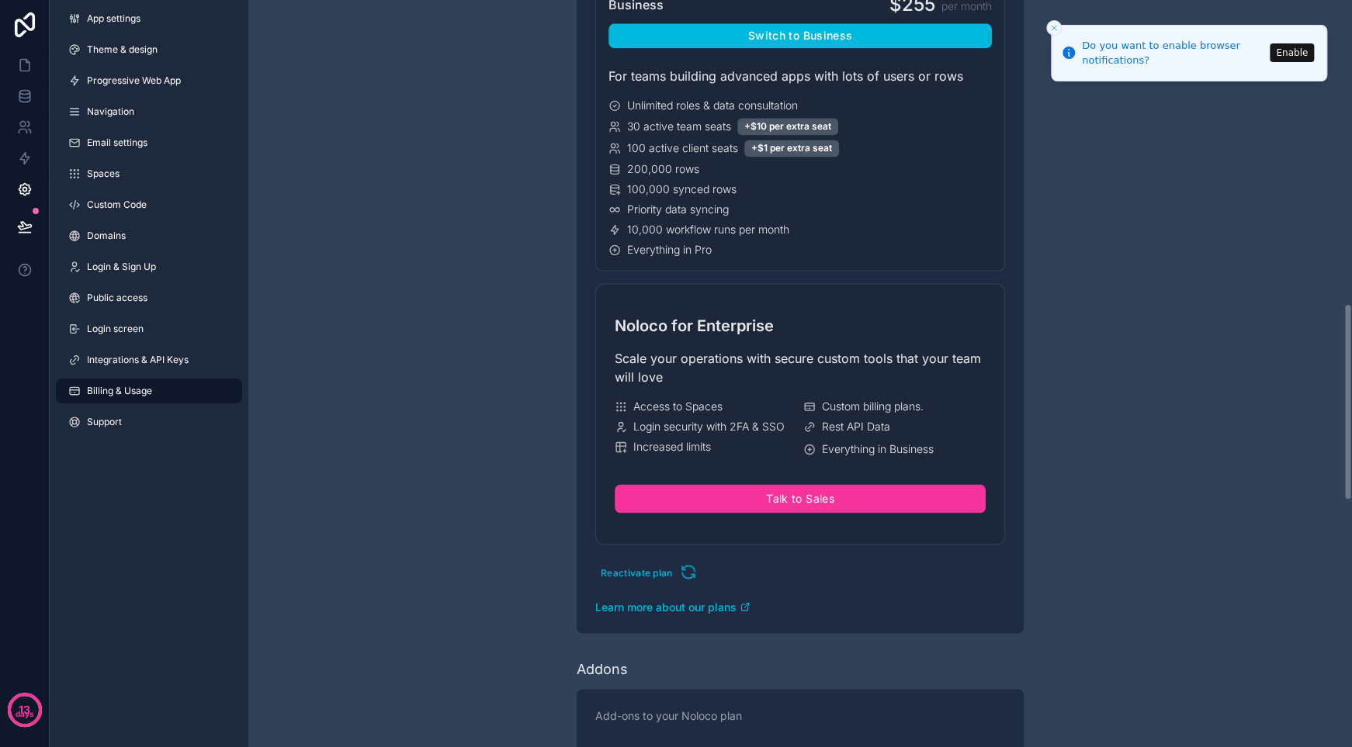
click at [1052, 27] on icon "Close toast" at bounding box center [1053, 27] width 9 height 9
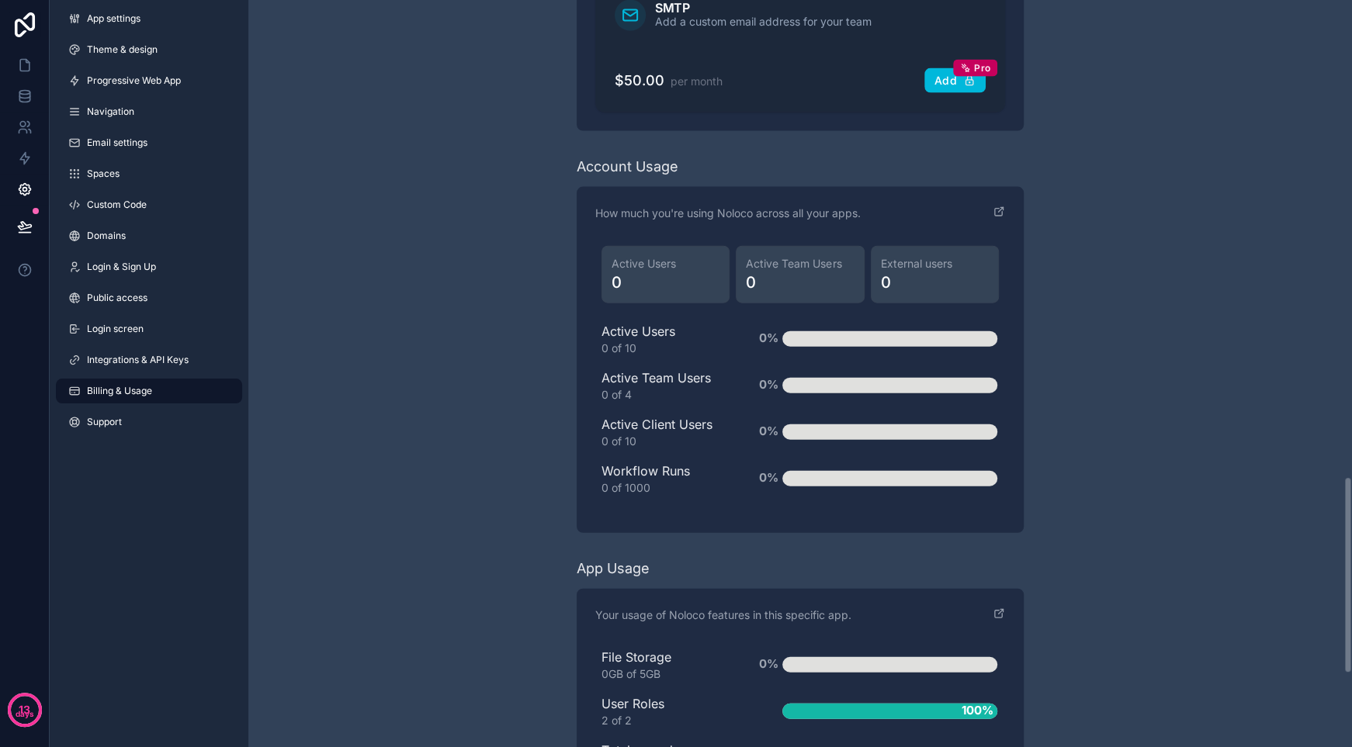
scroll to position [1921, 0]
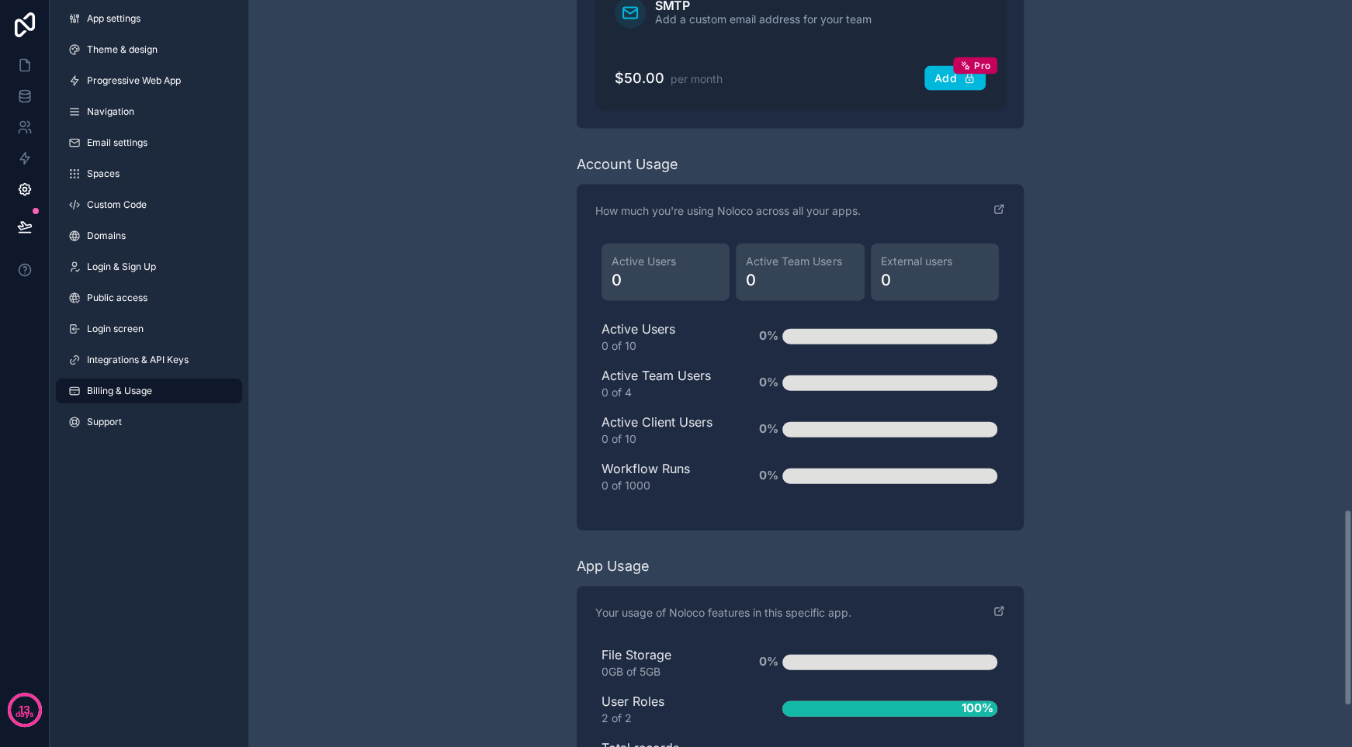
click at [139, 395] on span "Billing & Usage" at bounding box center [119, 391] width 65 height 12
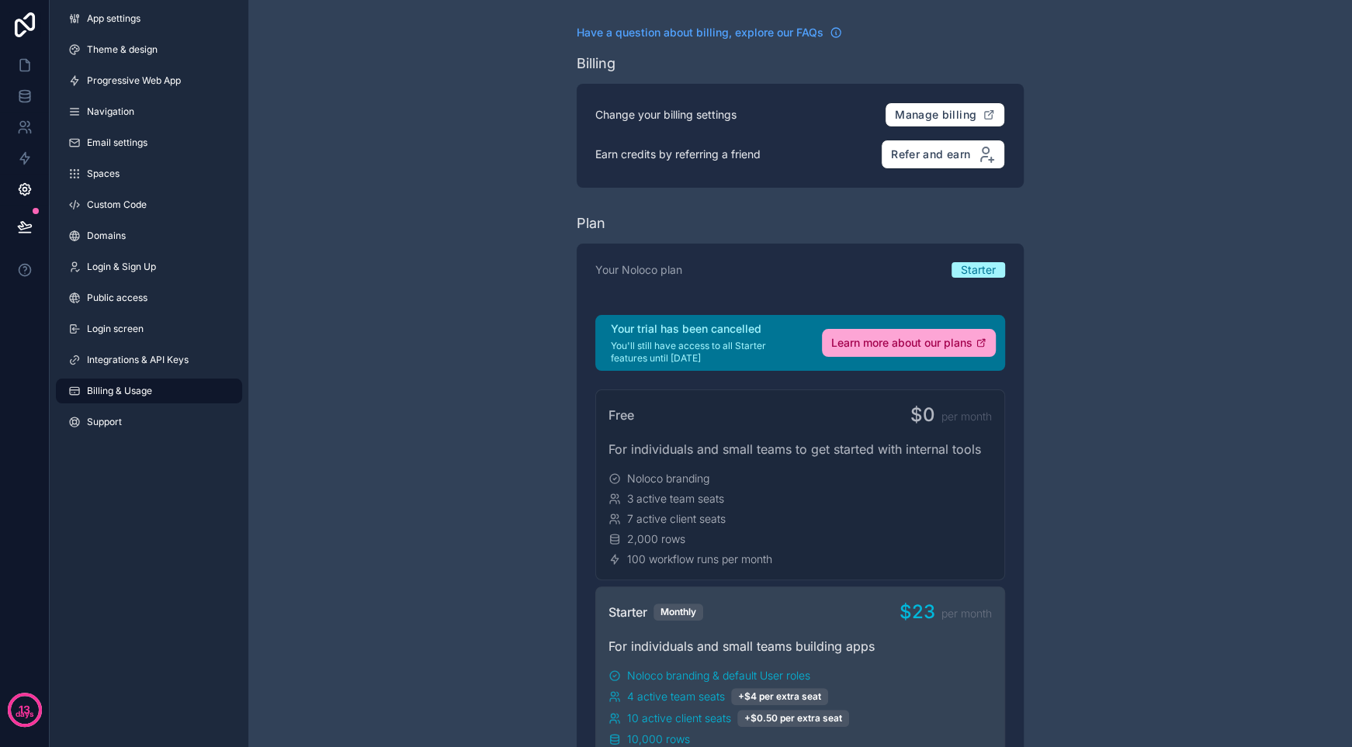
click at [976, 112] on button "Manage billing" at bounding box center [944, 114] width 120 height 25
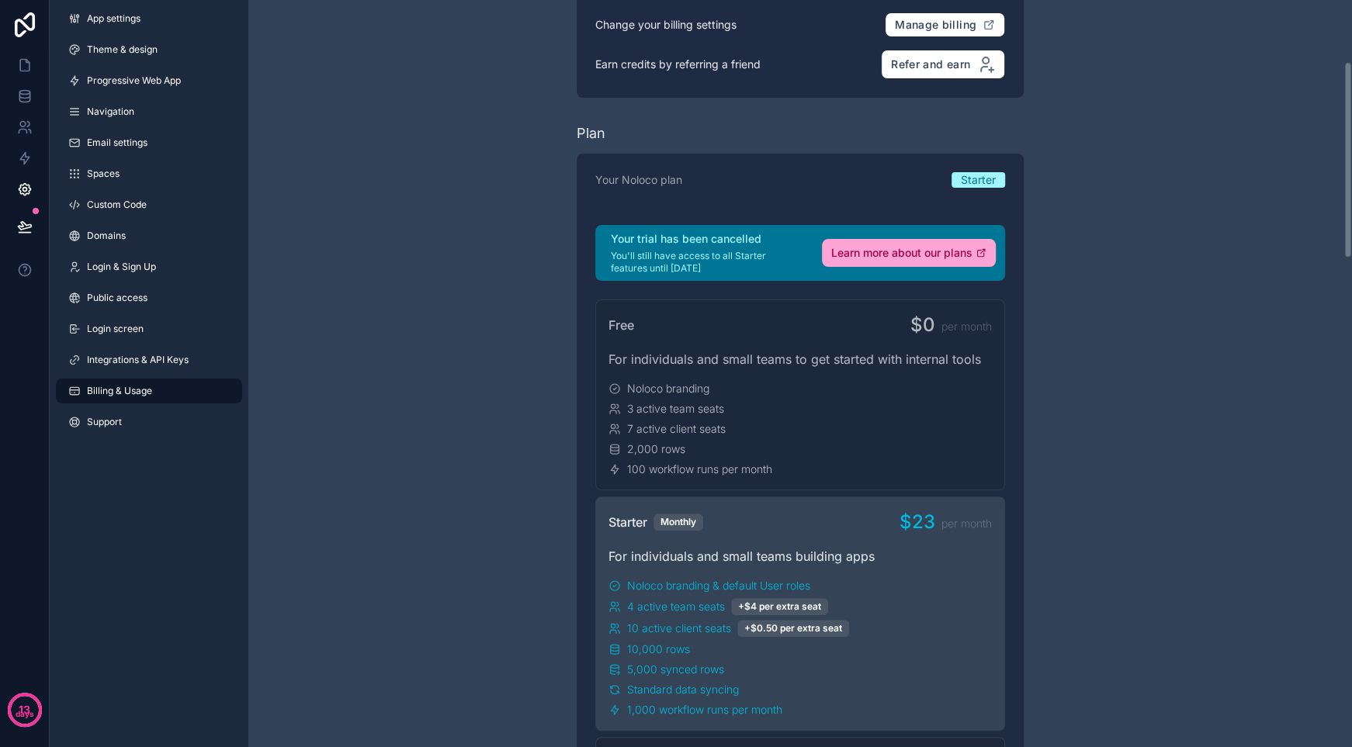
scroll to position [233, 0]
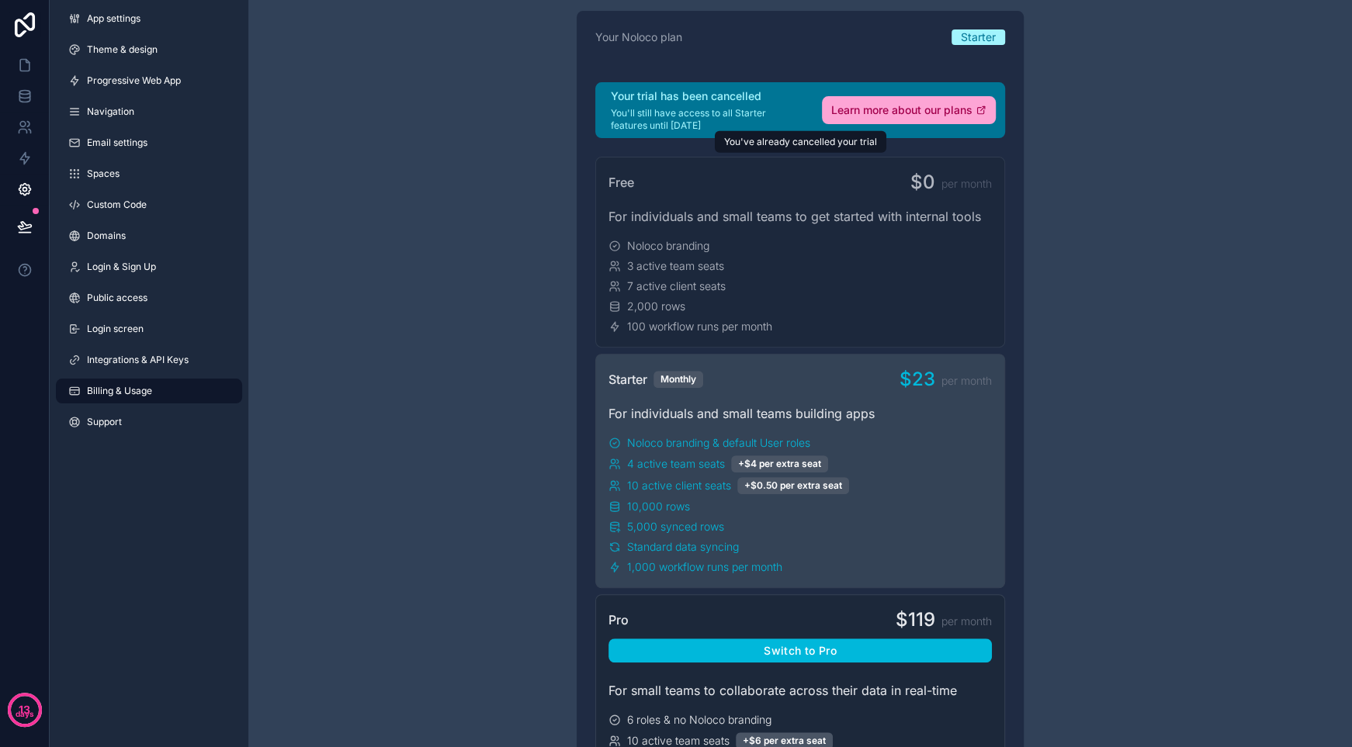
click at [886, 199] on div "Free $0 per month For individuals and small teams to get started with internal …" at bounding box center [800, 252] width 410 height 191
click at [847, 184] on div "Free $0 per month" at bounding box center [799, 182] width 383 height 25
click at [832, 272] on div "3 active team seats" at bounding box center [799, 266] width 383 height 16
click at [833, 271] on div "3 active team seats" at bounding box center [799, 266] width 383 height 16
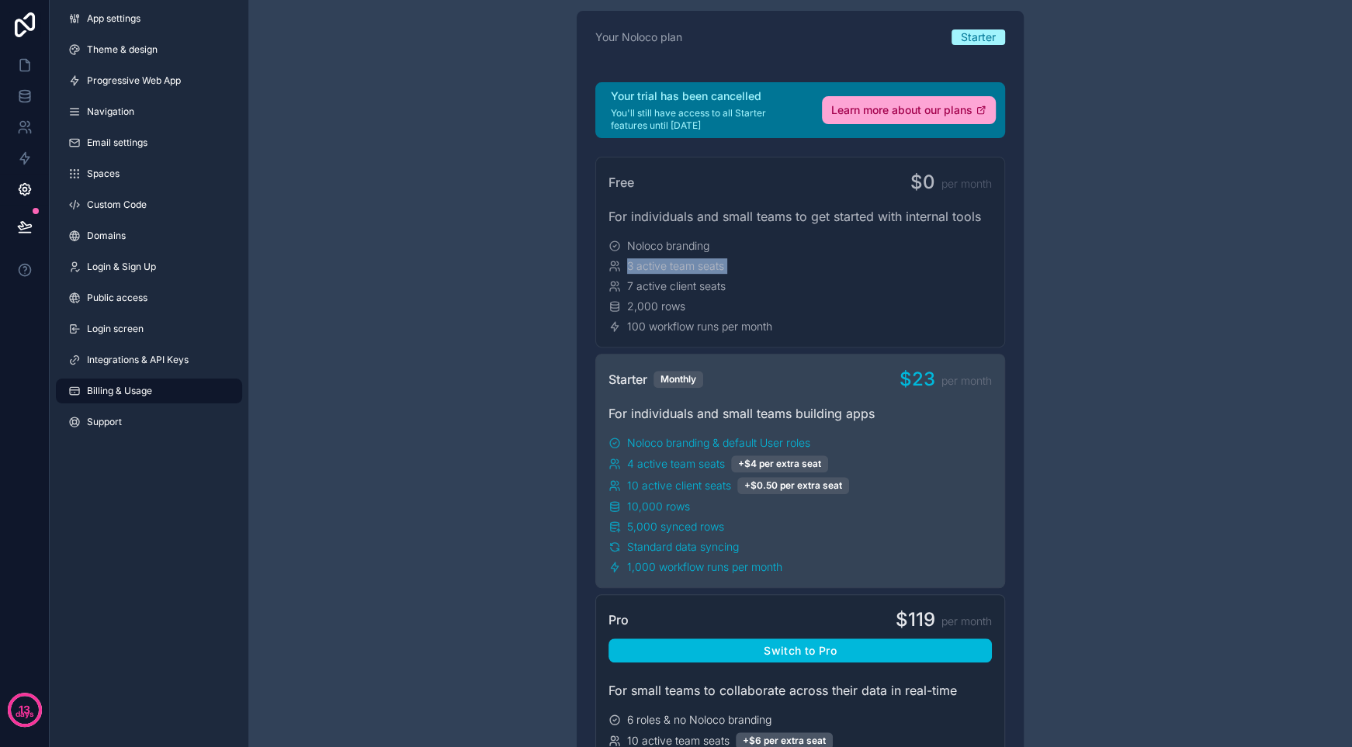
click at [832, 272] on div "3 active team seats" at bounding box center [799, 266] width 383 height 16
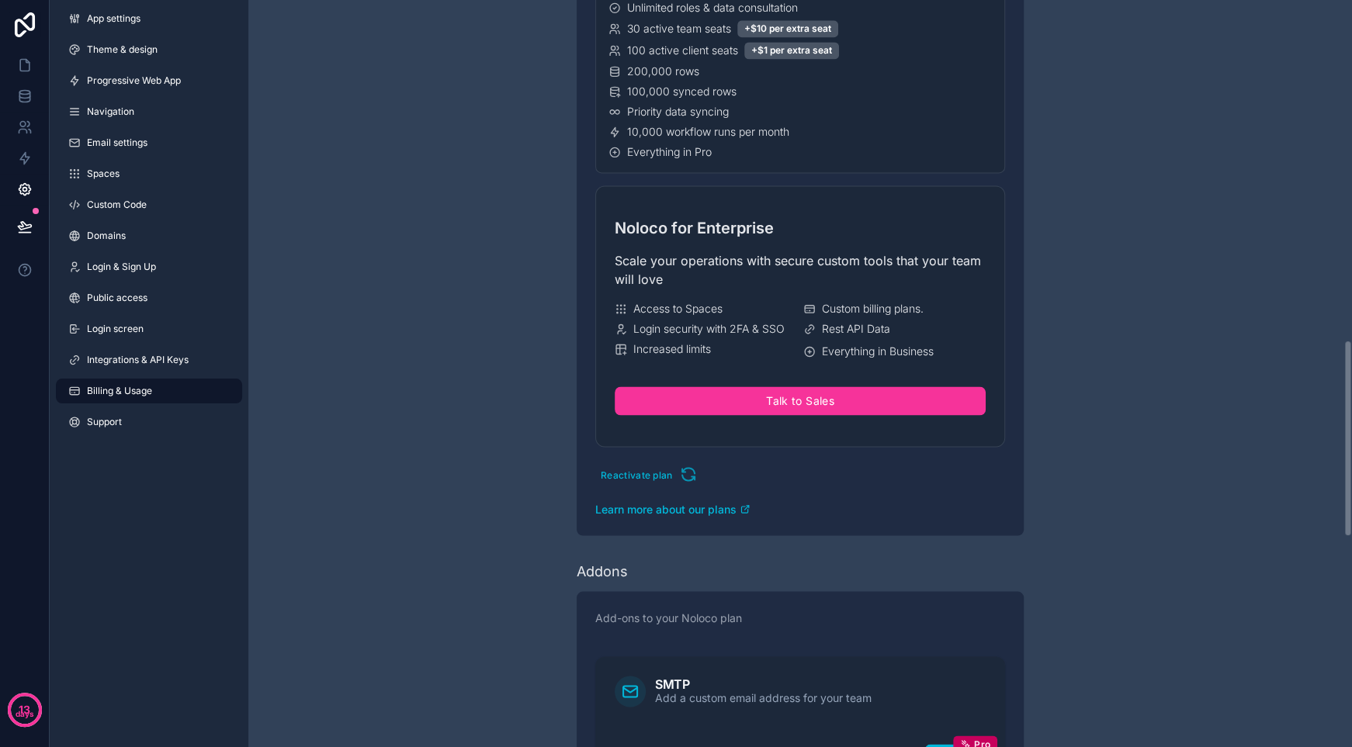
scroll to position [1241, 0]
click at [26, 36] on icon at bounding box center [24, 24] width 31 height 25
